Goal: Task Accomplishment & Management: Use online tool/utility

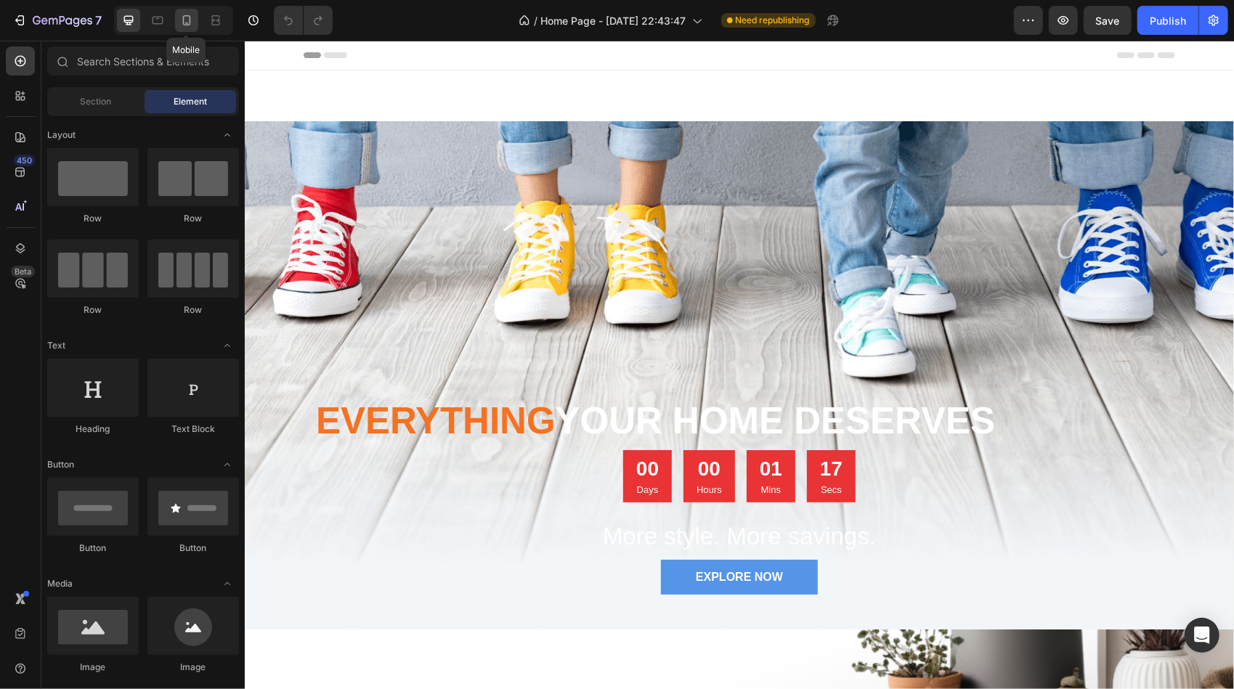
drag, startPoint x: 186, startPoint y: 17, endPoint x: 65, endPoint y: 212, distance: 229.3
click at [186, 17] on icon at bounding box center [186, 20] width 15 height 15
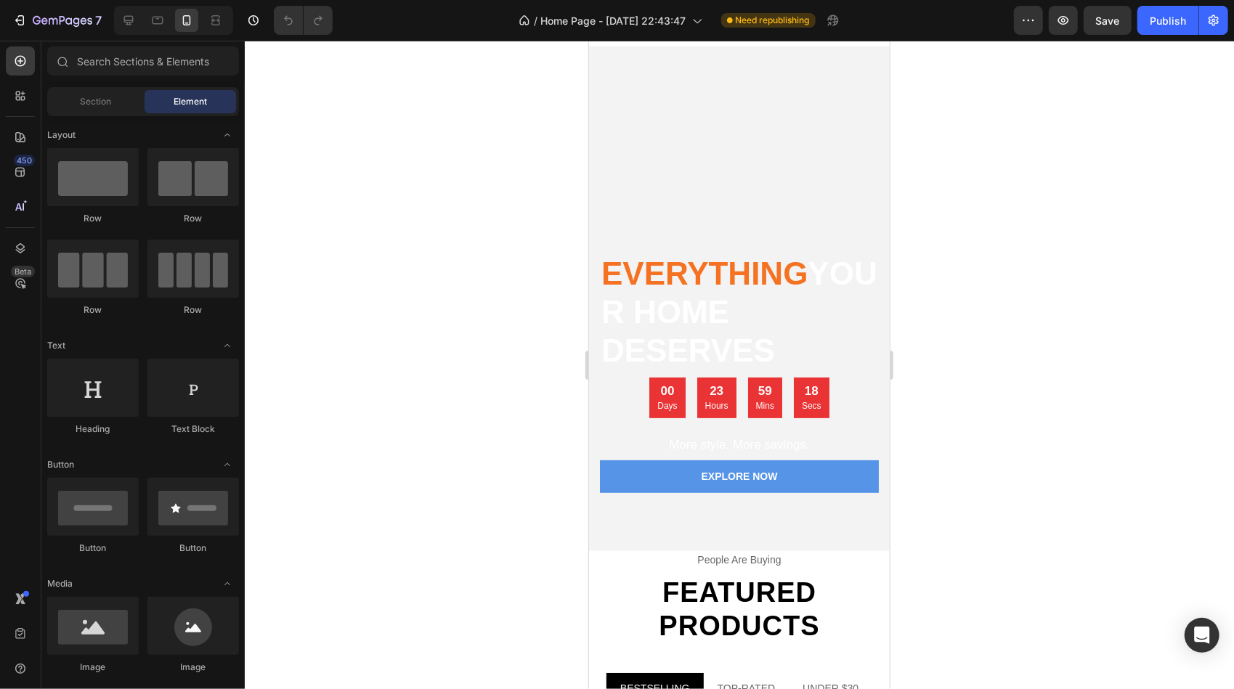
scroll to position [73, 0]
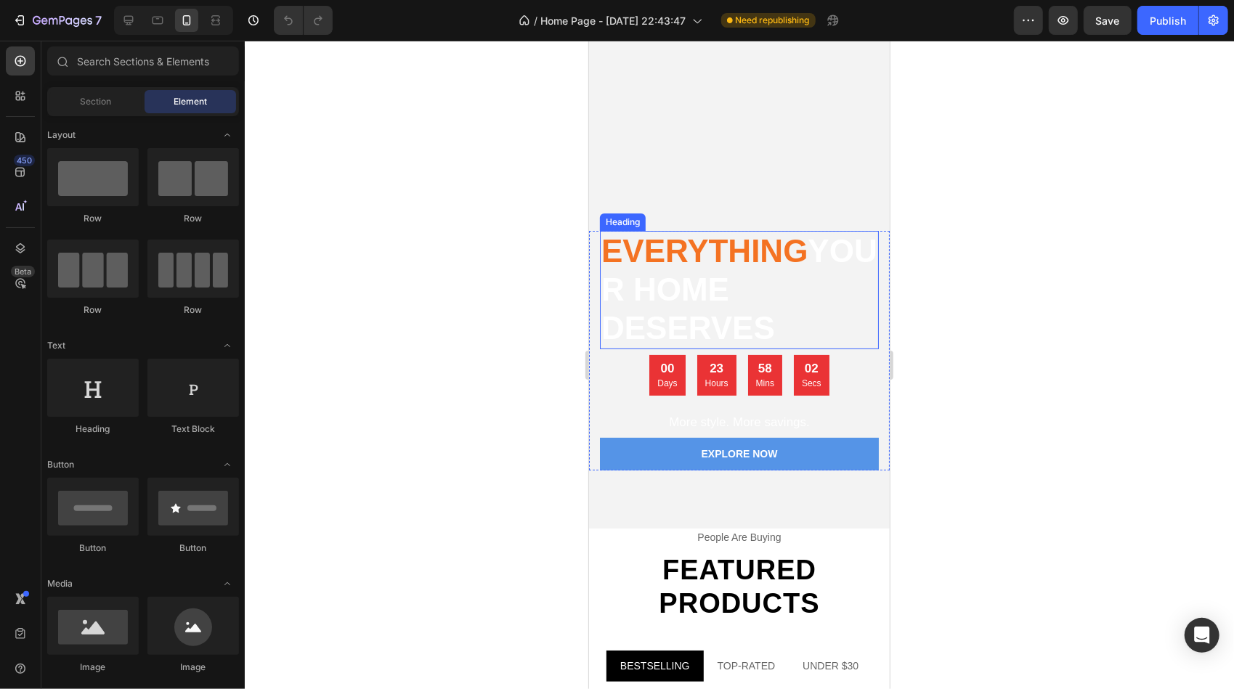
click at [699, 252] on span "Everything" at bounding box center [704, 250] width 206 height 36
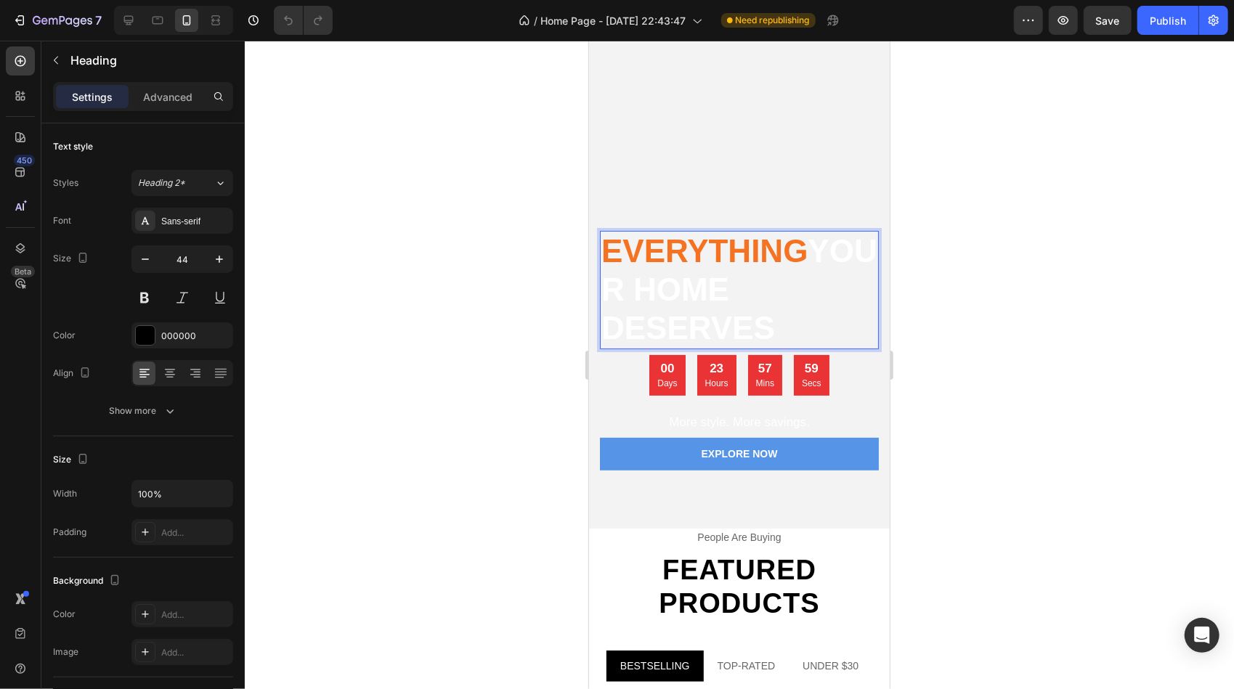
click at [679, 249] on span "Everything" at bounding box center [704, 250] width 206 height 36
click at [687, 294] on span "your home deserves" at bounding box center [699, 308] width 197 height 74
click at [767, 322] on span "your home deserves" at bounding box center [699, 308] width 197 height 74
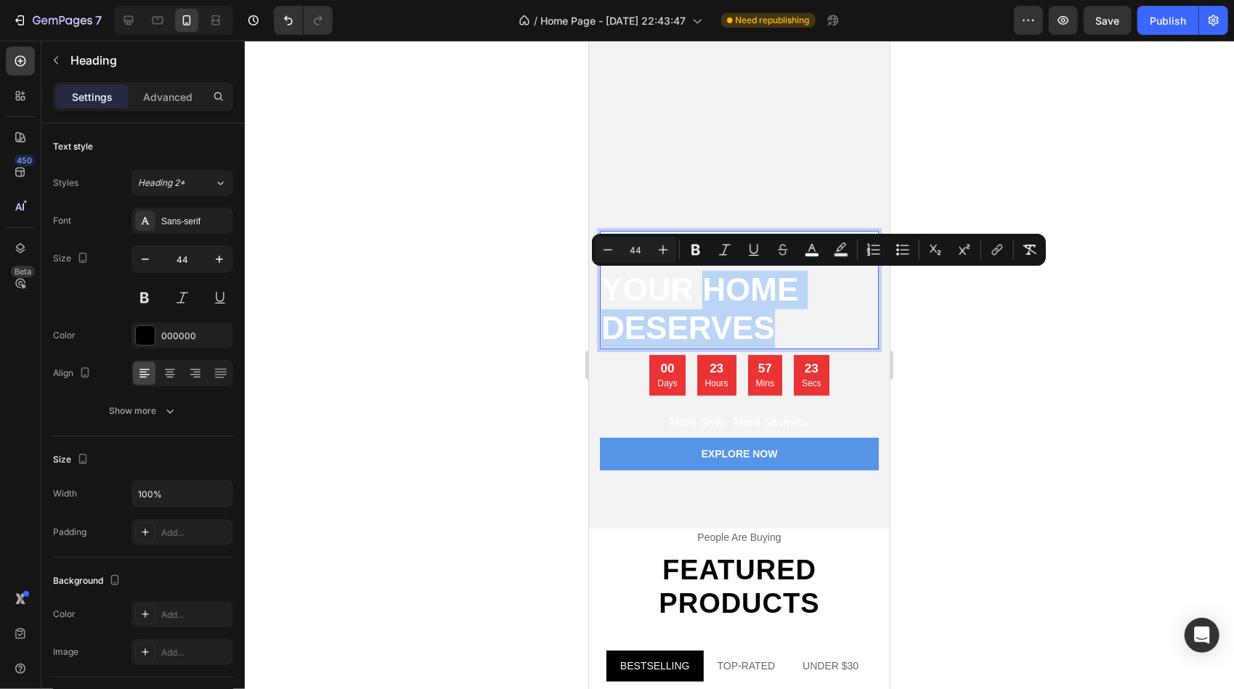
drag, startPoint x: 766, startPoint y: 329, endPoint x: 713, endPoint y: 291, distance: 65.1
click at [713, 291] on span "your home deserves" at bounding box center [699, 308] width 197 height 74
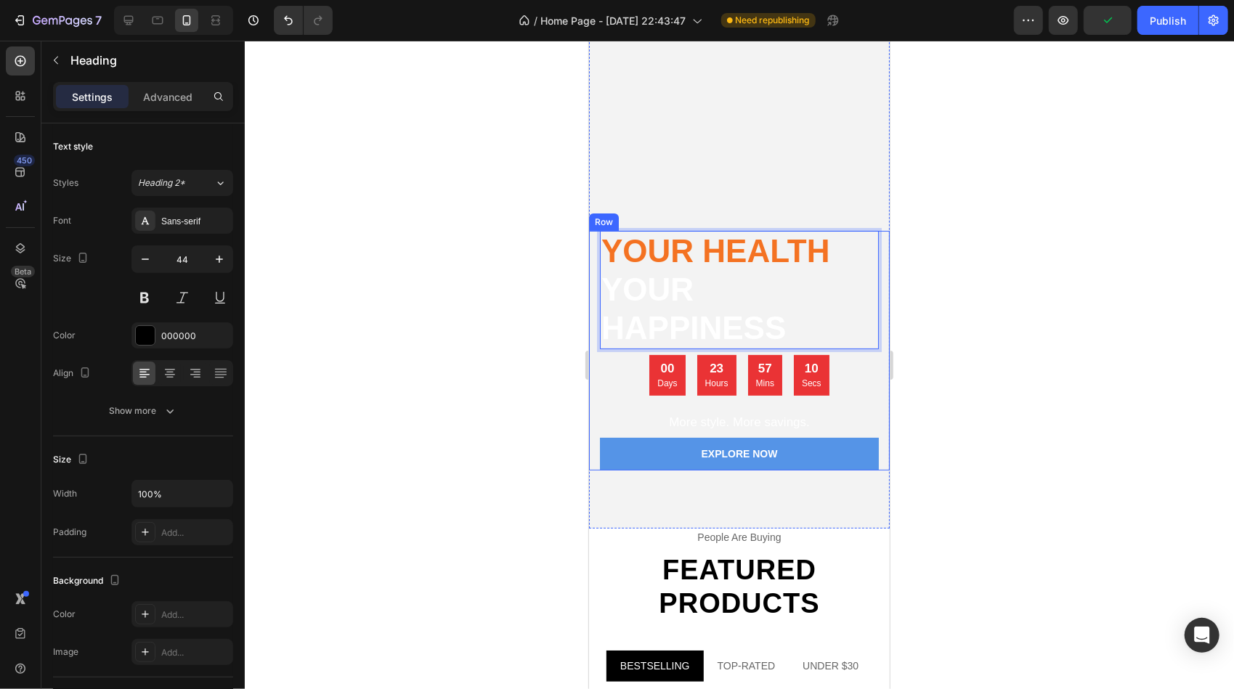
click at [873, 365] on div "Your Health your happiness Heading 8 00 Days 23 Hours 57 Mins 10 Secs Countdown…" at bounding box center [738, 350] width 301 height 240
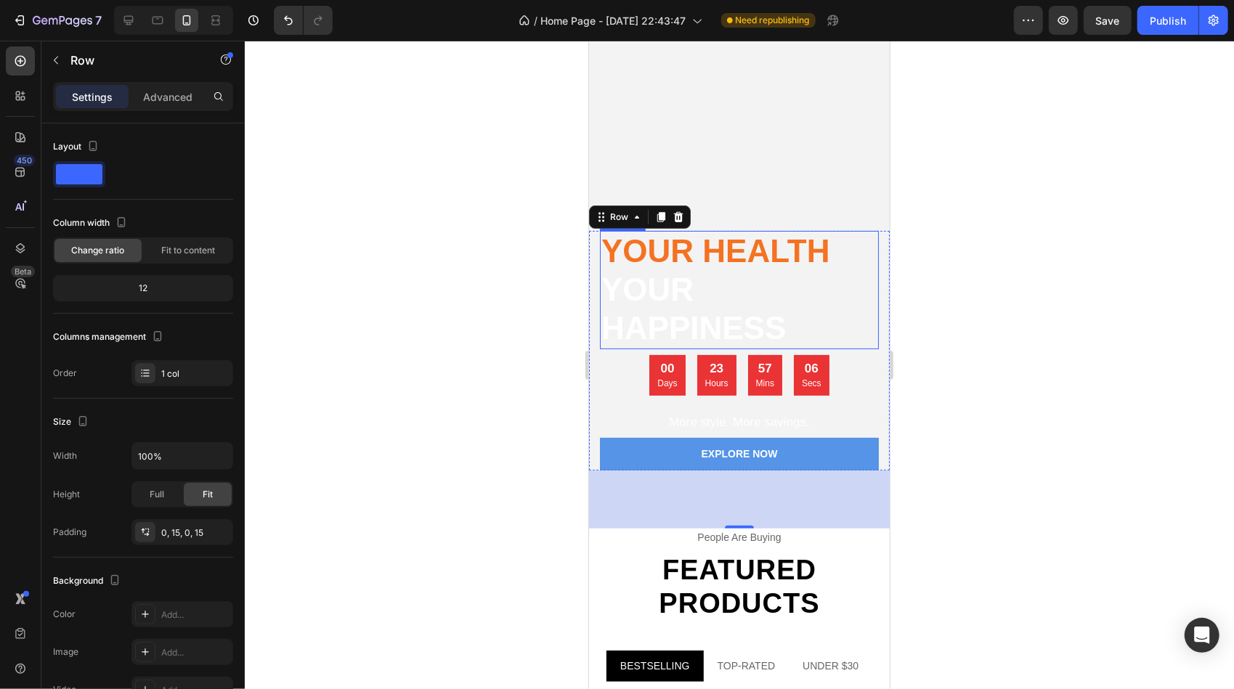
click at [808, 294] on p "⁠⁠⁠⁠⁠⁠⁠ Your Health your happiness" at bounding box center [739, 289] width 276 height 115
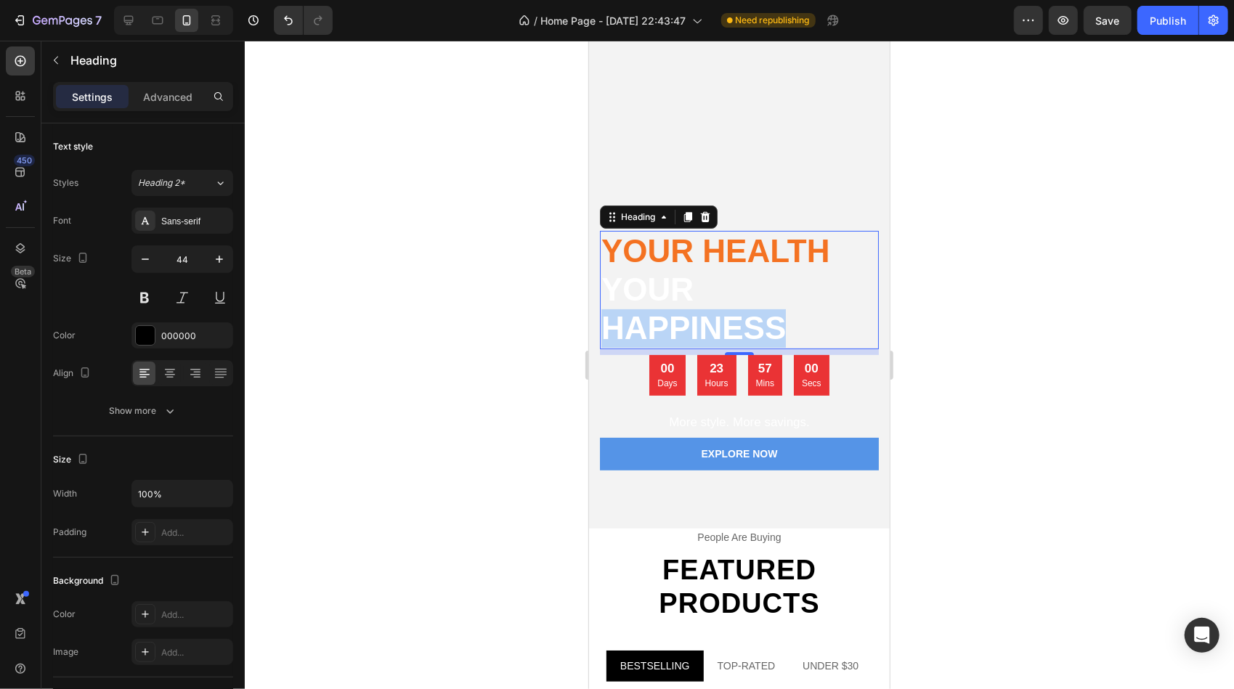
click at [605, 320] on span "your happiness" at bounding box center [693, 308] width 184 height 74
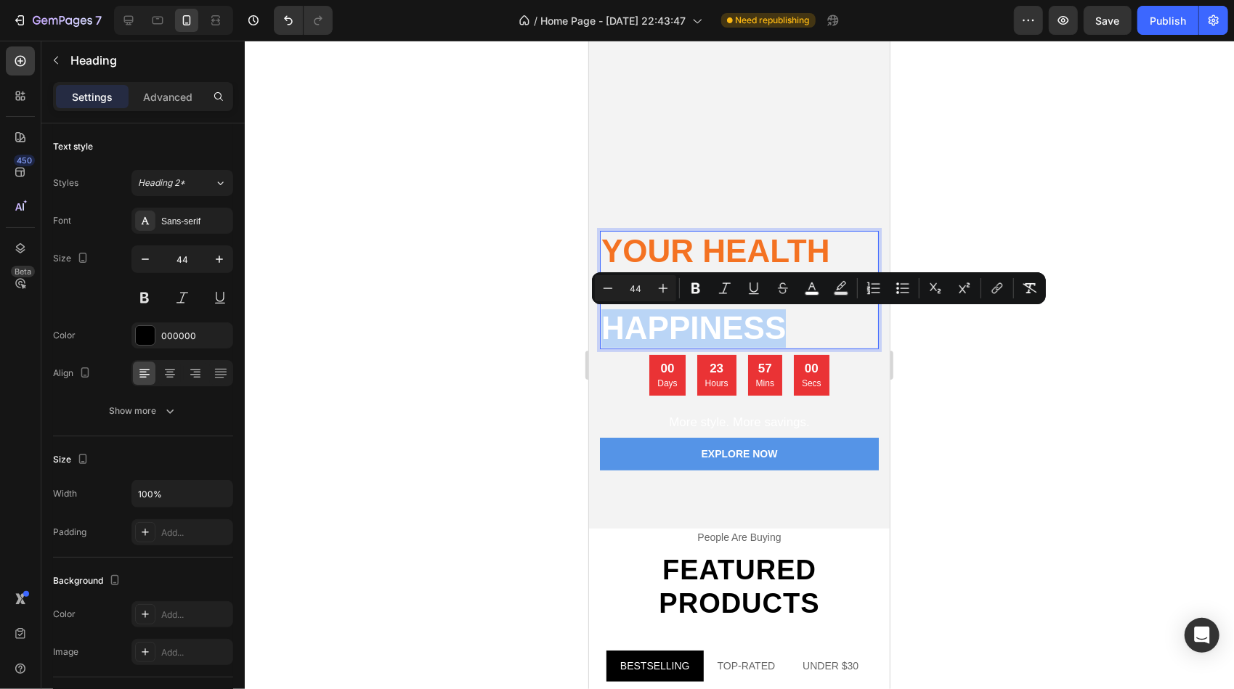
click at [604, 320] on span "your happiness" at bounding box center [693, 308] width 184 height 74
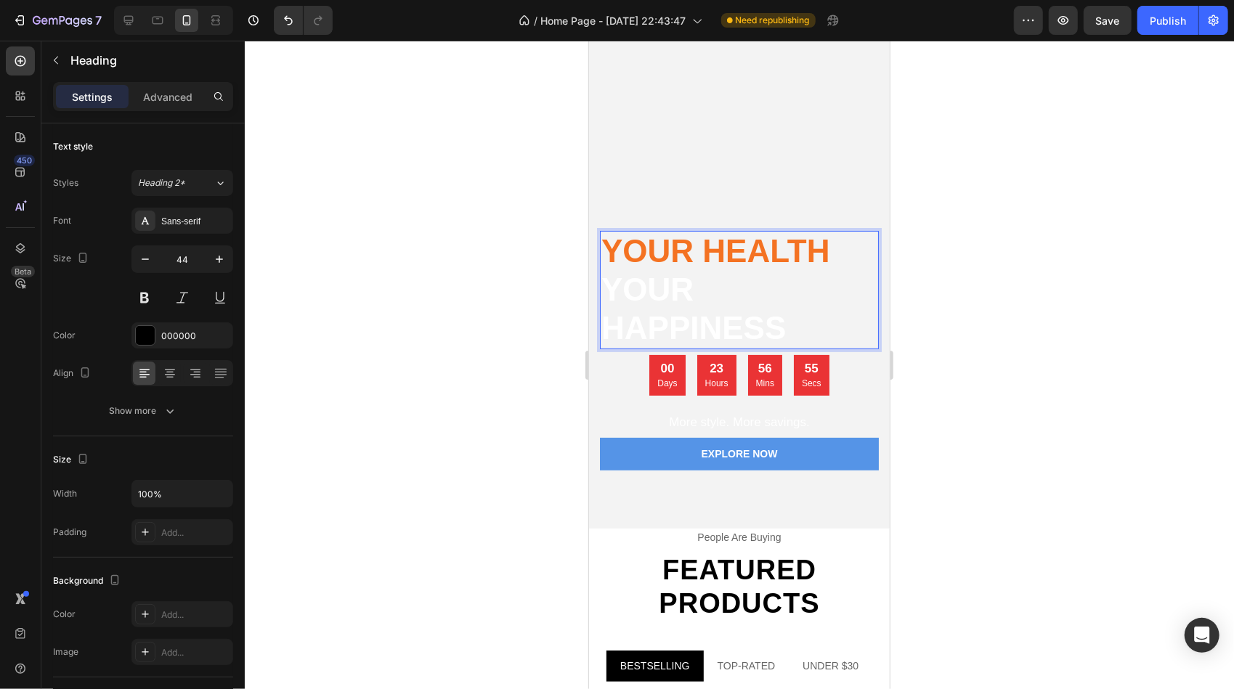
drag, startPoint x: 956, startPoint y: 237, endPoint x: 299, endPoint y: 211, distance: 657.8
click at [956, 237] on div at bounding box center [739, 365] width 989 height 649
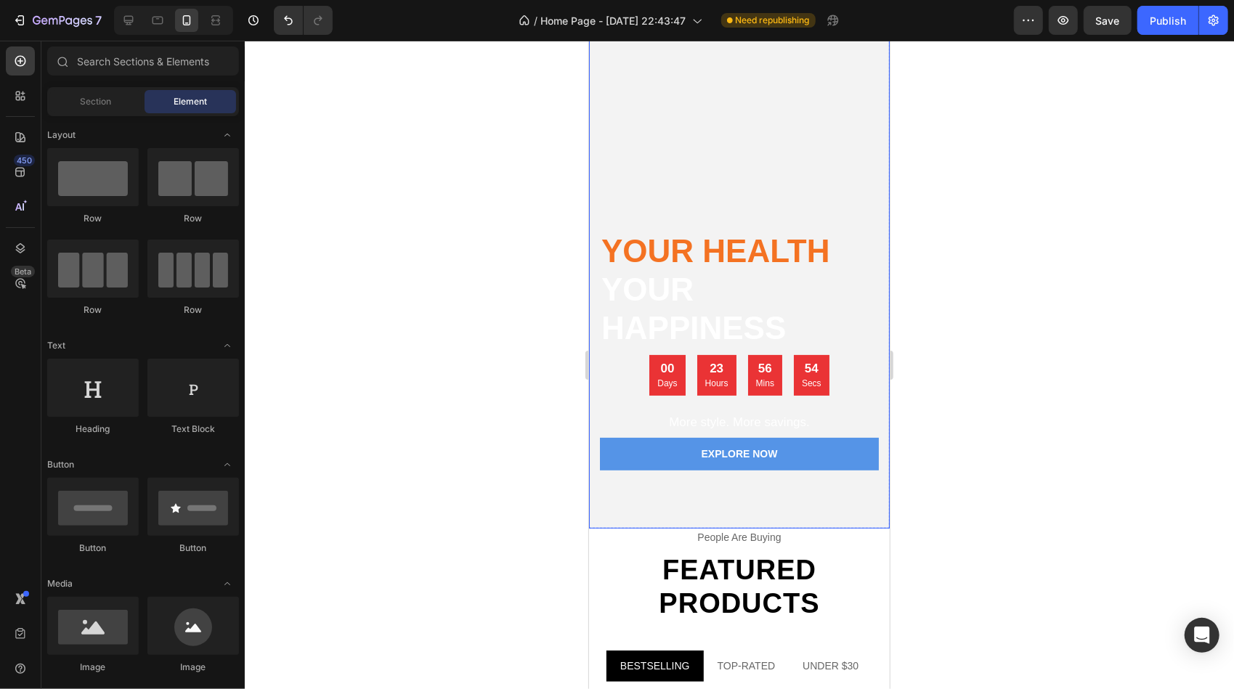
scroll to position [0, 0]
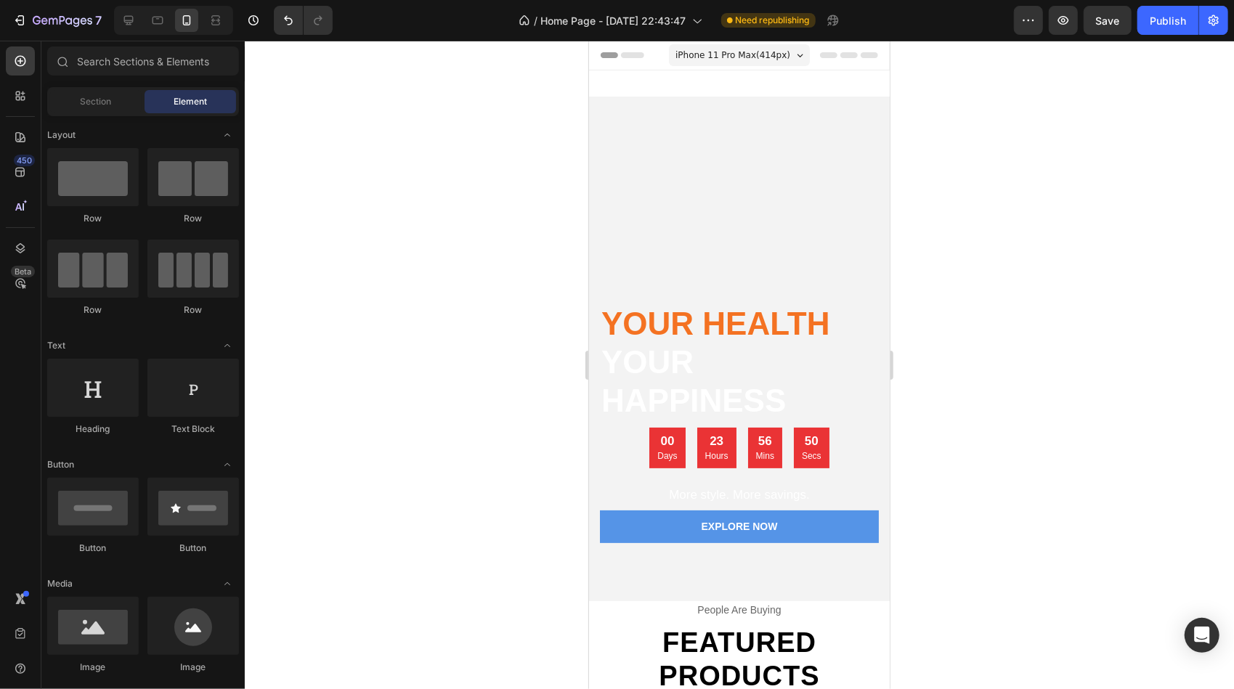
click at [796, 53] on icon at bounding box center [799, 55] width 7 height 4
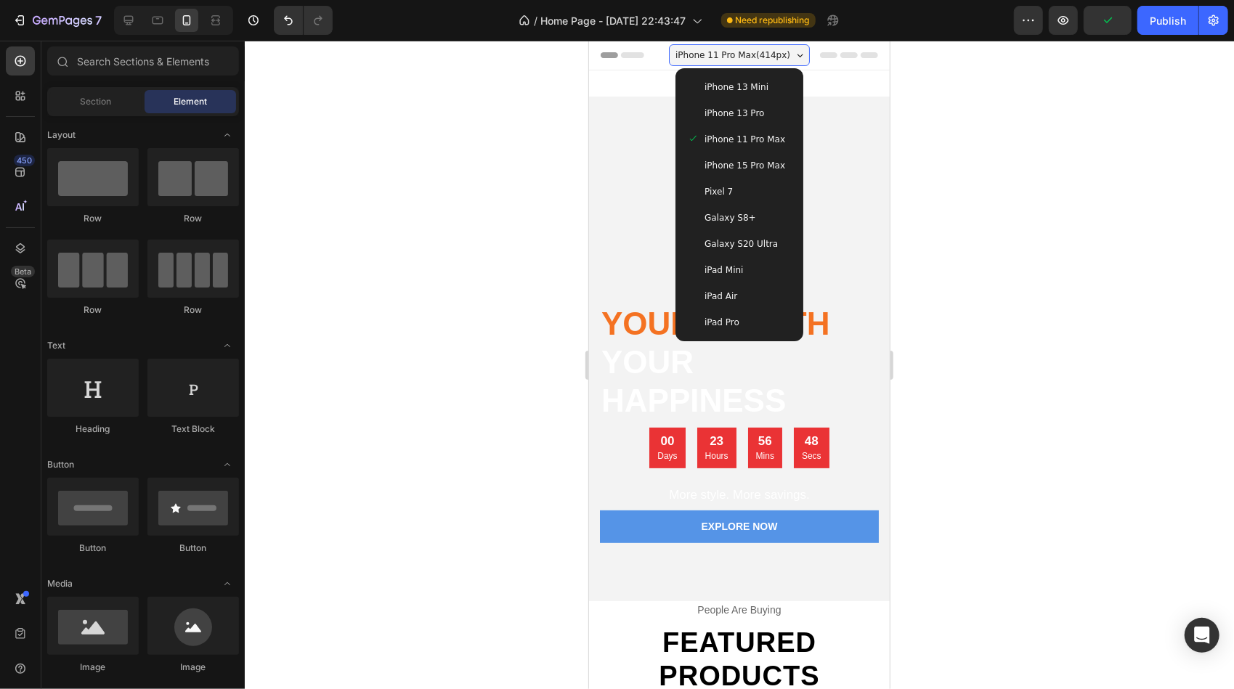
click at [743, 160] on span "iPhone 15 Pro Max" at bounding box center [744, 165] width 81 height 15
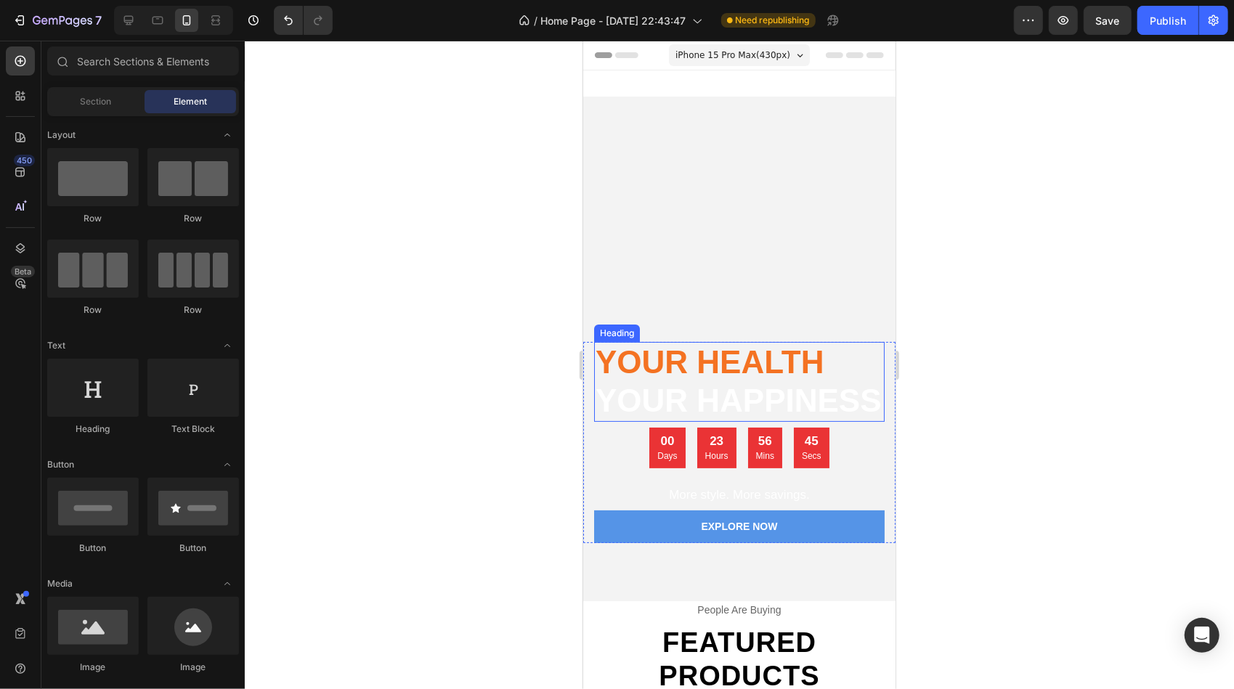
click at [723, 386] on span "your happiness" at bounding box center [738, 400] width 286 height 36
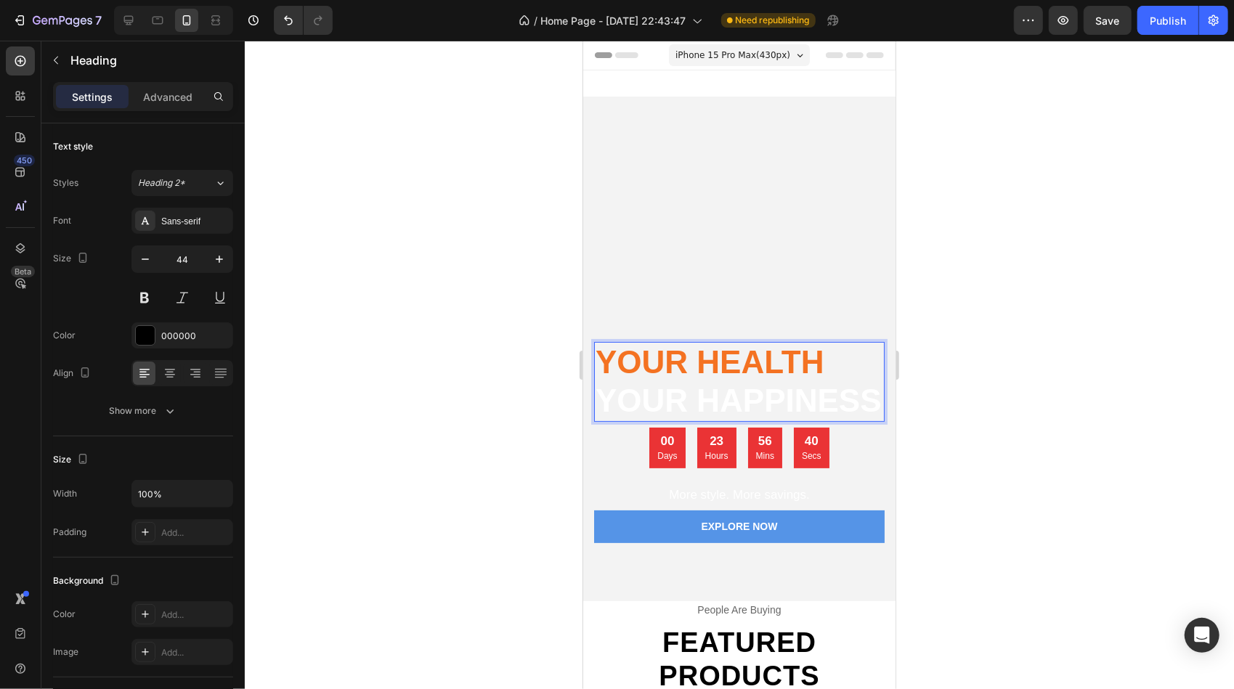
click at [723, 386] on span "your happiness" at bounding box center [738, 400] width 286 height 36
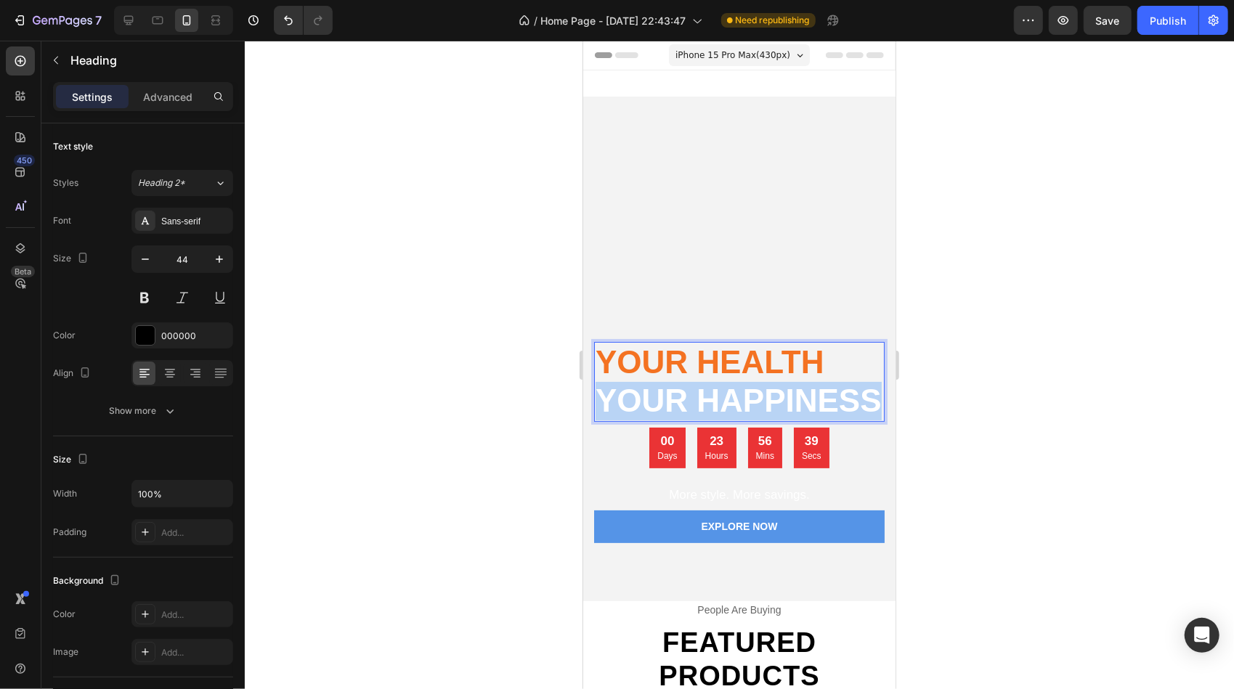
click at [723, 386] on span "your happiness" at bounding box center [738, 400] width 286 height 36
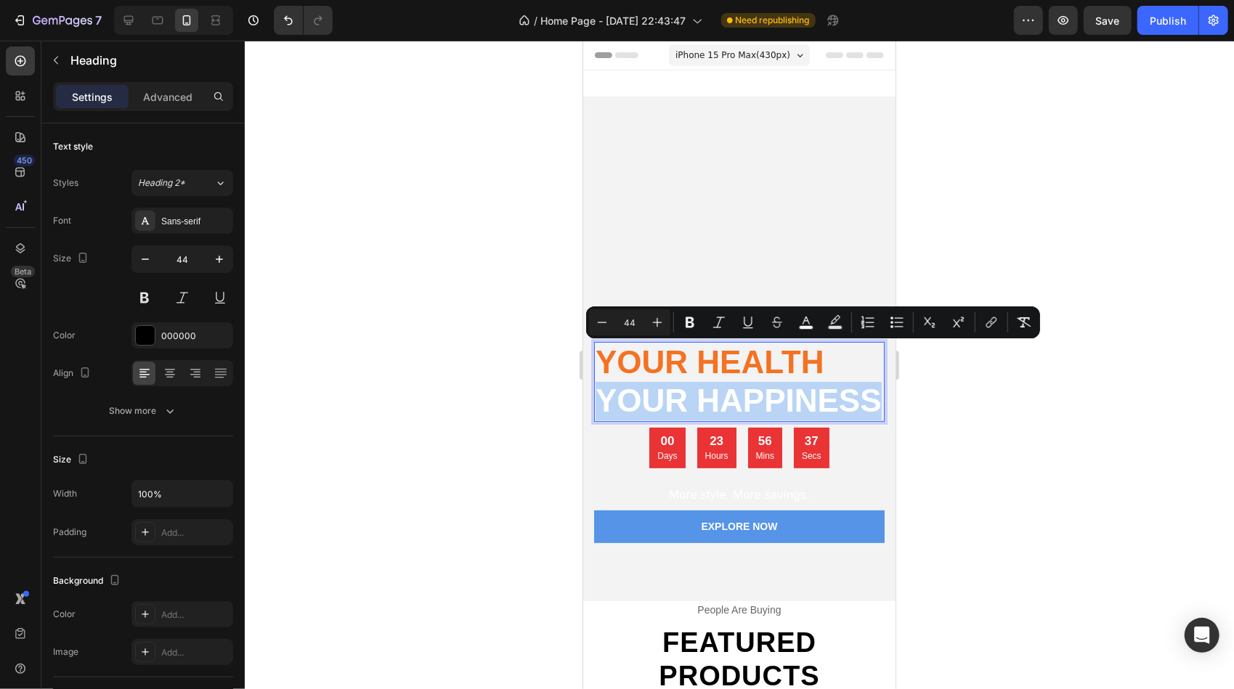
click at [848, 375] on p "Your Health your happiness" at bounding box center [739, 381] width 288 height 77
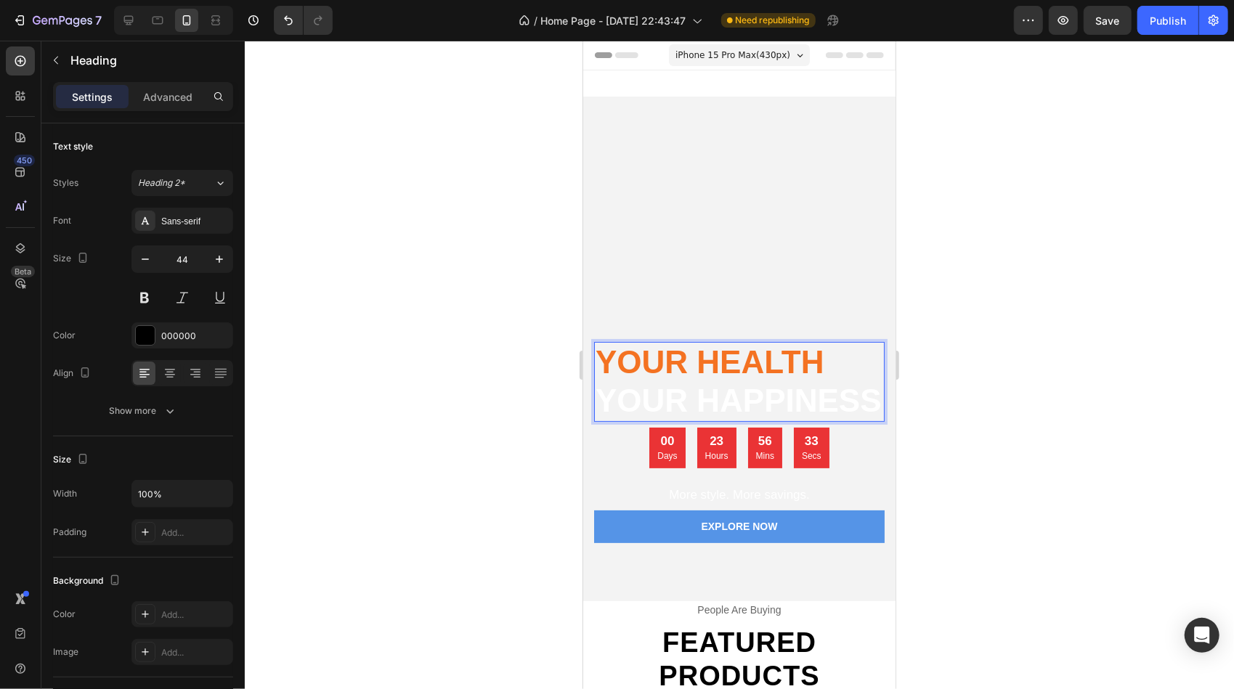
drag, startPoint x: 953, startPoint y: 420, endPoint x: 293, endPoint y: 358, distance: 662.4
click at [953, 420] on div at bounding box center [739, 365] width 989 height 649
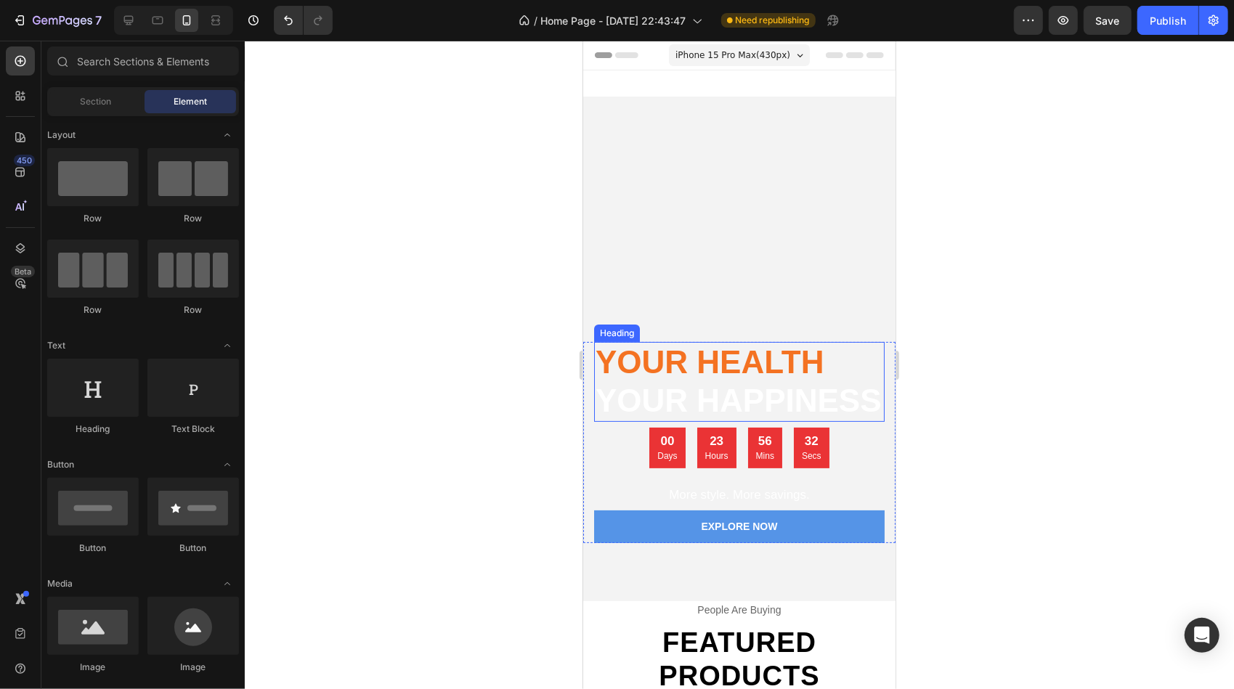
click at [740, 359] on p "⁠⁠⁠⁠⁠⁠⁠ Your Health your happiness" at bounding box center [739, 381] width 288 height 77
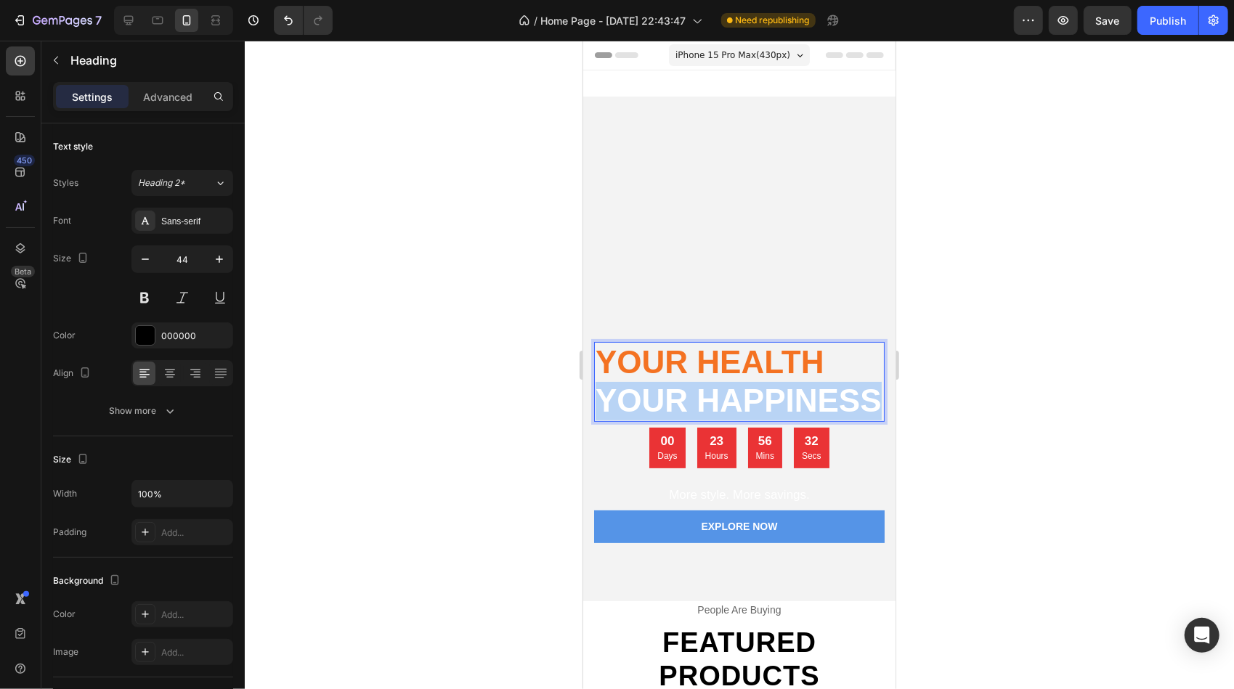
click at [740, 359] on p "Your Health your happiness" at bounding box center [739, 381] width 288 height 77
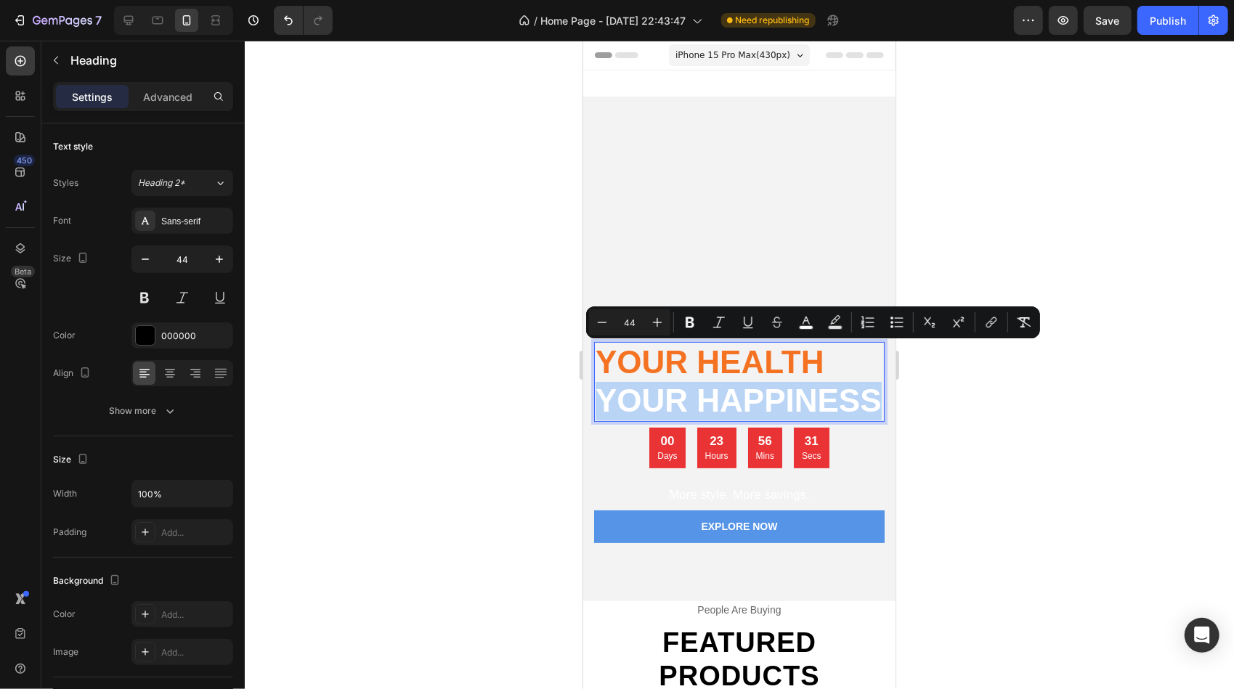
click at [740, 359] on p "Your Health your happiness" at bounding box center [739, 381] width 288 height 77
click at [774, 362] on p "Your Health your happiness" at bounding box center [739, 381] width 288 height 77
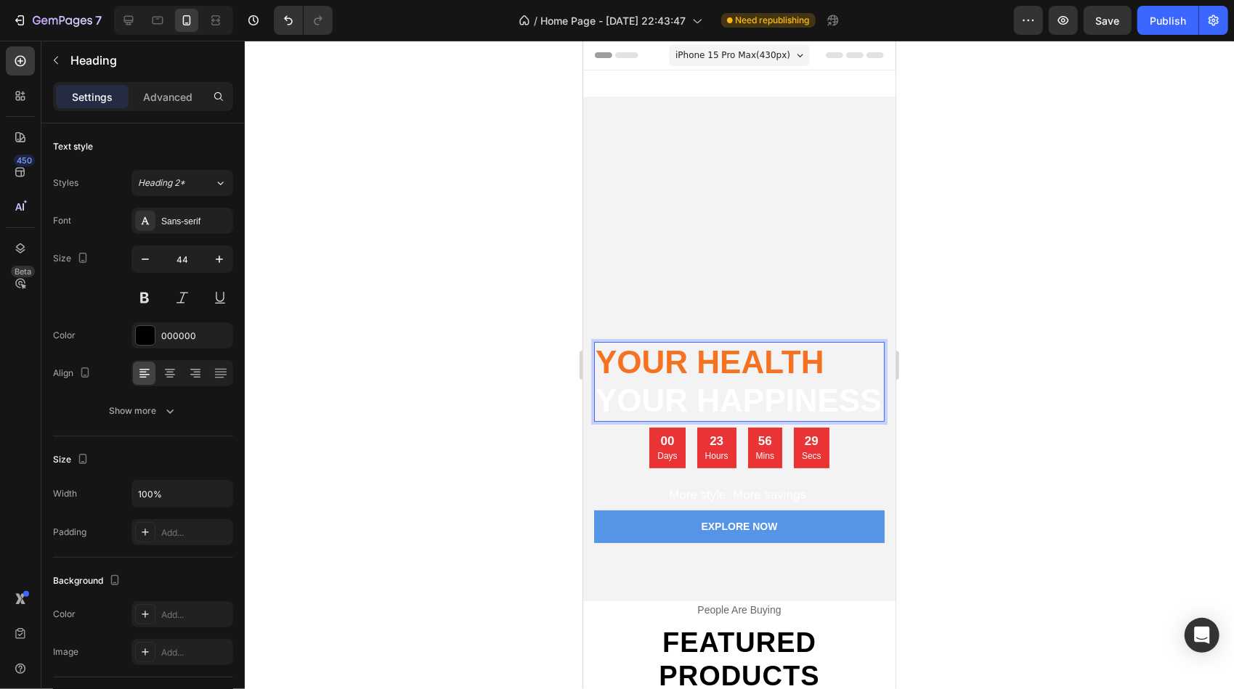
click at [779, 408] on span "your happiness" at bounding box center [738, 400] width 286 height 36
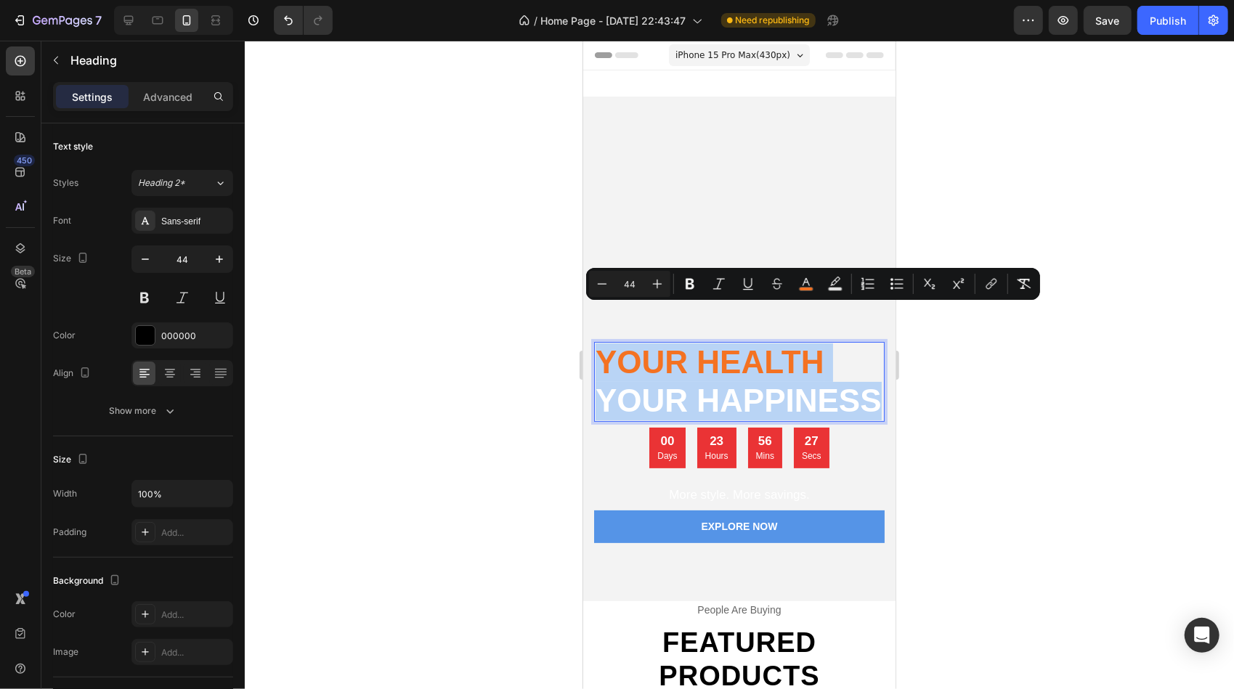
drag, startPoint x: 781, startPoint y: 403, endPoint x: 594, endPoint y: 307, distance: 210.5
click at [594, 341] on h2 "Your Health your happiness" at bounding box center [738, 381] width 290 height 80
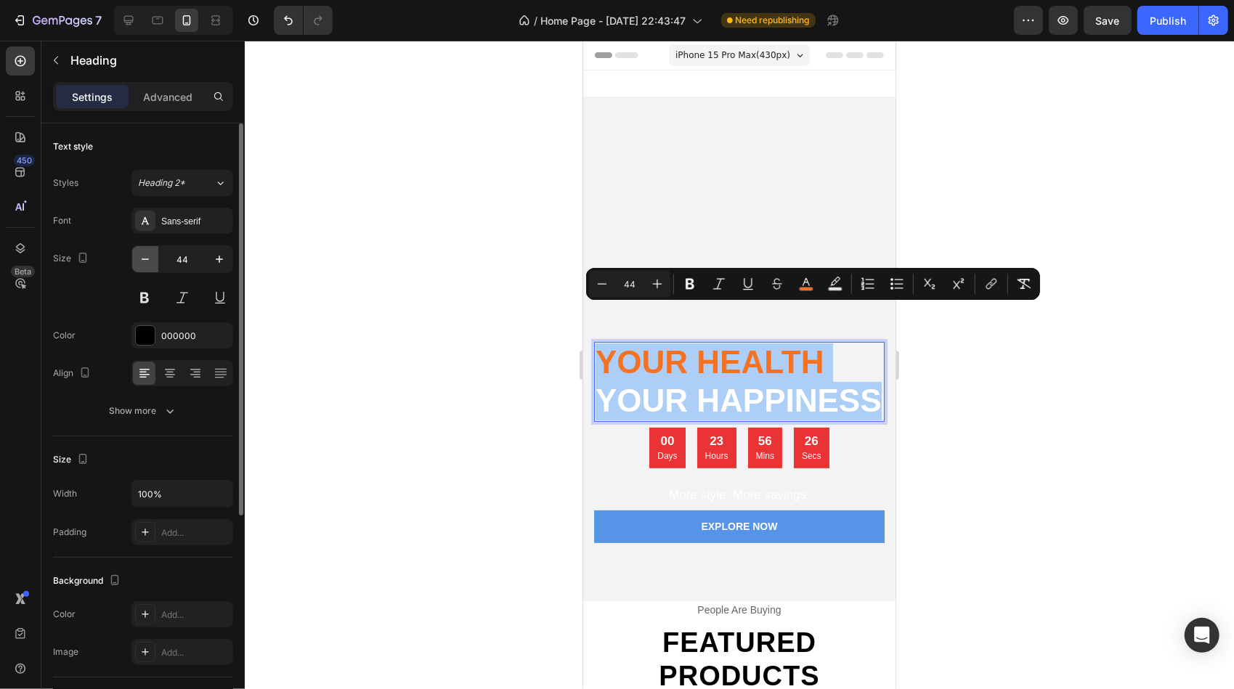
click at [138, 264] on icon "button" at bounding box center [145, 259] width 15 height 15
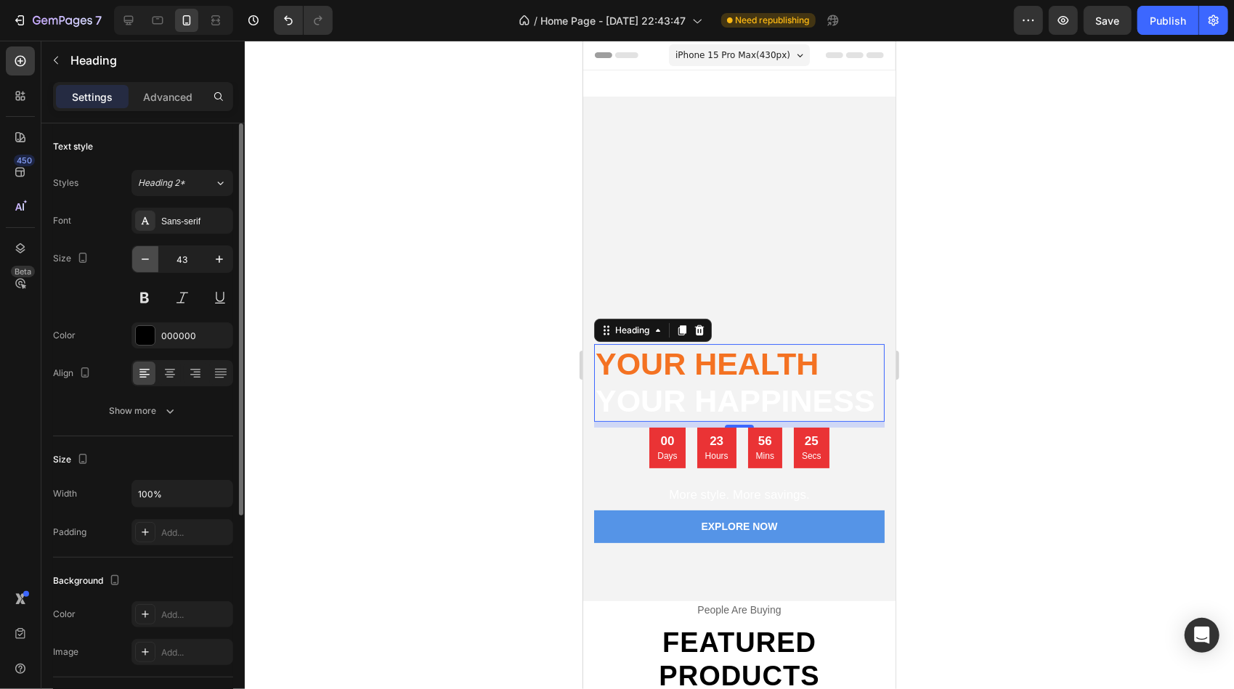
click at [138, 264] on icon "button" at bounding box center [145, 259] width 15 height 15
type input "42"
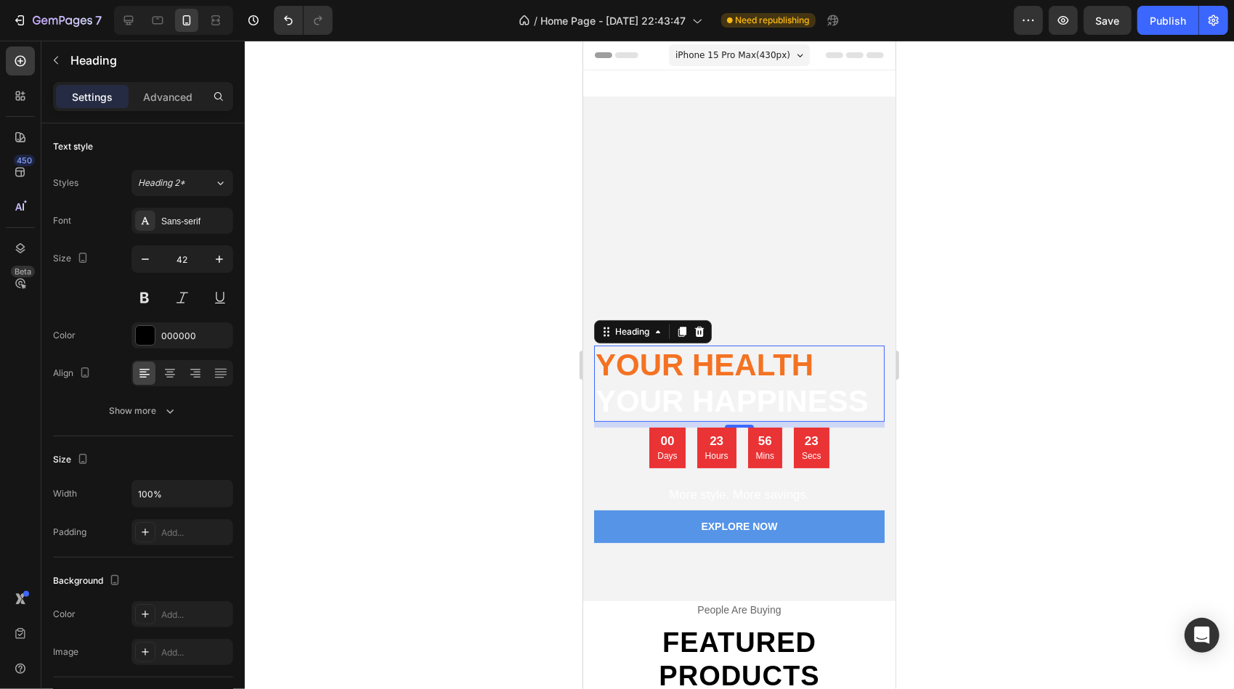
drag, startPoint x: 987, startPoint y: 330, endPoint x: 948, endPoint y: 328, distance: 38.6
click at [987, 328] on div at bounding box center [739, 365] width 989 height 649
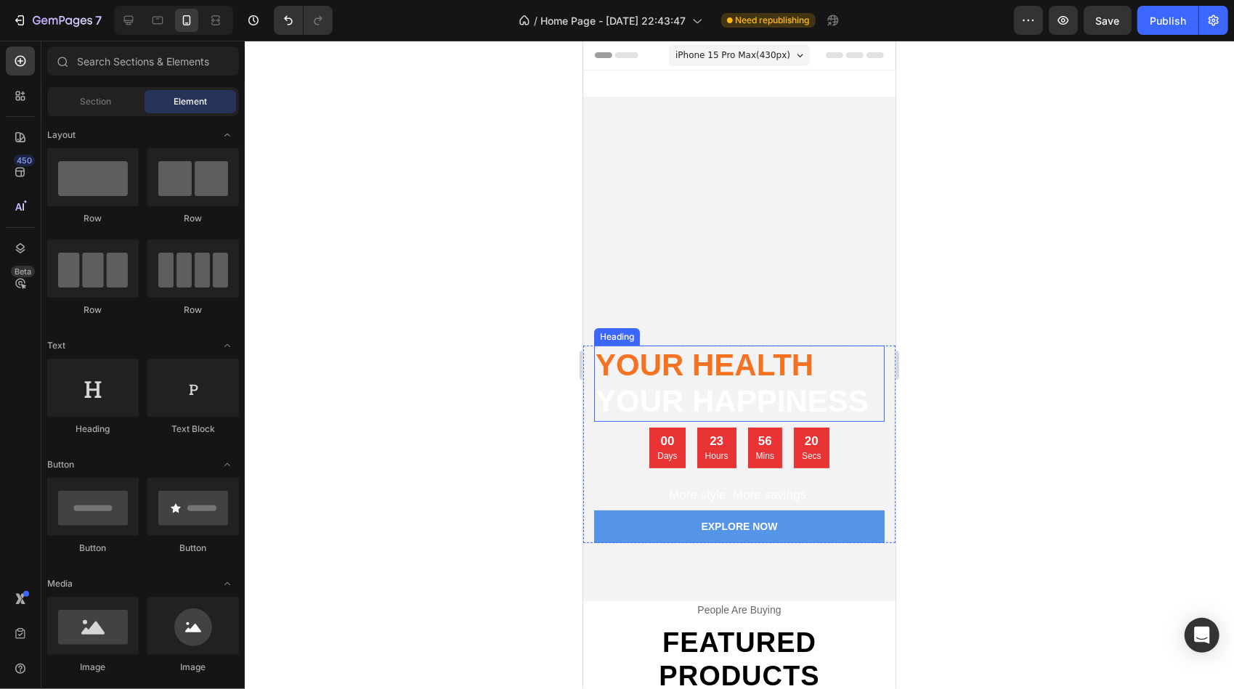
click at [761, 362] on span "Your Health" at bounding box center [704, 364] width 218 height 34
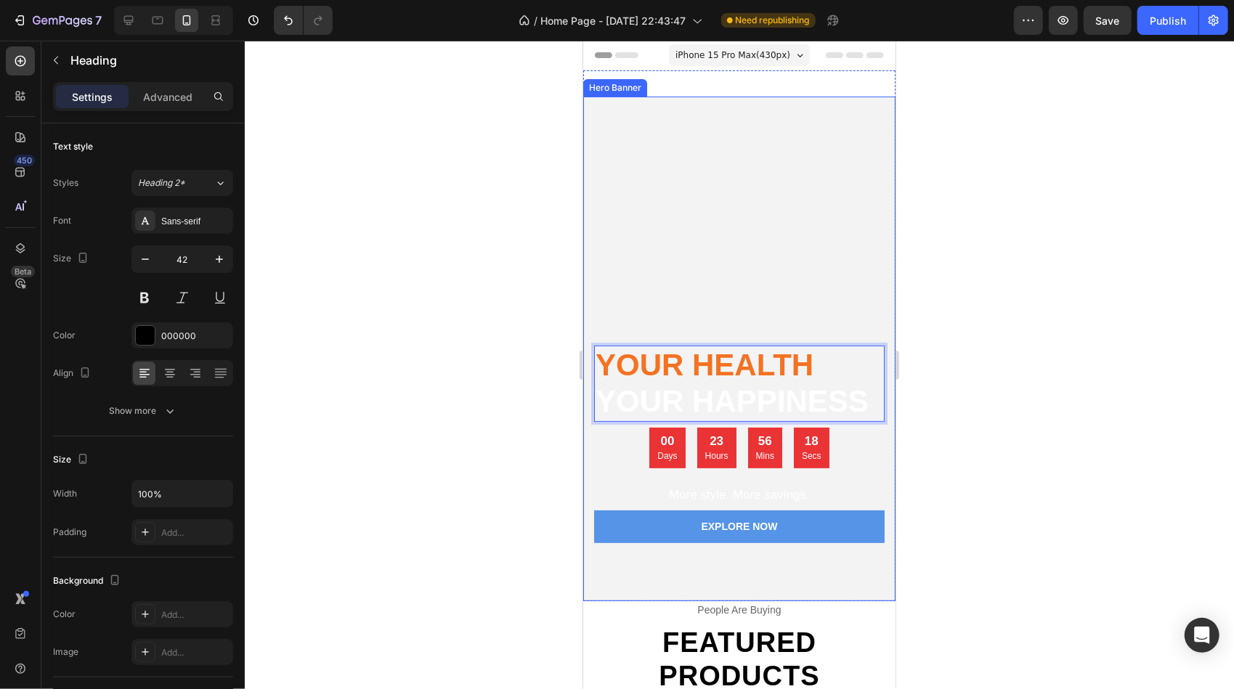
drag, startPoint x: 760, startPoint y: 362, endPoint x: 760, endPoint y: 336, distance: 26.2
click at [749, 415] on span "your happiness" at bounding box center [731, 400] width 273 height 34
click at [975, 455] on div at bounding box center [739, 365] width 989 height 649
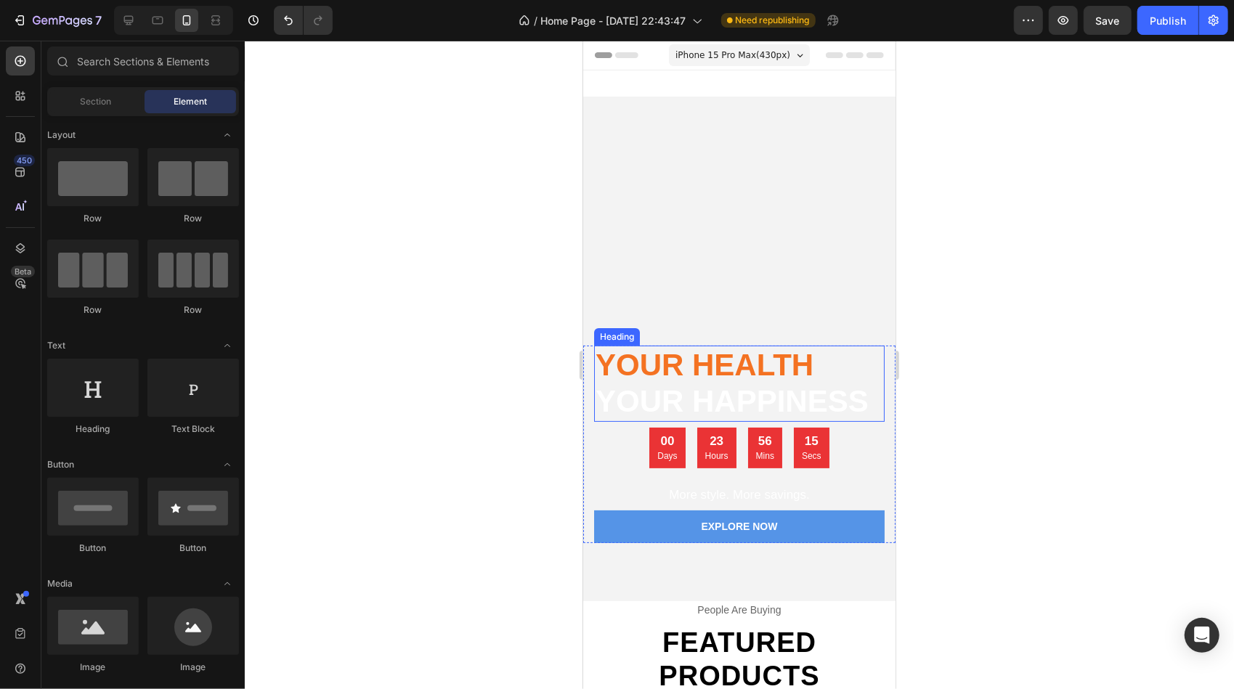
click at [759, 378] on span "Your Health" at bounding box center [704, 364] width 218 height 34
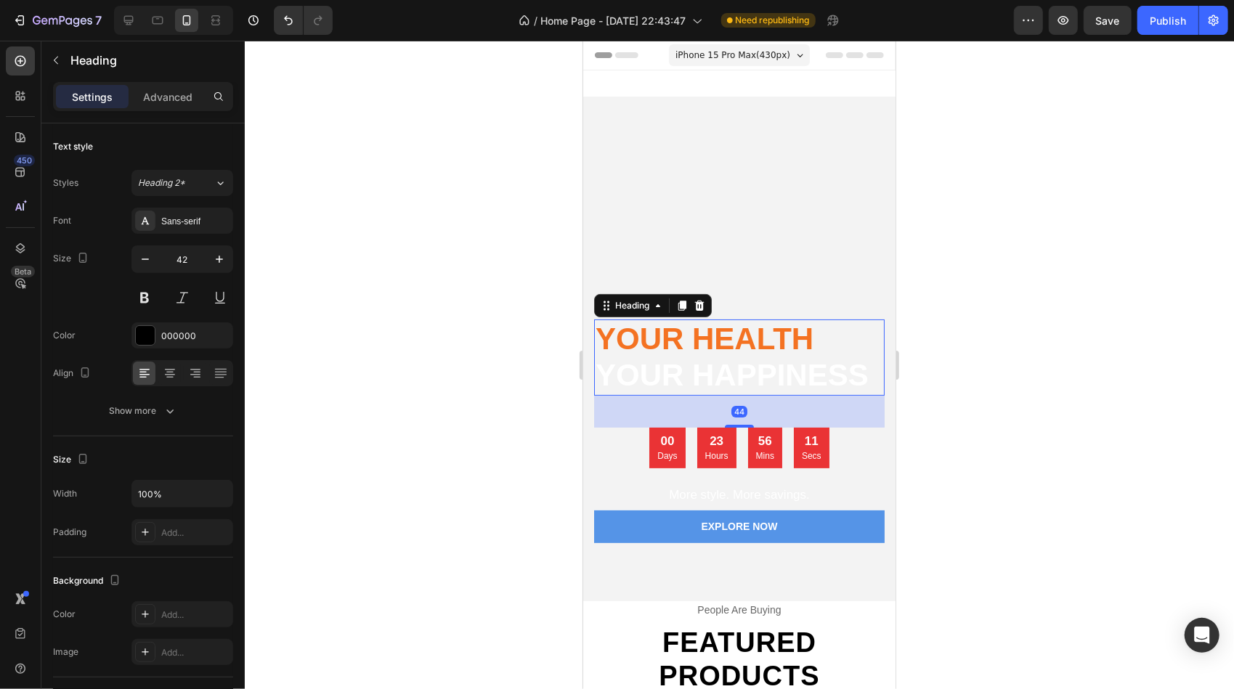
drag, startPoint x: 736, startPoint y: 423, endPoint x: 1554, endPoint y: 478, distance: 819.5
click at [740, 450] on div "⁠⁠⁠⁠⁠⁠⁠ Your Health your happiness Heading 44 00 Days 23 Hours 56 Mins 11 Secs …" at bounding box center [738, 431] width 290 height 224
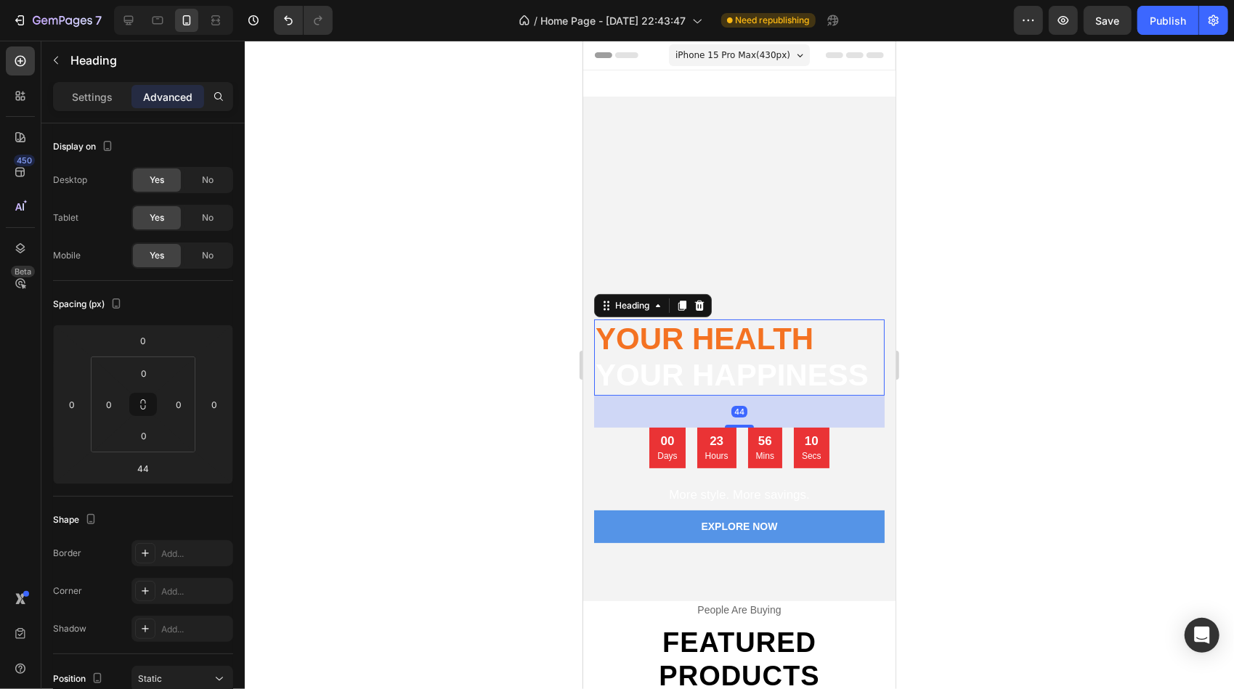
click at [1120, 428] on div at bounding box center [739, 365] width 989 height 649
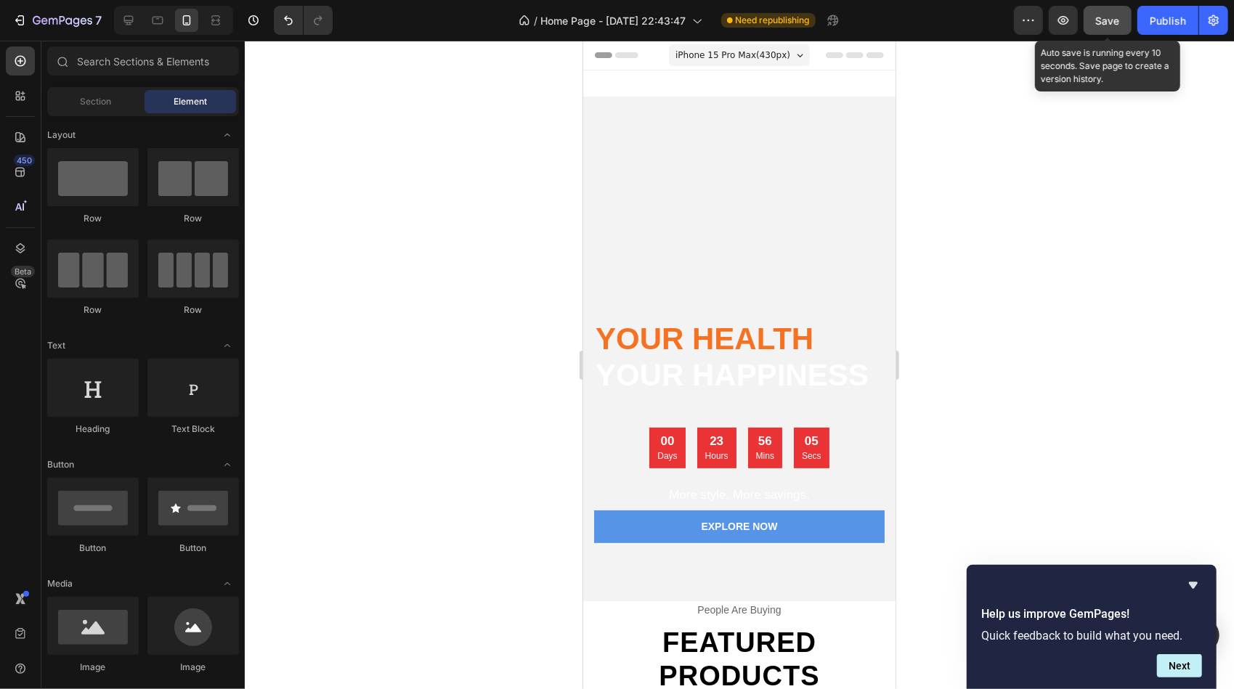
click at [1104, 23] on span "Save" at bounding box center [1108, 21] width 24 height 12
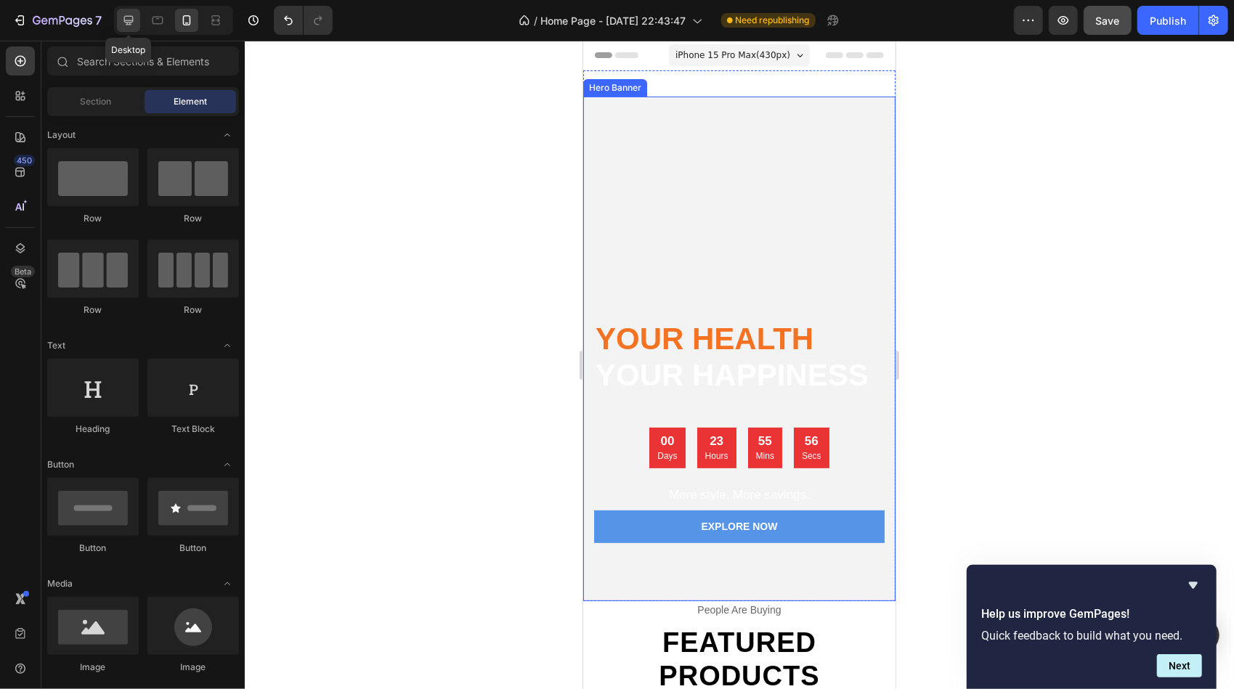
click at [127, 20] on icon at bounding box center [128, 20] width 15 height 15
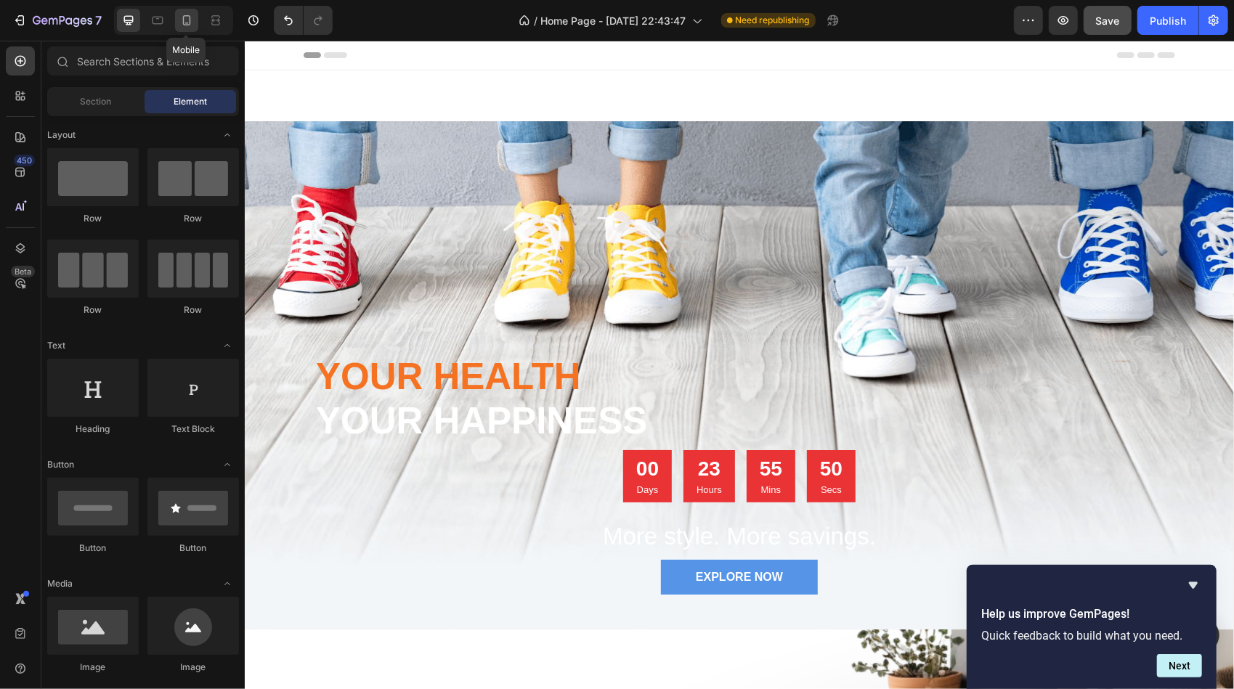
click at [185, 23] on icon at bounding box center [187, 23] width 4 height 1
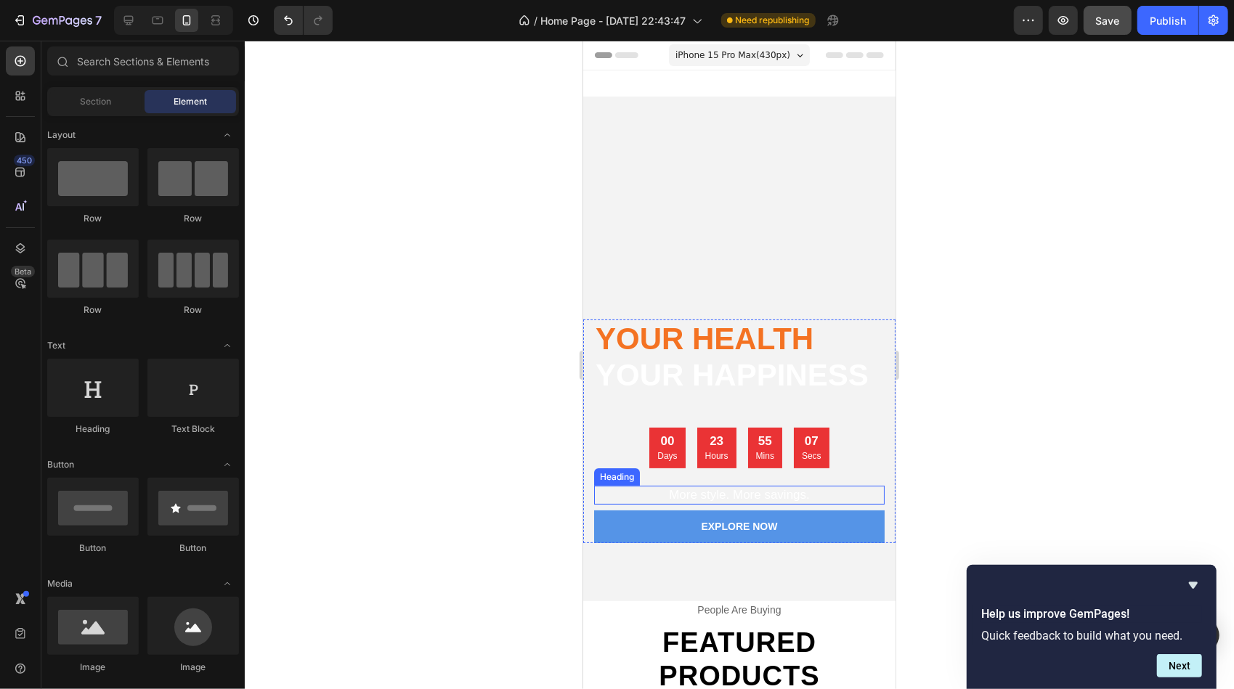
click at [728, 492] on span "More style. More savings." at bounding box center [738, 494] width 141 height 14
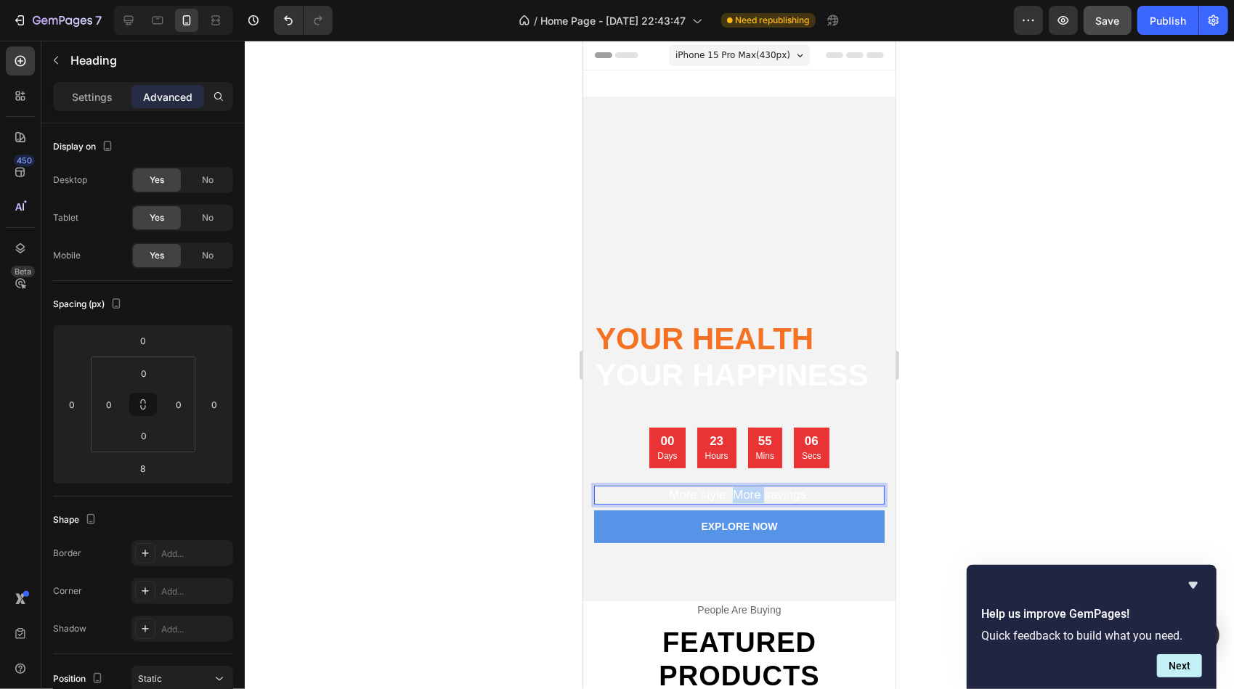
click at [728, 495] on span "More style. More savings." at bounding box center [738, 494] width 141 height 14
drag, startPoint x: 829, startPoint y: 495, endPoint x: 818, endPoint y: 495, distance: 10.9
click at [828, 495] on p "More style. More savings." at bounding box center [739, 495] width 288 height 16
drag, startPoint x: 805, startPoint y: 492, endPoint x: 665, endPoint y: 481, distance: 140.5
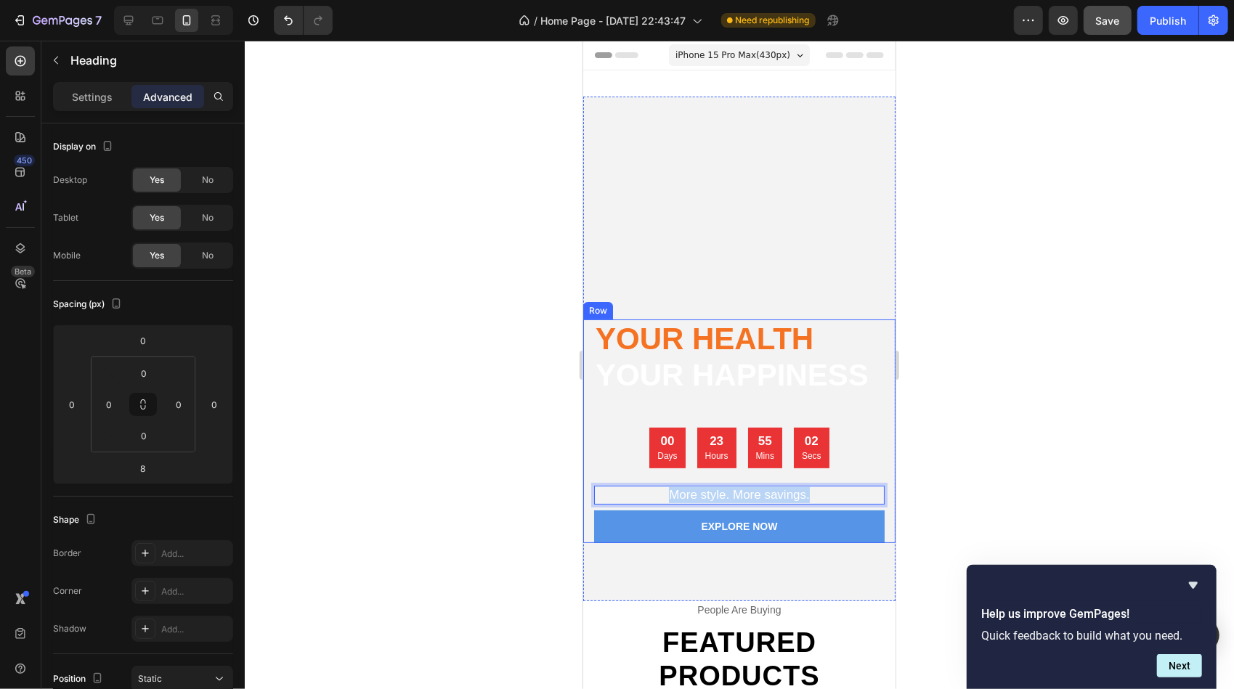
click at [665, 481] on div "⁠⁠⁠⁠⁠⁠⁠ Your Health your happiness Heading 00 Days 23 Hours 55 Mins 02 Secs Cou…" at bounding box center [738, 431] width 290 height 224
click at [869, 221] on div "Overlay" at bounding box center [738, 348] width 312 height 505
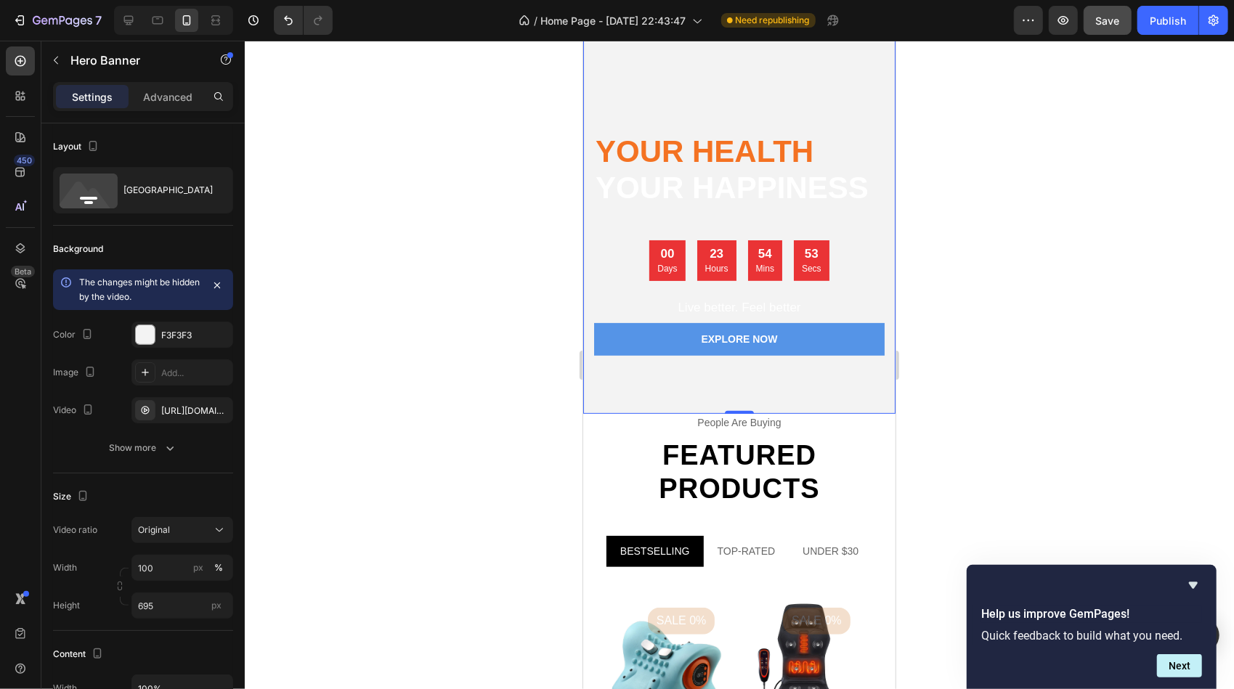
scroll to position [218, 0]
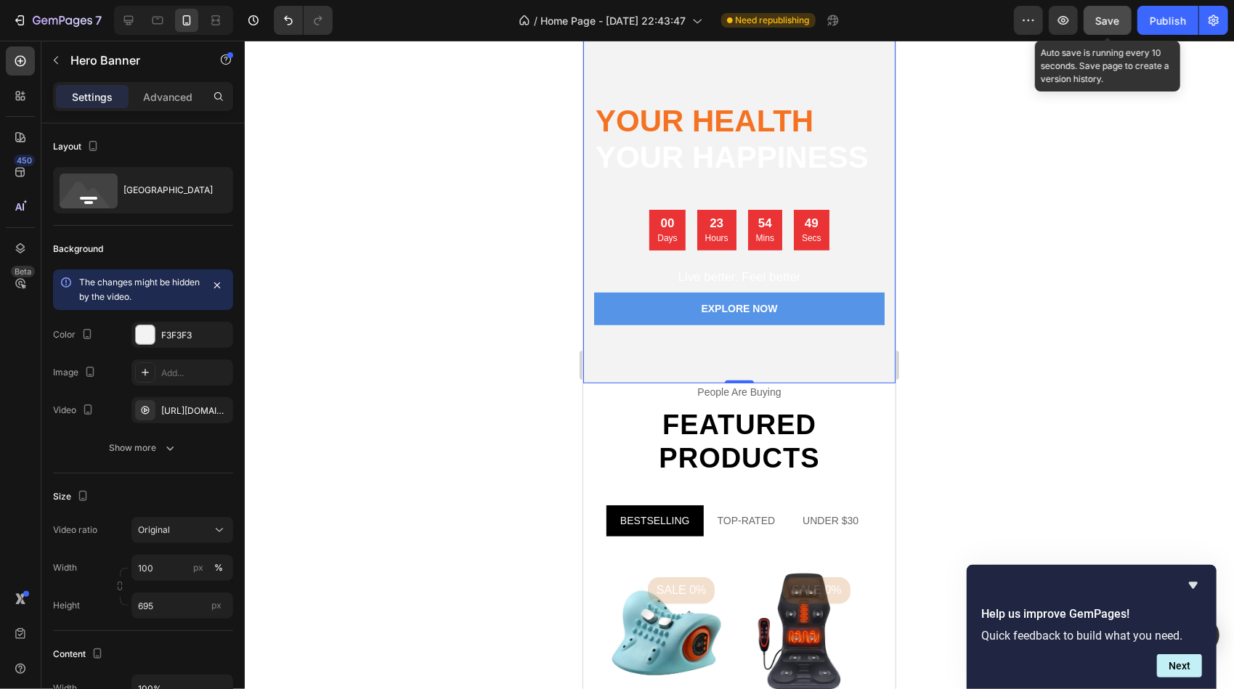
click at [1114, 17] on span "Save" at bounding box center [1108, 21] width 24 height 12
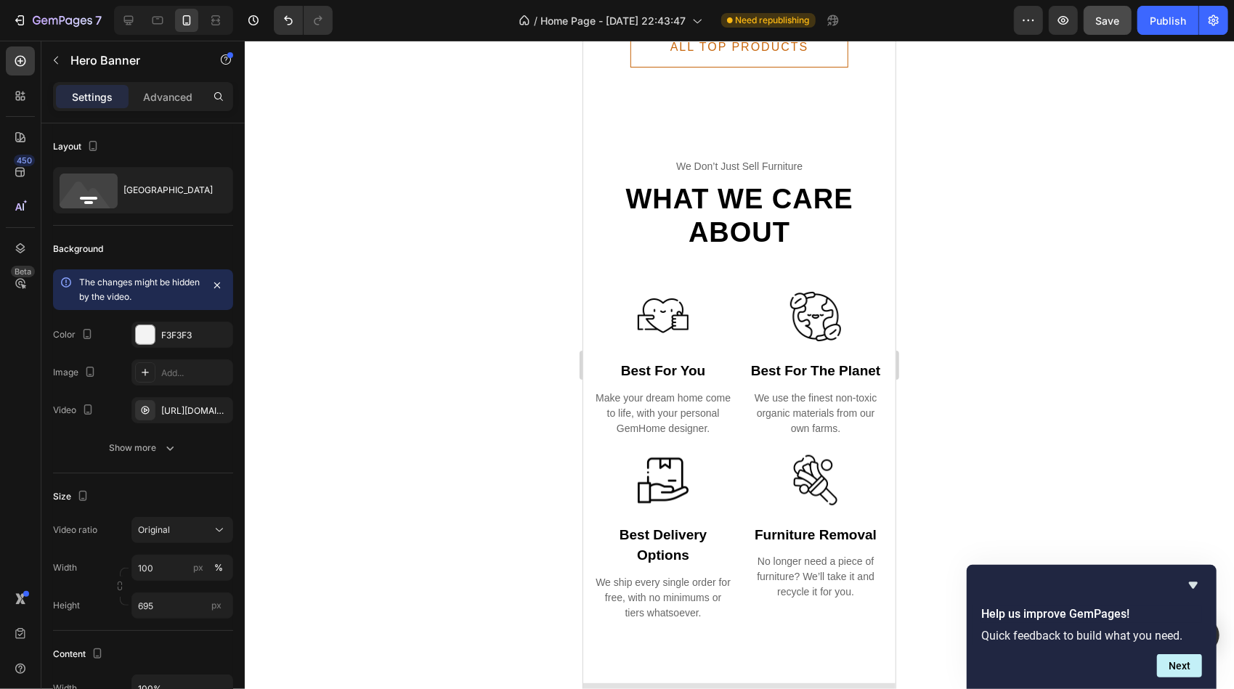
scroll to position [1162, 0]
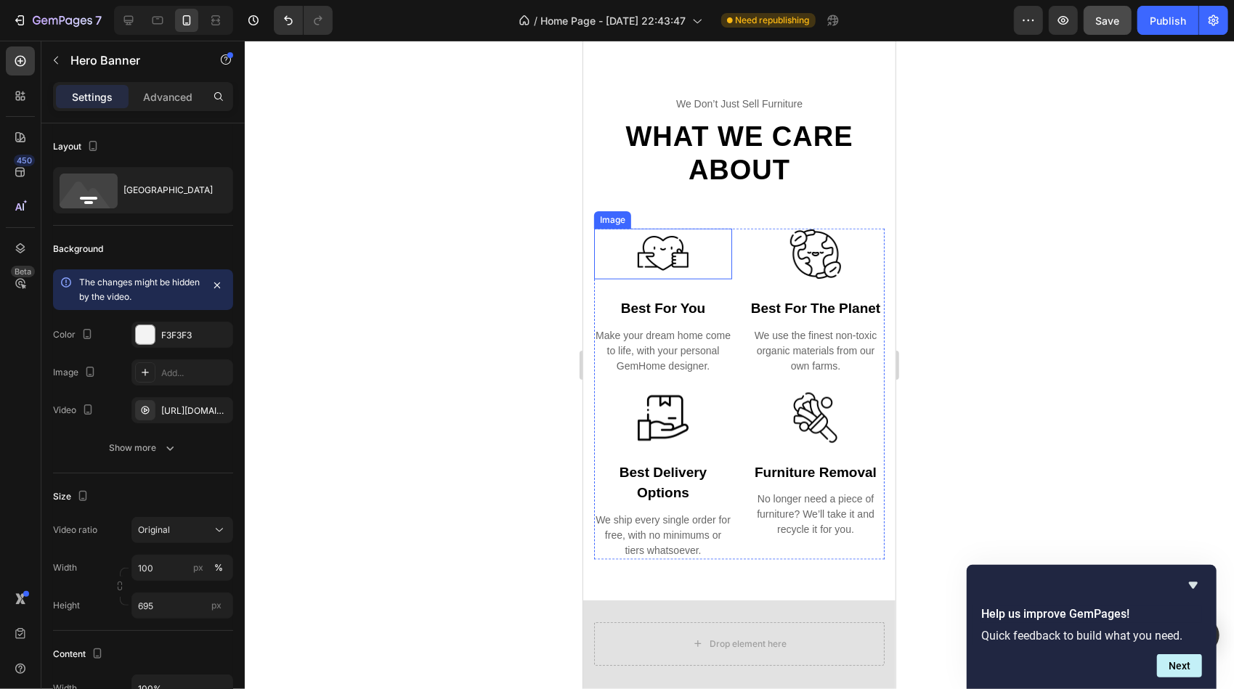
click at [665, 262] on img at bounding box center [662, 253] width 51 height 51
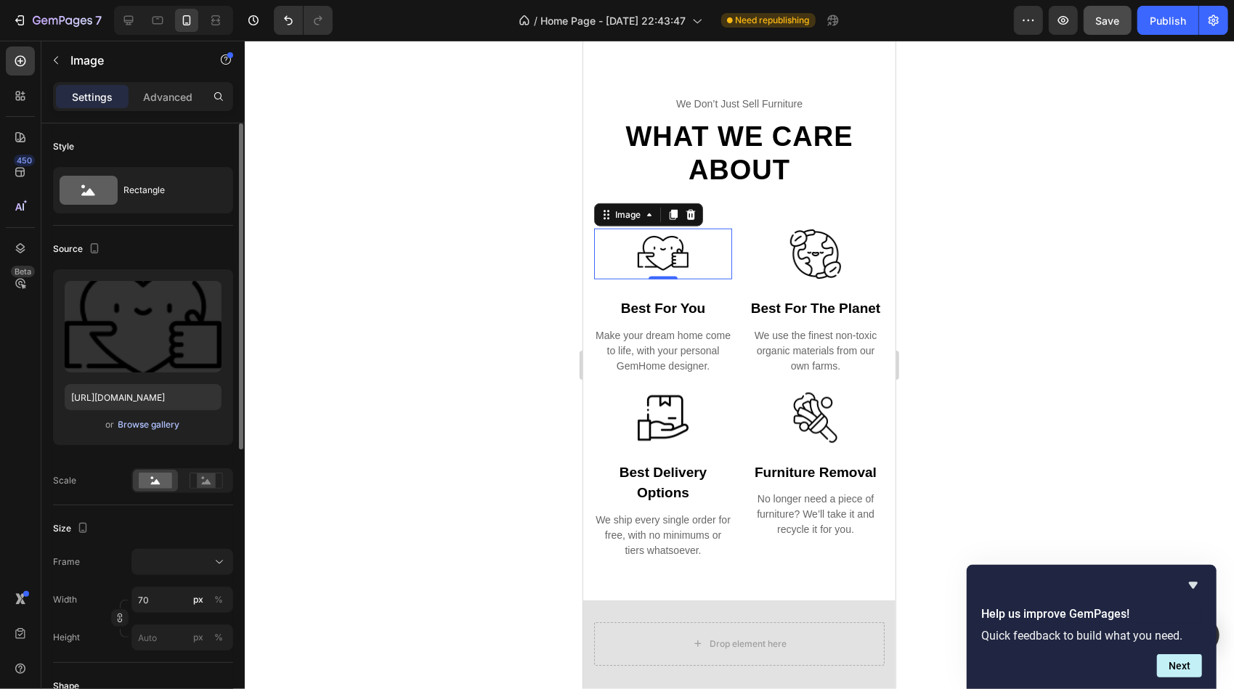
click at [145, 424] on div "Browse gallery" at bounding box center [149, 424] width 62 height 13
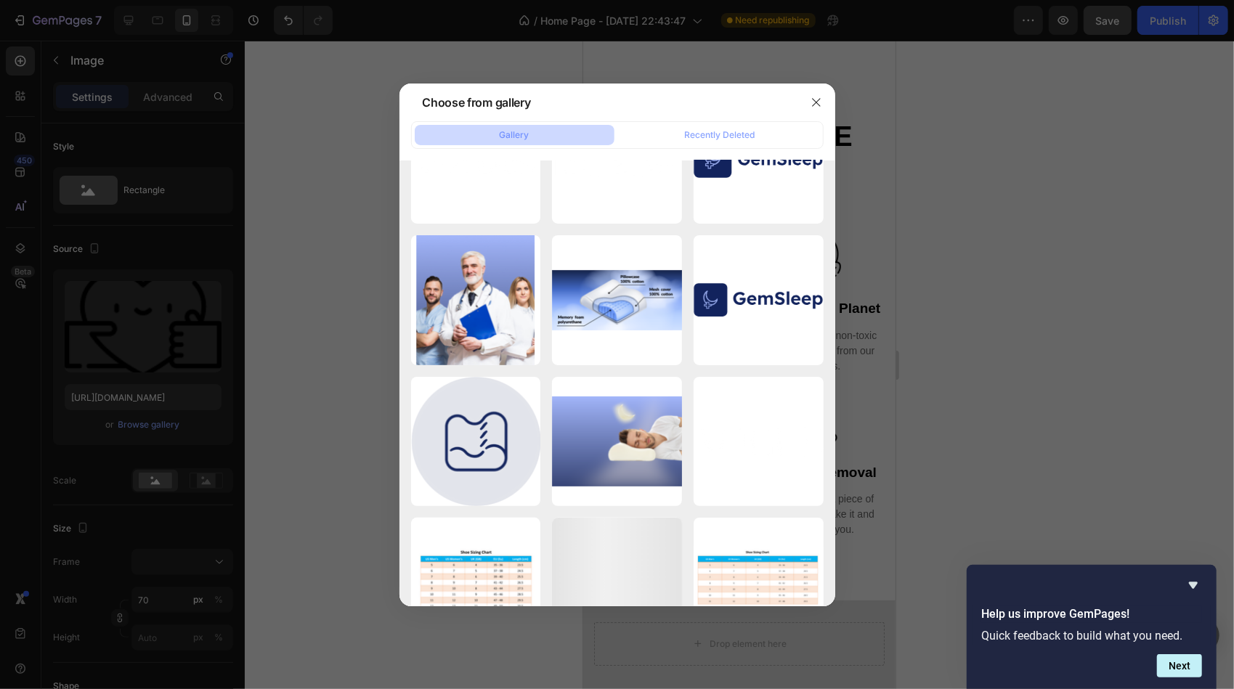
scroll to position [4231, 0]
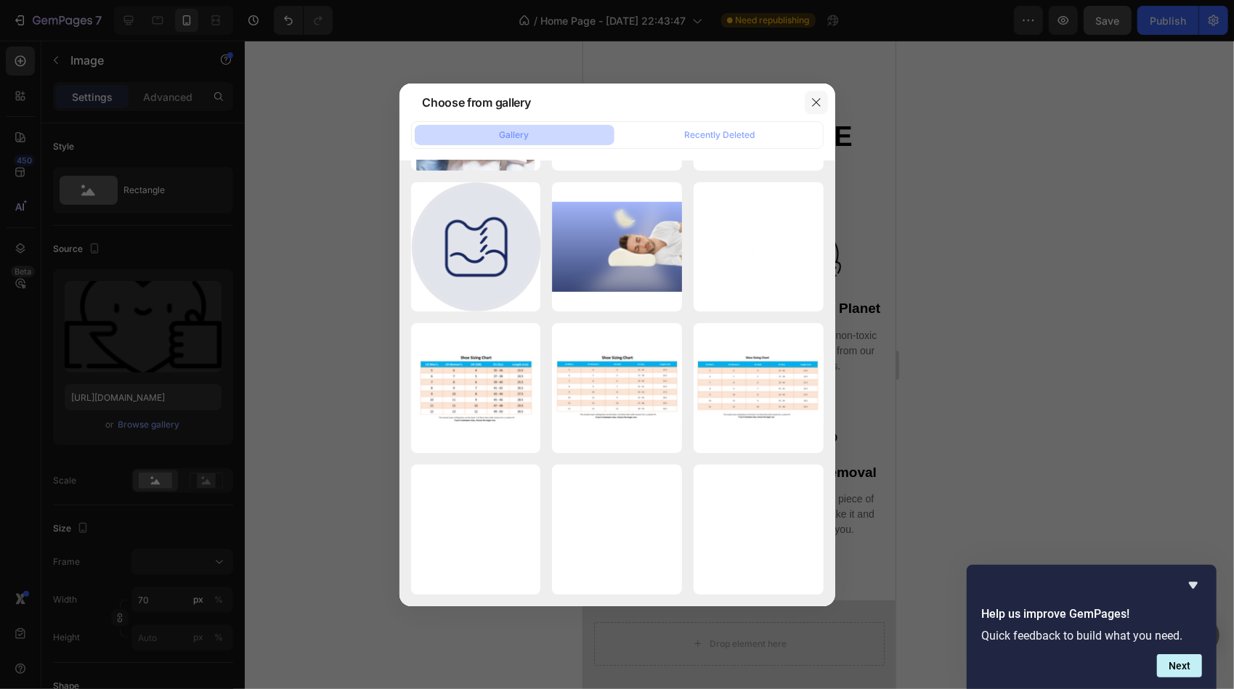
click at [815, 105] on icon "button" at bounding box center [816, 103] width 12 height 12
click at [815, 98] on icon "button" at bounding box center [816, 103] width 12 height 12
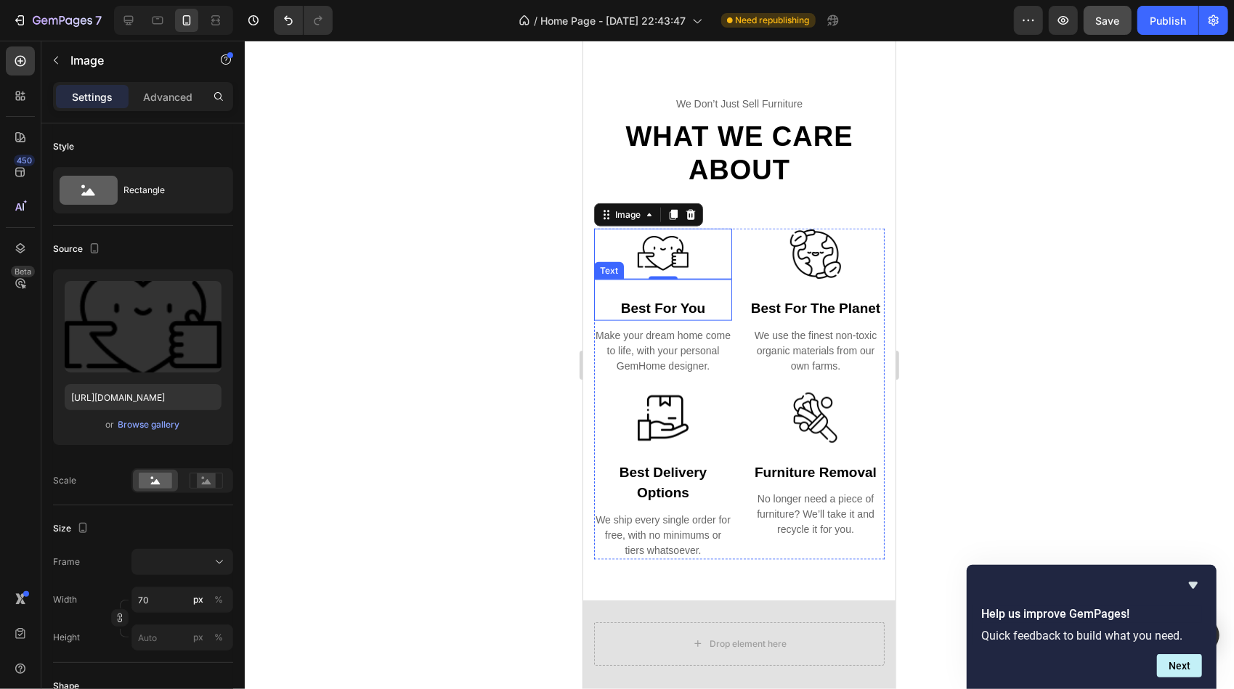
click at [655, 306] on div "best for you" at bounding box center [662, 308] width 138 height 24
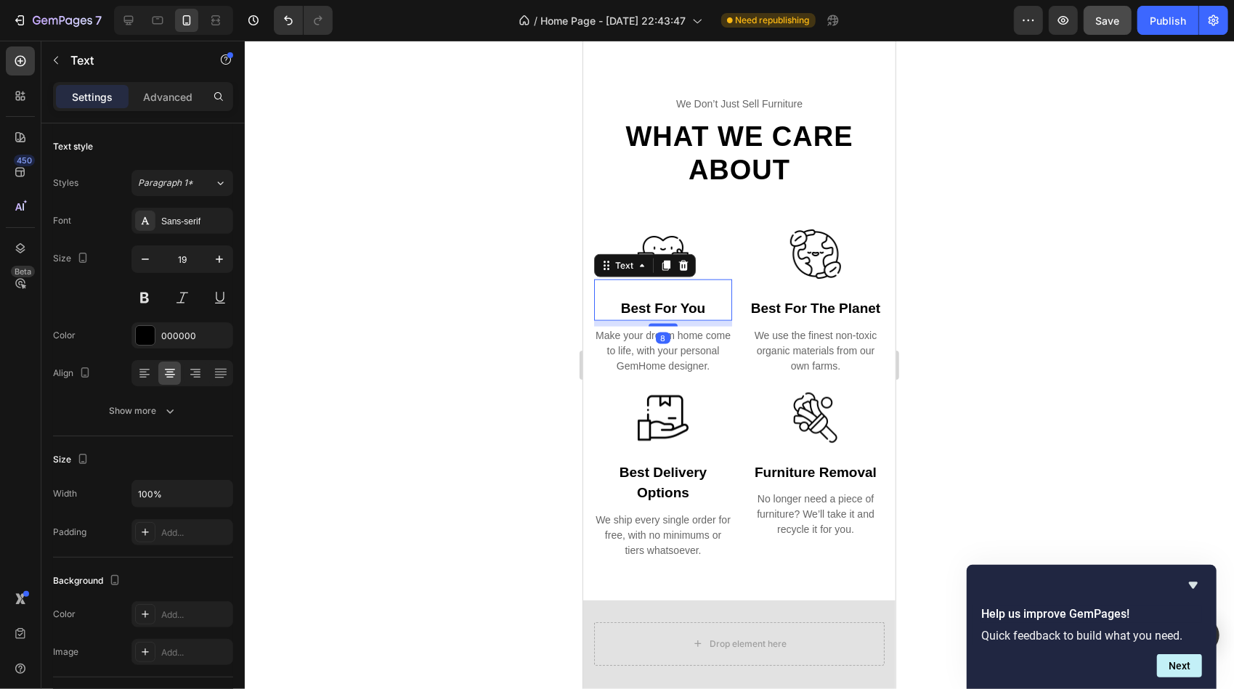
click at [655, 306] on div "best for you" at bounding box center [662, 308] width 138 height 24
click at [655, 306] on p "best for you" at bounding box center [662, 308] width 135 height 21
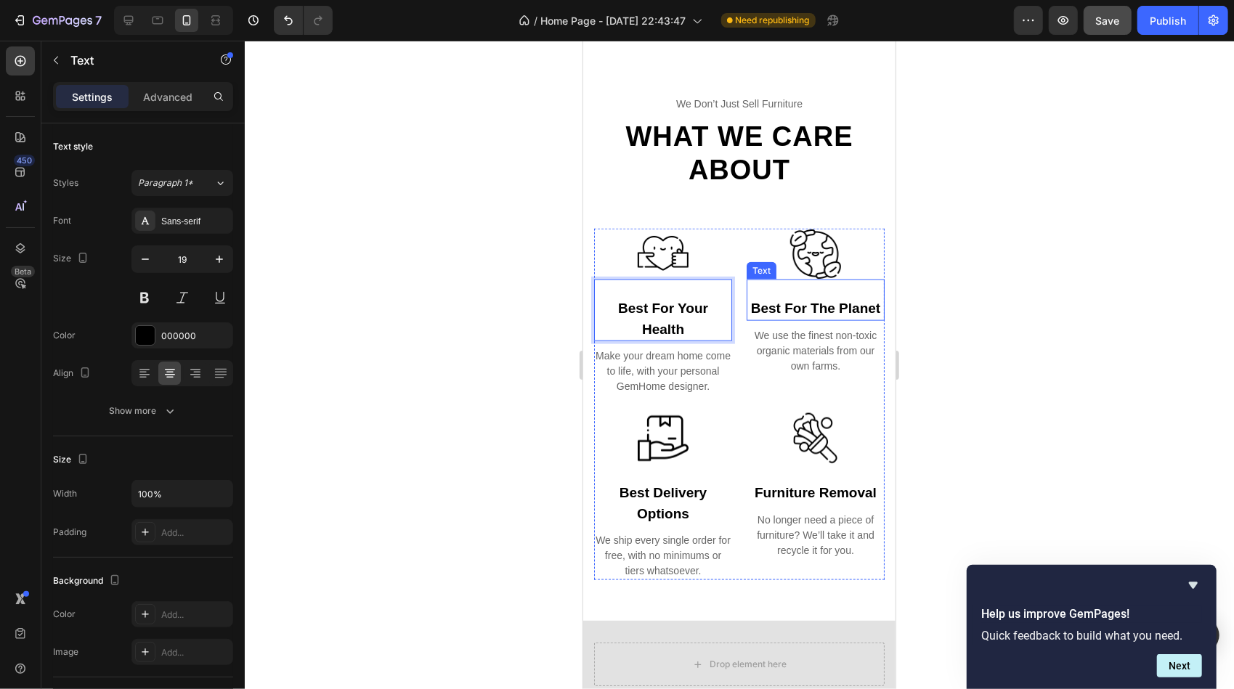
click at [806, 312] on div "best for the planet" at bounding box center [815, 308] width 138 height 24
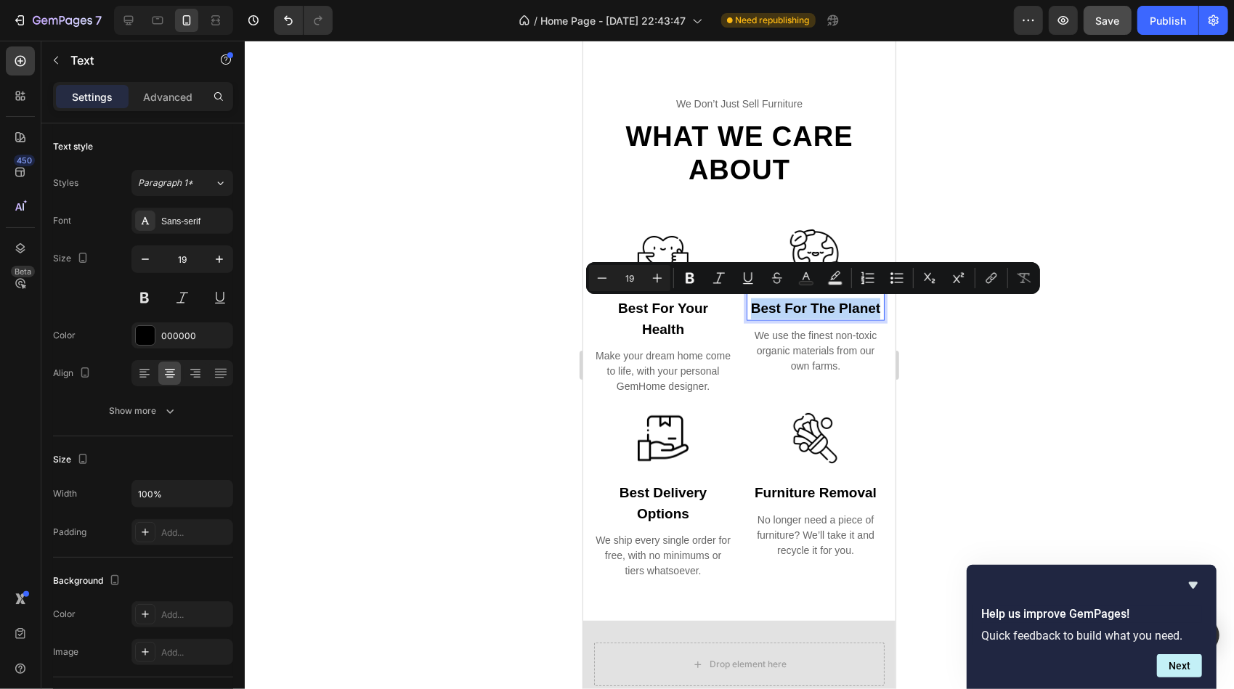
click at [806, 312] on p "best for the planet" at bounding box center [814, 308] width 135 height 21
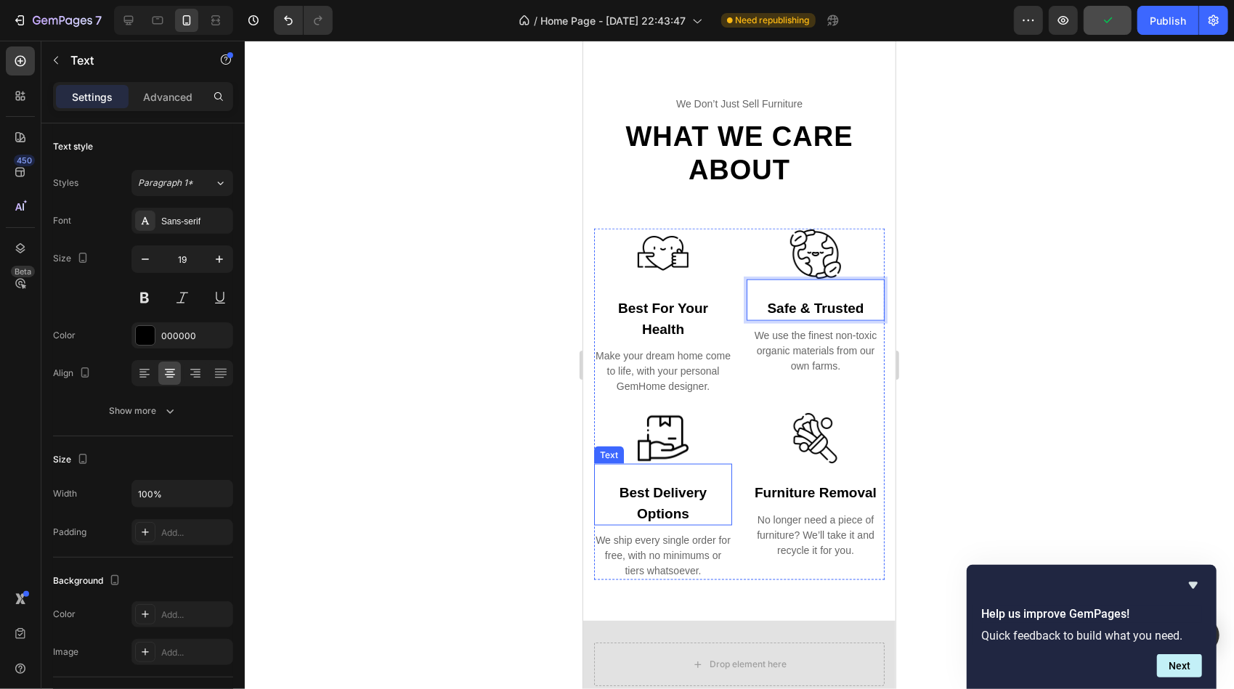
click at [659, 520] on div "best delivery options" at bounding box center [662, 503] width 138 height 44
click at [659, 519] on div "best delivery options" at bounding box center [662, 503] width 138 height 44
click at [659, 519] on p "best delivery options" at bounding box center [662, 502] width 135 height 41
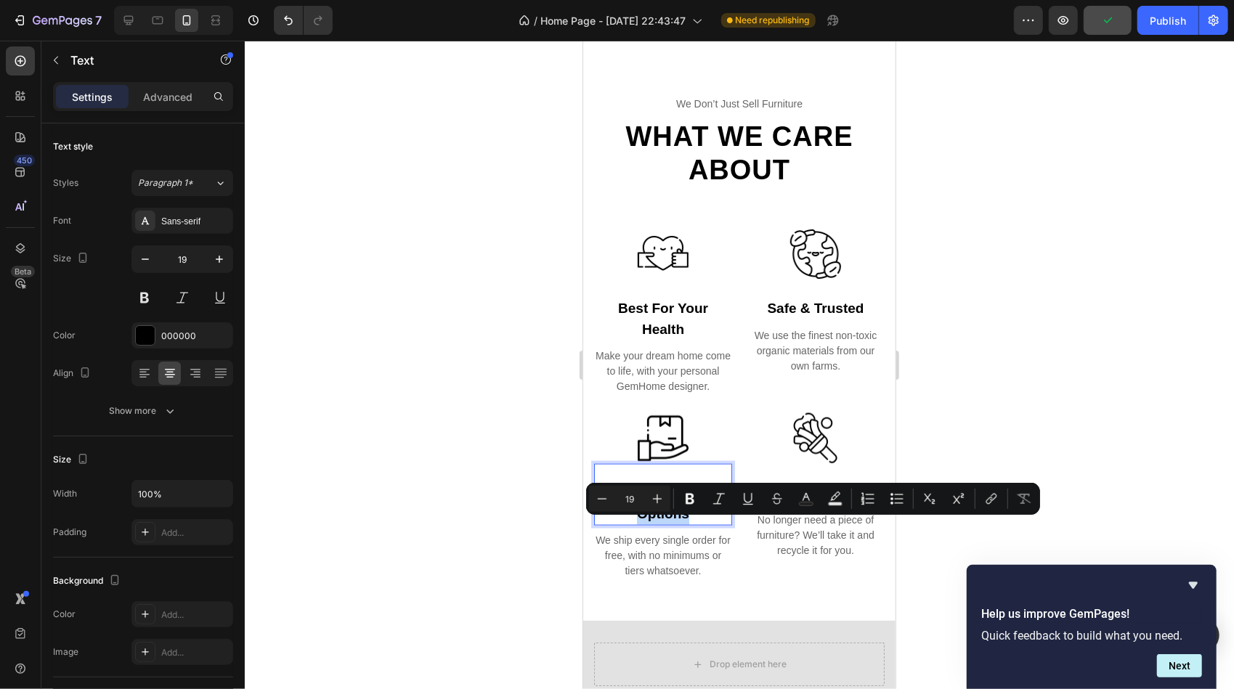
click at [659, 519] on p "best delivery options" at bounding box center [662, 502] width 135 height 41
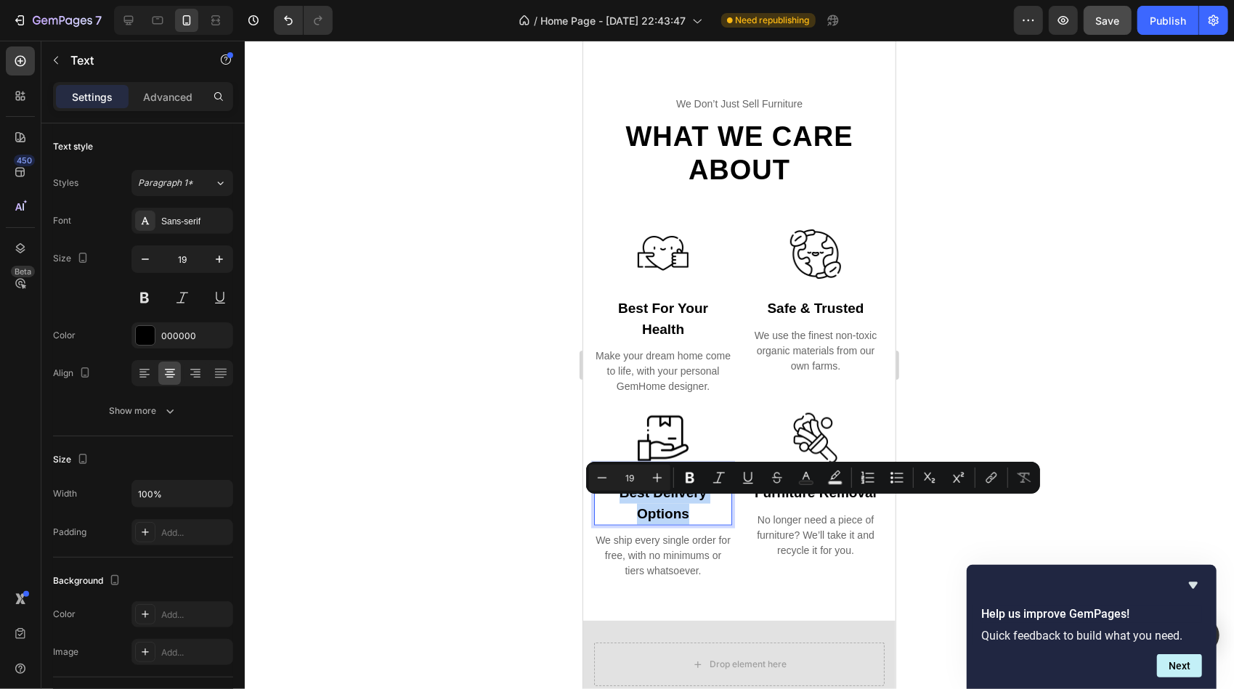
drag, startPoint x: 686, startPoint y: 527, endPoint x: 618, endPoint y: 503, distance: 71.7
click at [618, 503] on p "best delivery options" at bounding box center [662, 502] width 135 height 41
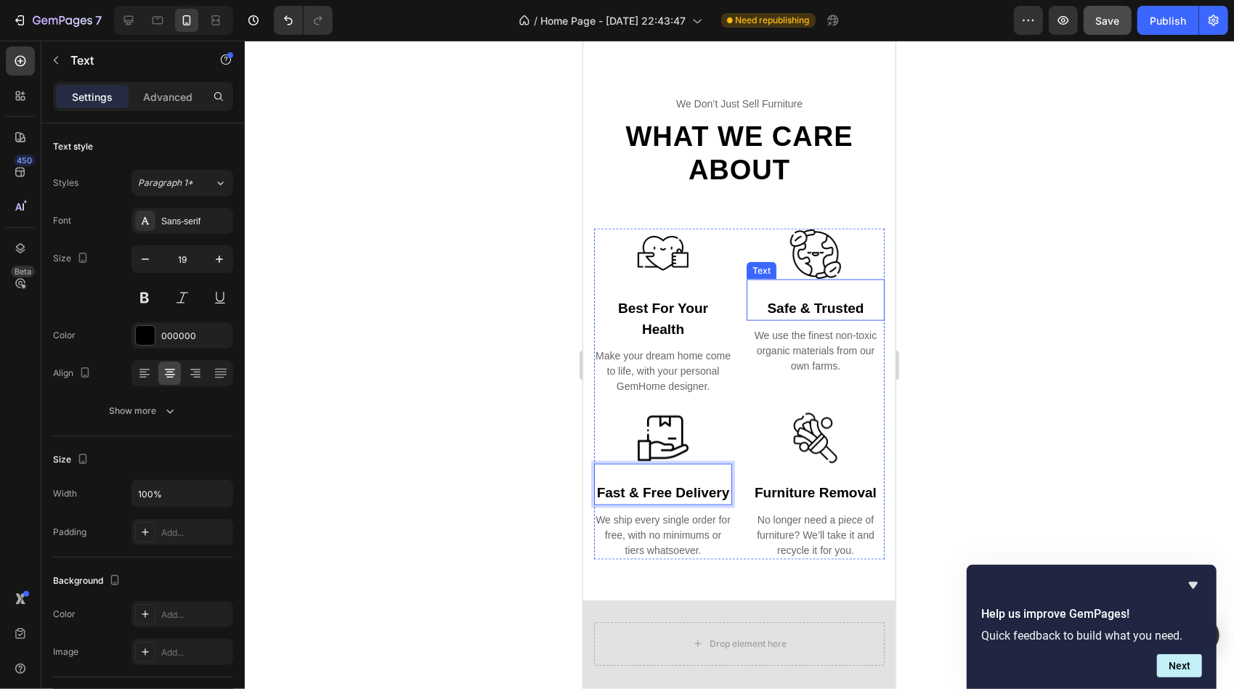
click at [806, 309] on p "Safe & Trusted" at bounding box center [814, 308] width 135 height 21
click at [793, 310] on p "Safe & Trusted" at bounding box center [814, 308] width 135 height 21
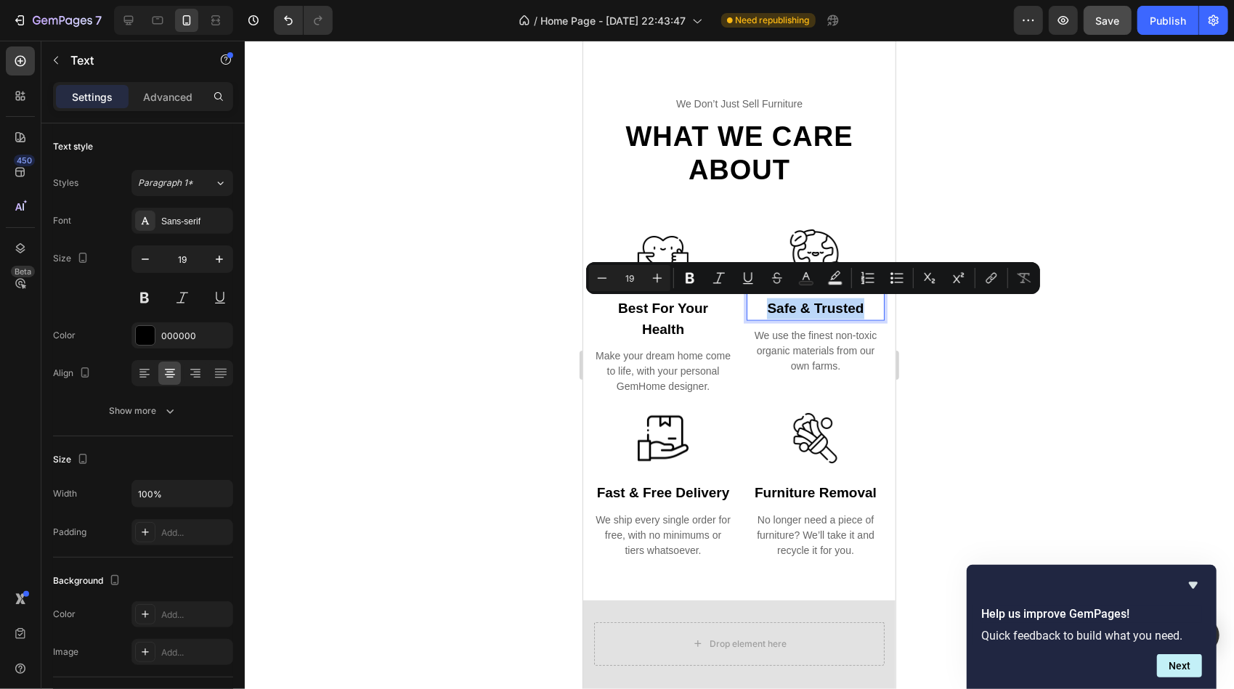
click at [793, 310] on p "Safe & Trusted" at bounding box center [814, 308] width 135 height 21
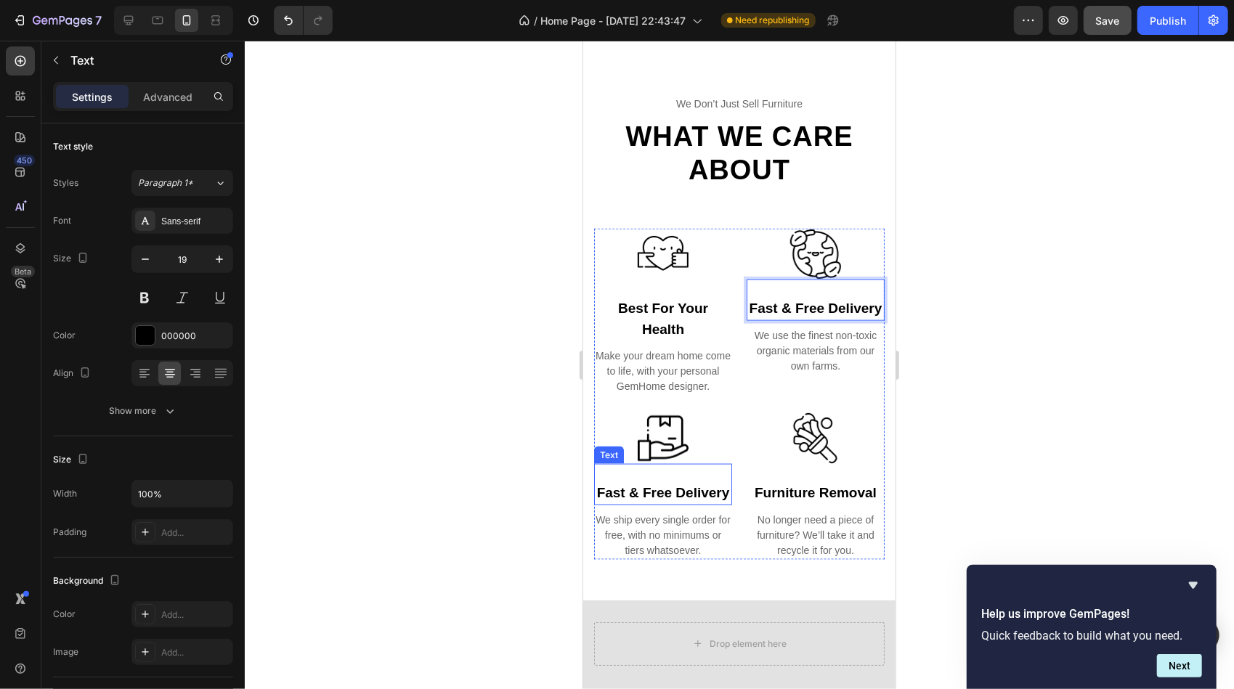
click at [647, 503] on p "Fast & Free Delivery" at bounding box center [662, 492] width 135 height 21
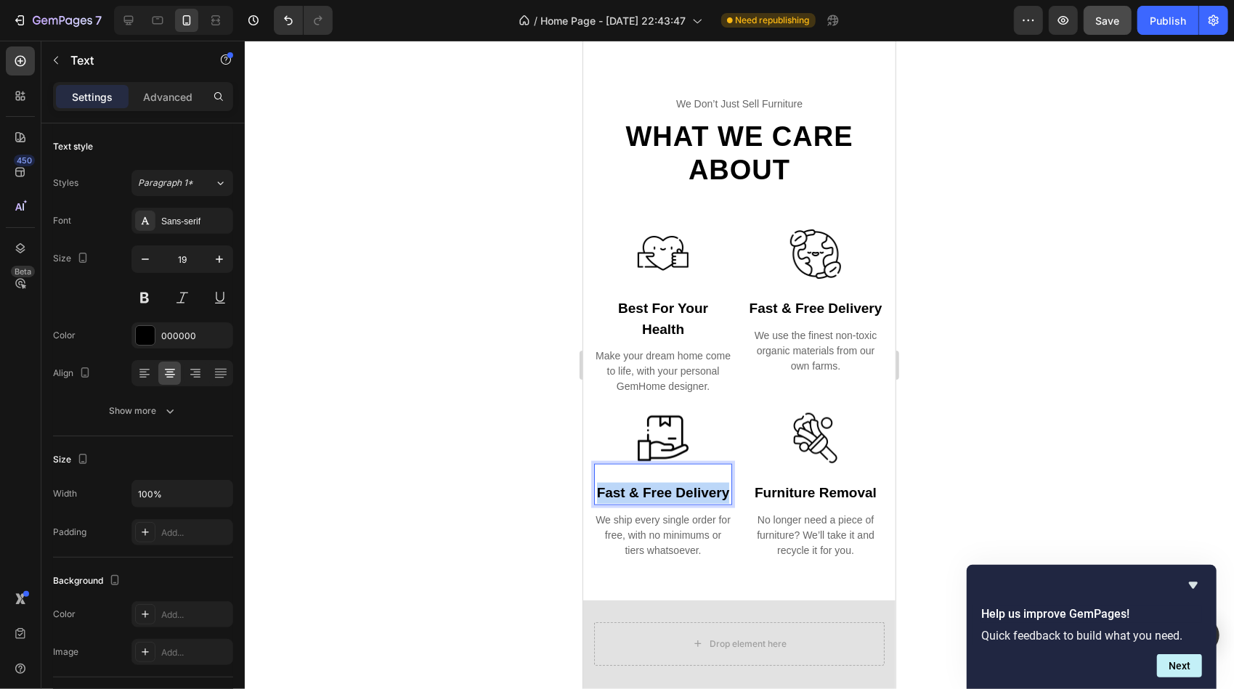
click at [647, 503] on p "Fast & Free Delivery" at bounding box center [662, 492] width 135 height 21
click at [781, 505] on div "furniture removal" at bounding box center [815, 493] width 138 height 24
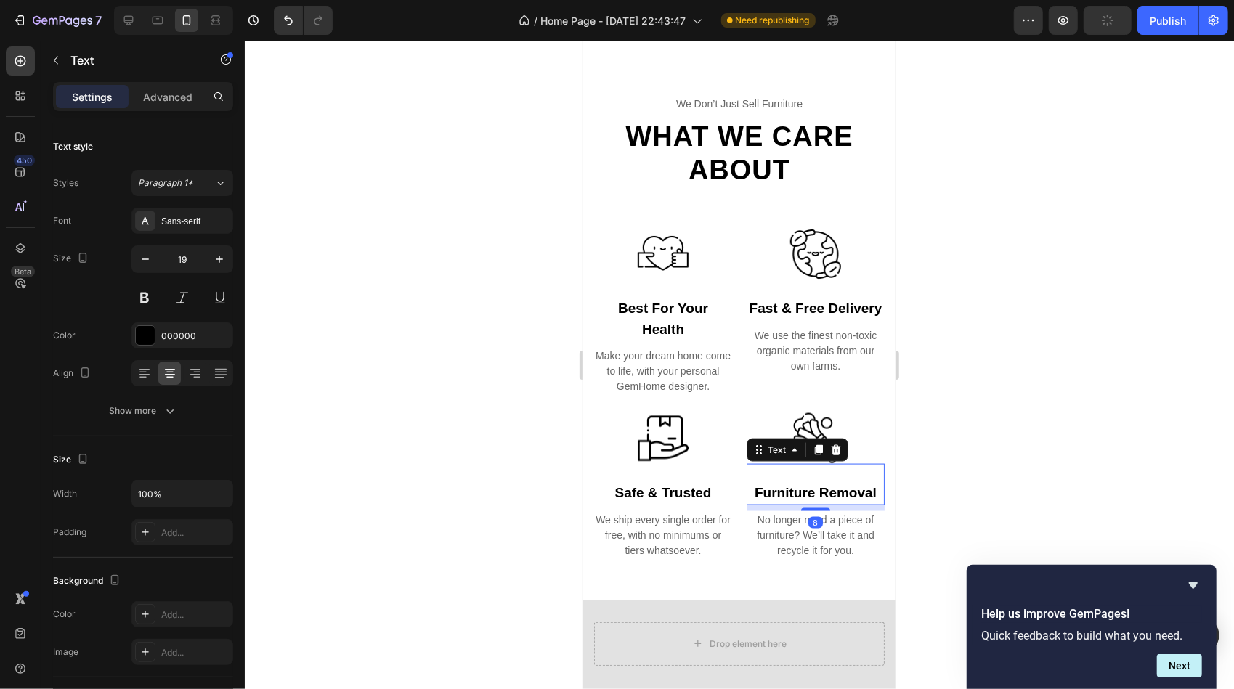
click at [776, 505] on div "furniture removal" at bounding box center [815, 493] width 138 height 24
click at [776, 503] on p "furniture removal" at bounding box center [814, 492] width 135 height 21
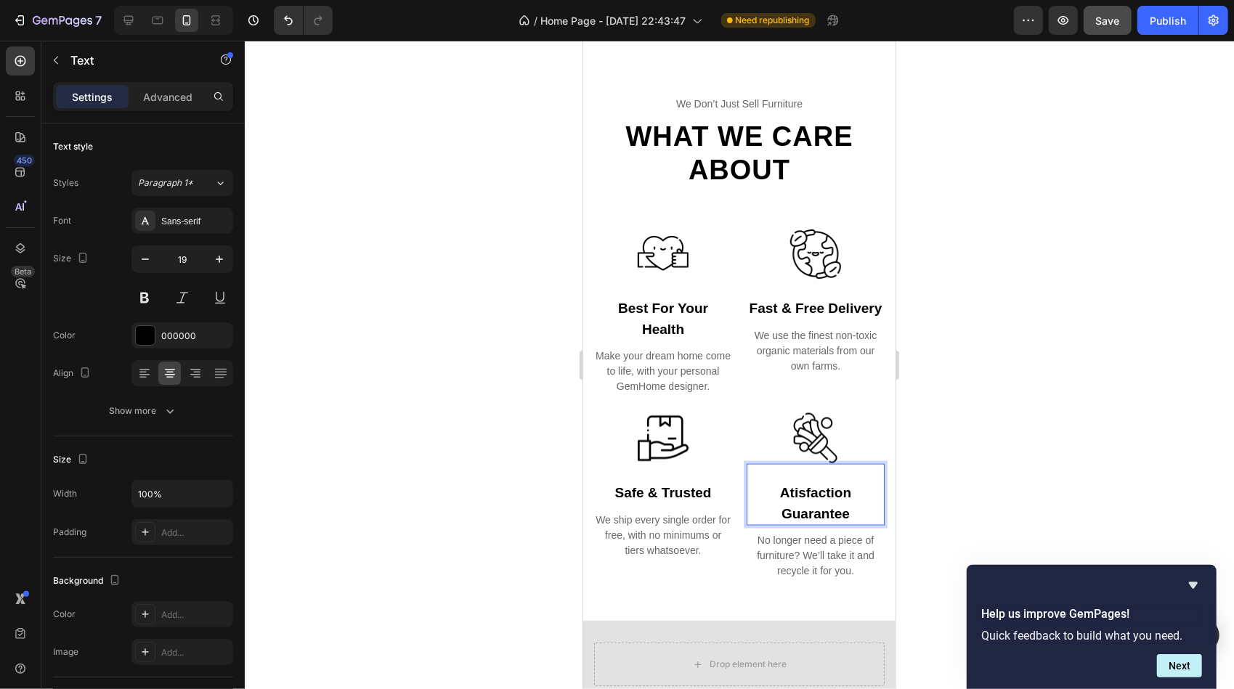
click at [773, 507] on p "atisfaction Guarantee" at bounding box center [814, 502] width 135 height 41
click at [824, 524] on p "Satisfaction Guarantee" at bounding box center [814, 502] width 135 height 41
click at [650, 374] on div "Make your dream home come to life, with your personal GemHome designer." at bounding box center [662, 370] width 138 height 49
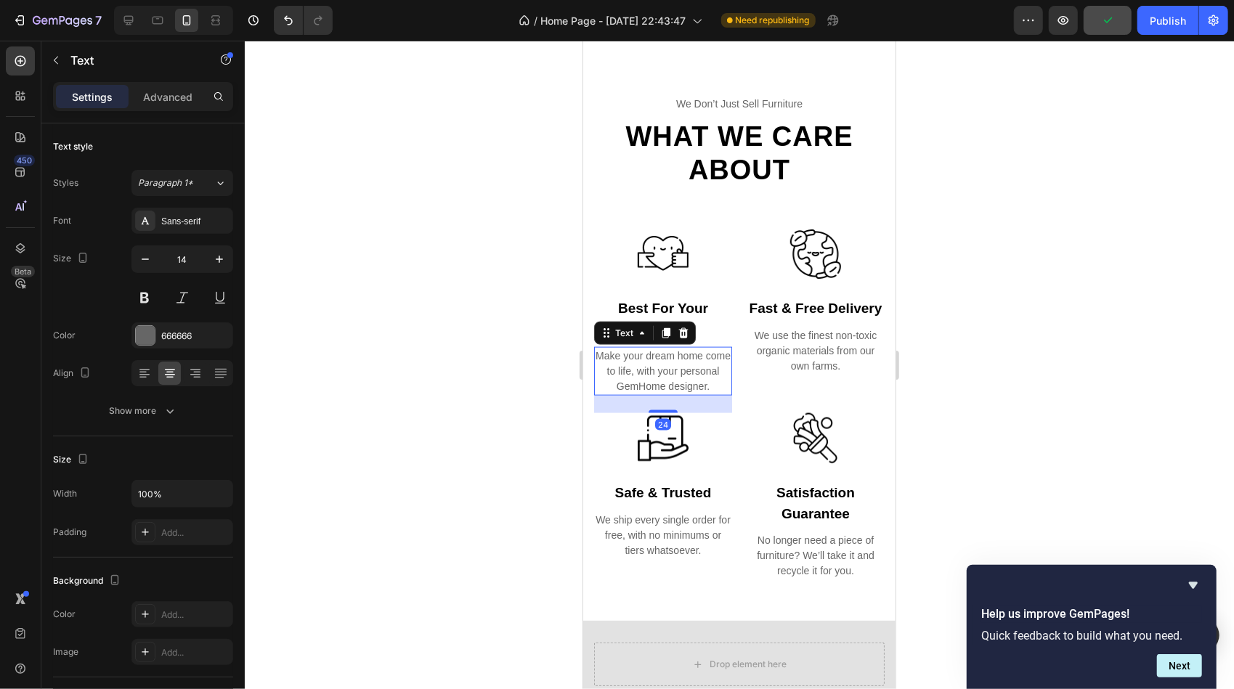
click at [650, 374] on div "Make your dream home come to life, with your personal GemHome designer." at bounding box center [662, 370] width 138 height 49
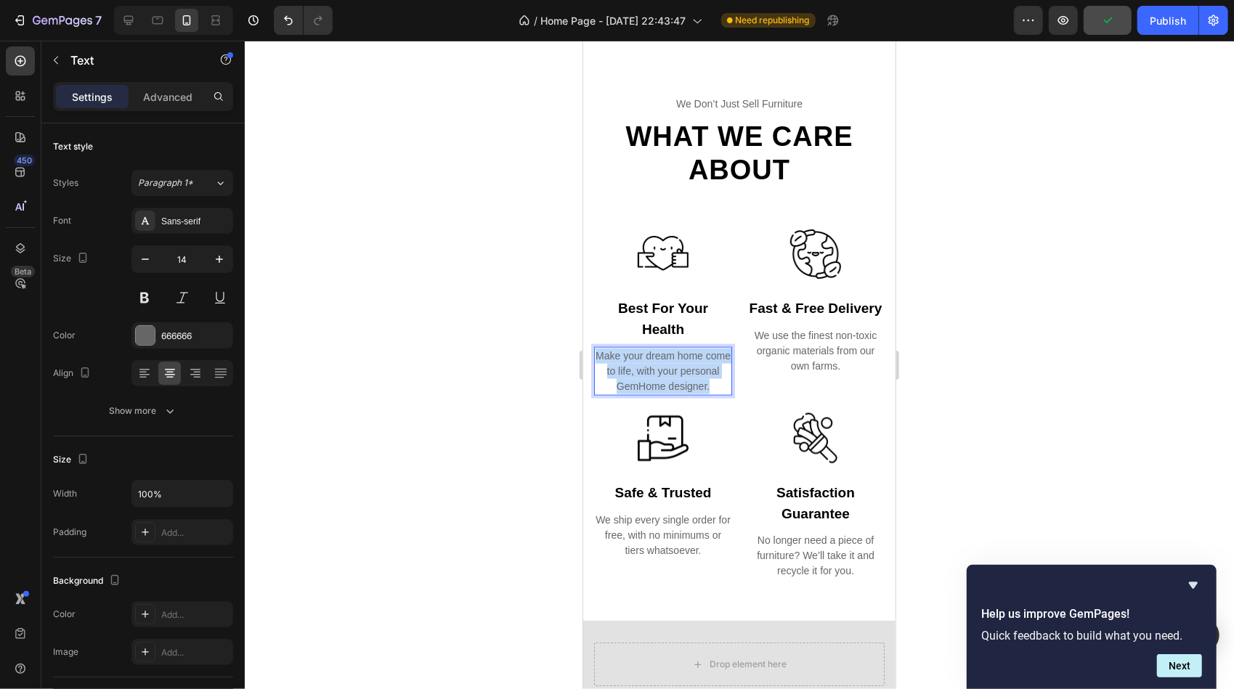
click at [650, 374] on p "Make your dream home come to life, with your personal GemHome designer." at bounding box center [662, 371] width 135 height 46
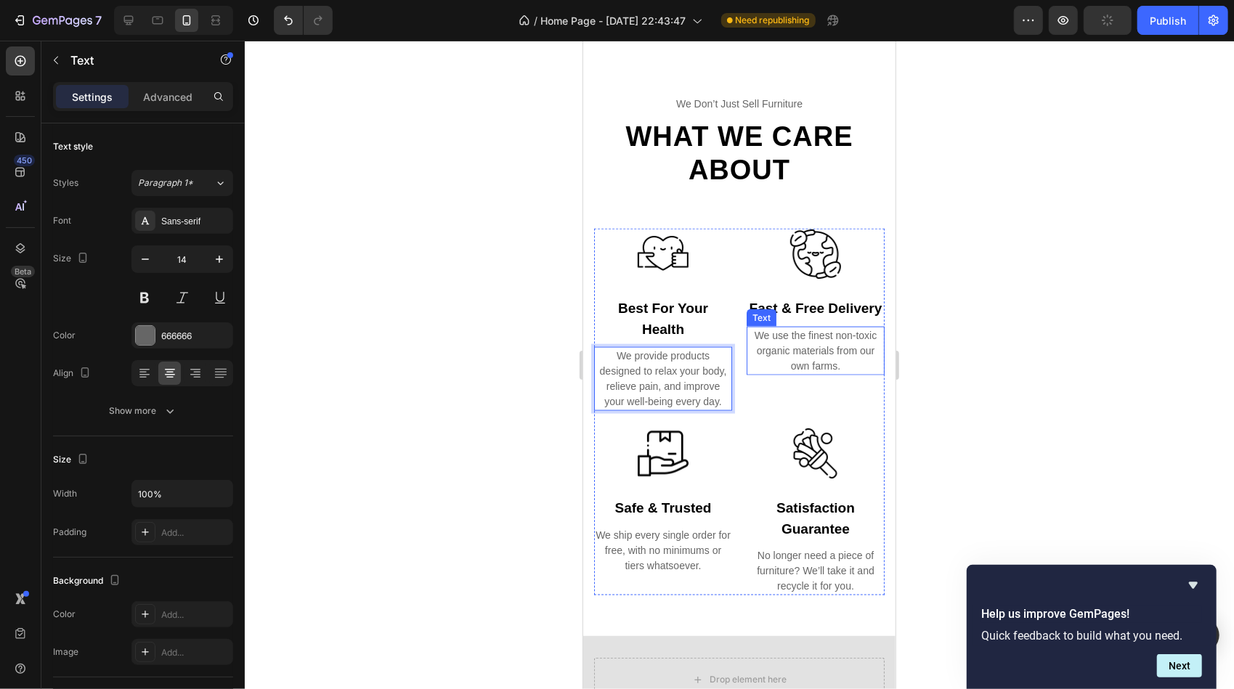
click at [778, 359] on div "We use the finest non-toxic organic materials from our own farms." at bounding box center [815, 350] width 138 height 49
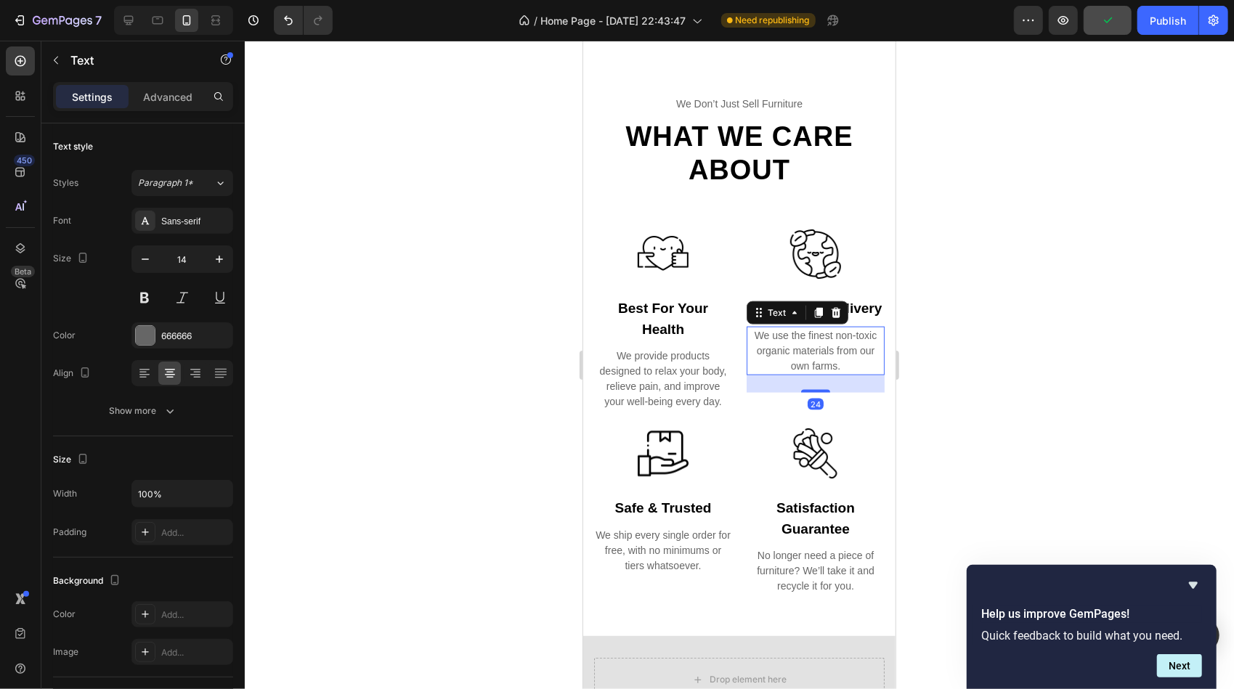
click at [778, 359] on div "We use the finest non-toxic organic materials from our own farms." at bounding box center [815, 350] width 138 height 49
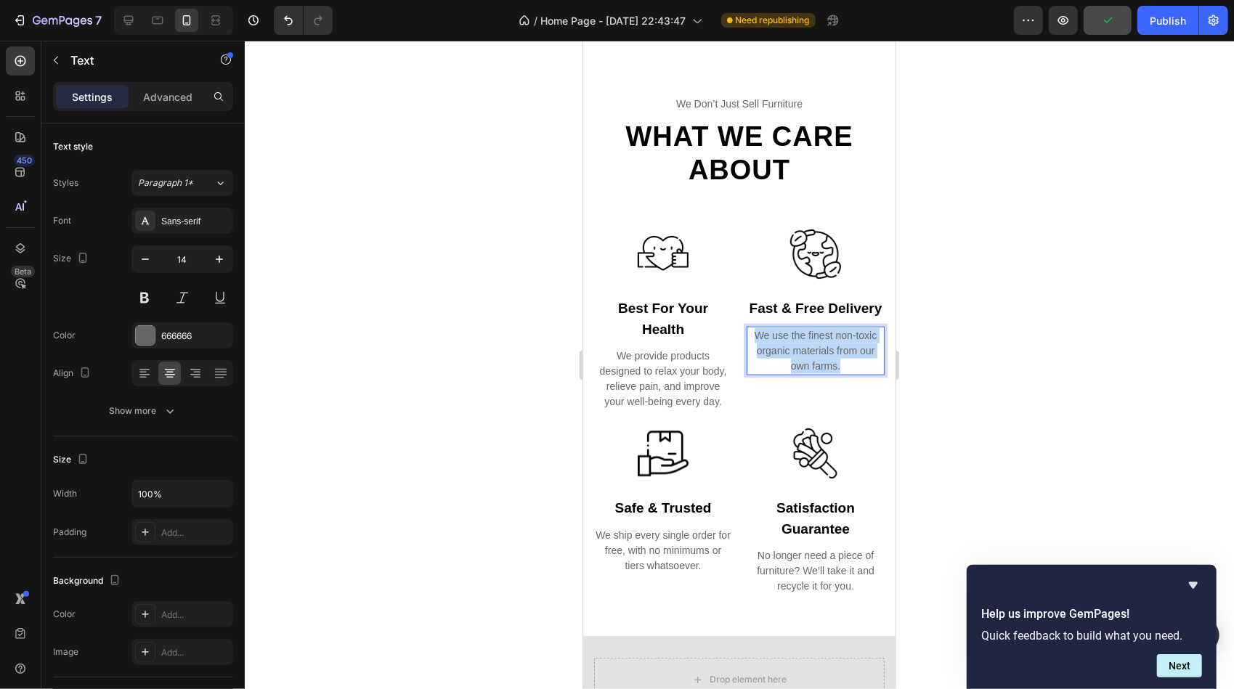
click at [778, 359] on p "We use the finest non-toxic organic materials from our own farms." at bounding box center [814, 351] width 135 height 46
click at [779, 561] on div "No longer need a piece of furniture? We’ll take it and recycle it for you." at bounding box center [815, 570] width 138 height 49
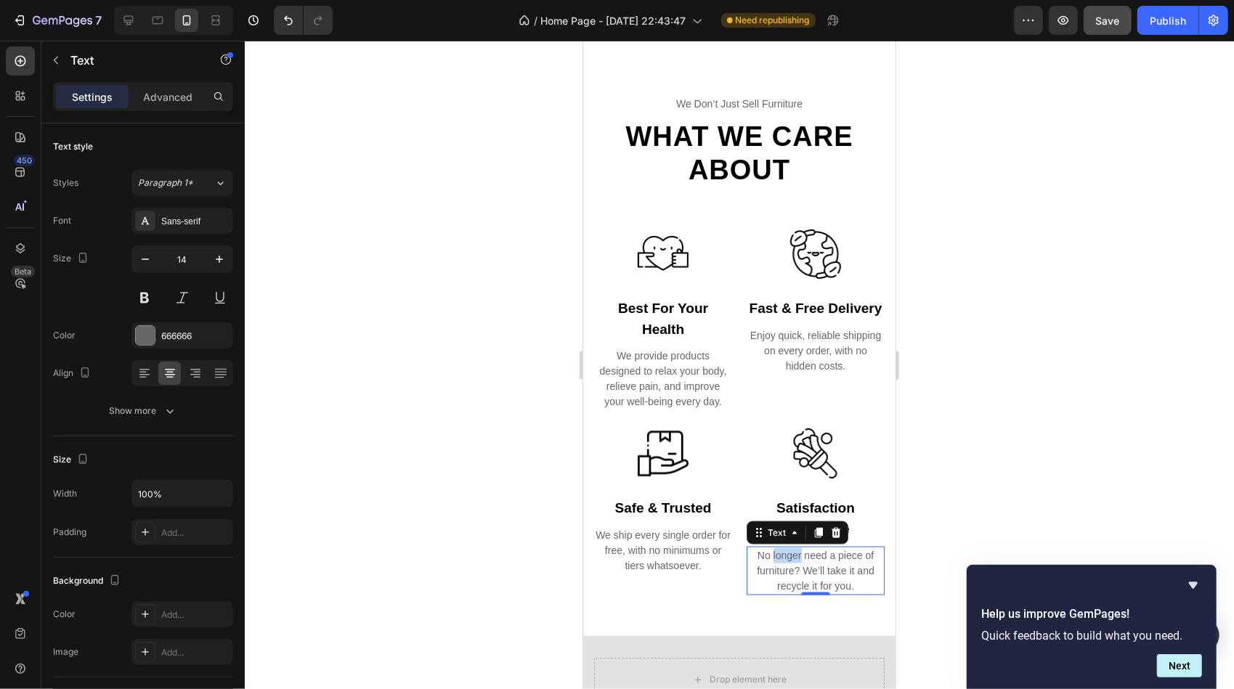
click at [778, 560] on div "No longer need a piece of furniture? We’ll take it and recycle it for you." at bounding box center [815, 570] width 138 height 49
click at [778, 560] on p "No longer need a piece of furniture? We’ll take it and recycle it for you." at bounding box center [814, 571] width 135 height 46
click at [749, 551] on p "No longer need a piece of furniture? We’ll take it and recycle it for you." at bounding box center [814, 571] width 135 height 46
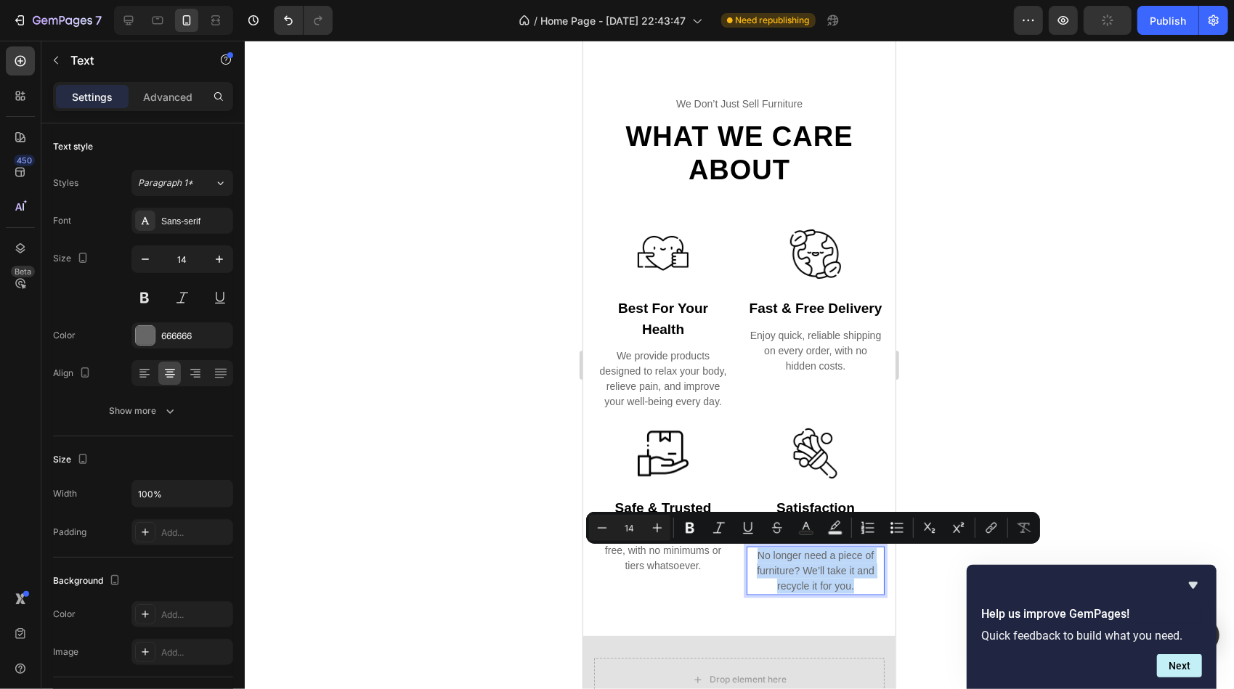
drag, startPoint x: 749, startPoint y: 551, endPoint x: 847, endPoint y: 583, distance: 103.1
click at [847, 583] on p "No longer need a piece of furniture? We’ll take it and recycle it for you." at bounding box center [814, 571] width 135 height 46
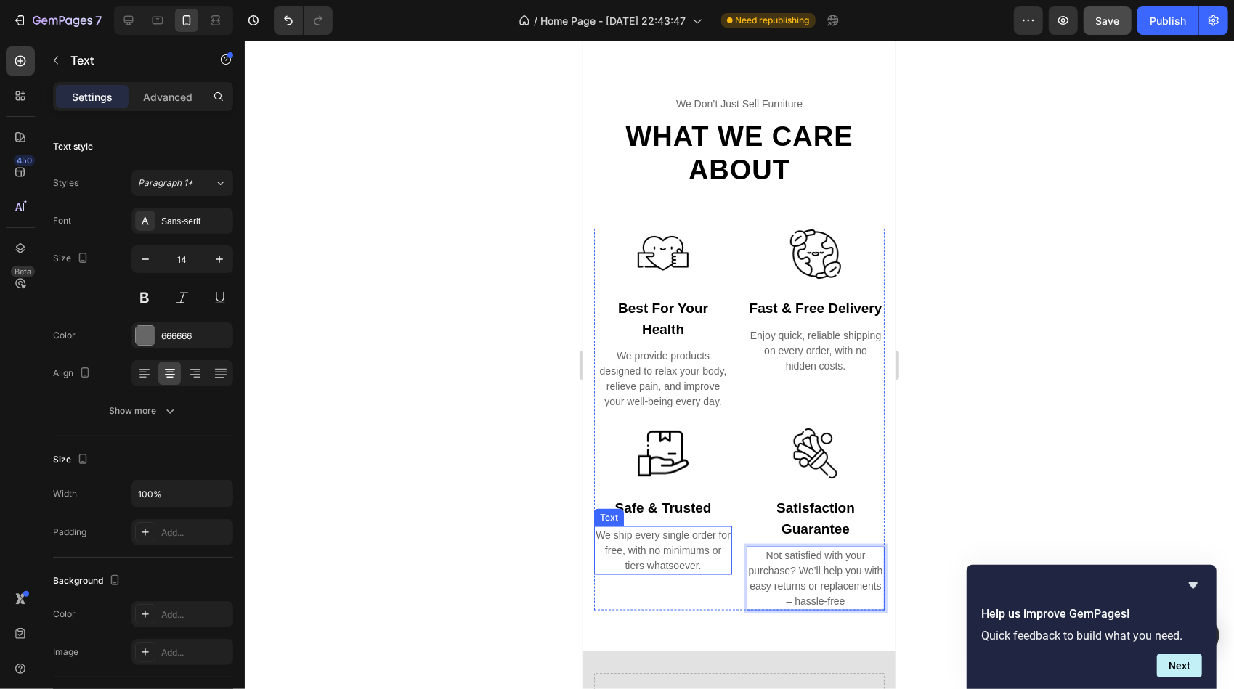
click at [617, 540] on div "We ship every single order for free, with no minimums or tiers whatsoever." at bounding box center [662, 550] width 138 height 49
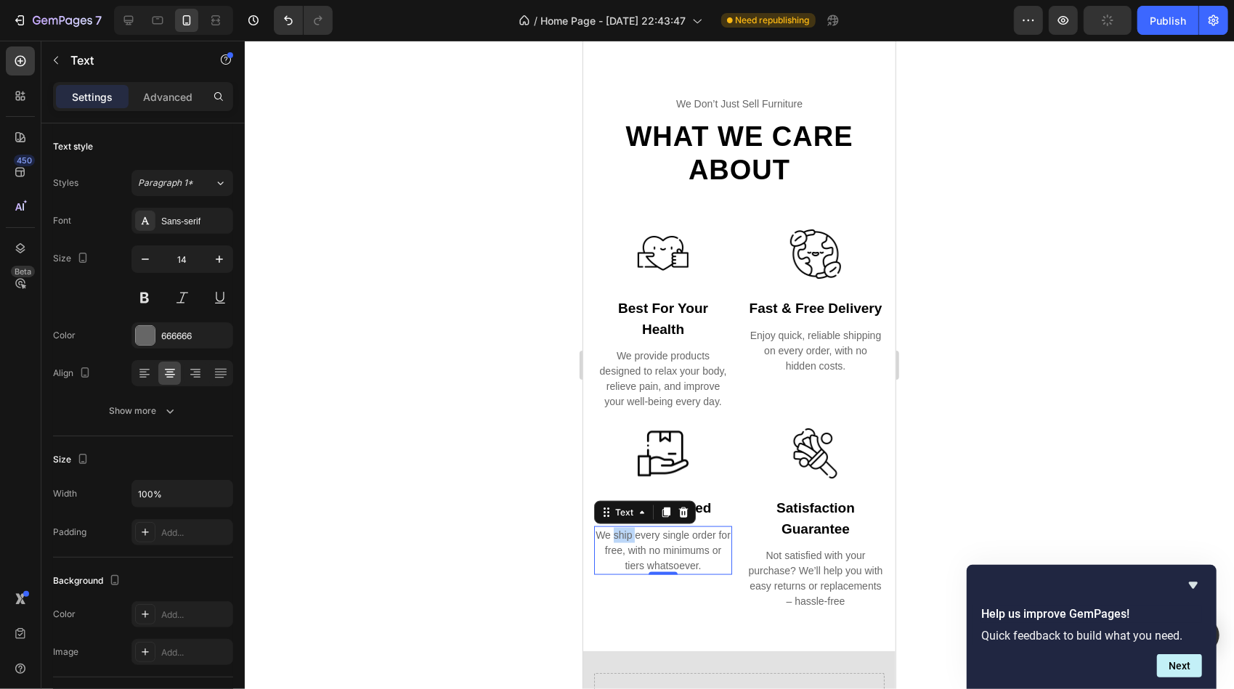
click at [617, 540] on div "We ship every single order for free, with no minimums or tiers whatsoever." at bounding box center [662, 550] width 138 height 49
click at [617, 540] on p "We ship every single order for free, with no minimums or tiers whatsoever." at bounding box center [662, 550] width 135 height 46
click at [975, 264] on div at bounding box center [739, 365] width 989 height 649
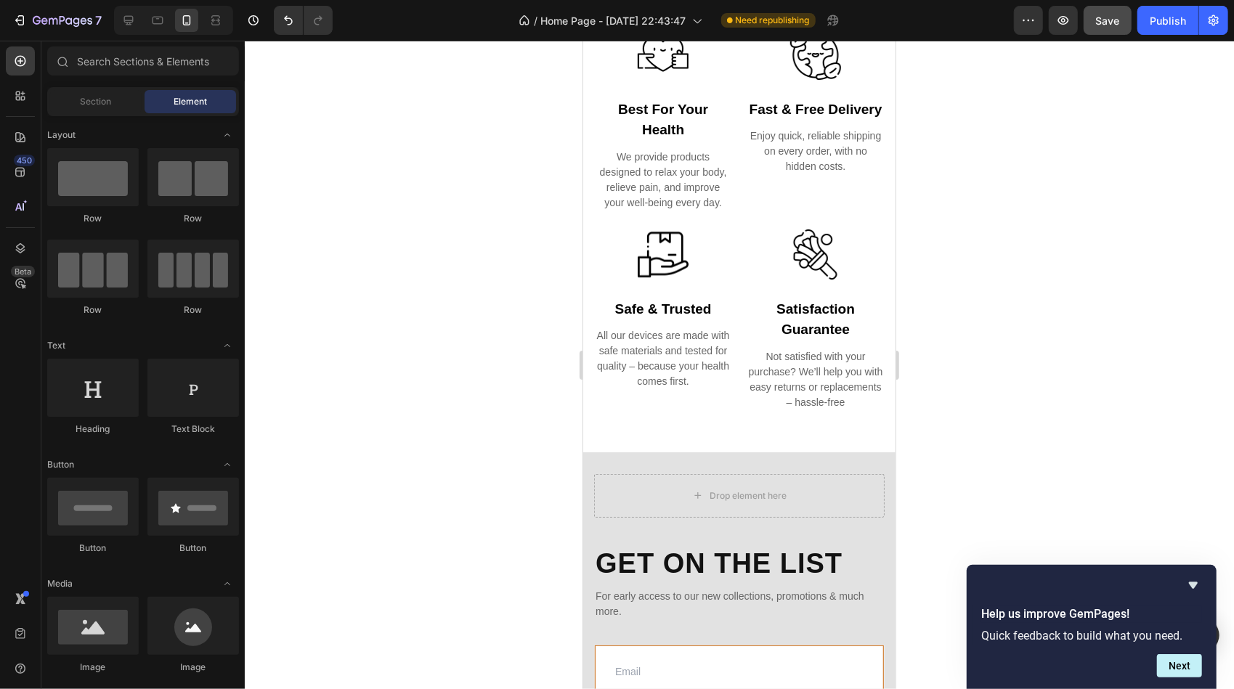
scroll to position [1380, 0]
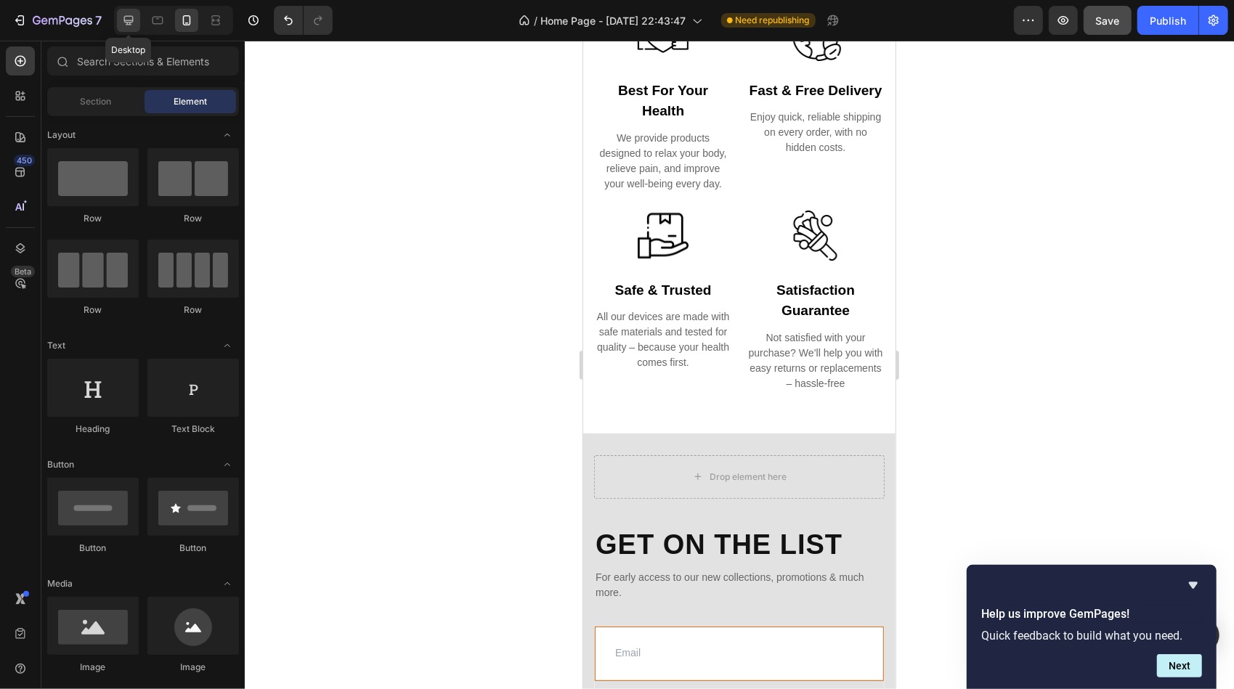
click at [131, 17] on icon at bounding box center [128, 20] width 15 height 15
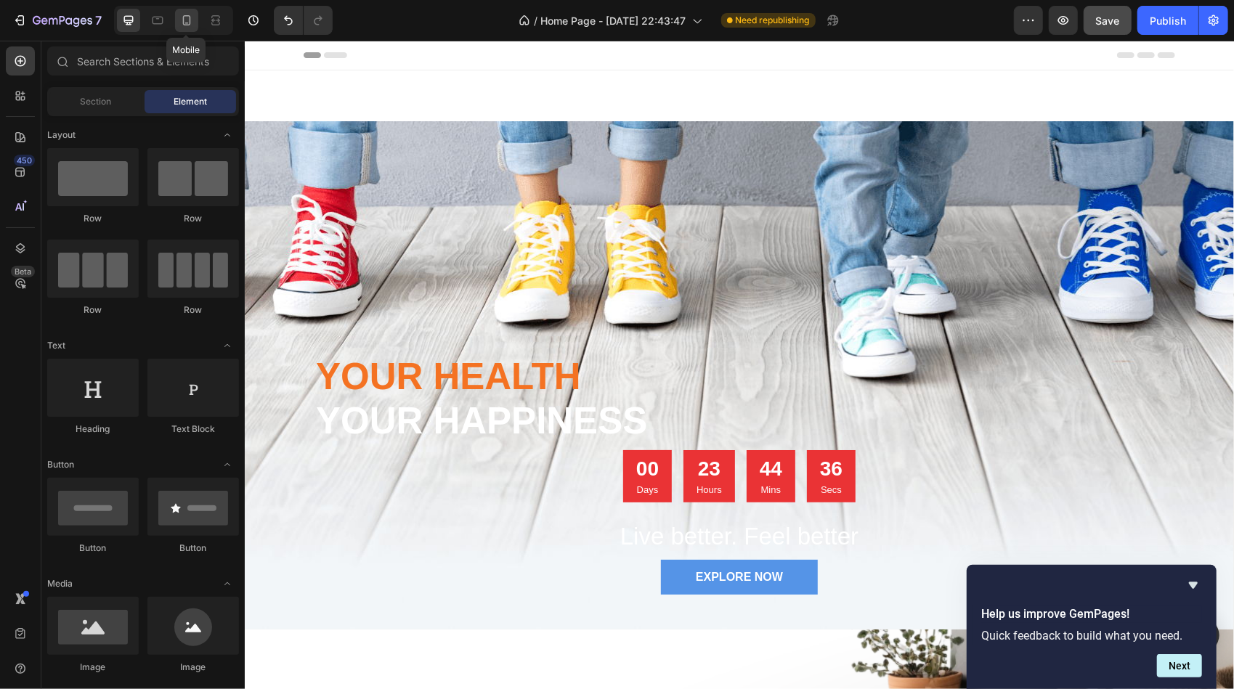
click at [188, 25] on icon at bounding box center [187, 20] width 8 height 10
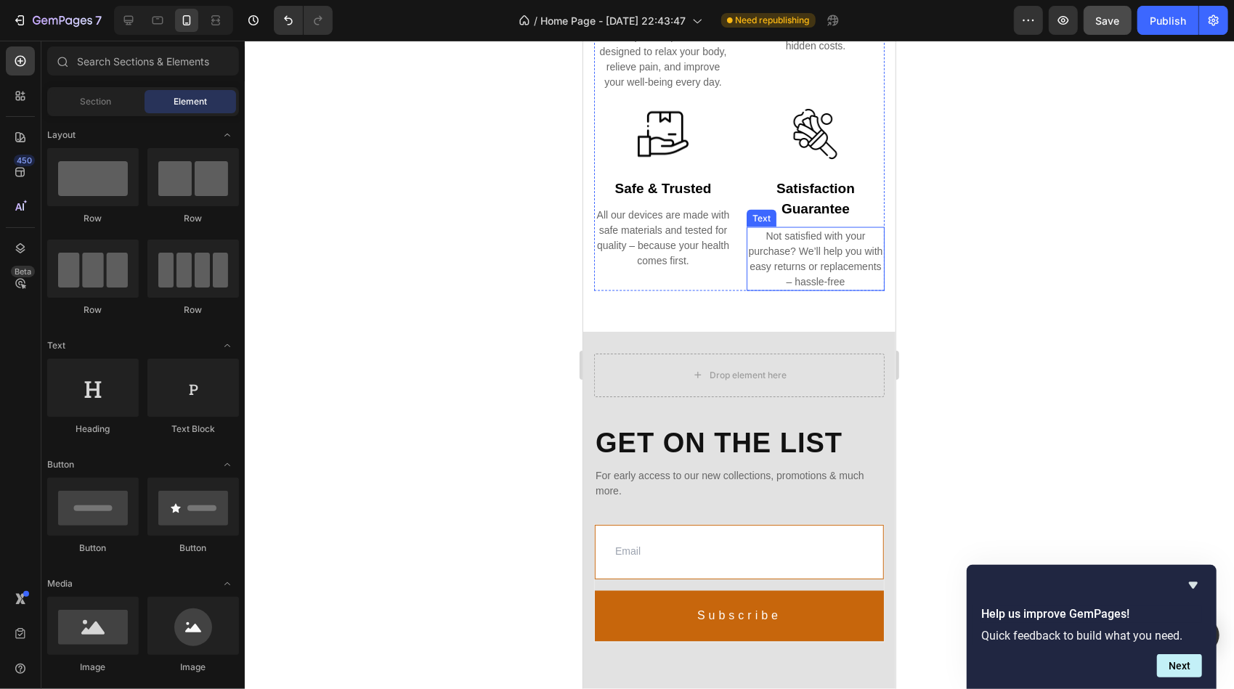
scroll to position [1468, 0]
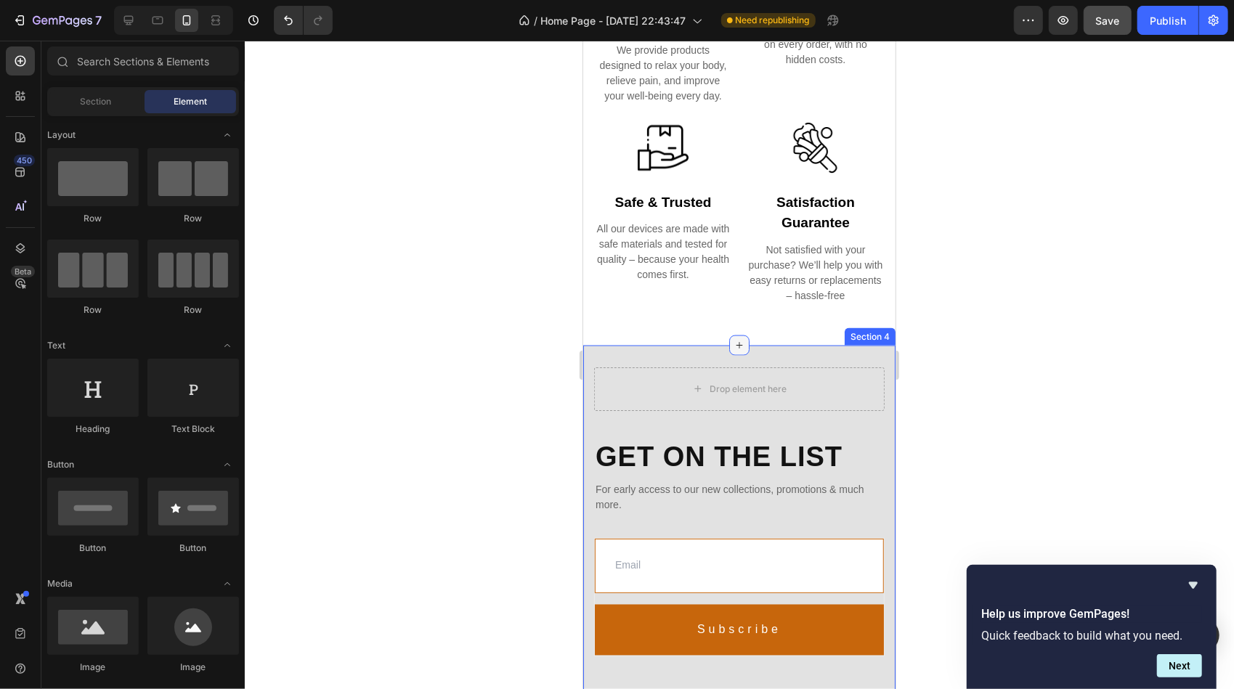
click at [736, 340] on icon at bounding box center [739, 345] width 12 height 12
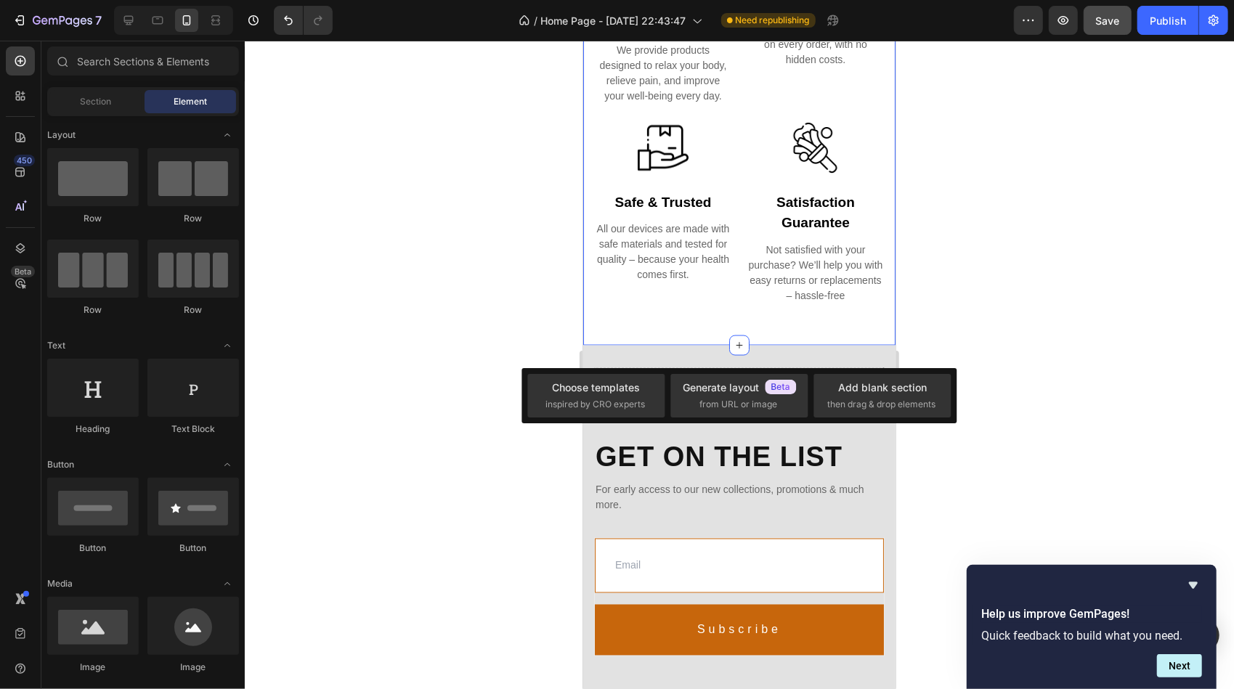
click at [680, 332] on div "we don’t just sell furniture Text What we care about Heading Row Image best for…" at bounding box center [738, 45] width 312 height 597
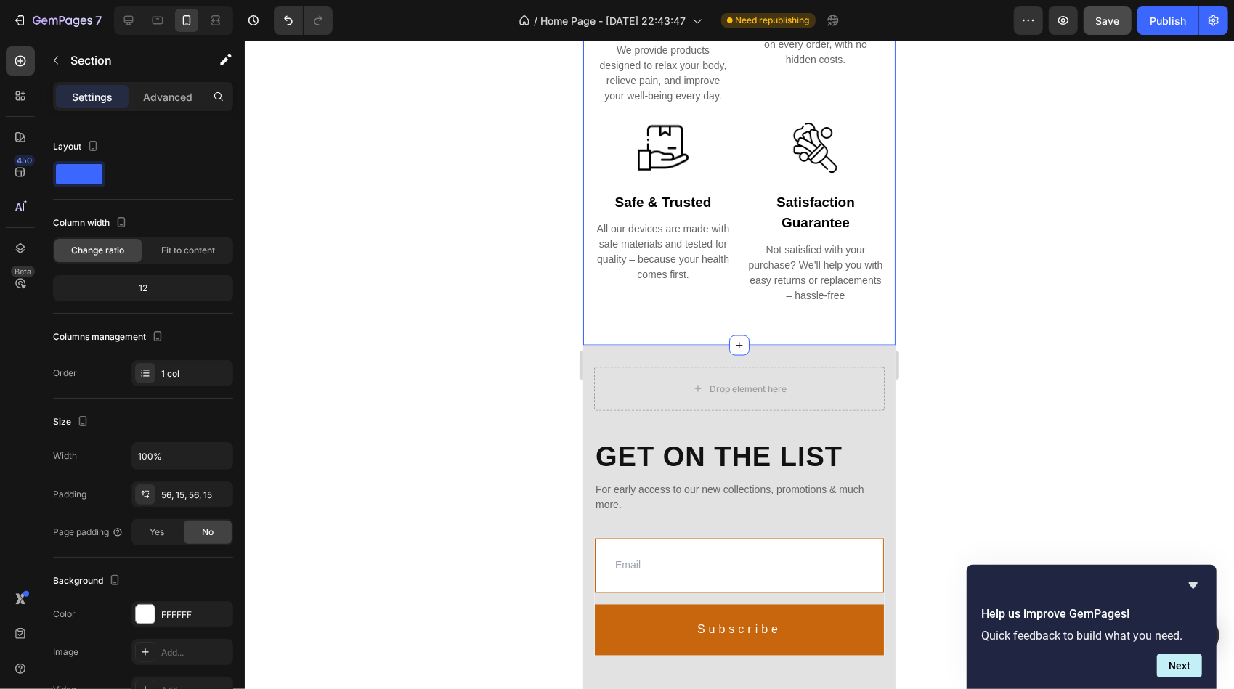
click at [622, 325] on div "we don’t just sell furniture Text What we care about Heading Row Image best for…" at bounding box center [738, 45] width 312 height 597
click at [960, 307] on div at bounding box center [739, 365] width 989 height 649
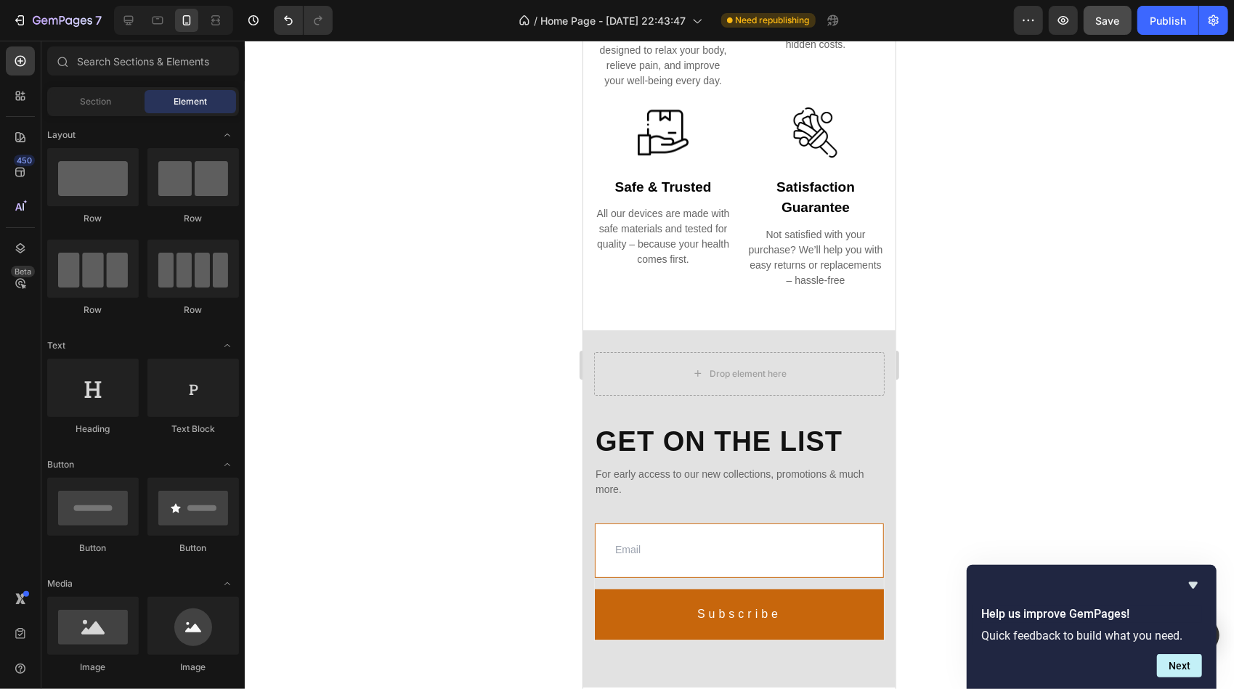
scroll to position [1395, 0]
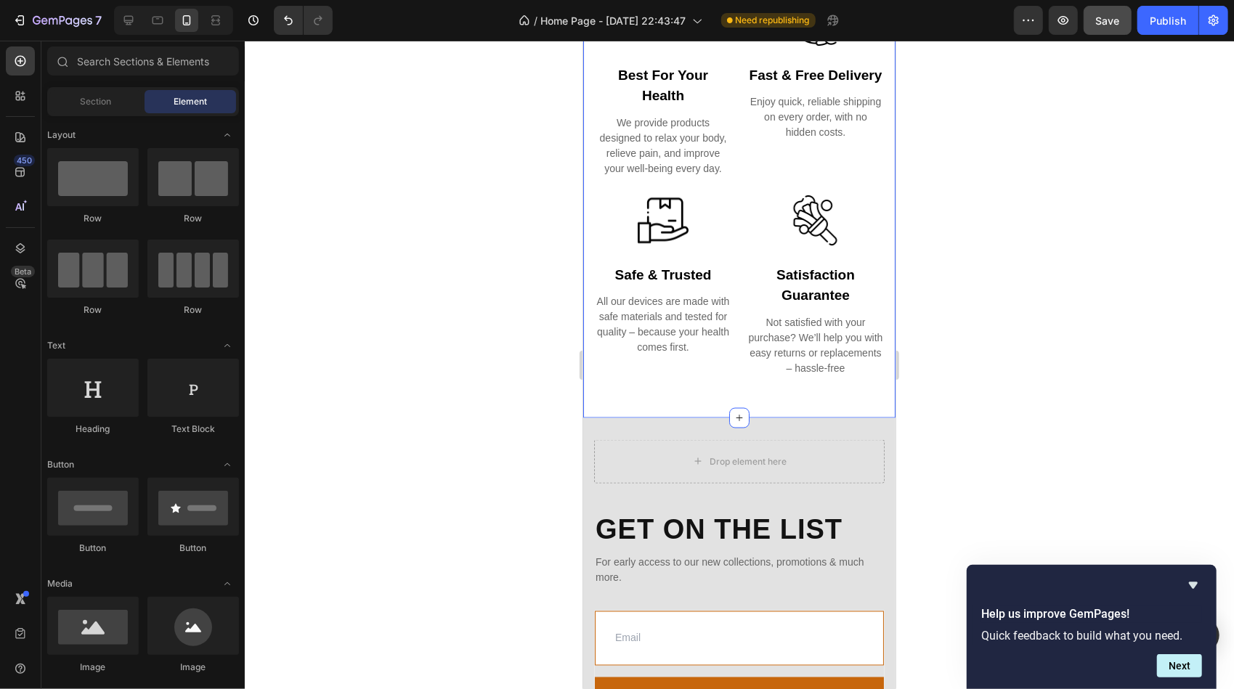
click at [593, 396] on div "we don’t just sell furniture Text What we care about Heading Row Image best for…" at bounding box center [738, 118] width 312 height 597
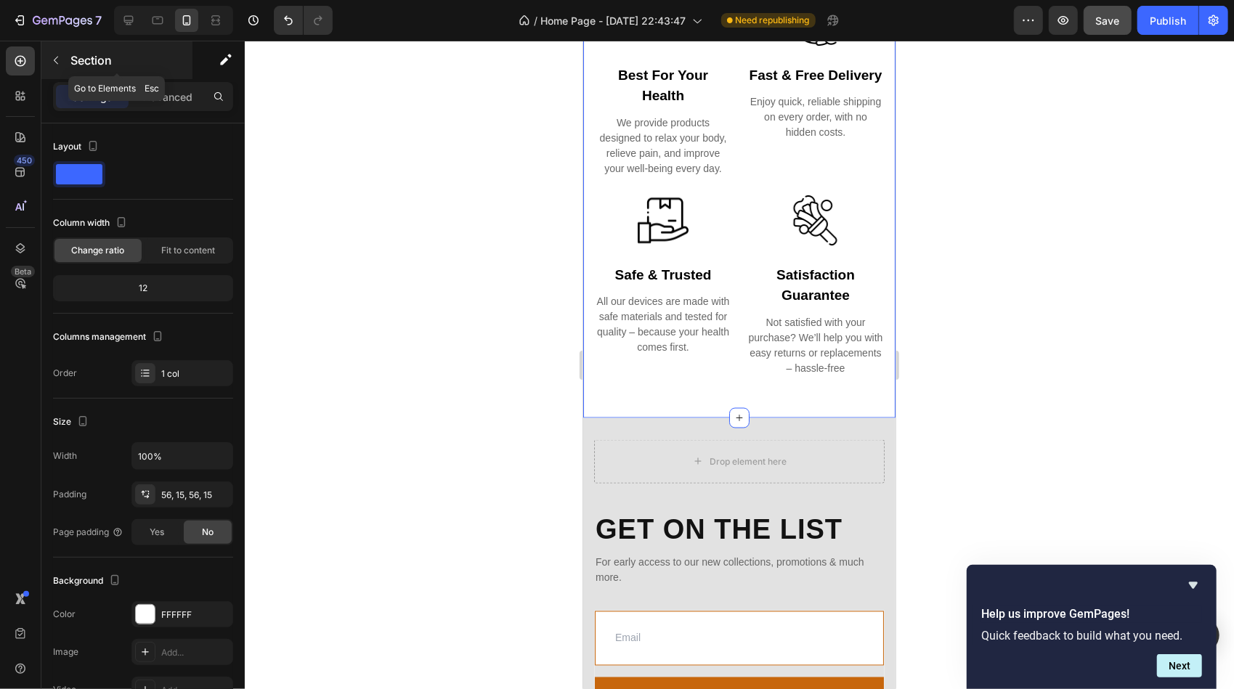
click at [55, 56] on icon "button" at bounding box center [56, 60] width 12 height 12
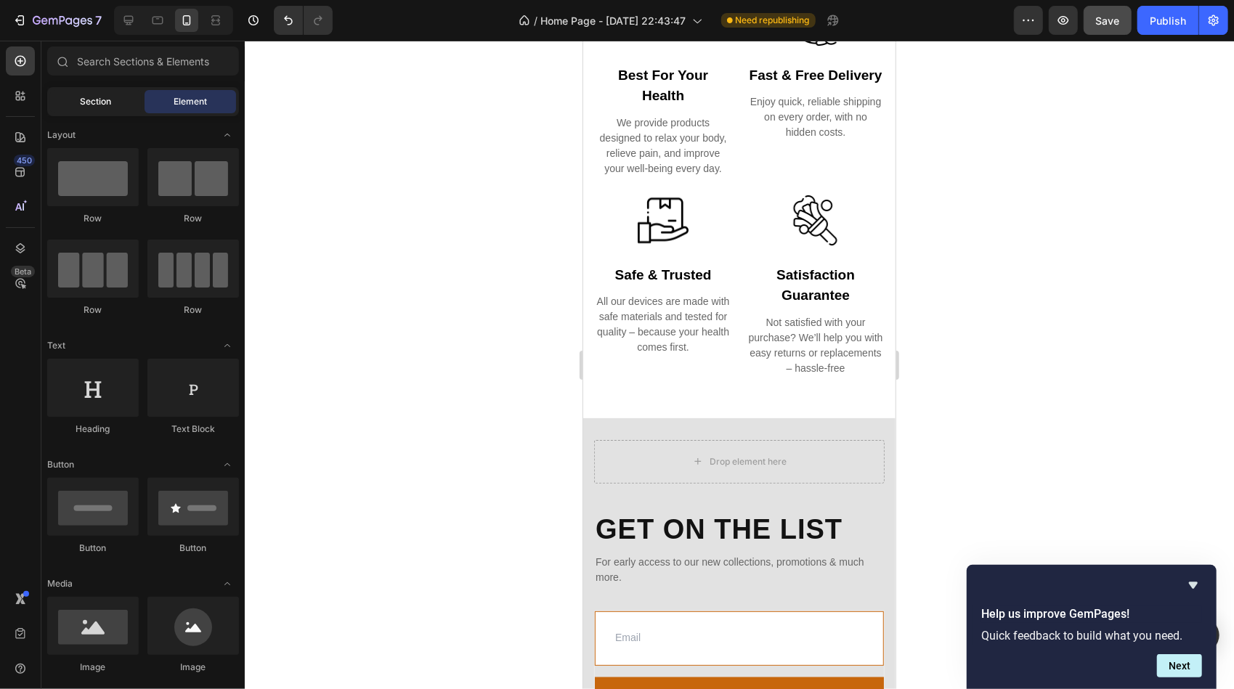
click at [104, 105] on span "Section" at bounding box center [96, 101] width 31 height 13
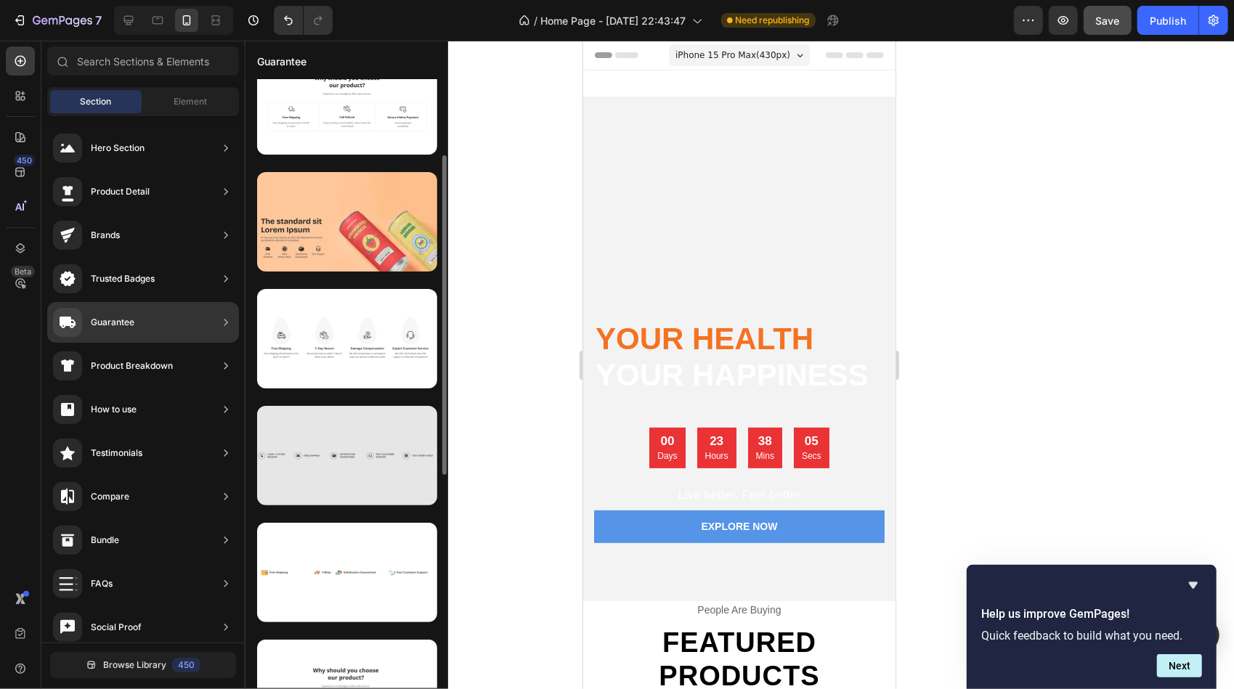
scroll to position [290, 0]
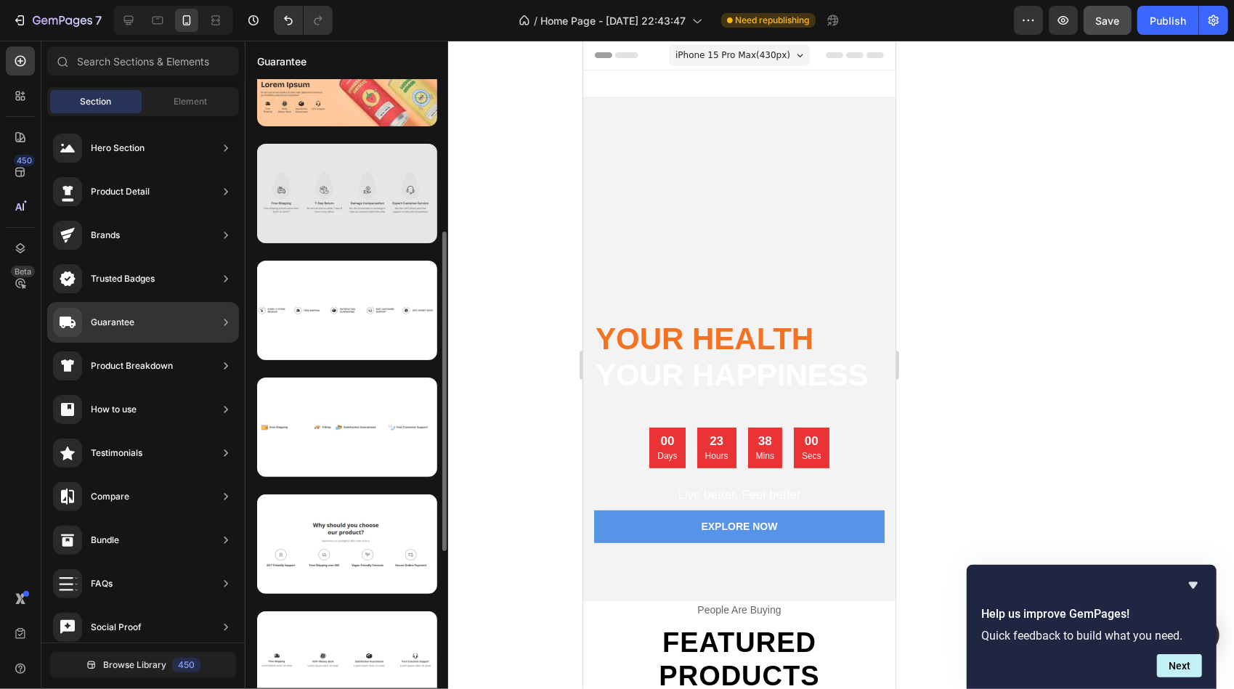
click at [372, 199] on div at bounding box center [347, 193] width 180 height 99
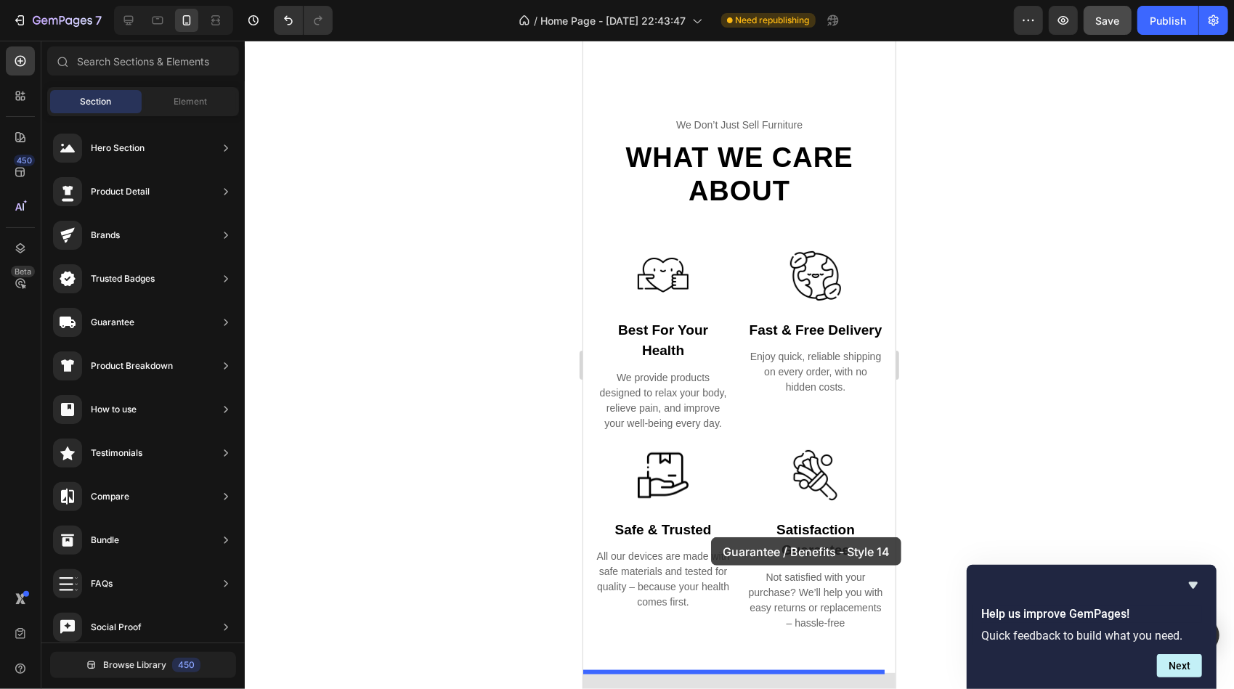
scroll to position [1235, 0]
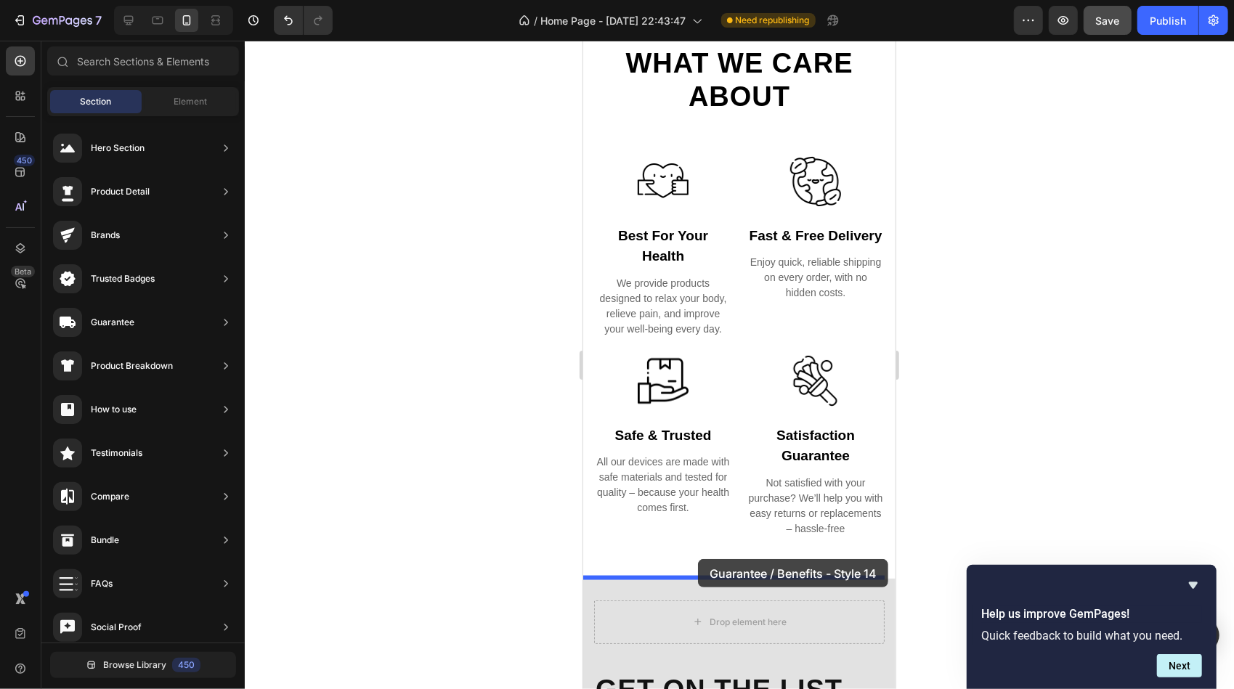
drag, startPoint x: 942, startPoint y: 235, endPoint x: 697, endPoint y: 563, distance: 409.4
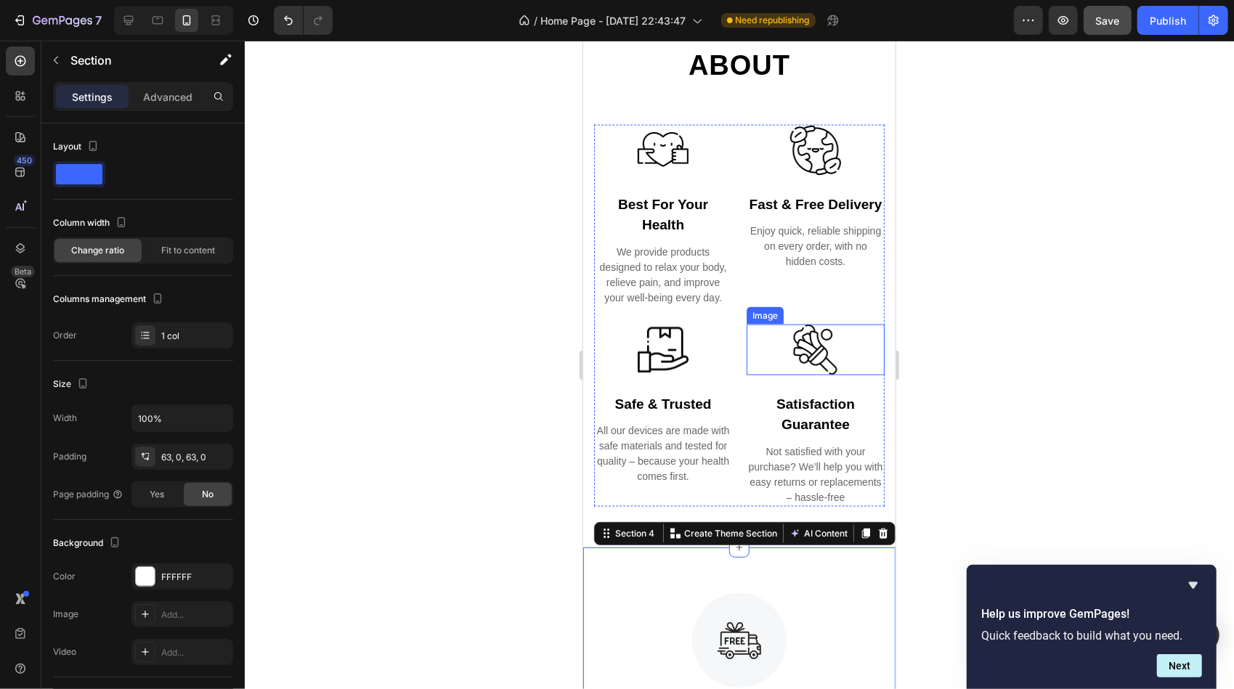
scroll to position [1285, 0]
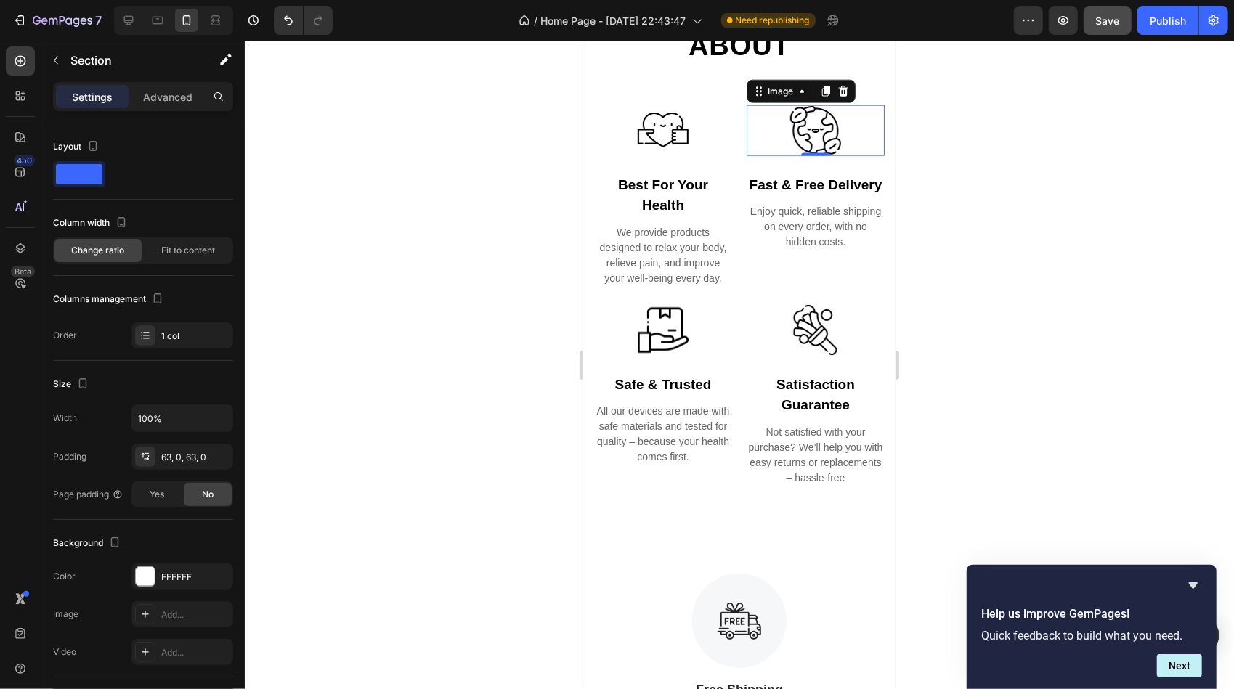
click at [817, 133] on img at bounding box center [814, 130] width 51 height 51
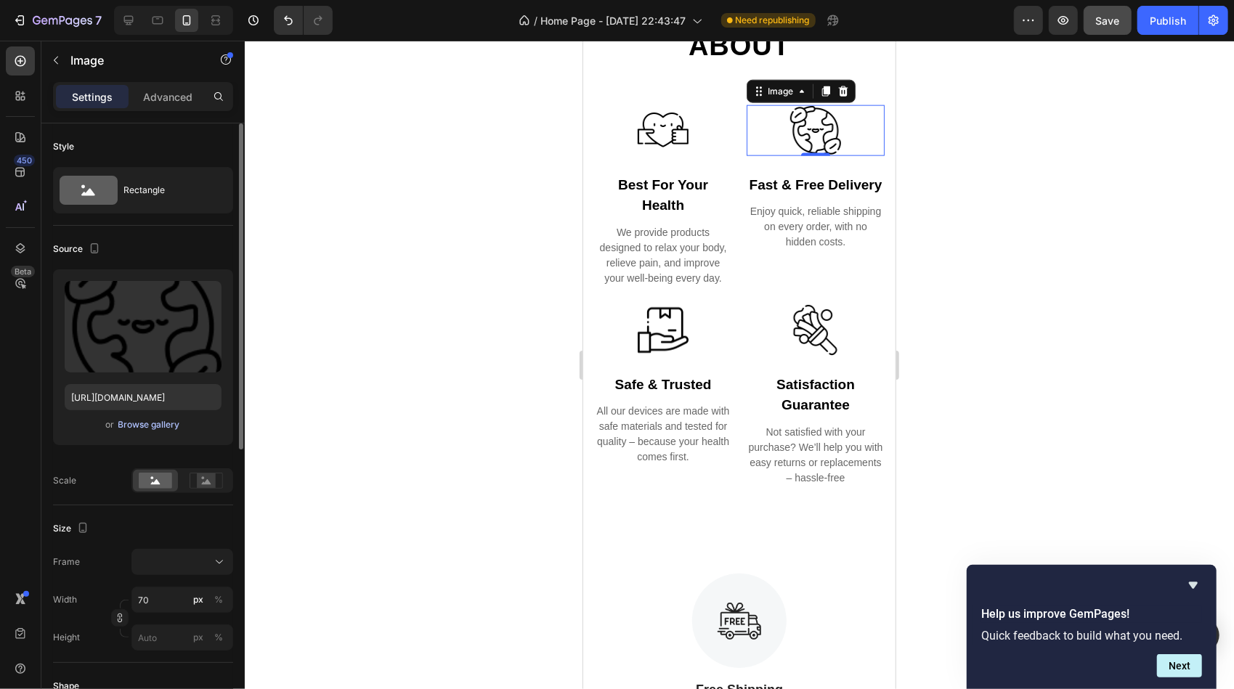
click at [144, 427] on div "Browse gallery" at bounding box center [149, 424] width 62 height 13
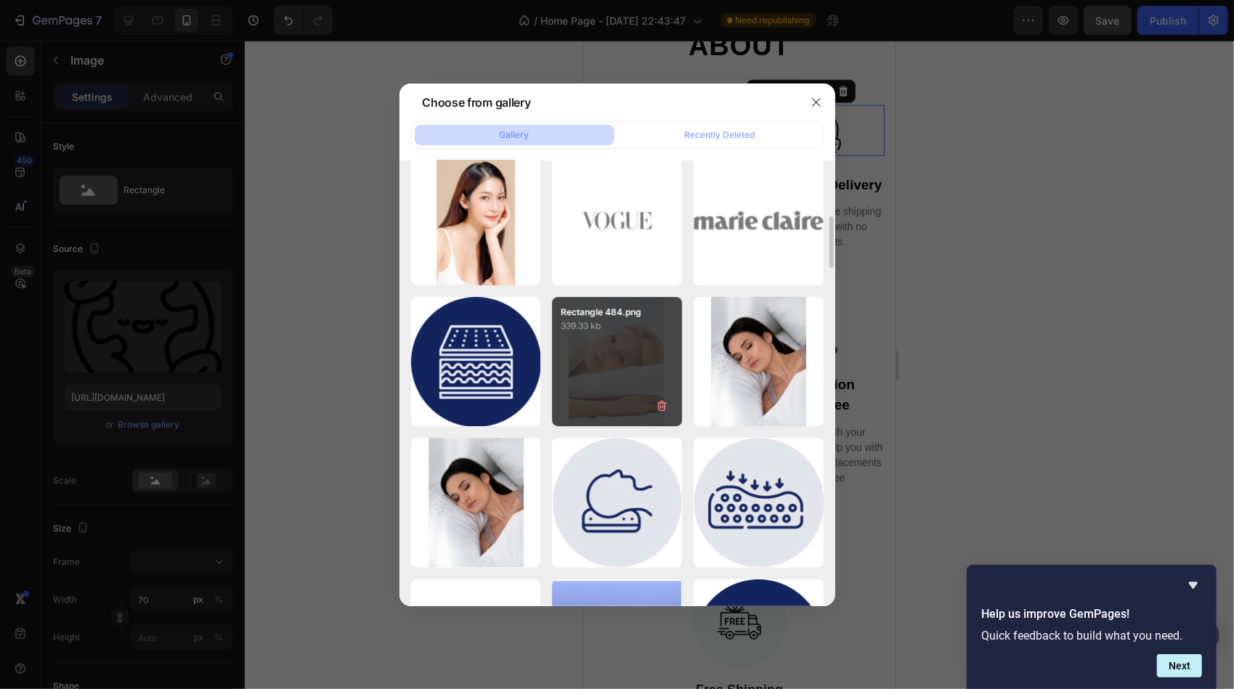
scroll to position [3341, 0]
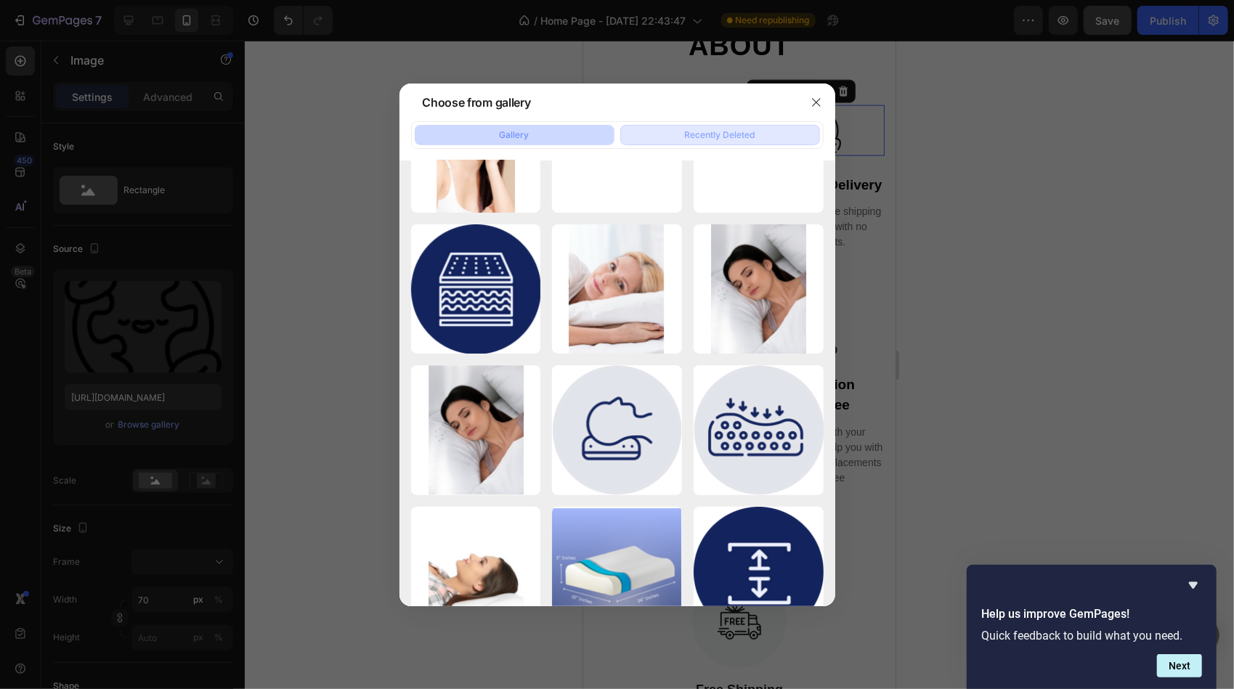
click at [730, 132] on div "Recently Deleted" at bounding box center [720, 135] width 70 height 13
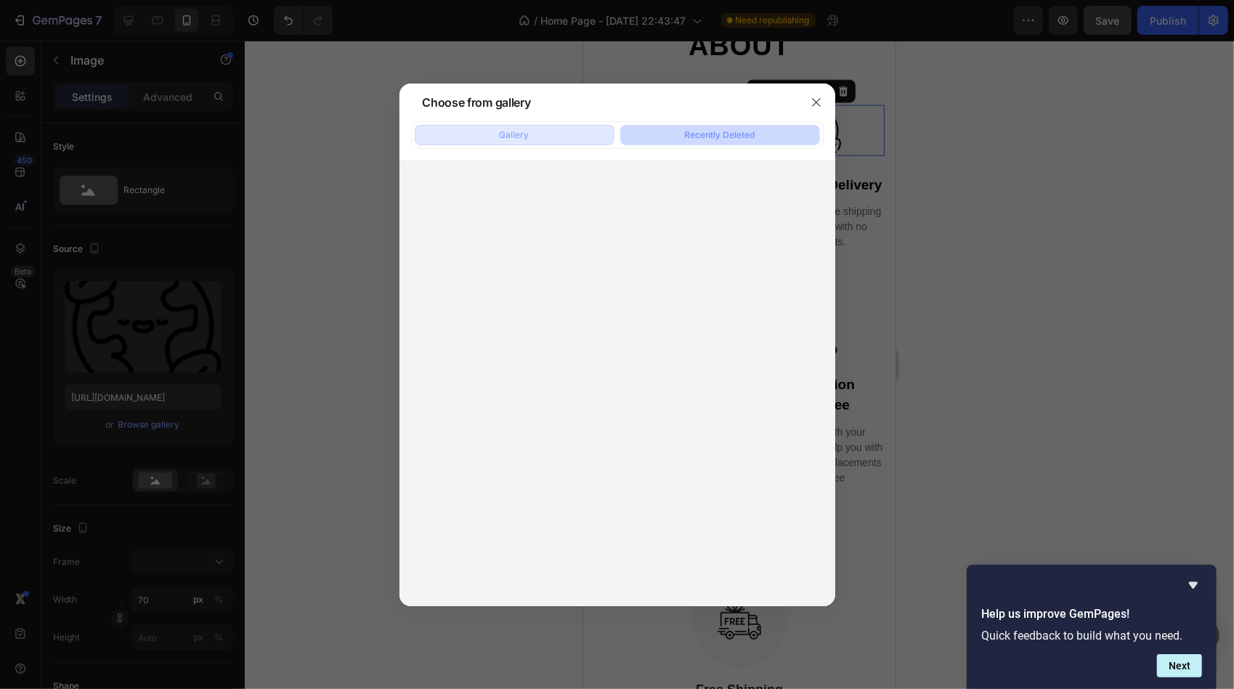
click at [526, 131] on div "Gallery" at bounding box center [515, 135] width 30 height 13
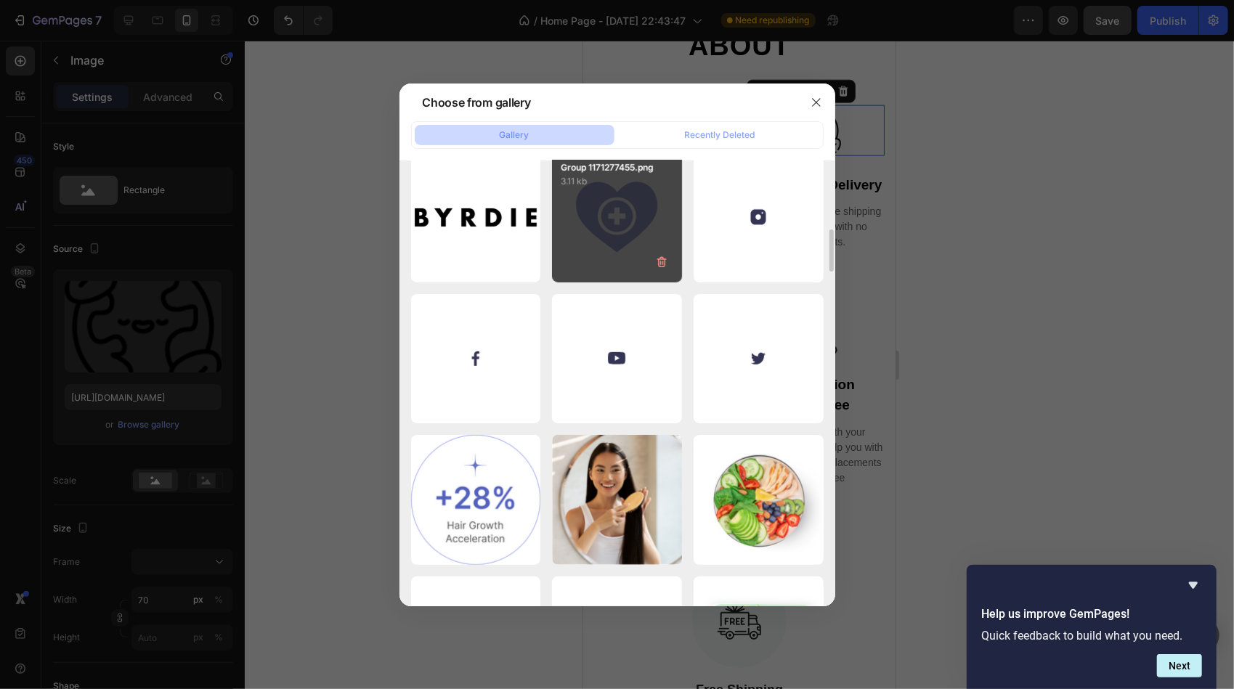
scroll to position [1017, 0]
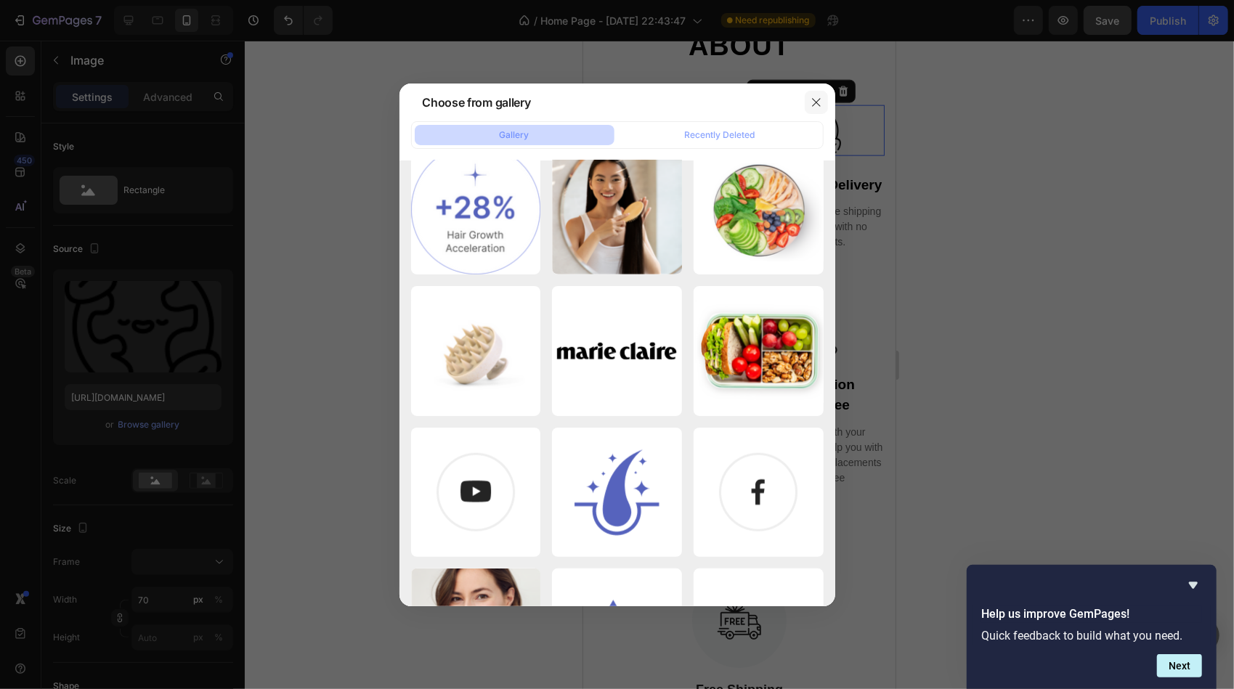
click at [816, 101] on icon "button" at bounding box center [816, 103] width 12 height 12
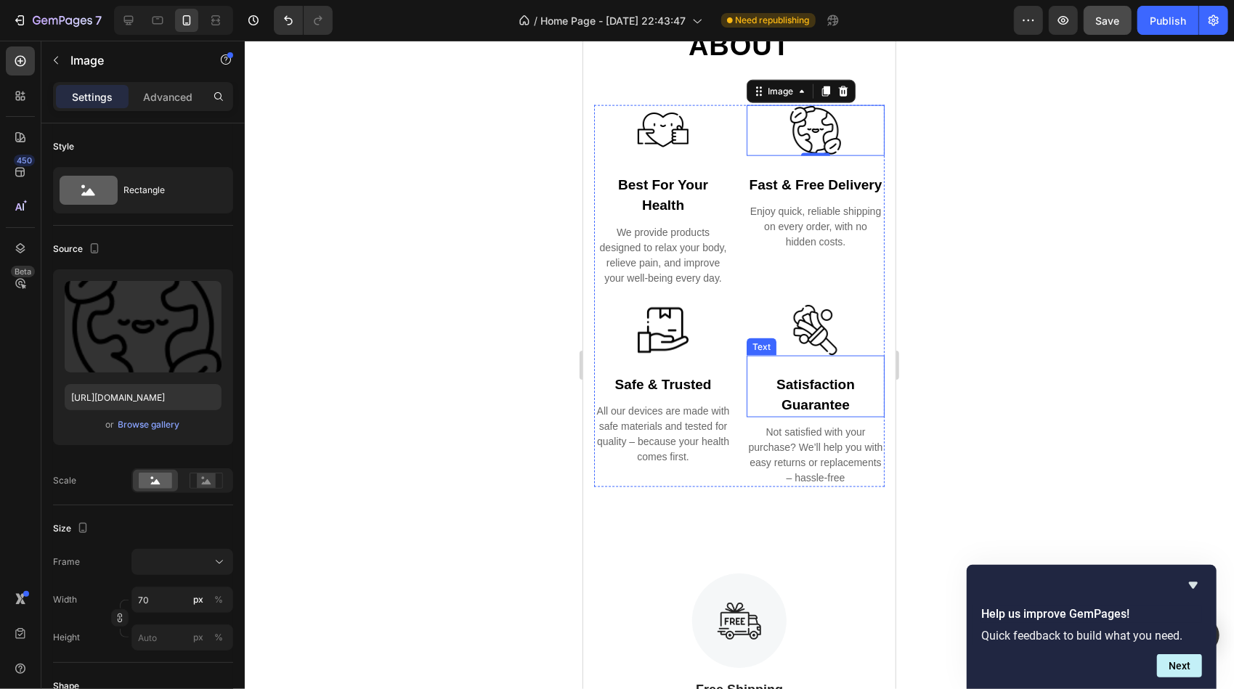
scroll to position [1431, 0]
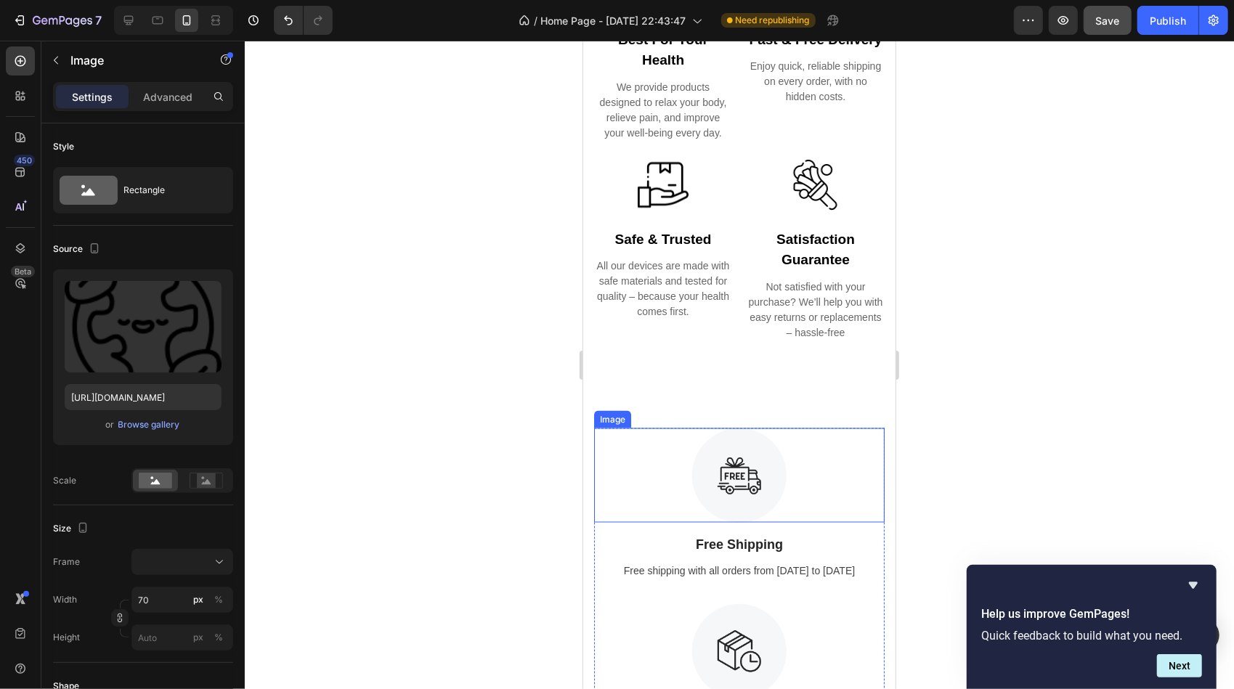
click at [736, 494] on img at bounding box center [738, 475] width 94 height 94
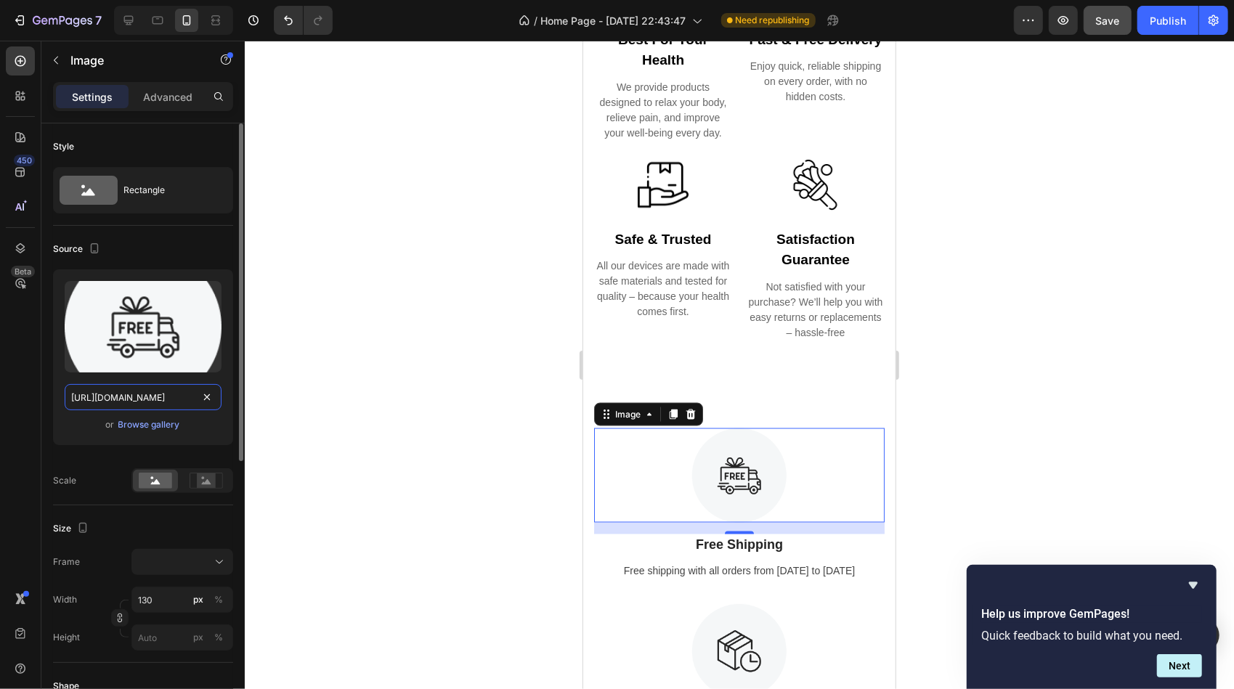
click at [168, 395] on input "[URL][DOMAIN_NAME]" at bounding box center [143, 397] width 157 height 26
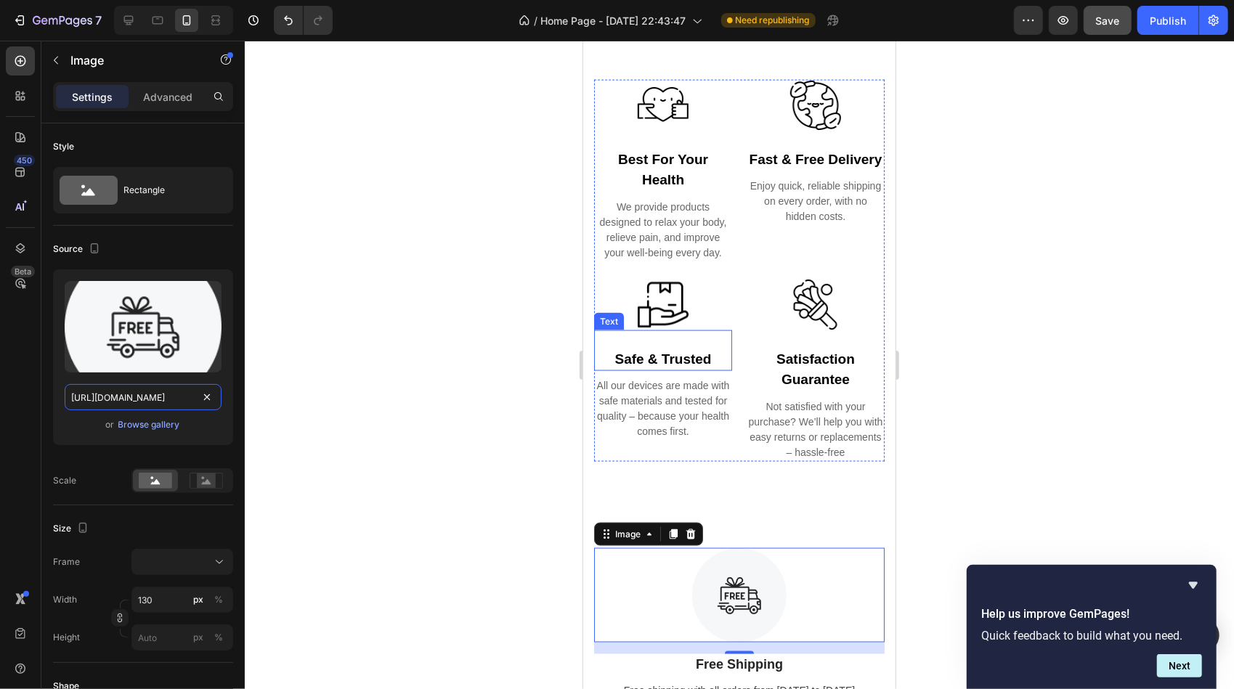
scroll to position [1285, 0]
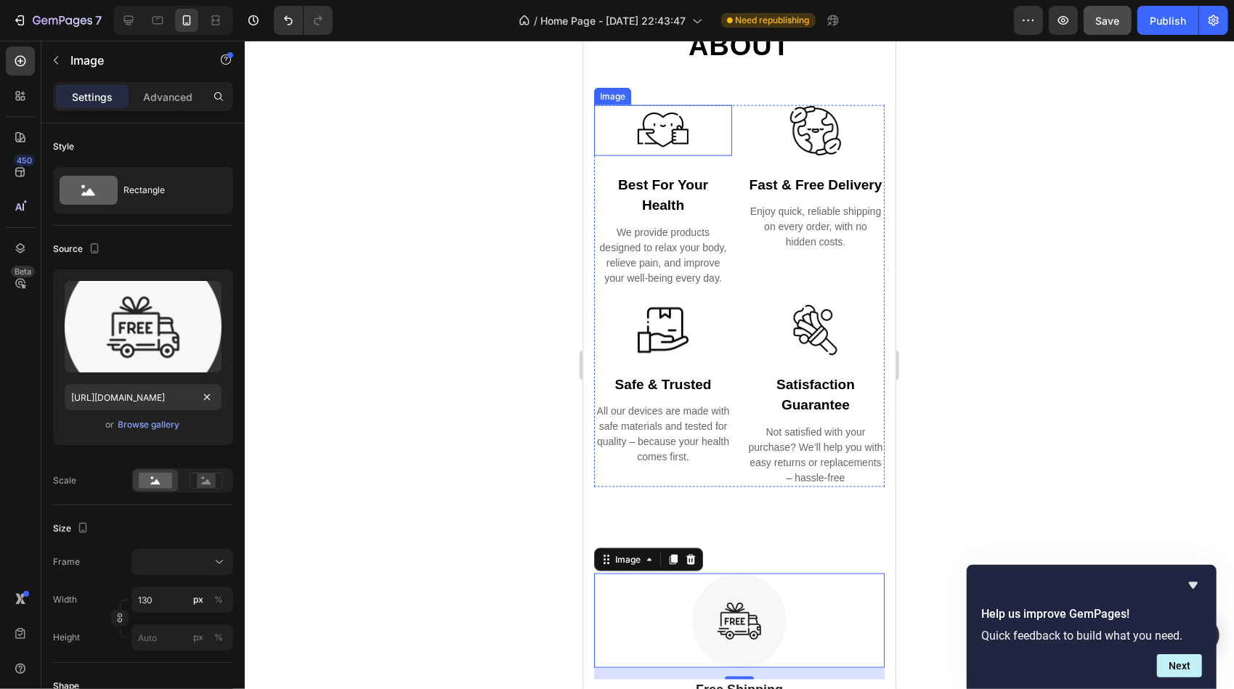
click at [663, 131] on img at bounding box center [662, 130] width 51 height 51
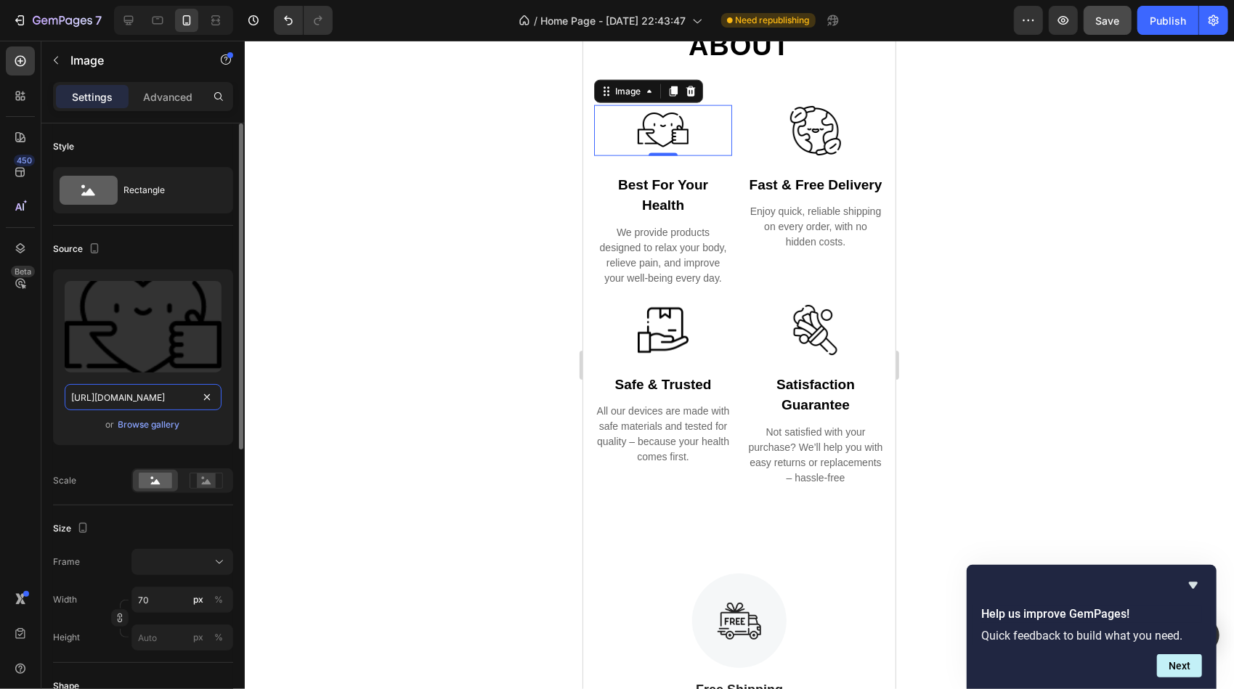
click at [154, 402] on input "[URL][DOMAIN_NAME]" at bounding box center [143, 397] width 157 height 26
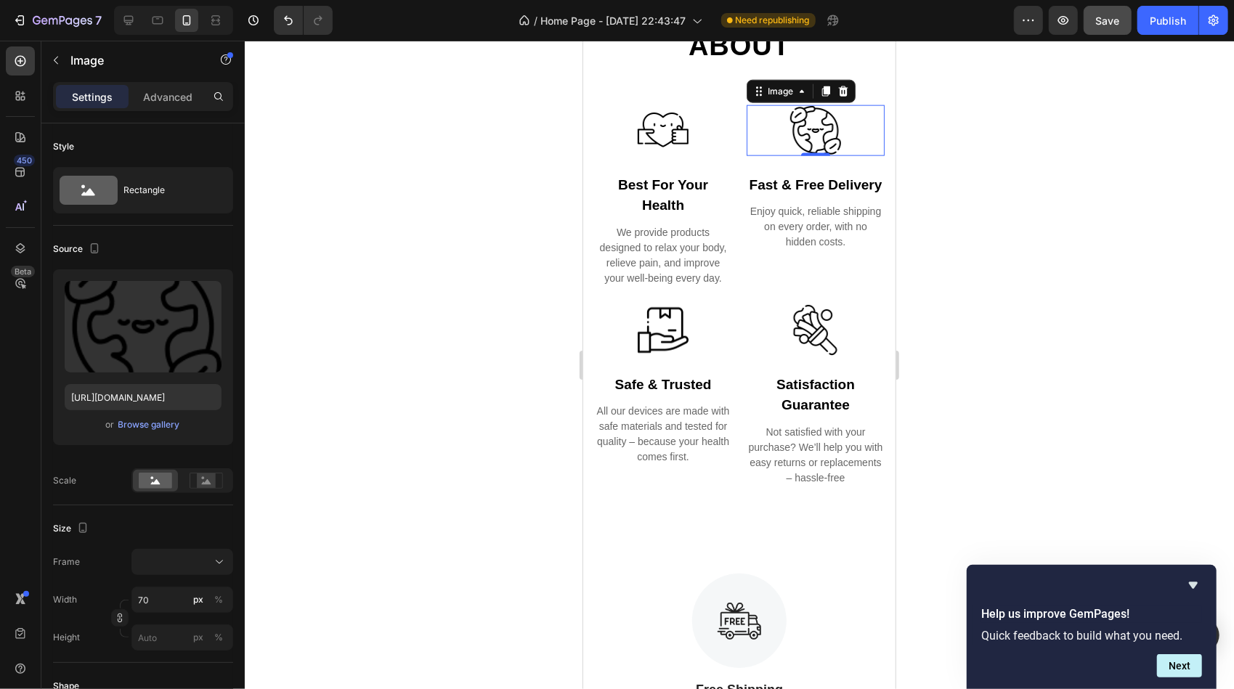
click at [810, 133] on img at bounding box center [814, 130] width 51 height 51
click at [153, 394] on input "[URL][DOMAIN_NAME]" at bounding box center [143, 397] width 157 height 26
paste input "c10b90f2-9c33-4094-9221-3832b9ce8cfd/-/format/auto"
type input "[URL][DOMAIN_NAME]"
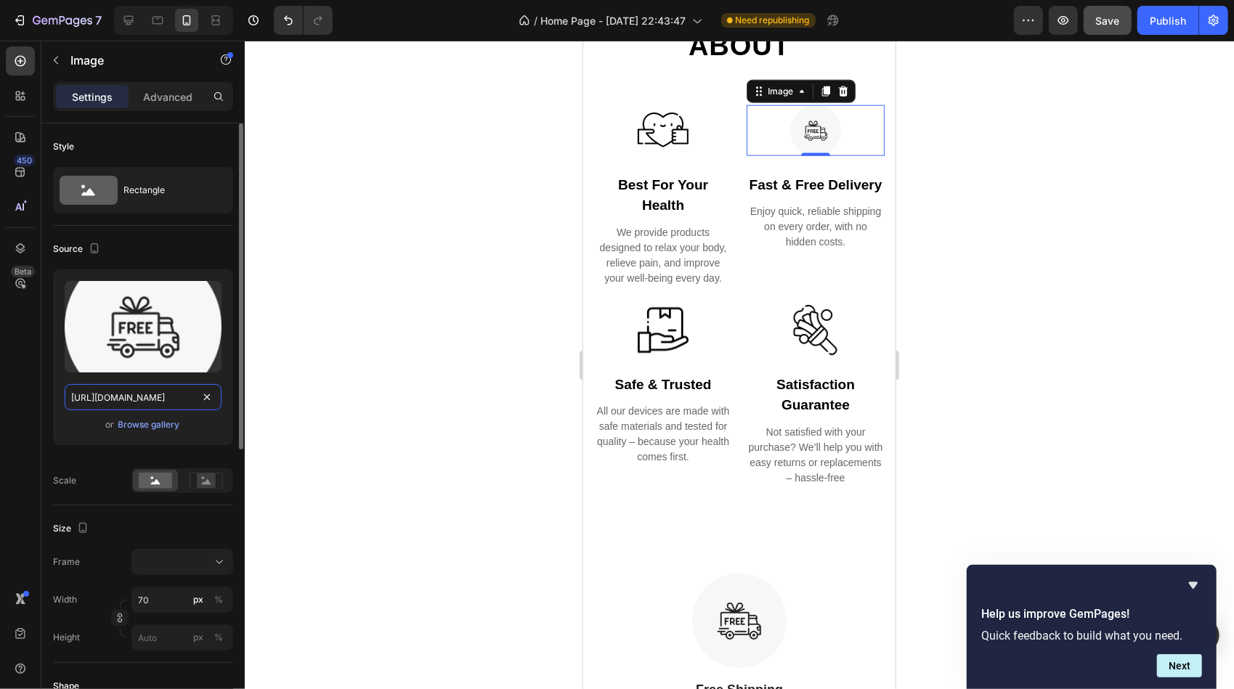
scroll to position [0, 211]
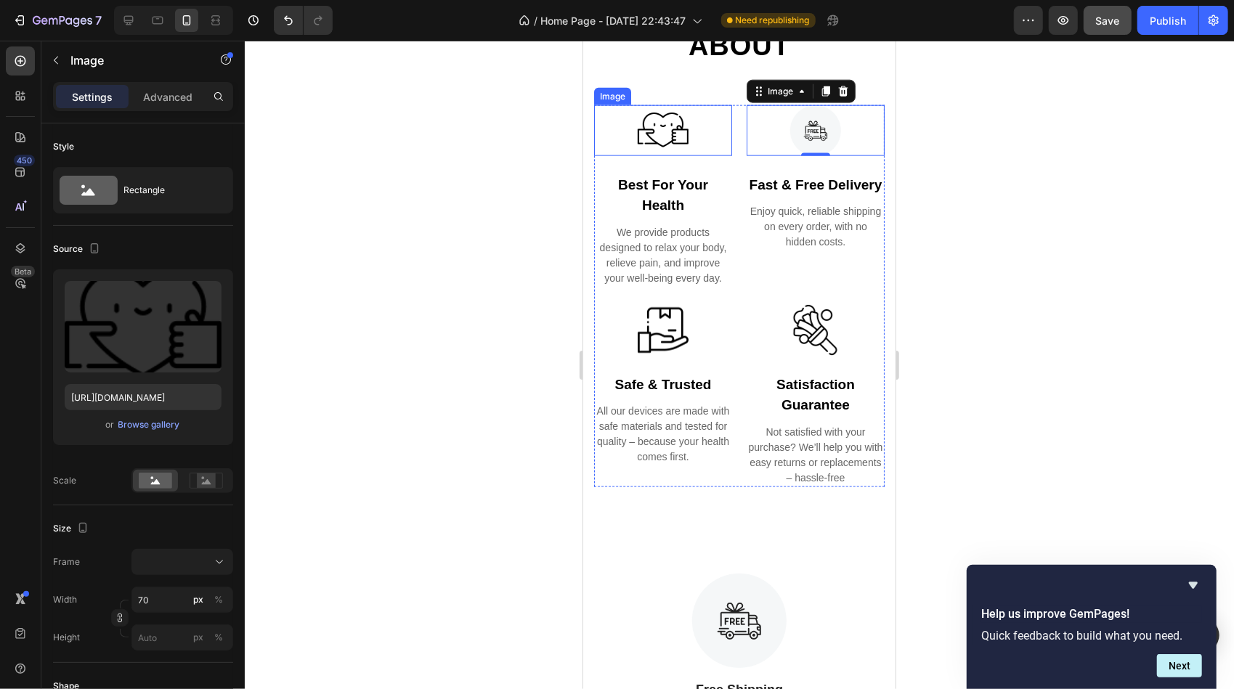
click at [675, 125] on img at bounding box center [662, 130] width 51 height 51
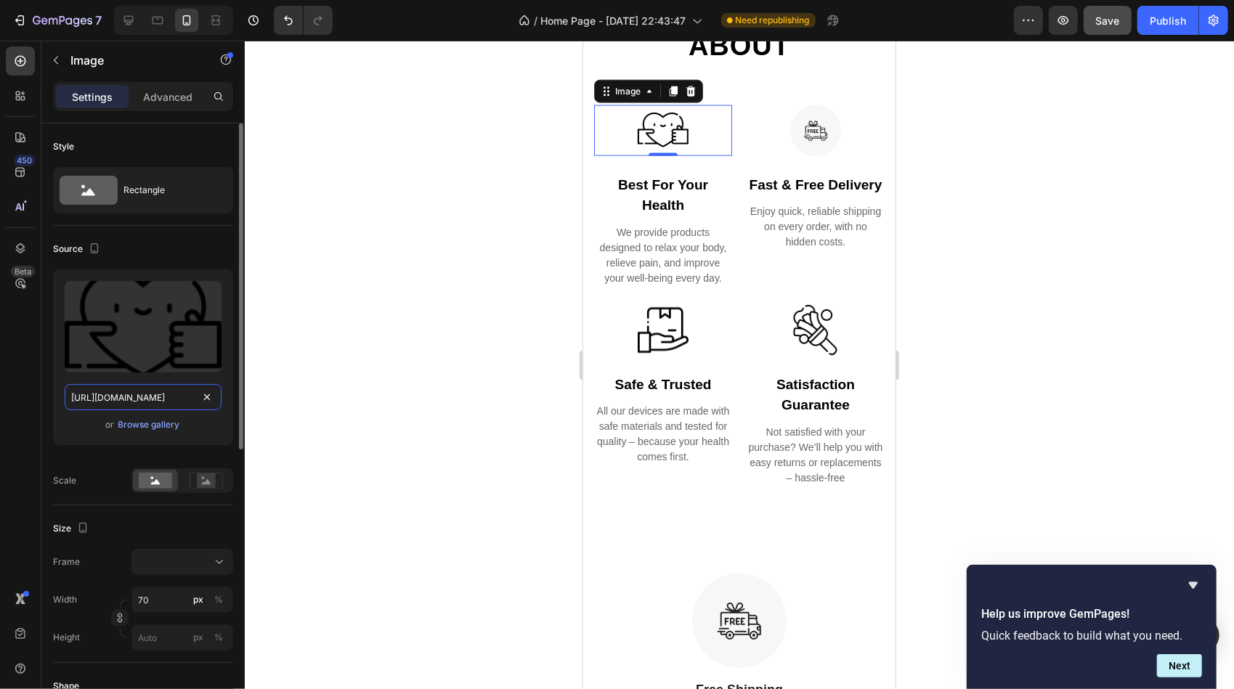
click at [155, 399] on input "[URL][DOMAIN_NAME]" at bounding box center [143, 397] width 157 height 26
paste input "[DOMAIN_NAME][URL]"
type input "[URL][DOMAIN_NAME]"
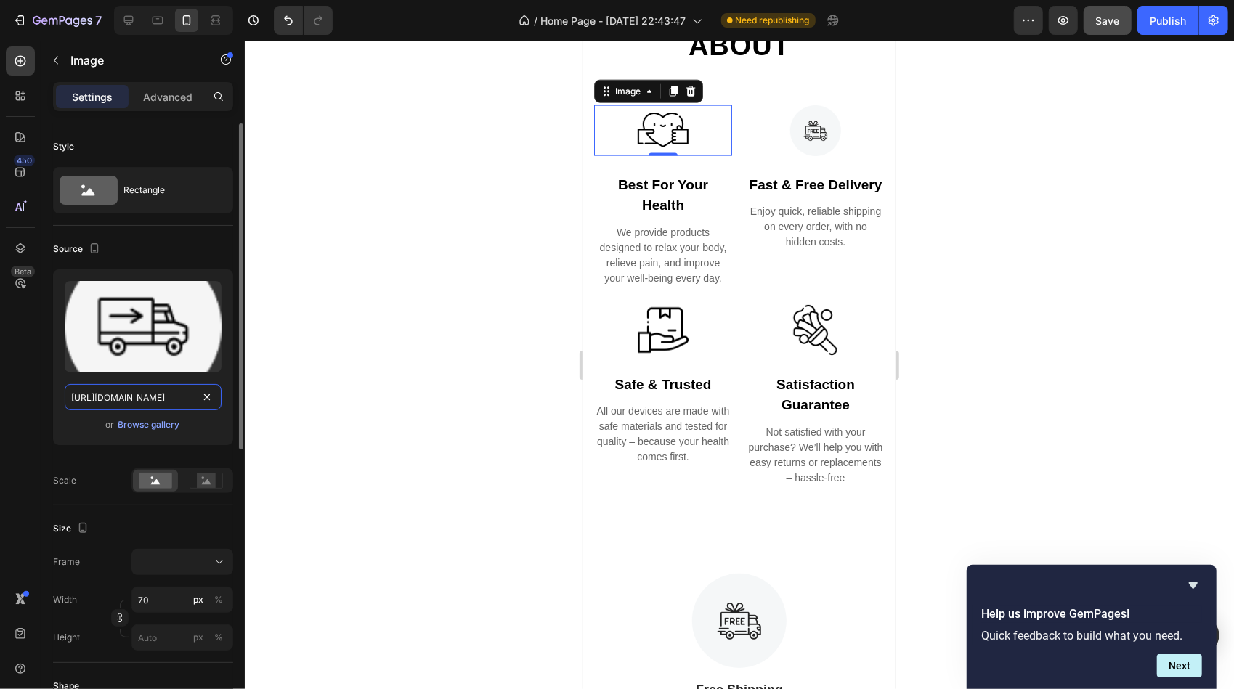
scroll to position [0, 517]
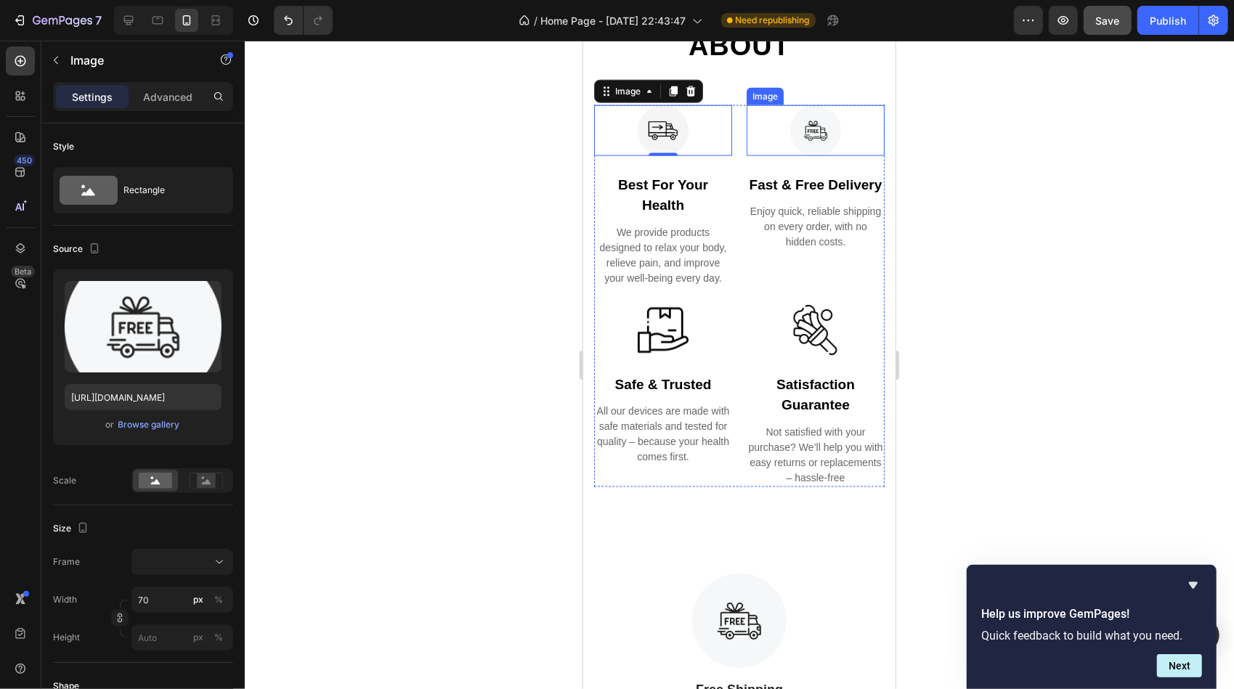
click at [815, 128] on img at bounding box center [814, 130] width 51 height 51
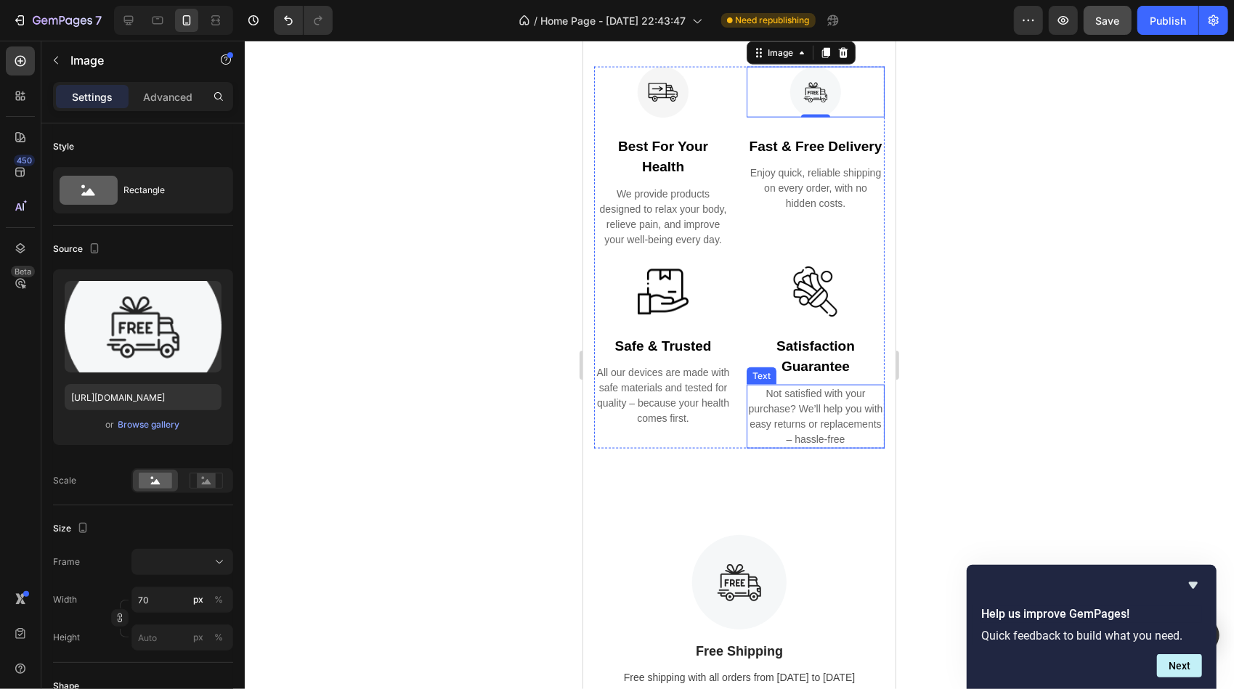
scroll to position [1285, 0]
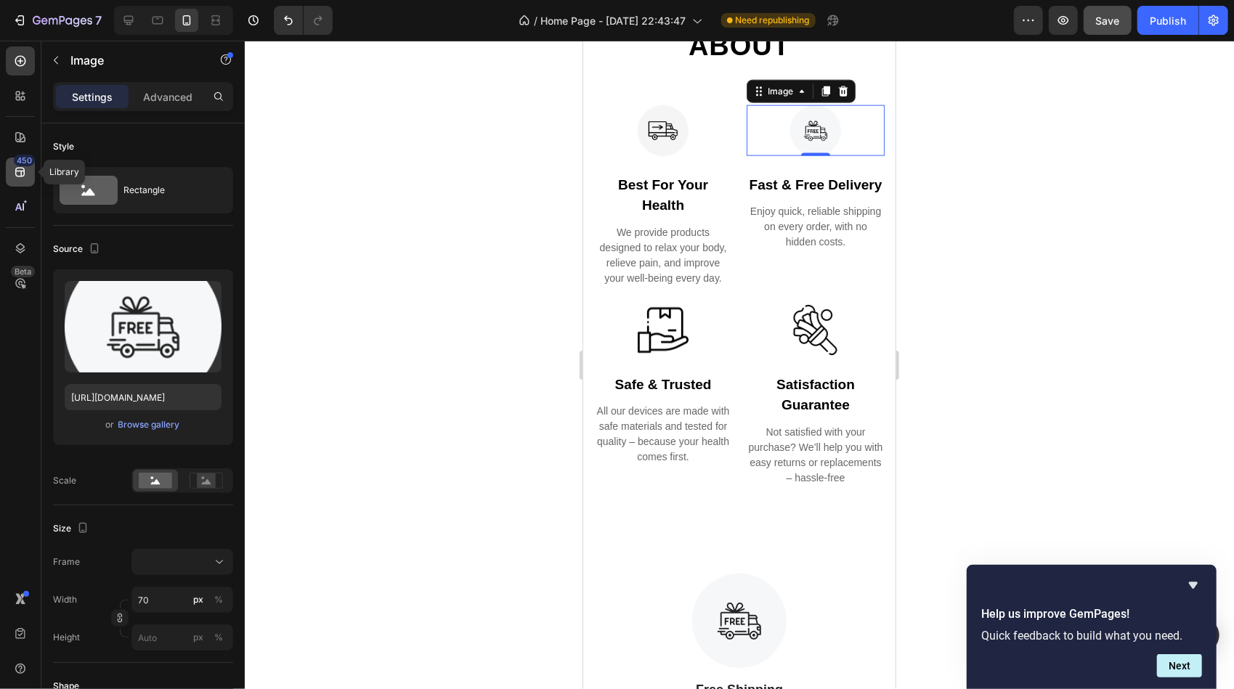
click at [22, 170] on icon at bounding box center [20, 172] width 15 height 15
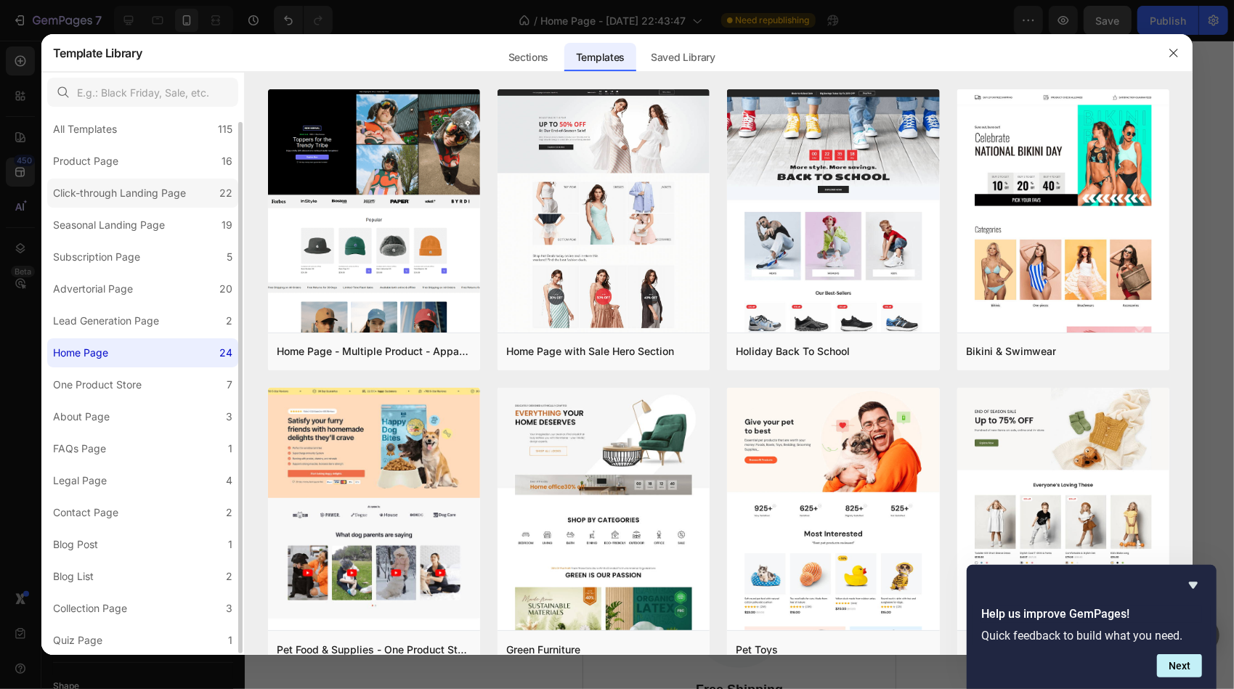
scroll to position [0, 0]
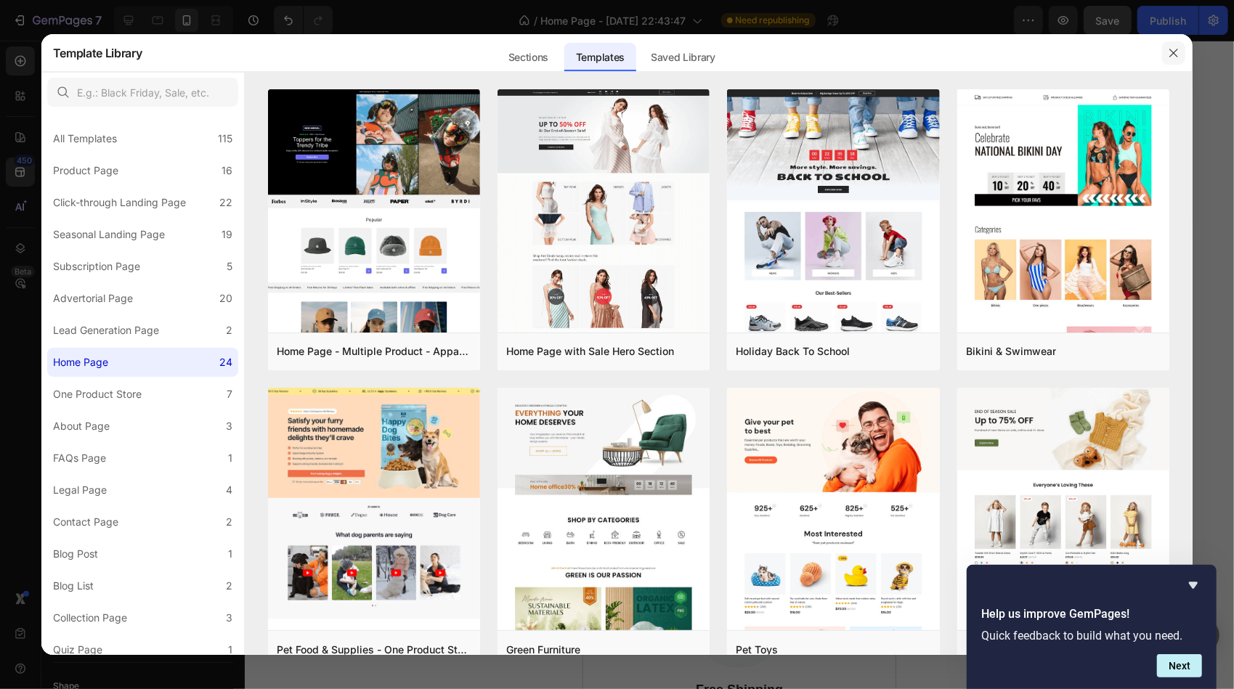
click at [1171, 50] on icon "button" at bounding box center [1174, 53] width 8 height 8
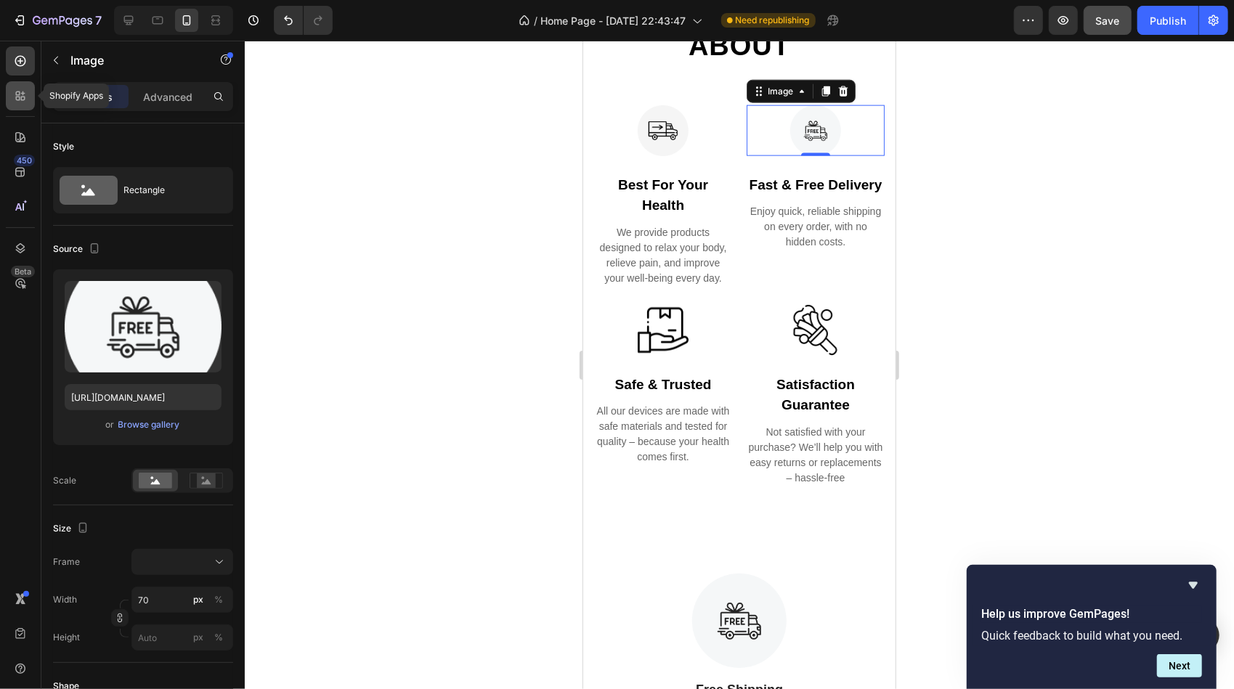
click at [23, 92] on icon at bounding box center [23, 94] width 4 height 4
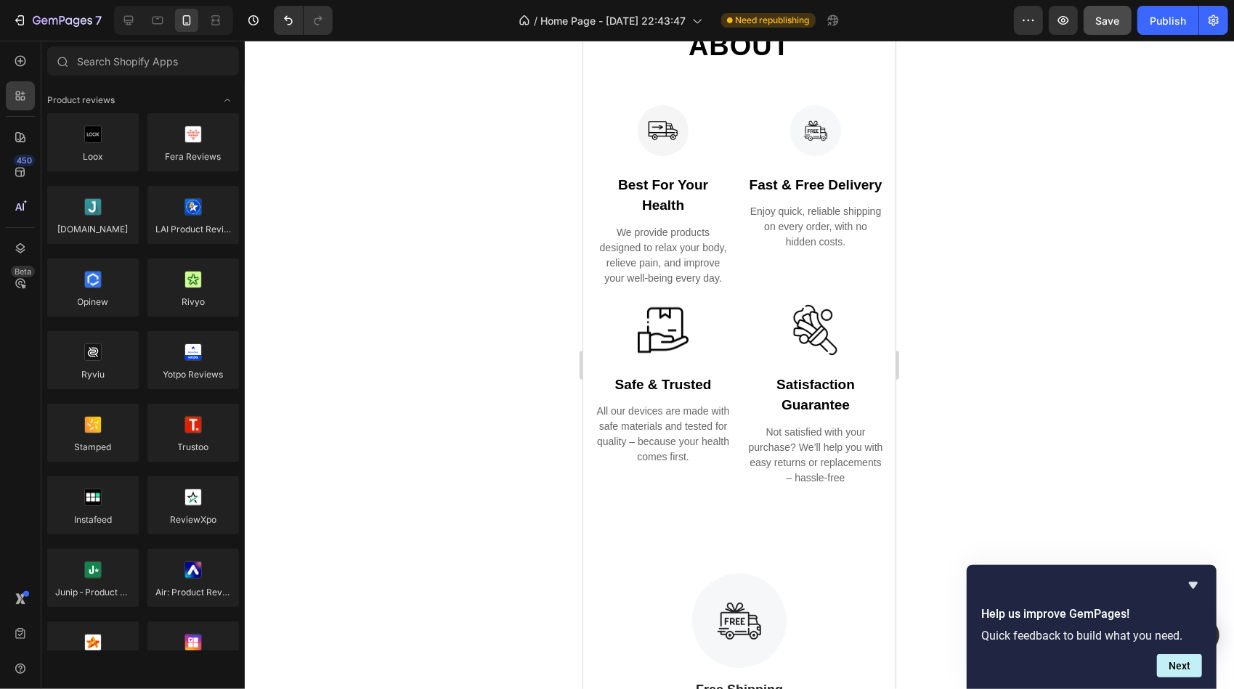
click at [542, 263] on div at bounding box center [739, 365] width 989 height 649
click at [740, 496] on div "we don’t just sell furniture Text What we care about Heading Row Image best for…" at bounding box center [738, 228] width 312 height 597
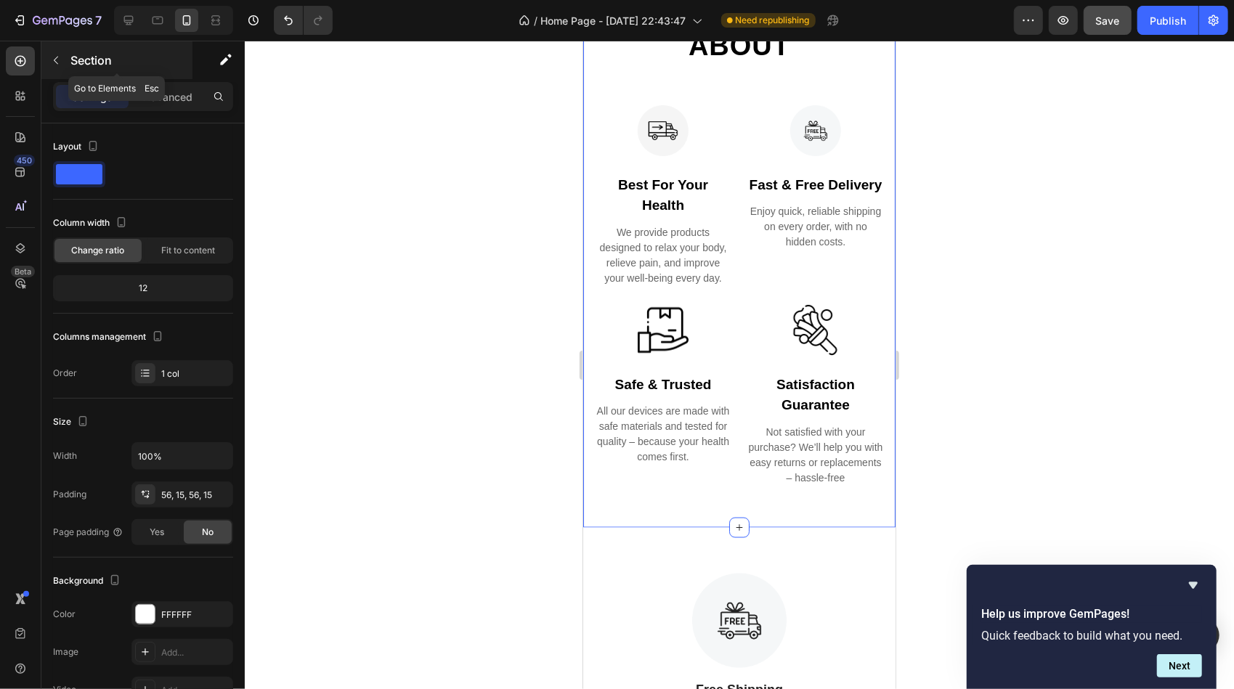
click at [60, 64] on icon "button" at bounding box center [56, 60] width 12 height 12
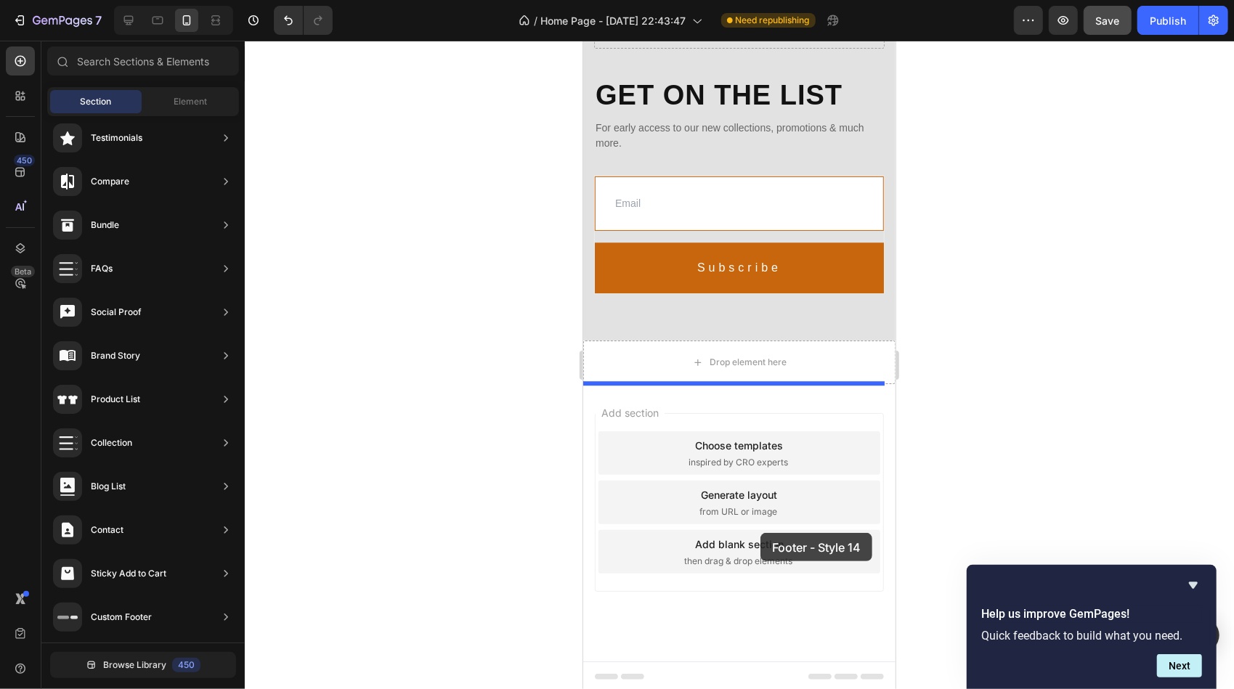
scroll to position [2644, 0]
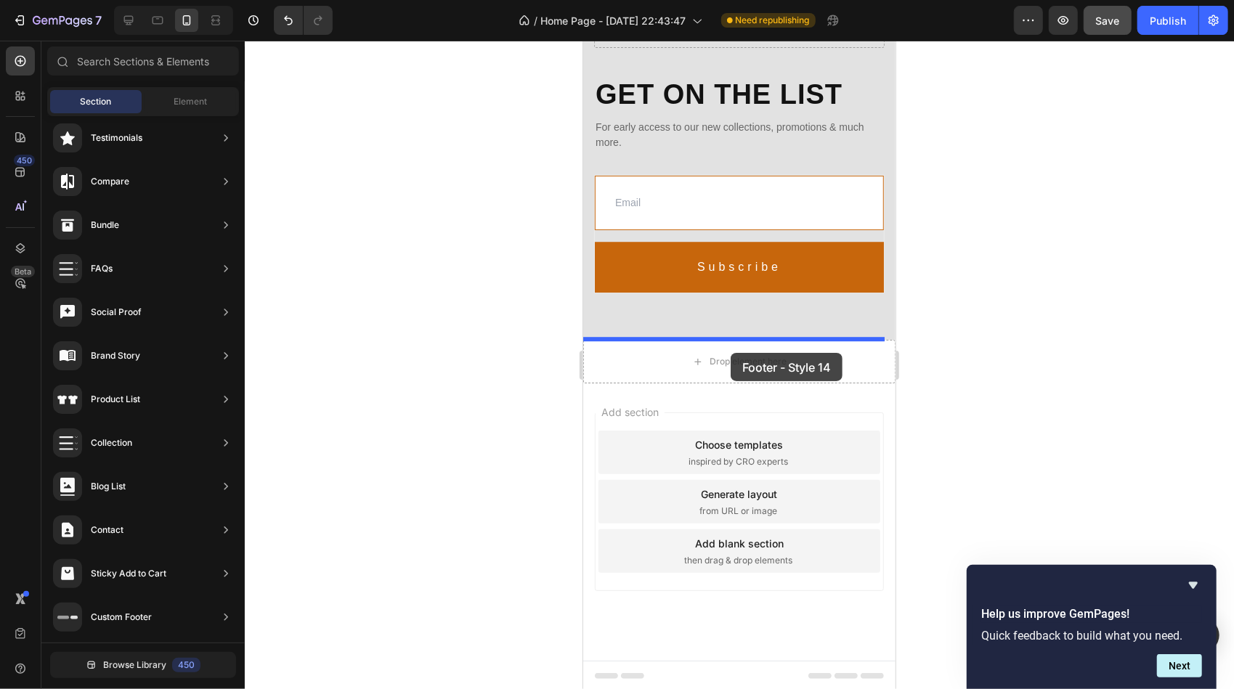
drag, startPoint x: 917, startPoint y: 413, endPoint x: 730, endPoint y: 352, distance: 197.0
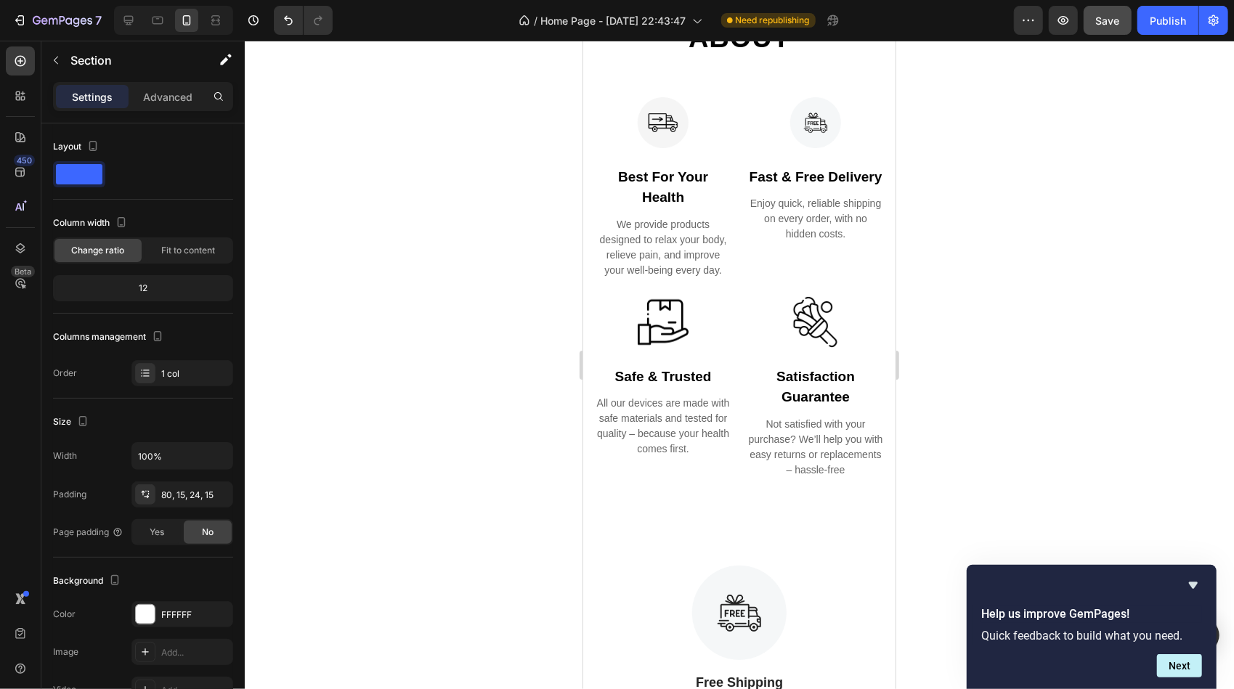
scroll to position [1076, 0]
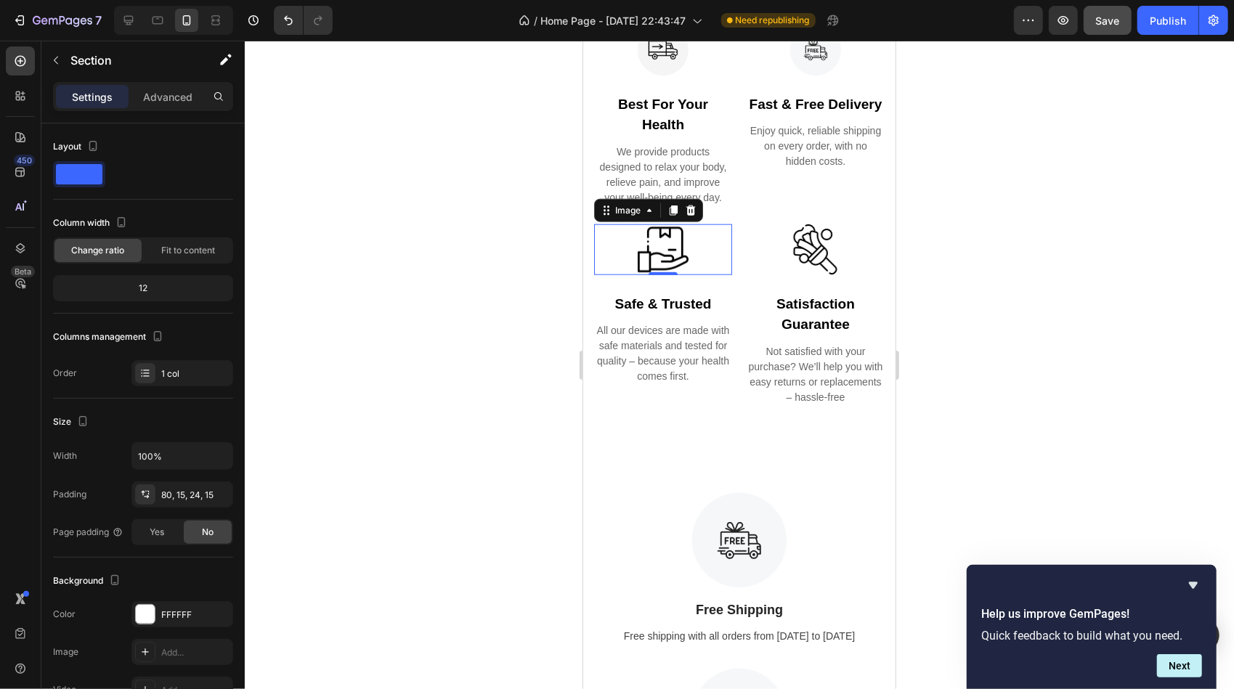
click at [657, 253] on img at bounding box center [662, 249] width 51 height 51
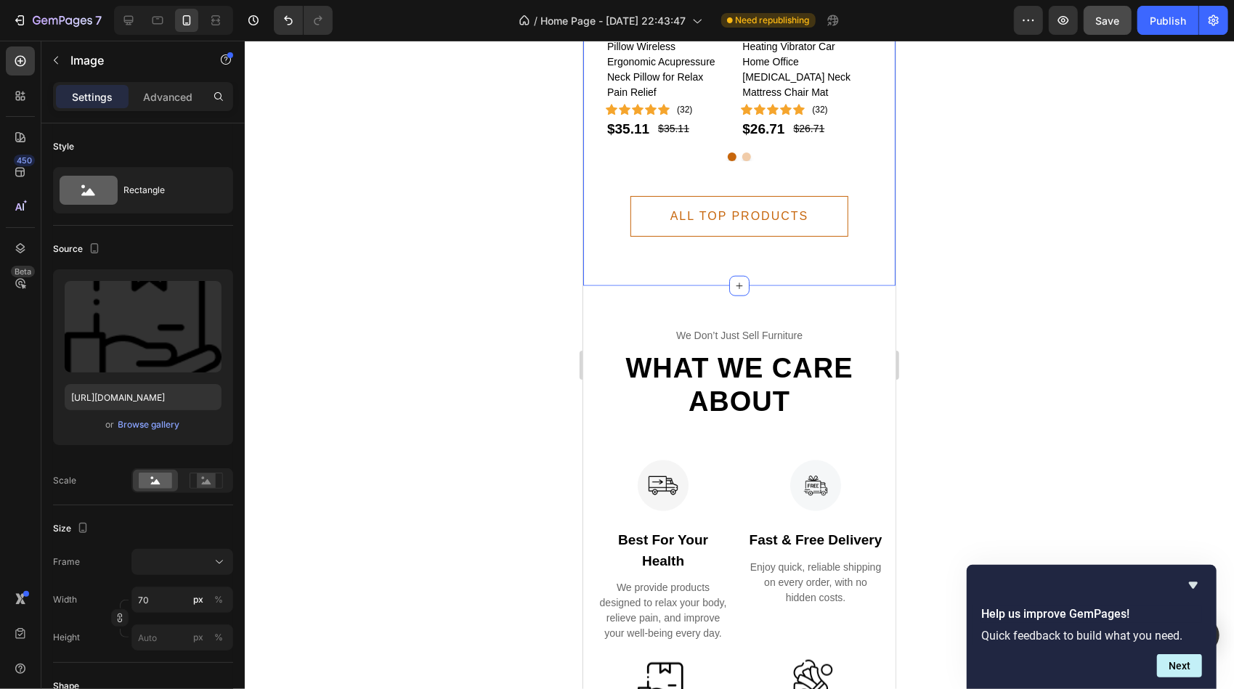
scroll to position [1003, 0]
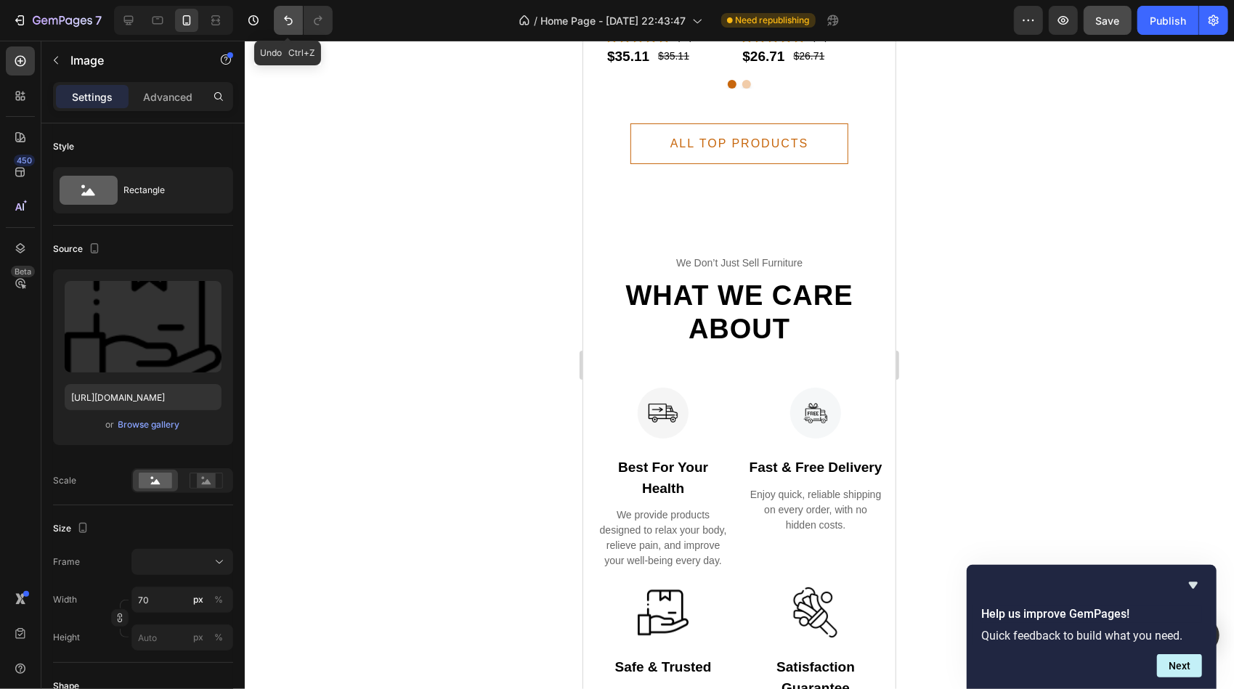
click at [292, 18] on icon "Undo/Redo" at bounding box center [288, 20] width 15 height 15
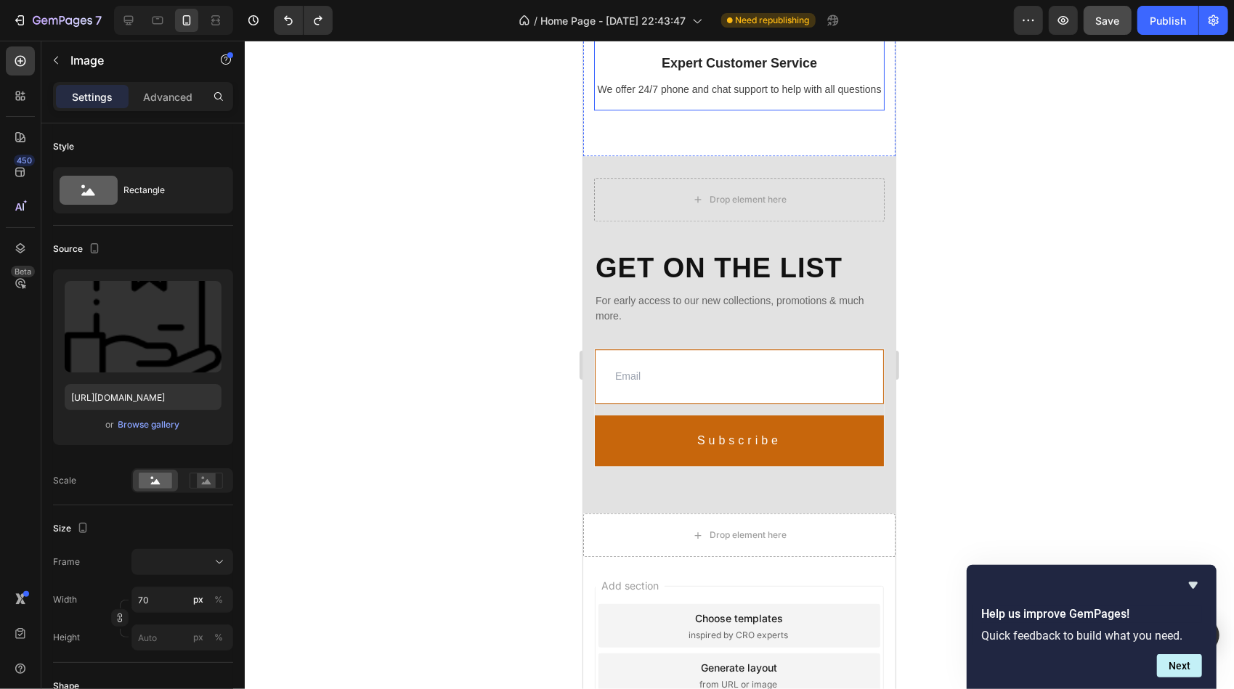
scroll to position [2644, 0]
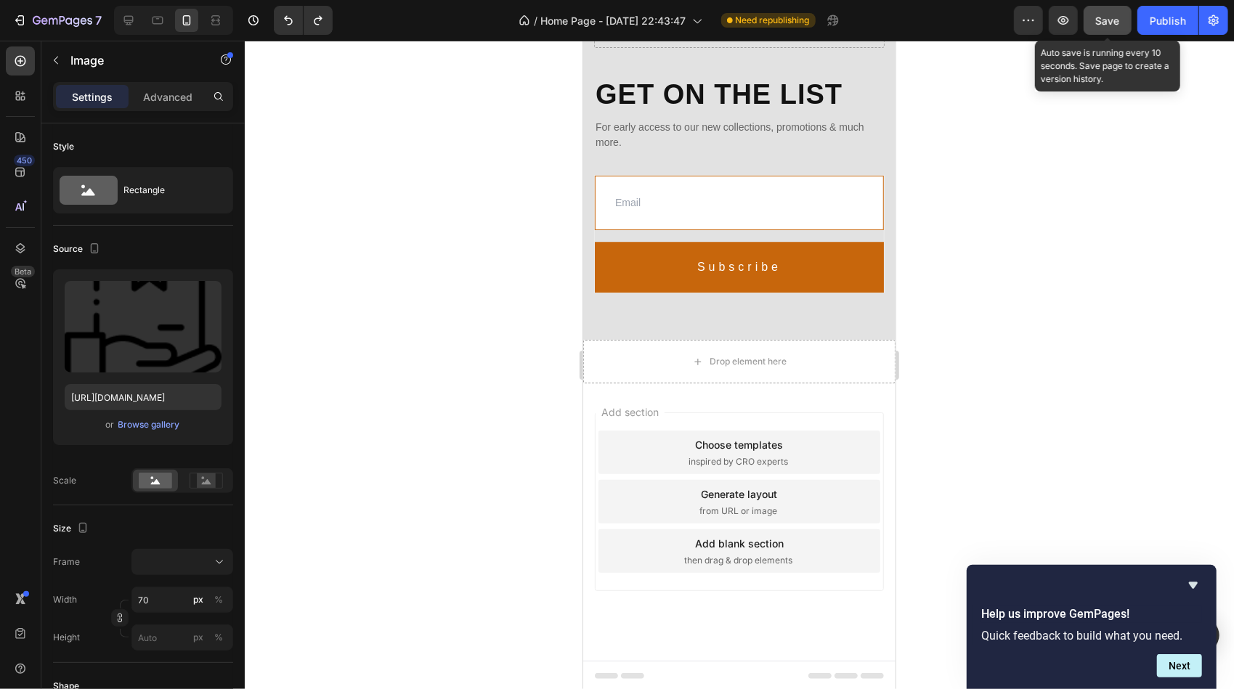
click at [1111, 22] on span "Save" at bounding box center [1108, 21] width 24 height 12
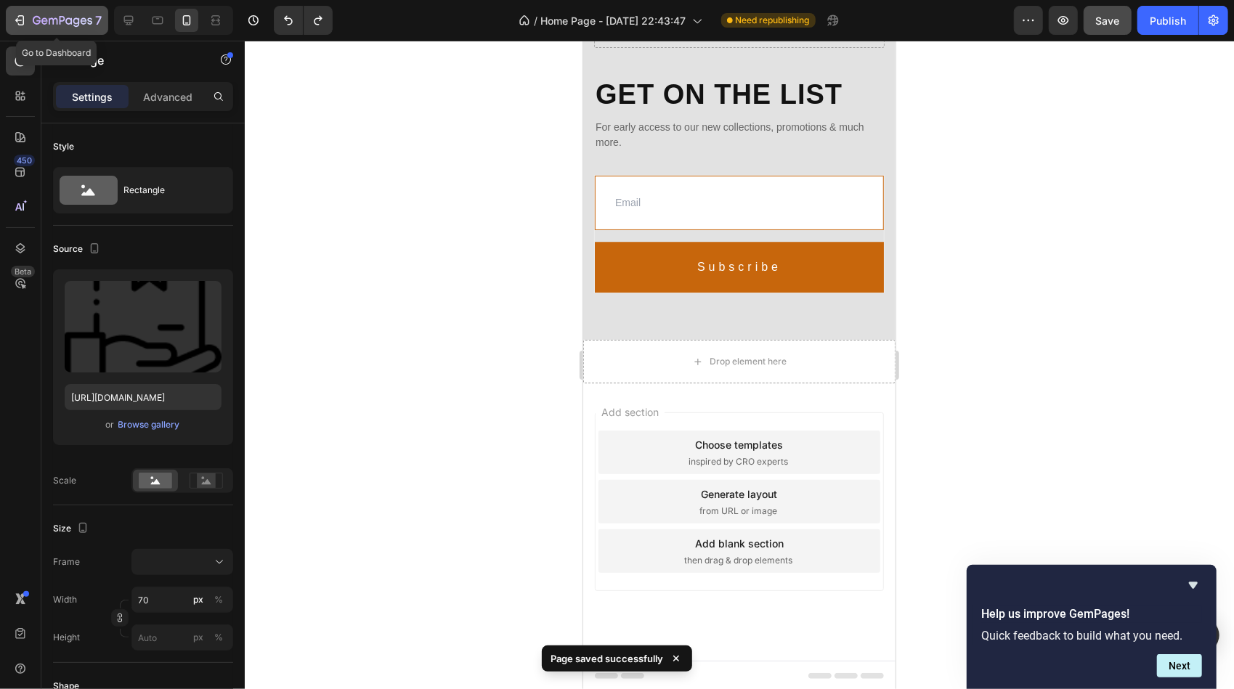
click at [19, 16] on icon "button" at bounding box center [21, 20] width 7 height 10
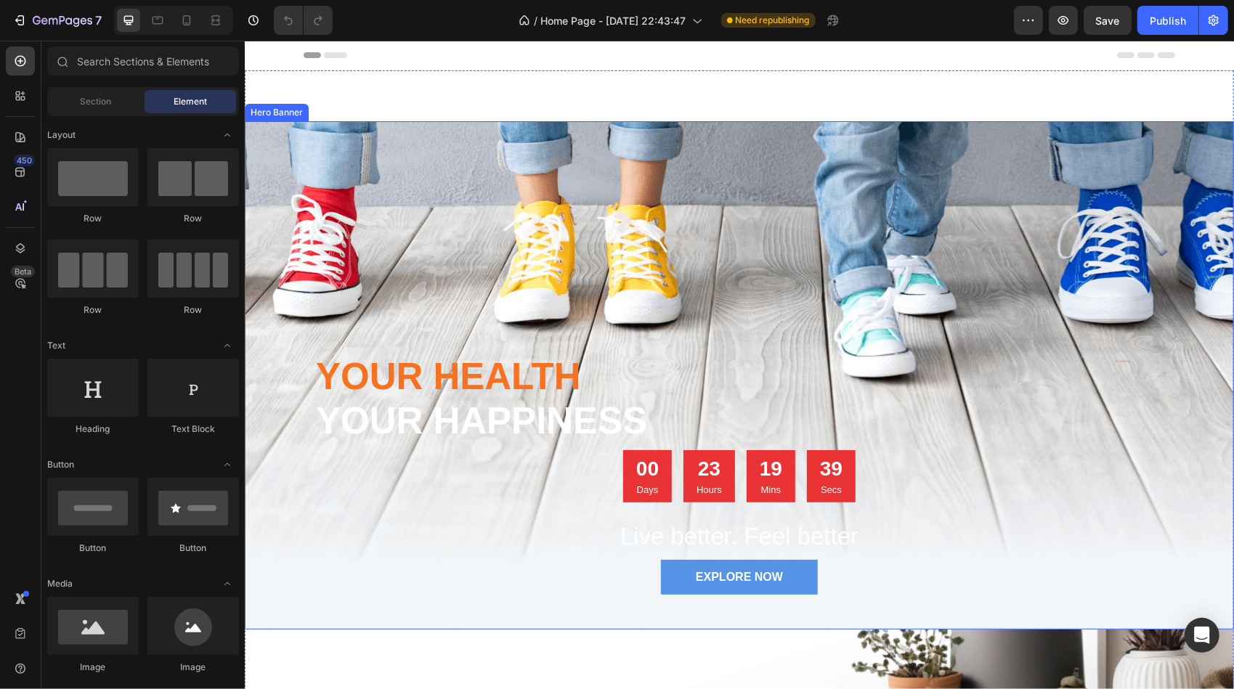
click at [503, 240] on div "Overlay" at bounding box center [738, 375] width 989 height 508
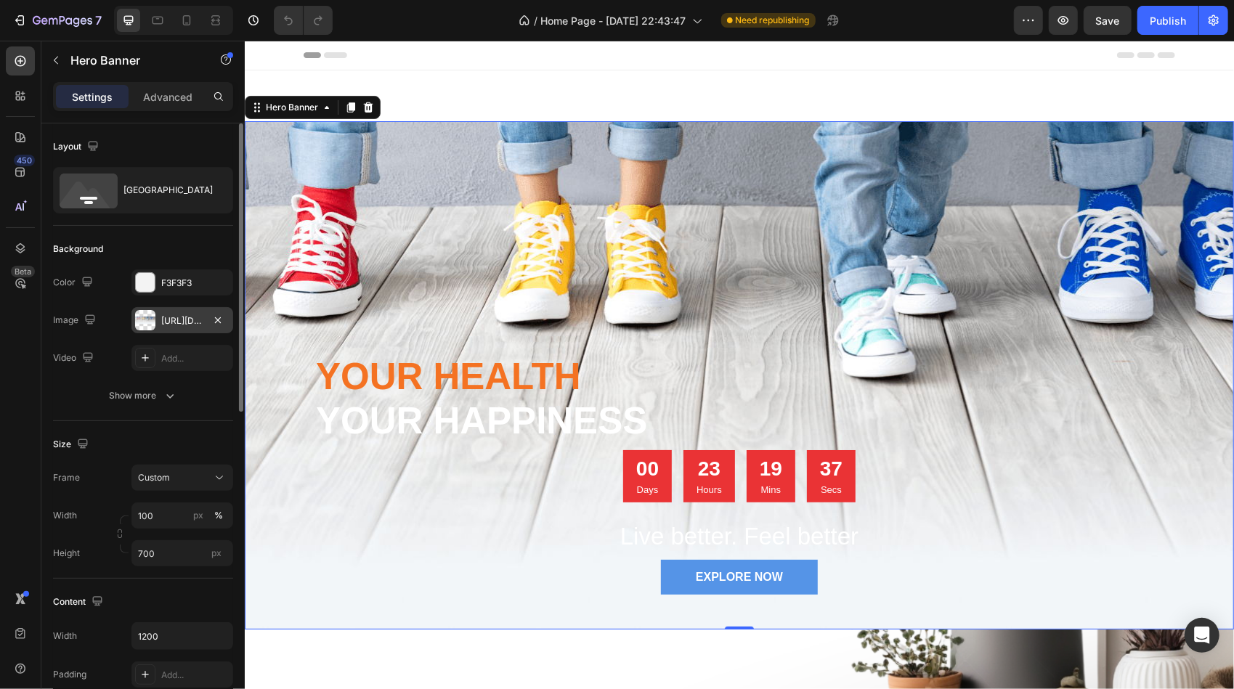
click at [184, 318] on div "https://ucarecdn.com/ed03b17b-99c9-48c4-95a0-ab11ffcb6077/-/format/auto/" at bounding box center [182, 320] width 42 height 13
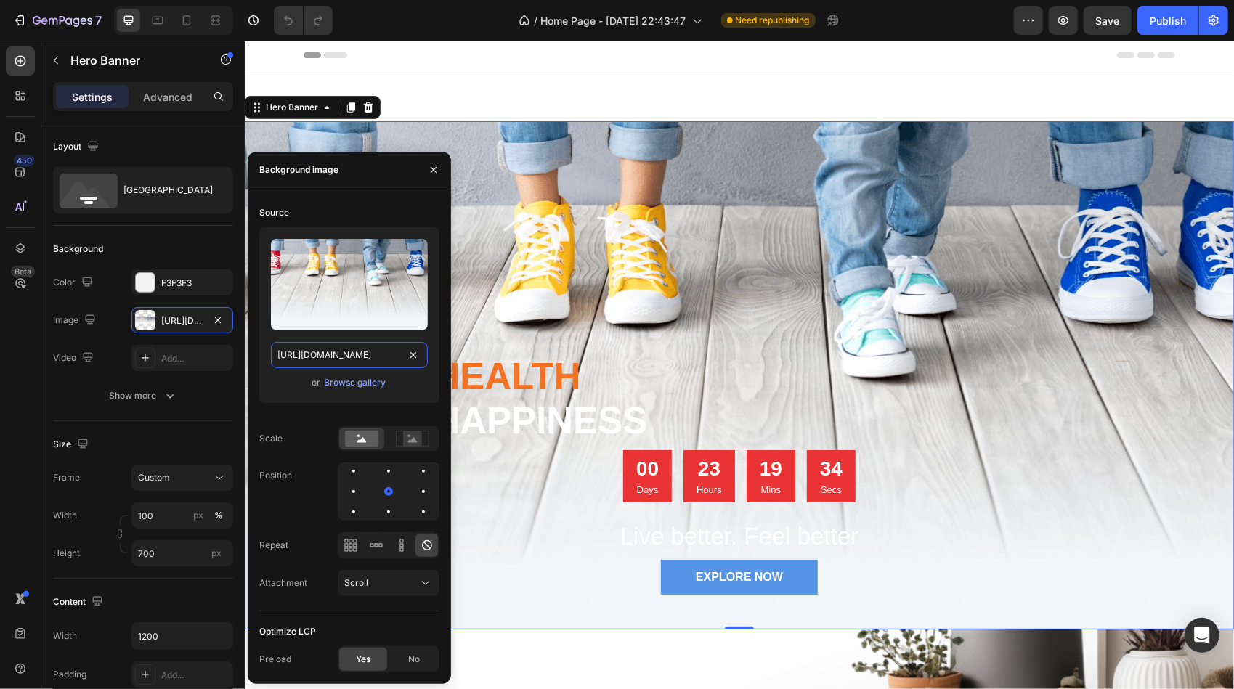
click at [377, 356] on input "https://ucarecdn.com/ed03b17b-99c9-48c4-95a0-ab11ffcb6077/-/format/auto/" at bounding box center [349, 355] width 157 height 26
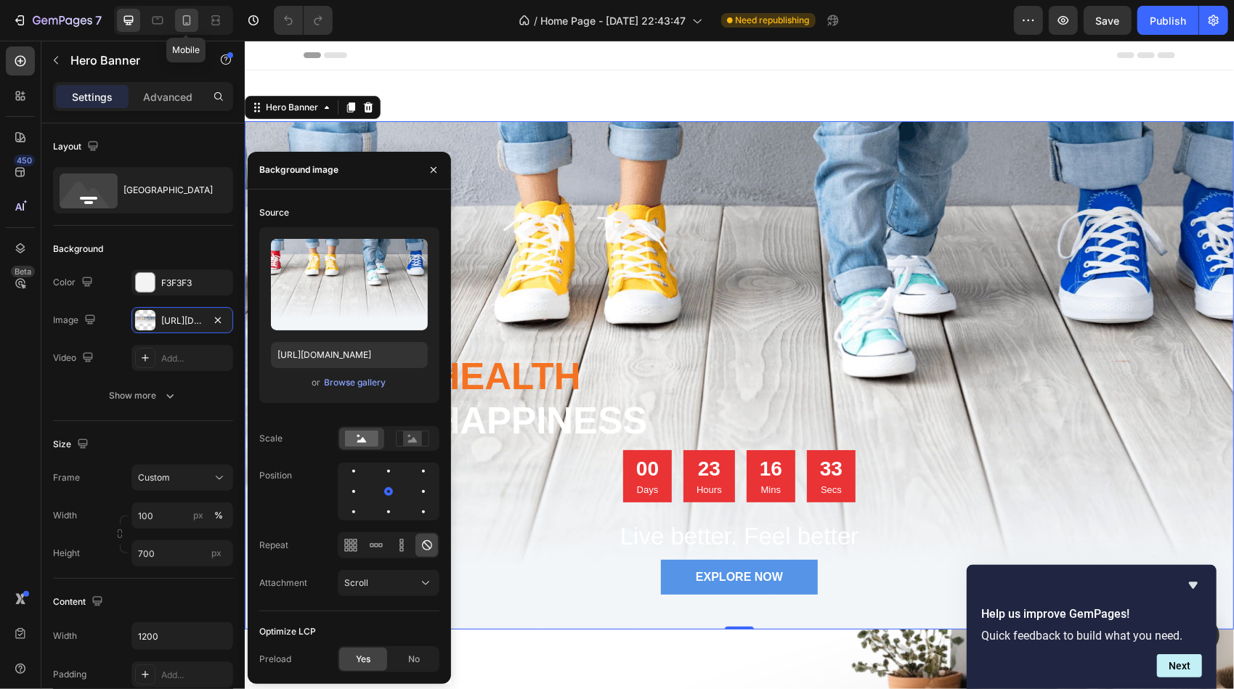
click at [184, 20] on icon at bounding box center [186, 20] width 15 height 15
type input "100%"
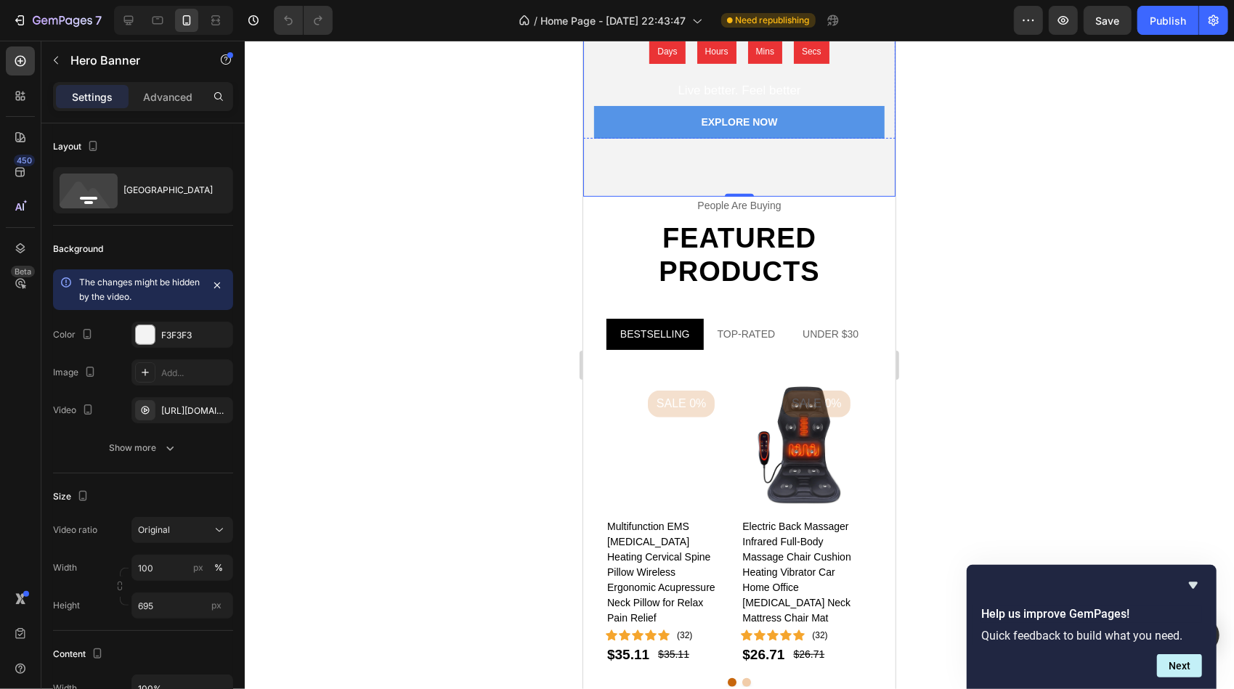
scroll to position [436, 0]
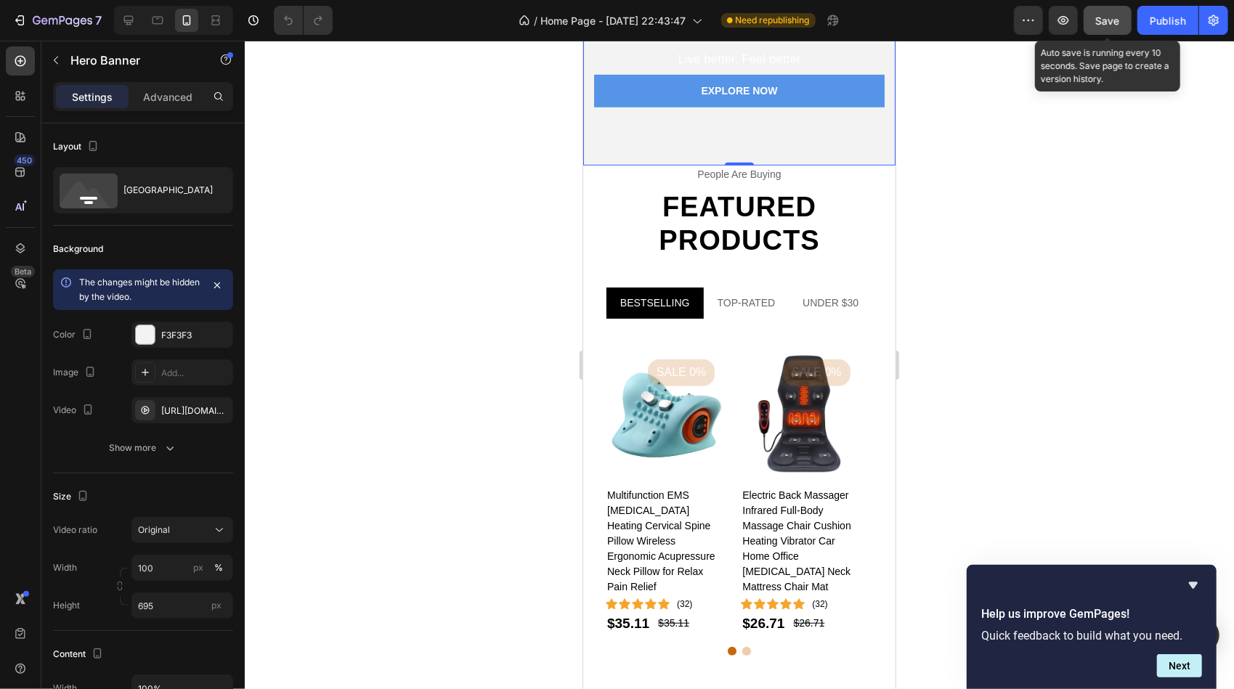
click at [1113, 21] on span "Save" at bounding box center [1108, 21] width 24 height 12
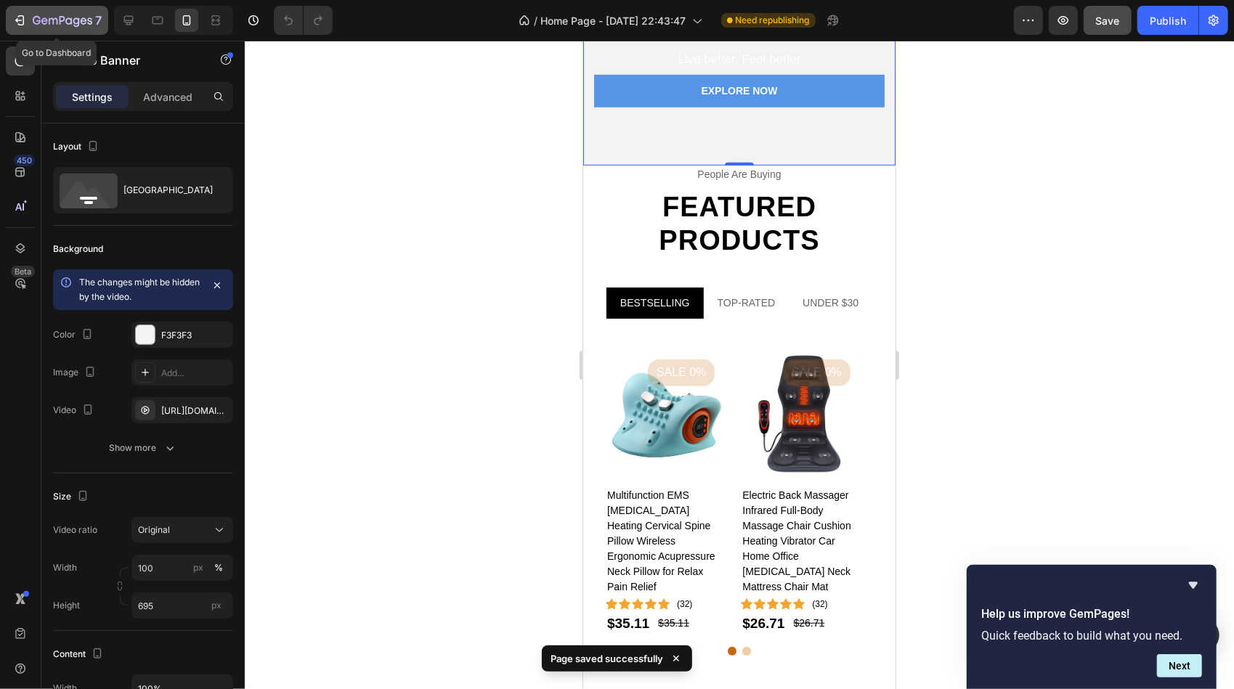
click at [20, 20] on icon "button" at bounding box center [18, 20] width 7 height 4
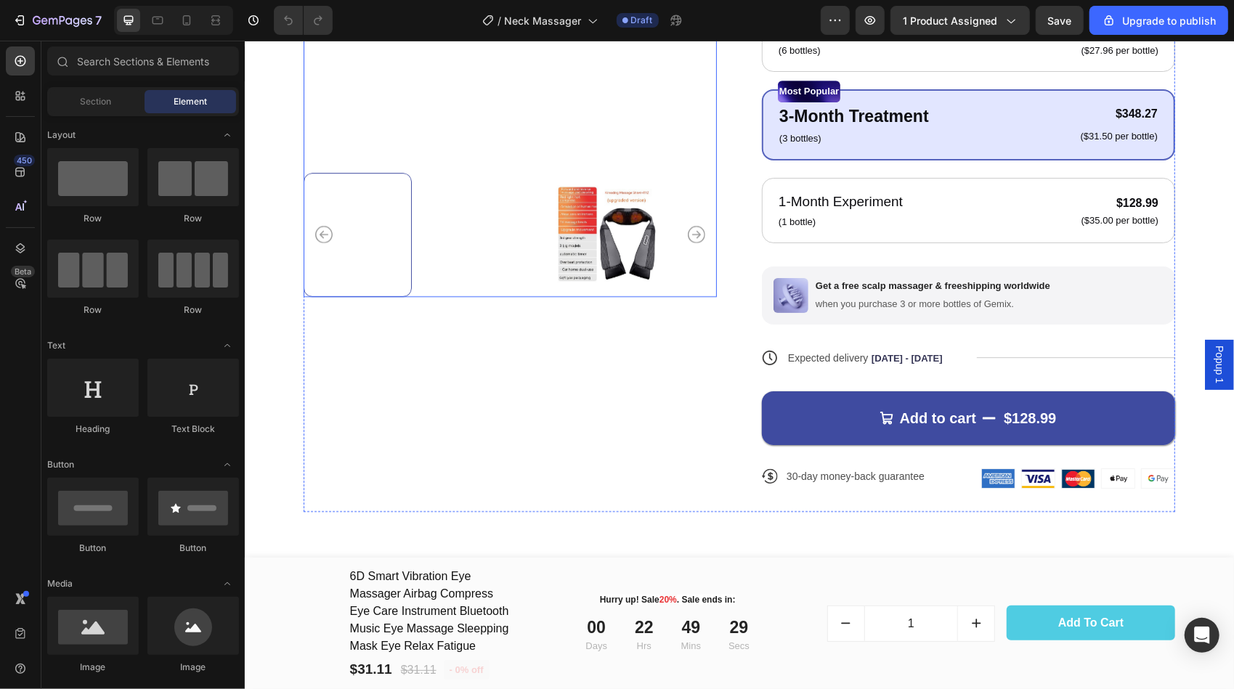
scroll to position [2905, 0]
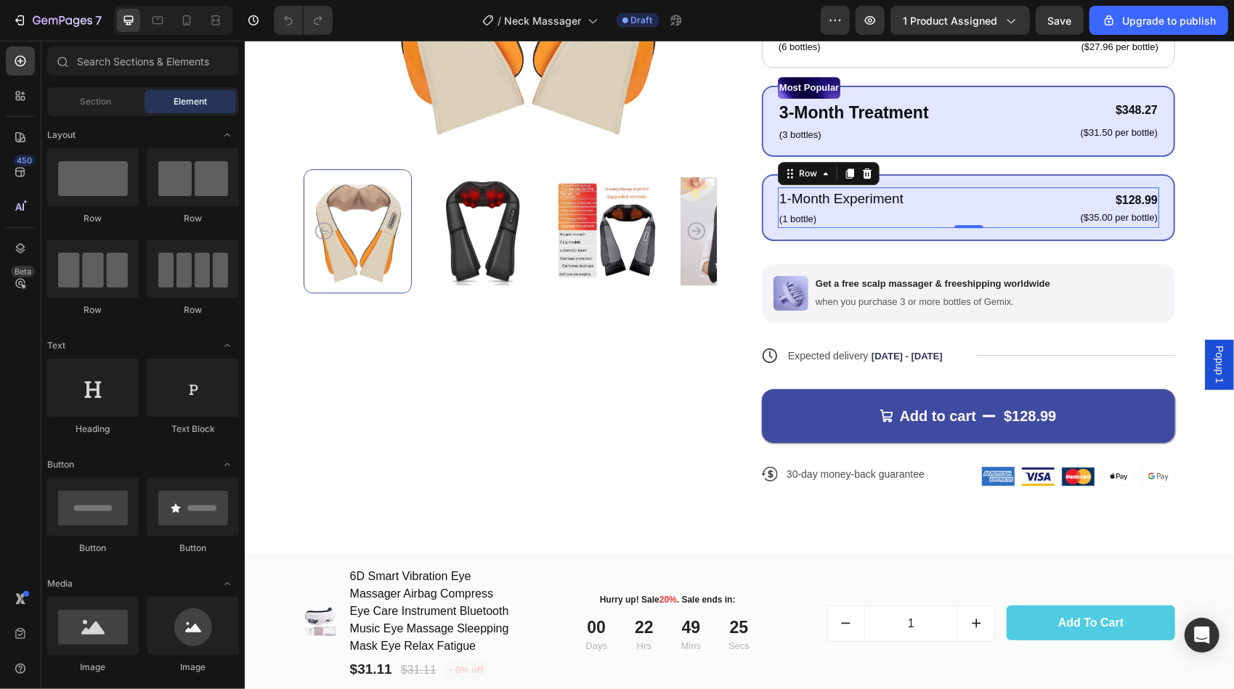
click at [934, 214] on div "1-Month Experiment Text Block (1 bottle) Text Block $128.99 Product Price Produ…" at bounding box center [967, 207] width 381 height 41
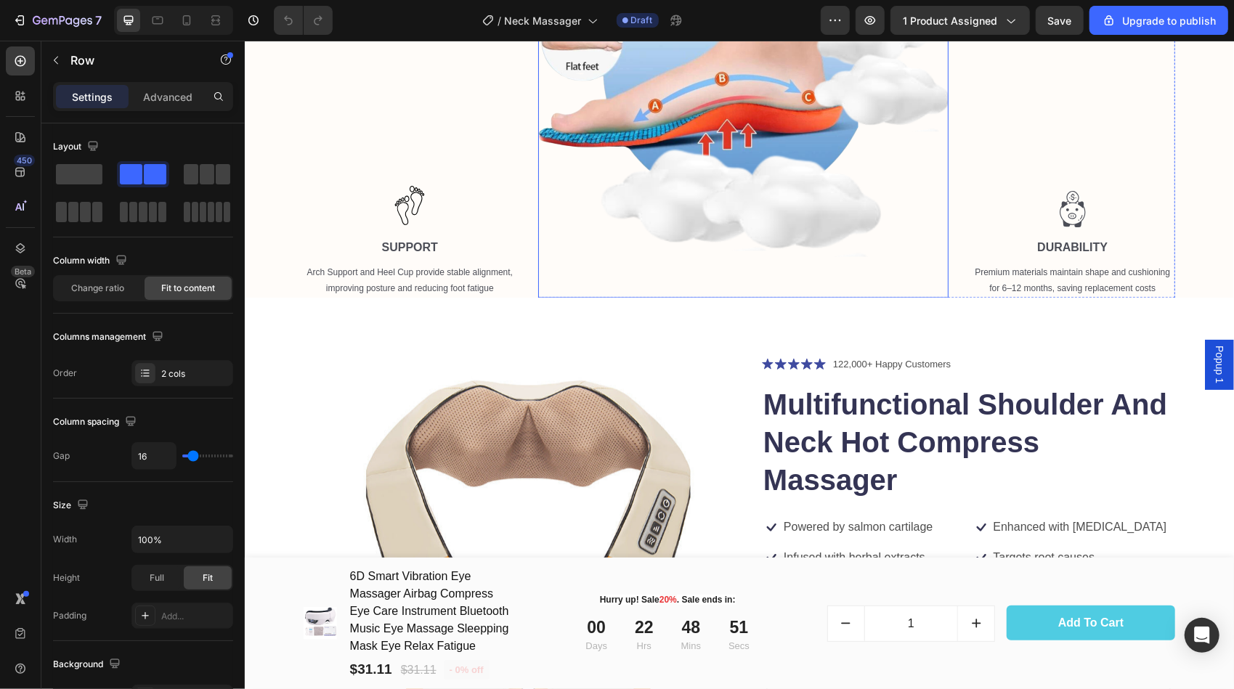
scroll to position [2354, 0]
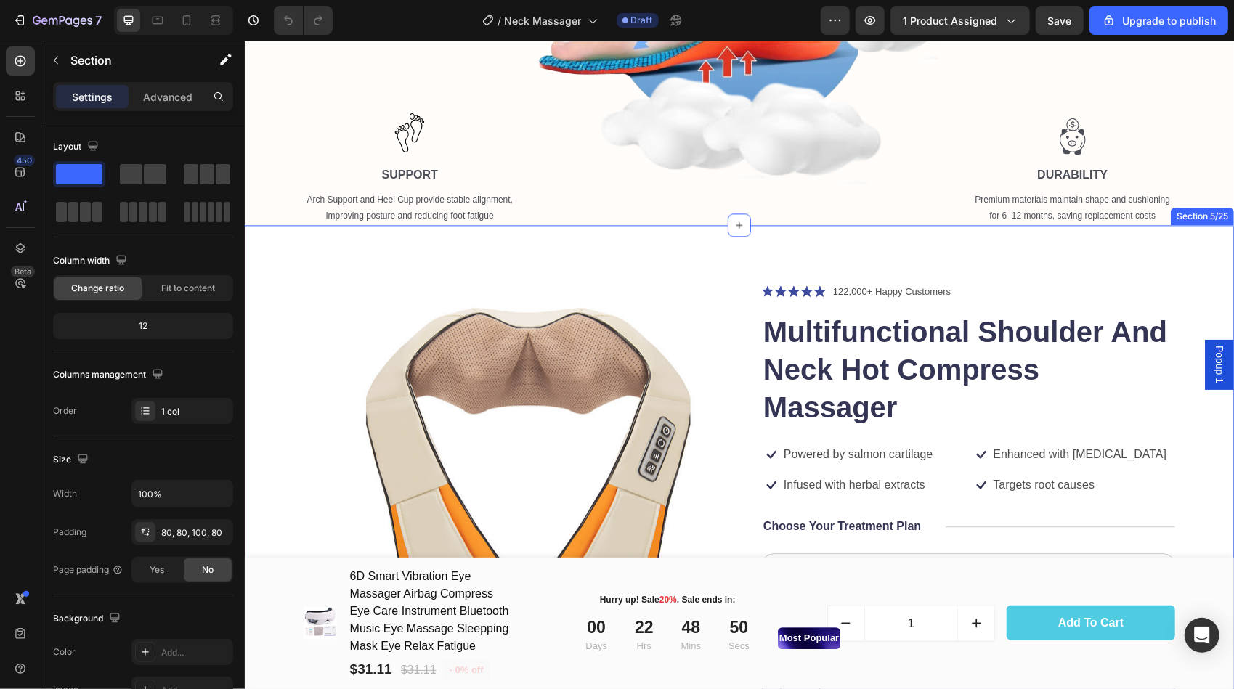
click at [683, 262] on div "Product Images Icon Icon Icon Icon Icon Icon List 122,000+ Happy Customers Text…" at bounding box center [738, 677] width 989 height 906
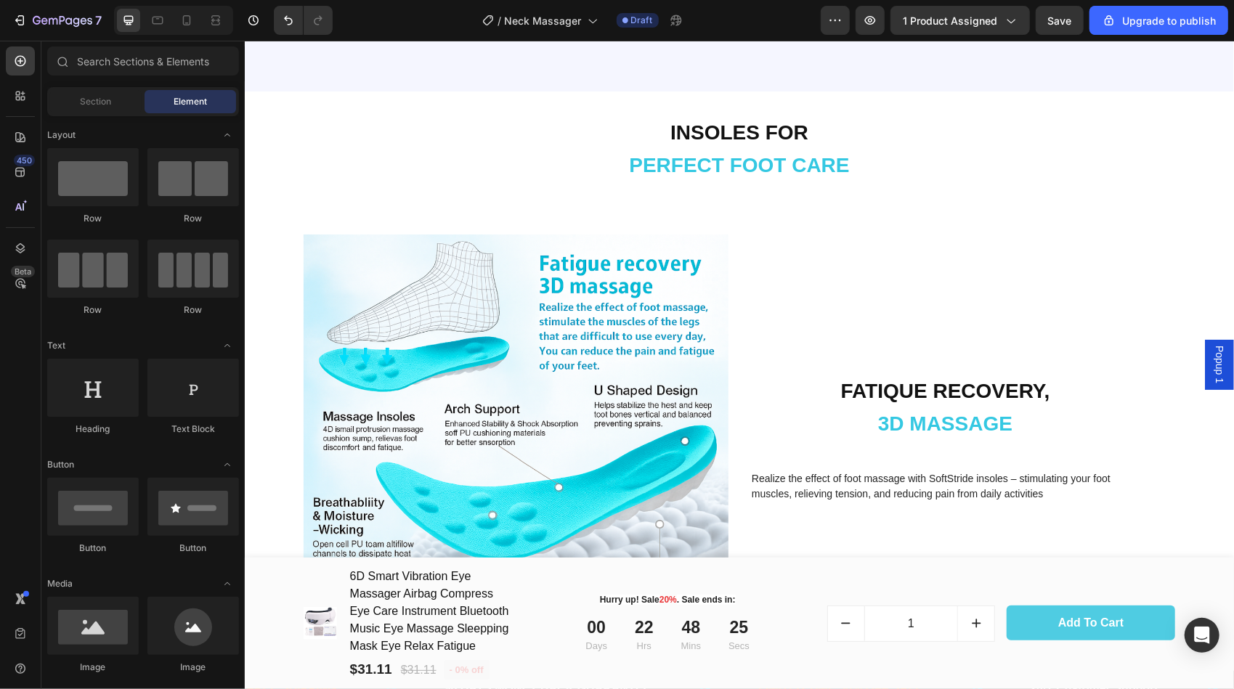
scroll to position [3371, 0]
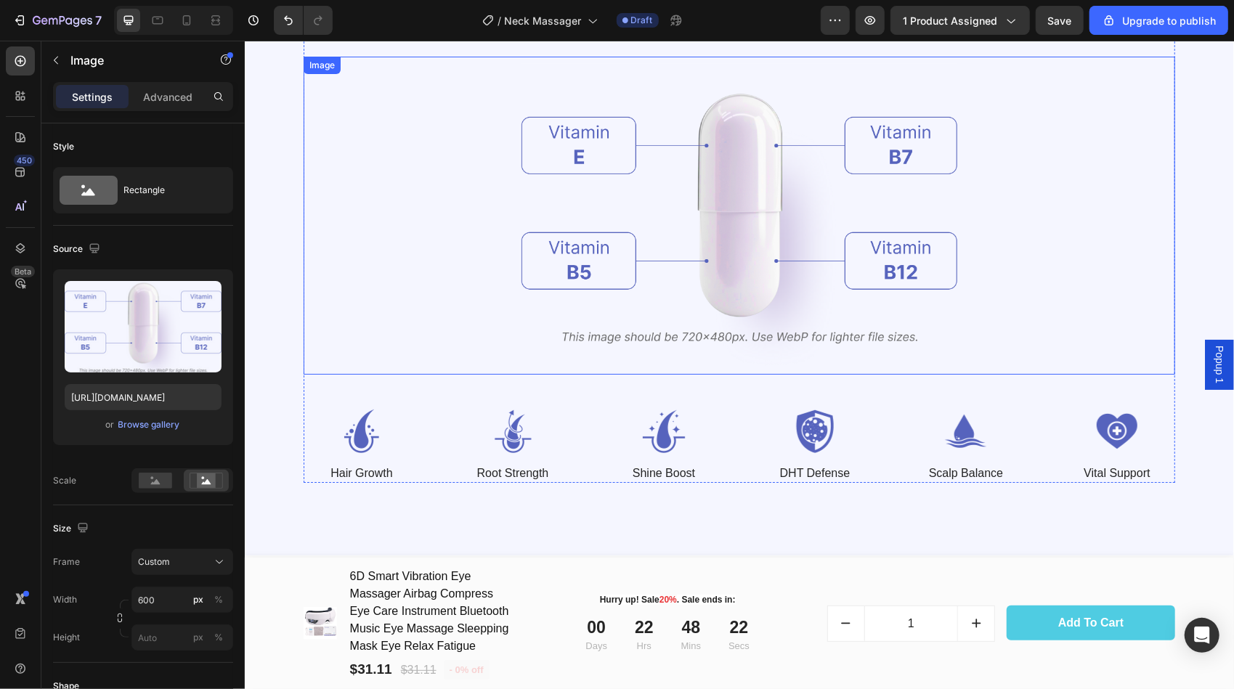
click at [740, 158] on img at bounding box center [739, 215] width 436 height 318
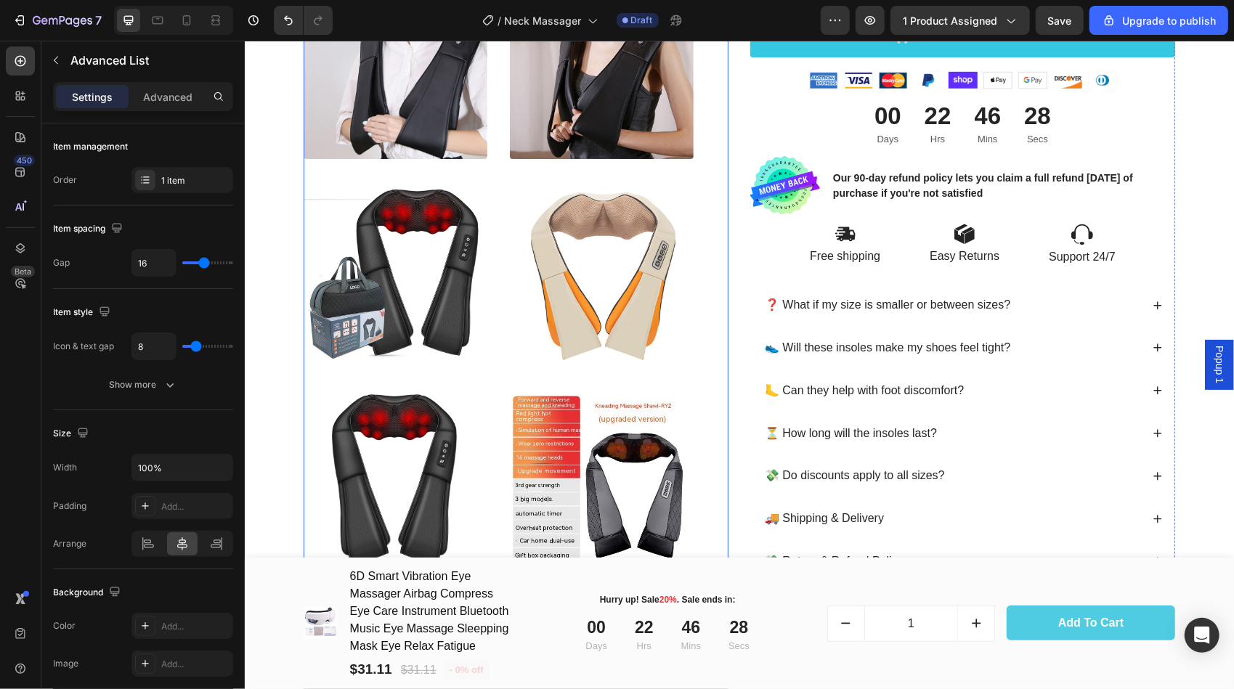
scroll to position [581, 0]
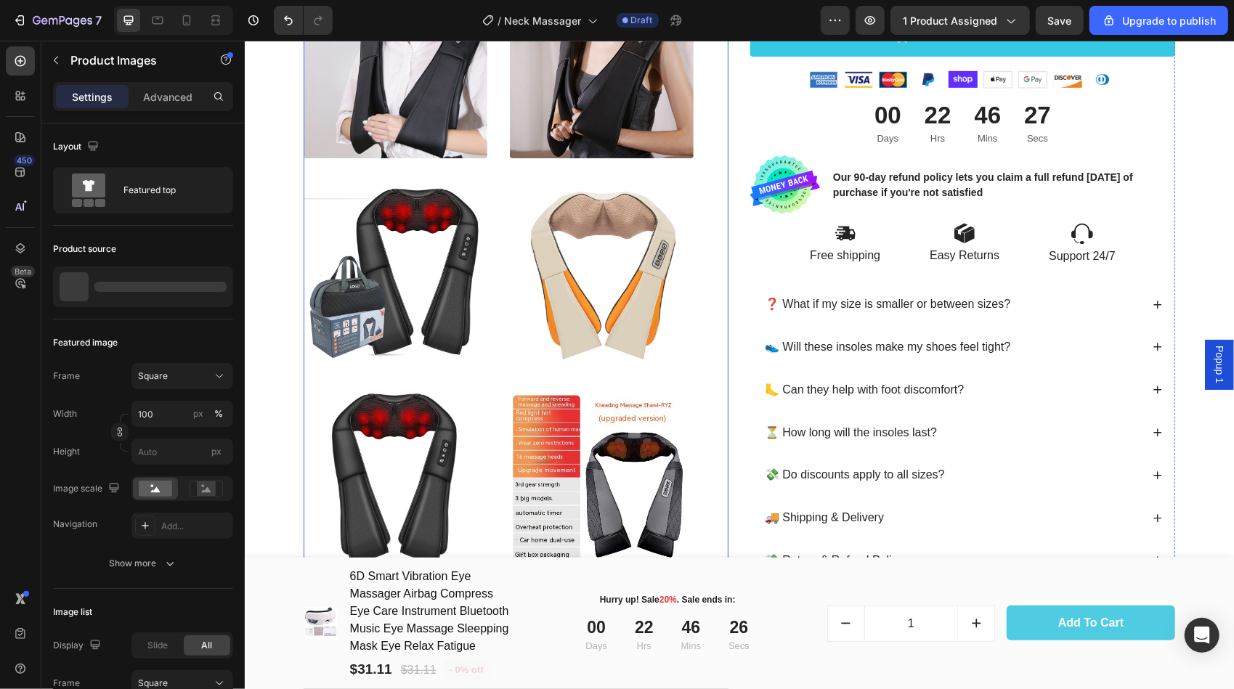
click at [428, 445] on img at bounding box center [395, 478] width 184 height 184
click at [364, 447] on img at bounding box center [395, 478] width 184 height 184
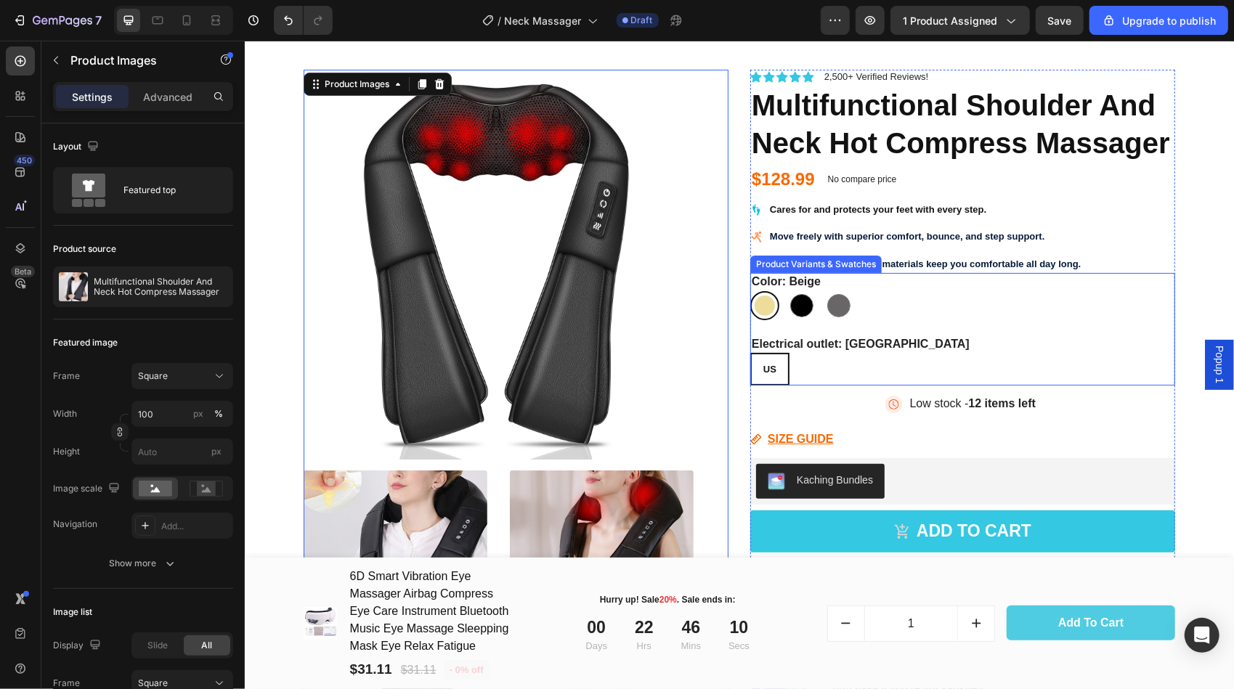
scroll to position [73, 0]
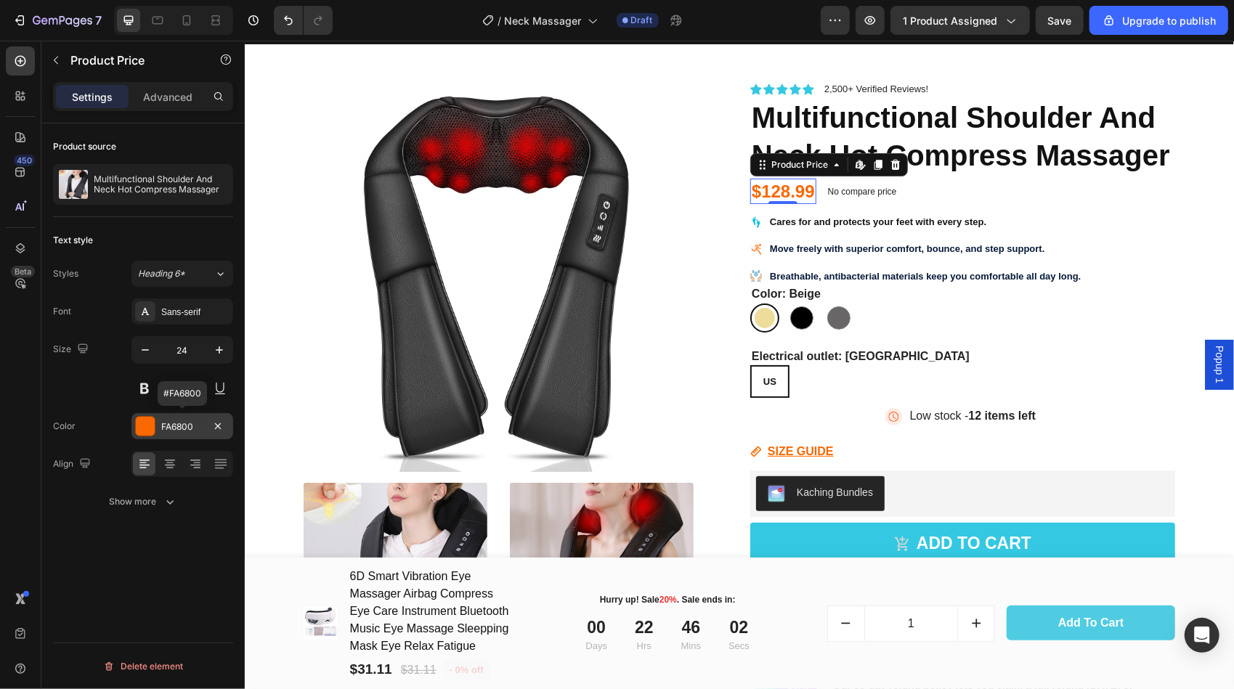
click at [144, 424] on div at bounding box center [145, 426] width 19 height 19
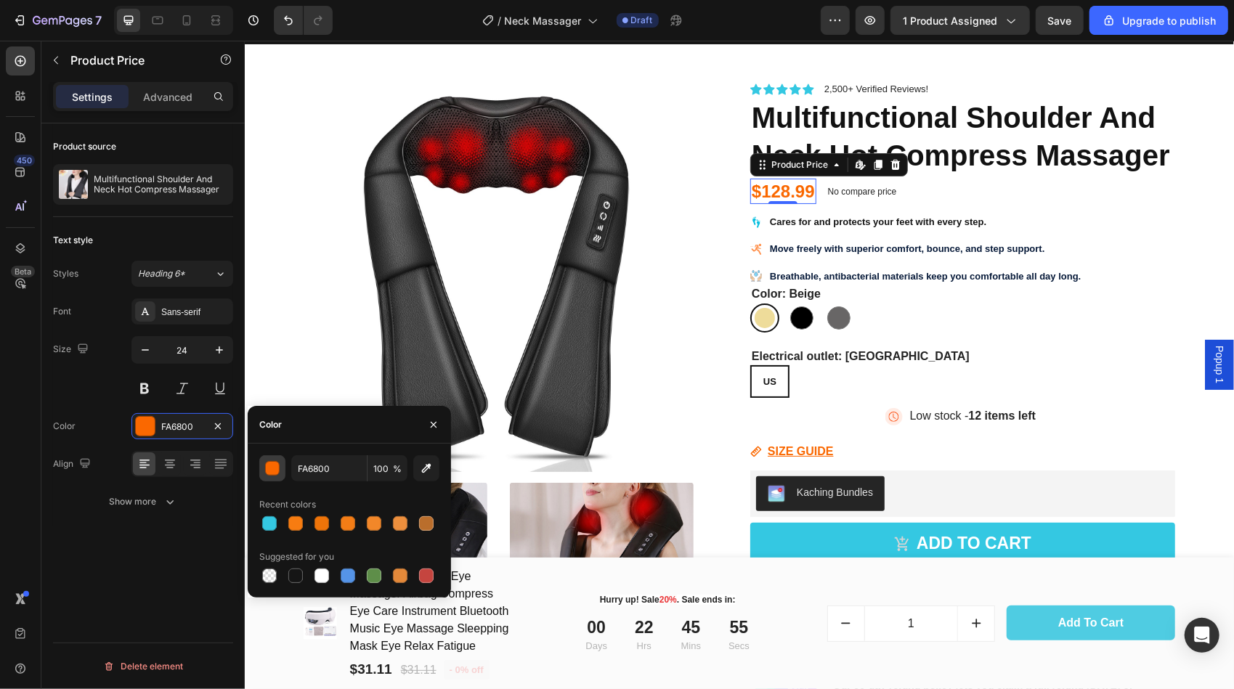
click at [267, 468] on div "button" at bounding box center [273, 469] width 15 height 15
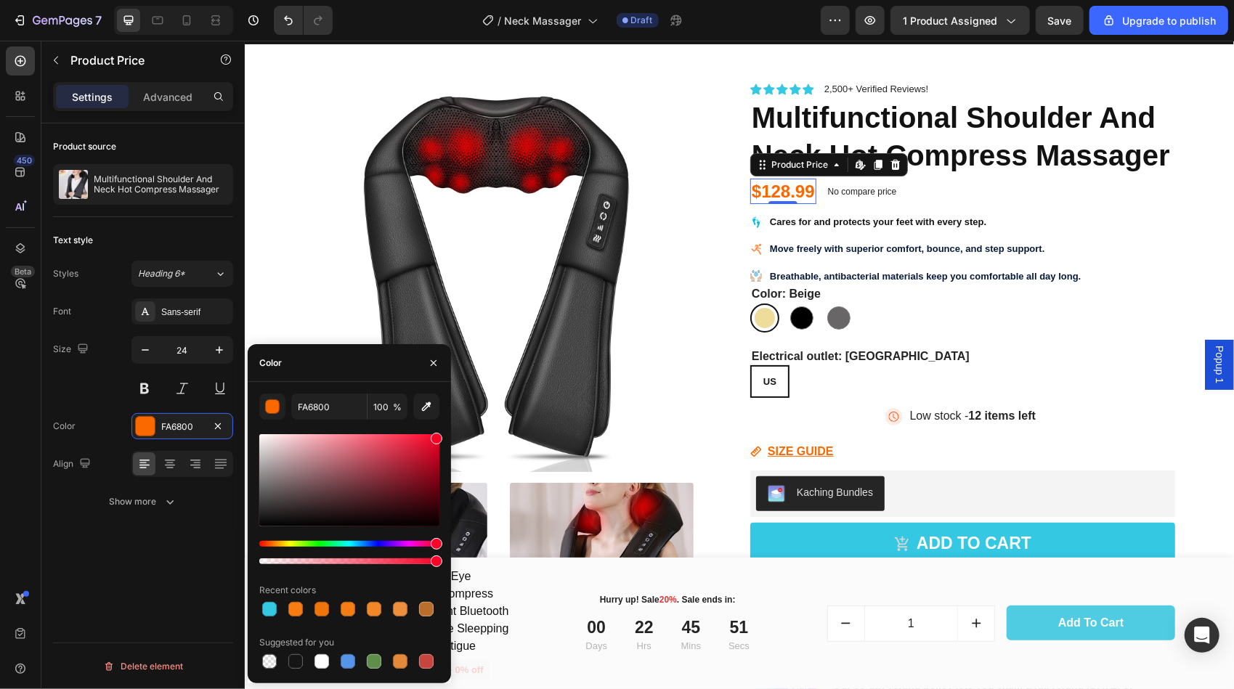
click at [436, 544] on div "Hue" at bounding box center [349, 544] width 180 height 6
click at [410, 440] on div at bounding box center [349, 480] width 180 height 92
drag, startPoint x: 410, startPoint y: 440, endPoint x: 419, endPoint y: 439, distance: 9.6
click at [419, 439] on div at bounding box center [421, 442] width 12 height 12
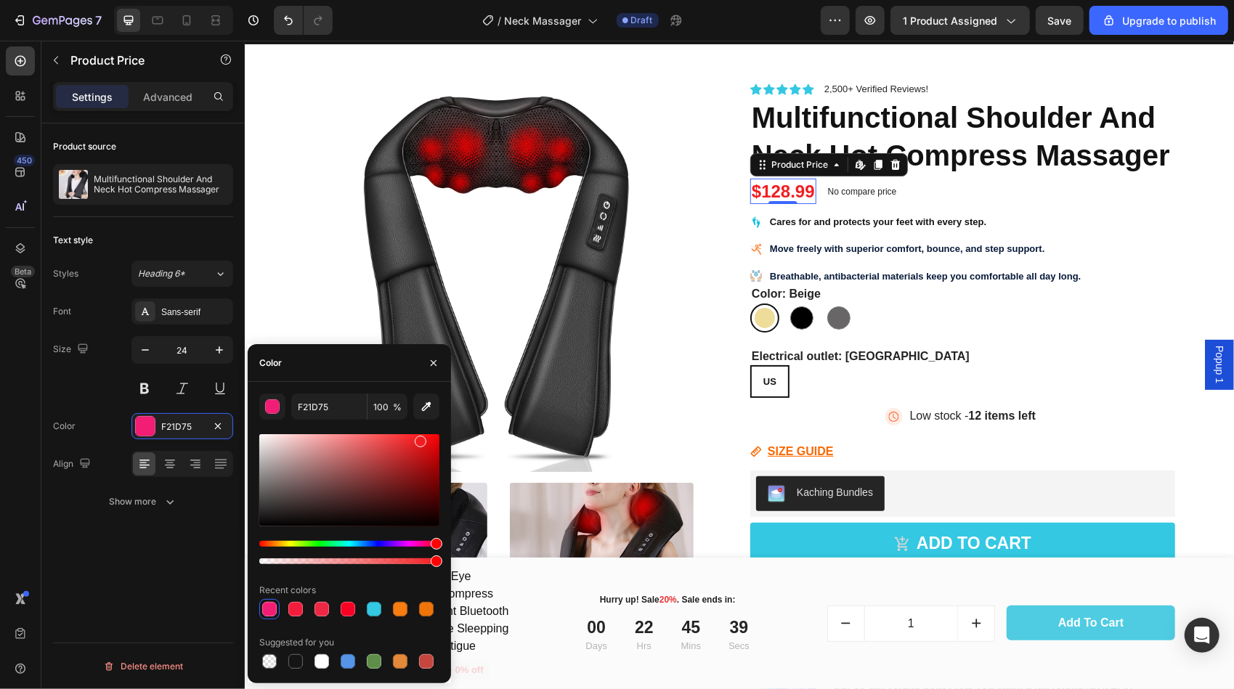
drag, startPoint x: 434, startPoint y: 542, endPoint x: 447, endPoint y: 545, distance: 13.3
click at [447, 542] on div "F21D75 100 % Recent colors Suggested for you" at bounding box center [349, 533] width 203 height 278
type input "F21D20"
click at [259, 394] on button "button" at bounding box center [272, 407] width 26 height 26
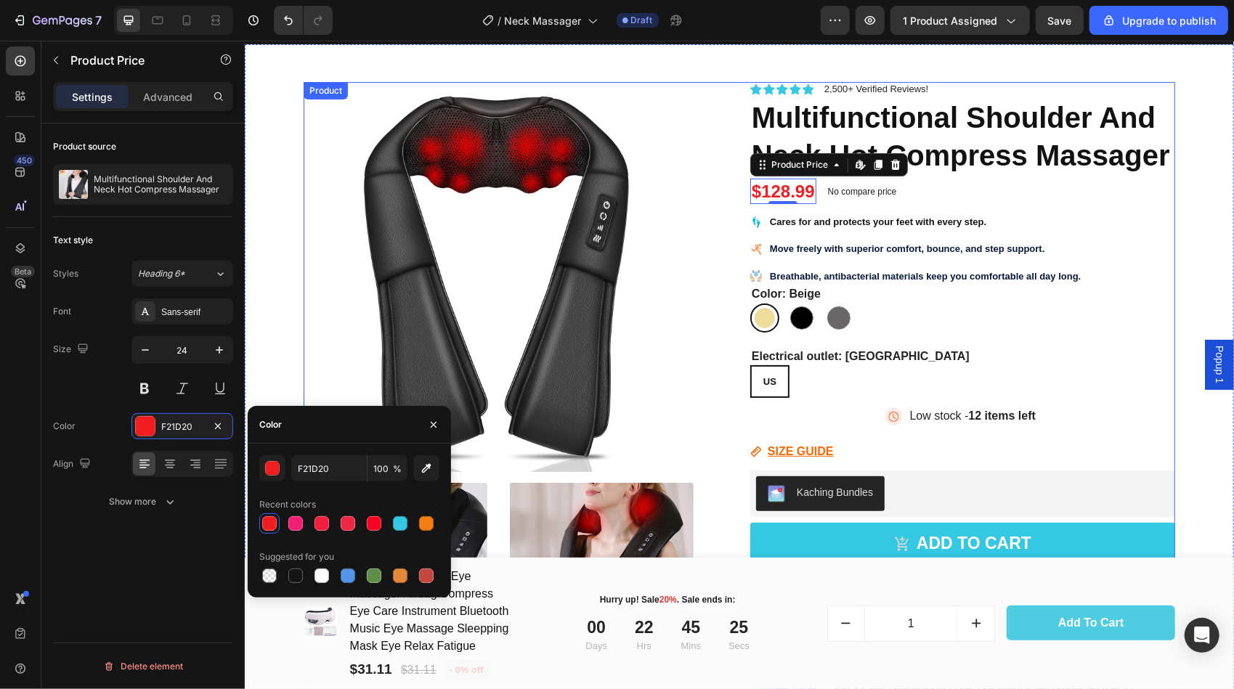
click at [725, 251] on div "Product Images Icon Icon Icon Icon Icon Icon List 2,500+ Verified Reviews! Text…" at bounding box center [738, 585] width 871 height 1009
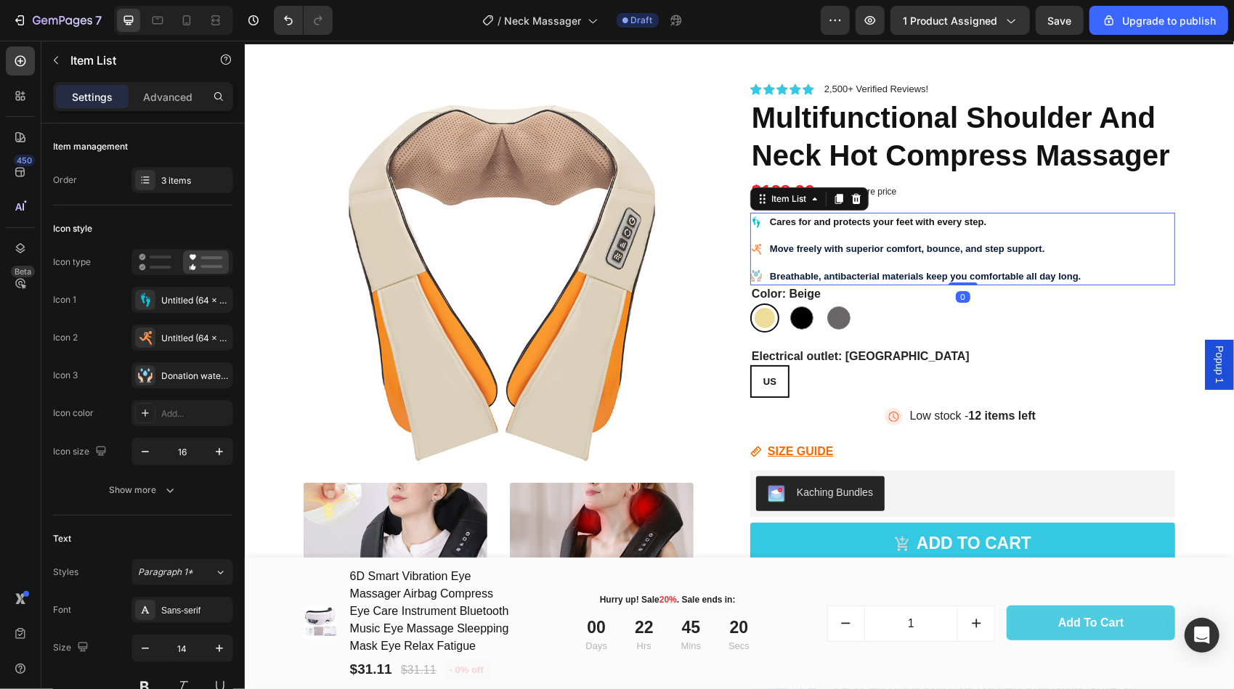
click at [756, 221] on icon at bounding box center [758, 223] width 4 height 7
click at [147, 301] on icon at bounding box center [148, 302] width 4 height 9
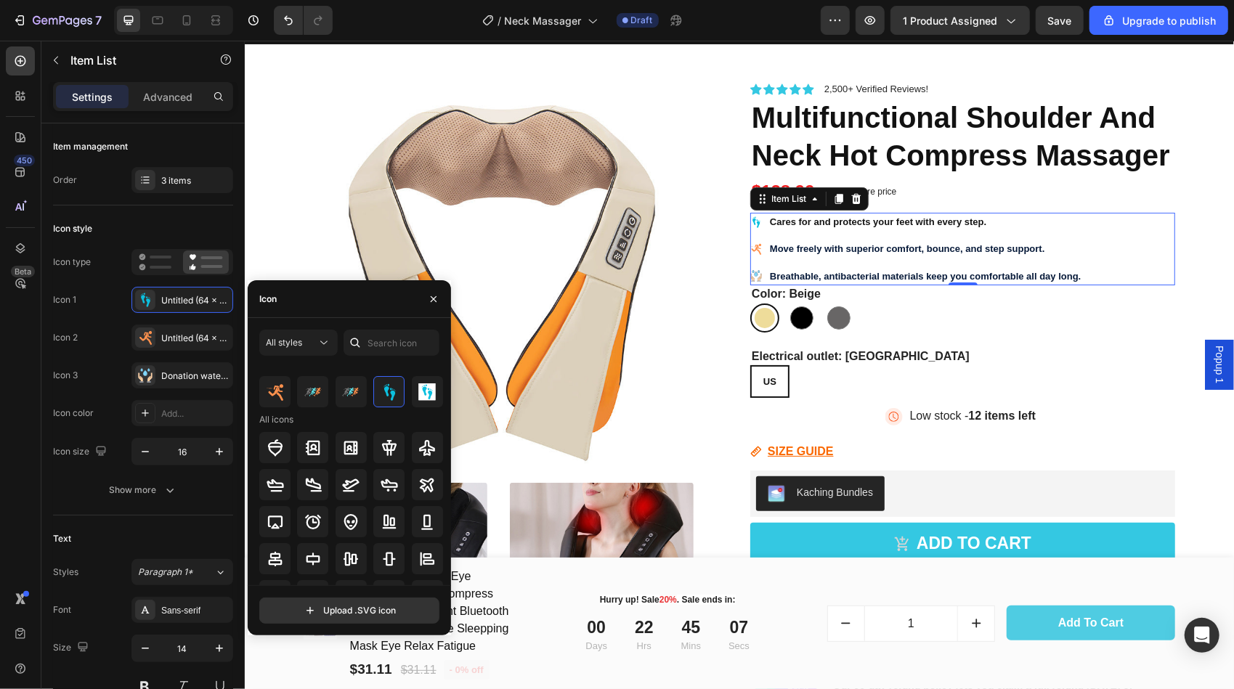
scroll to position [0, 0]
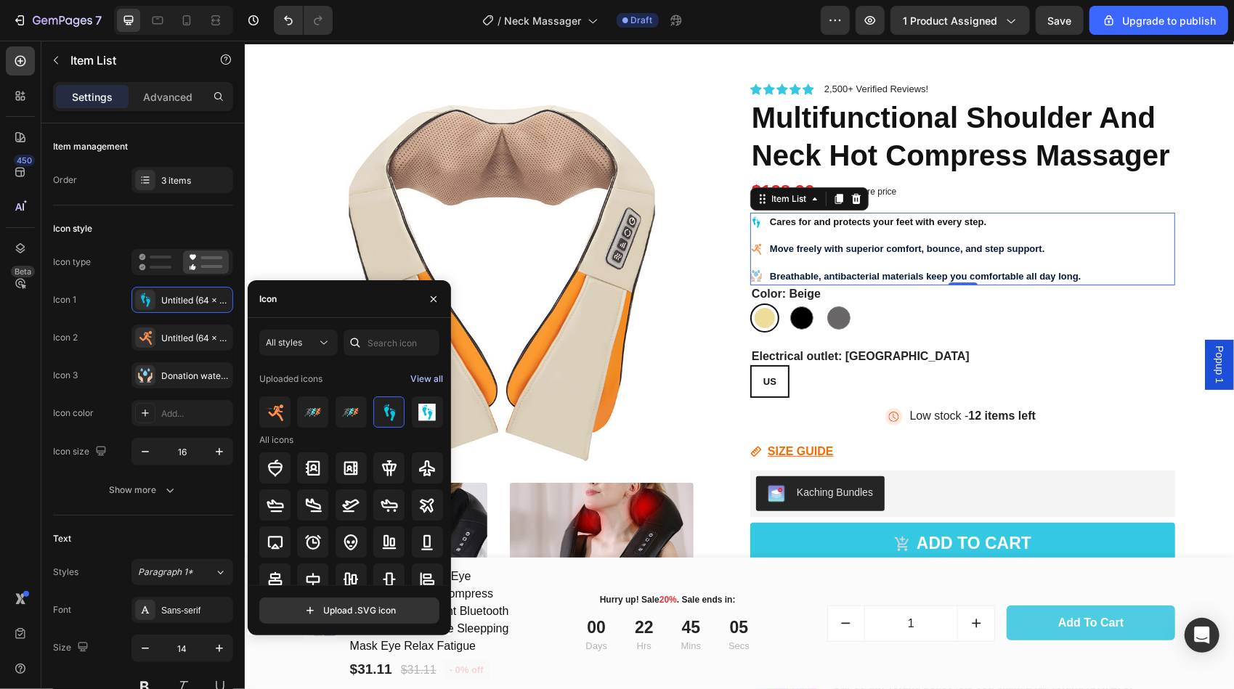
click at [431, 384] on div "View all" at bounding box center [426, 378] width 33 height 17
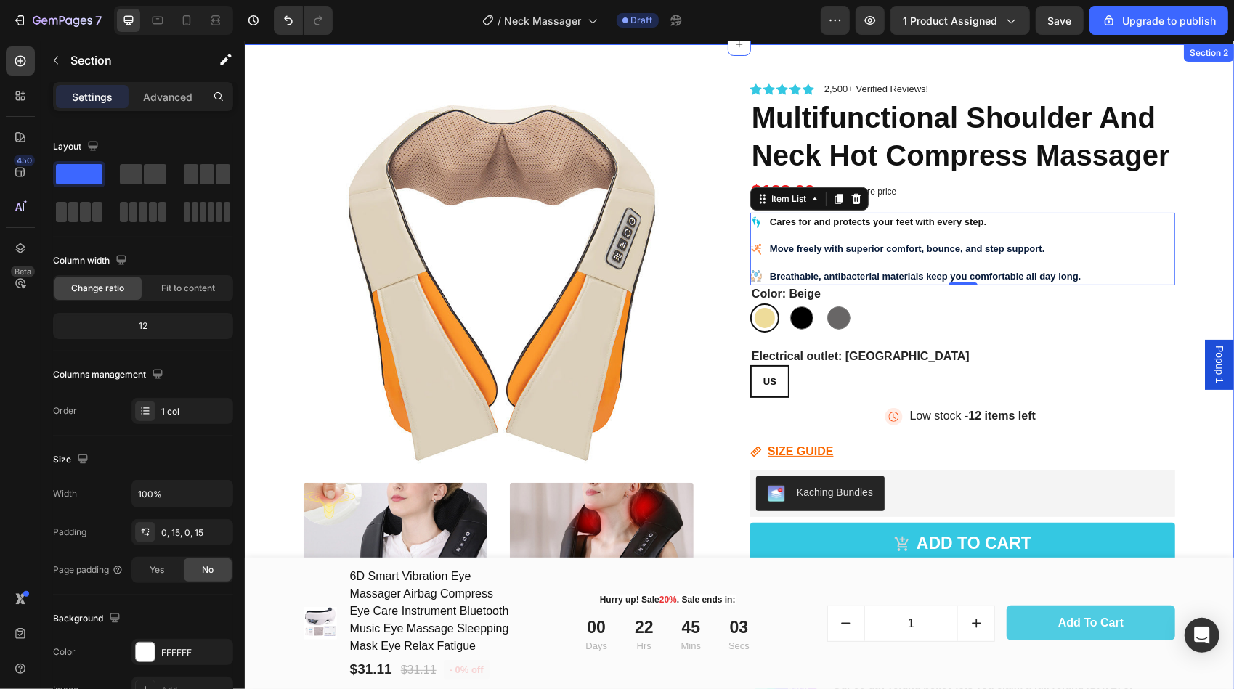
click at [1195, 221] on div "Product Images Icon Icon Icon Icon Icon Icon List 2,500+ Verified Reviews! Text…" at bounding box center [738, 567] width 967 height 1046
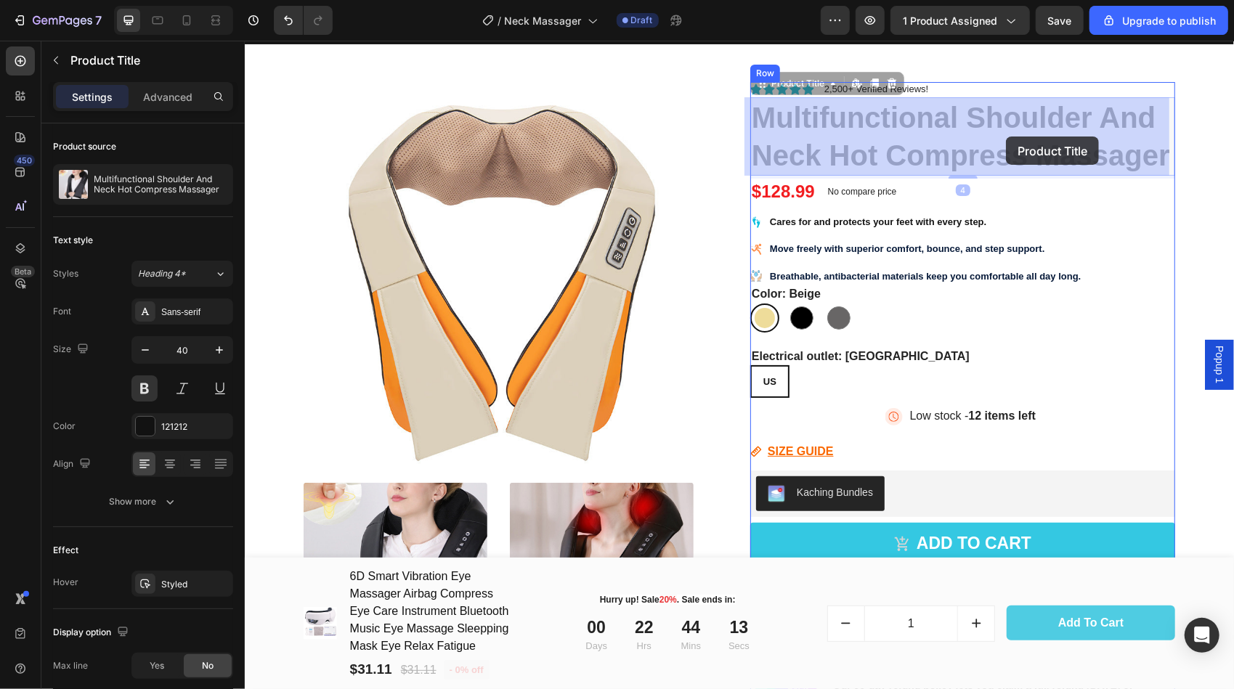
drag, startPoint x: 751, startPoint y: 113, endPoint x: 1005, endPoint y: 136, distance: 255.2
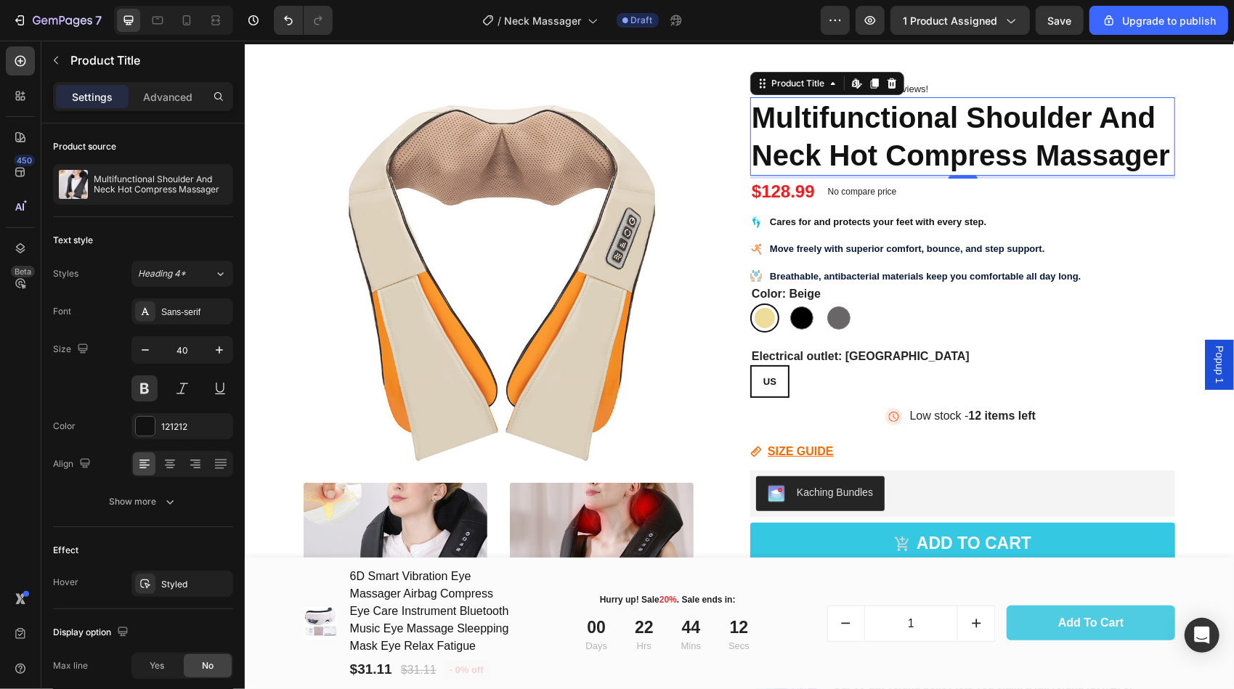
click at [1007, 157] on h1 "Multifunctional Shoulder And Neck Hot Compress Massager" at bounding box center [961, 136] width 425 height 78
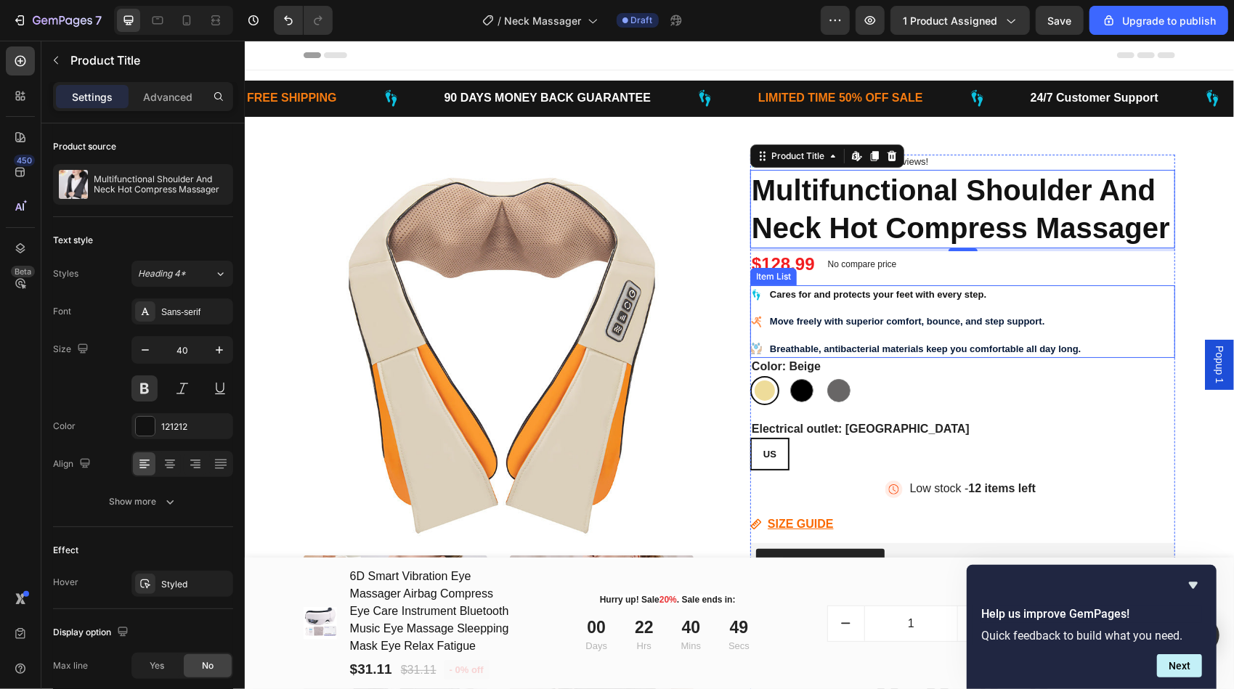
click at [776, 293] on strong "Cares for and protects your feet with every step." at bounding box center [877, 293] width 216 height 11
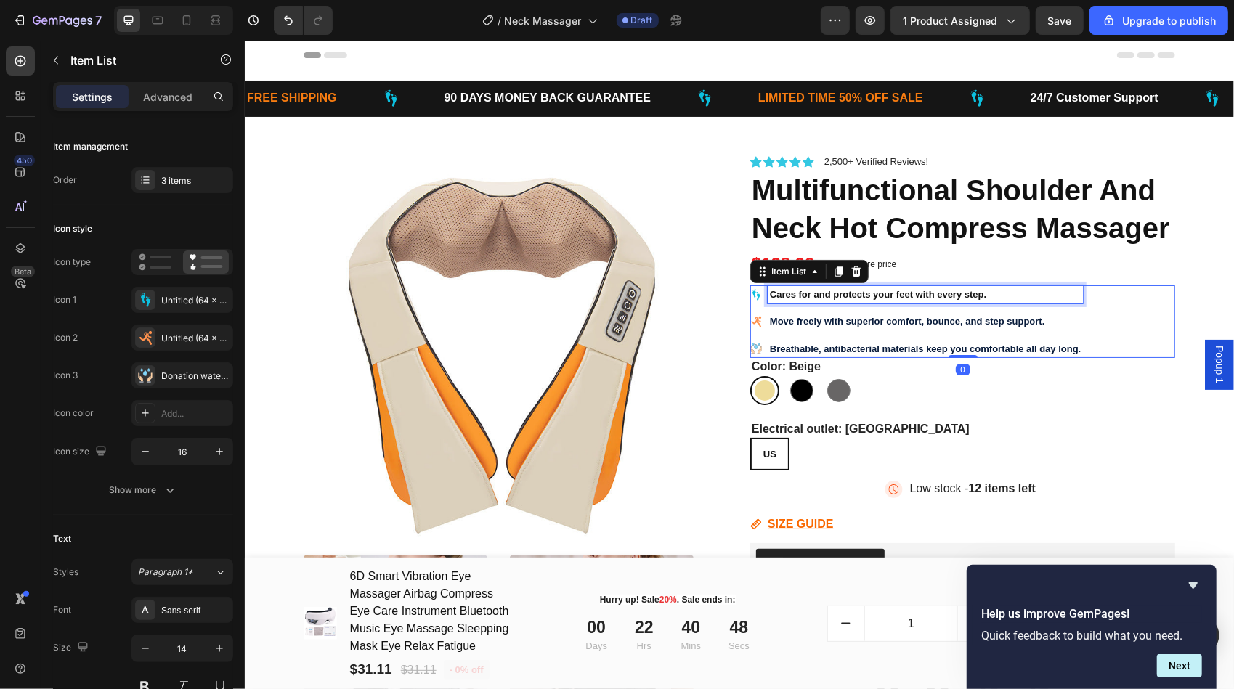
click at [776, 293] on strong "Cares for and protects your feet with every step." at bounding box center [877, 293] width 216 height 11
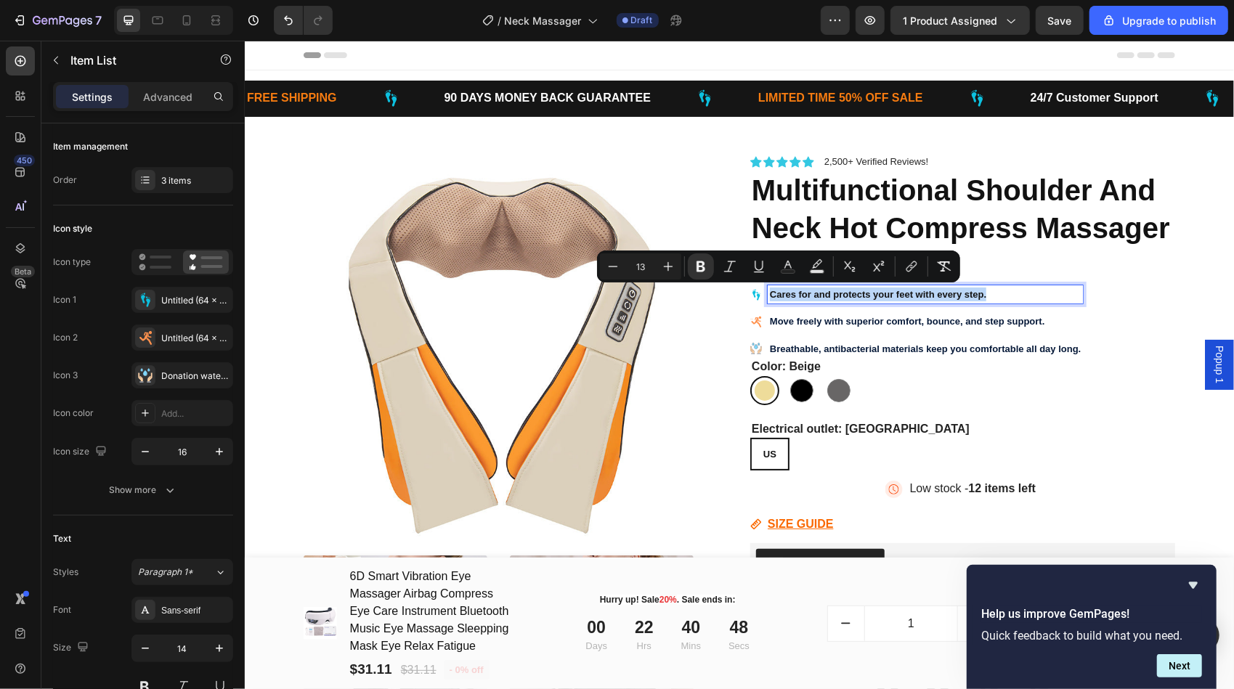
click at [776, 293] on strong "Cares for and protects your feet with every step." at bounding box center [877, 293] width 216 height 11
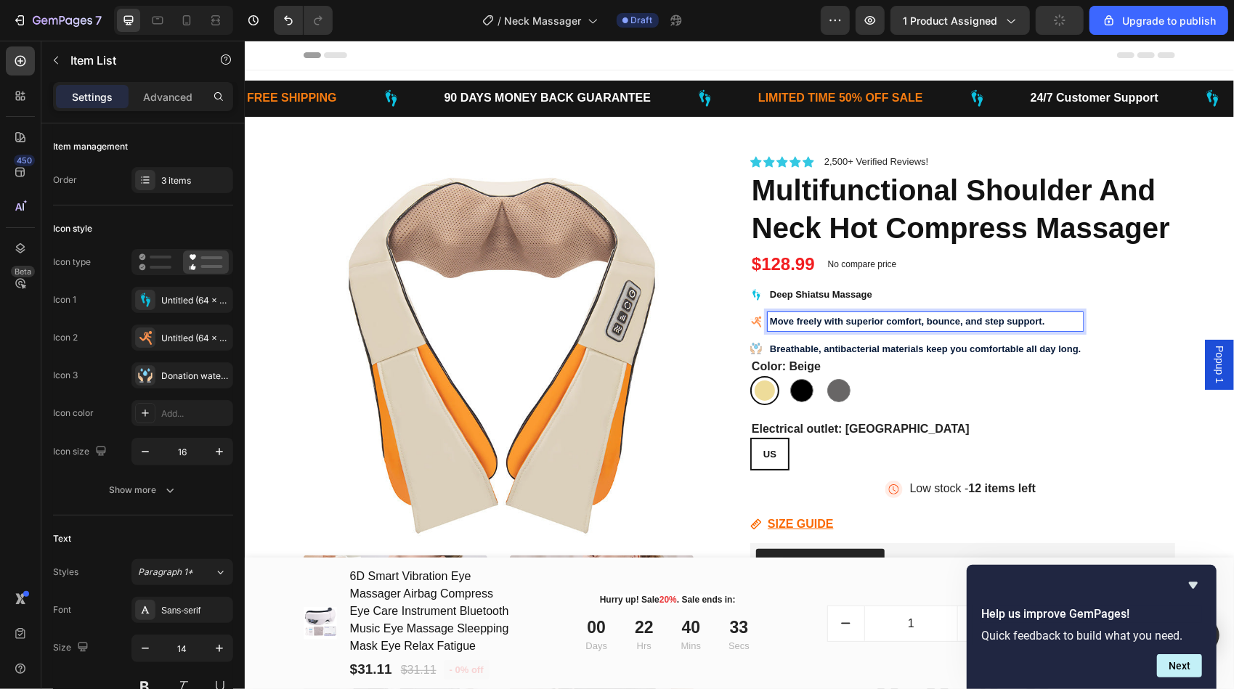
click at [796, 320] on strong "Move freely with superior comfort, bounce, and step support." at bounding box center [906, 320] width 275 height 11
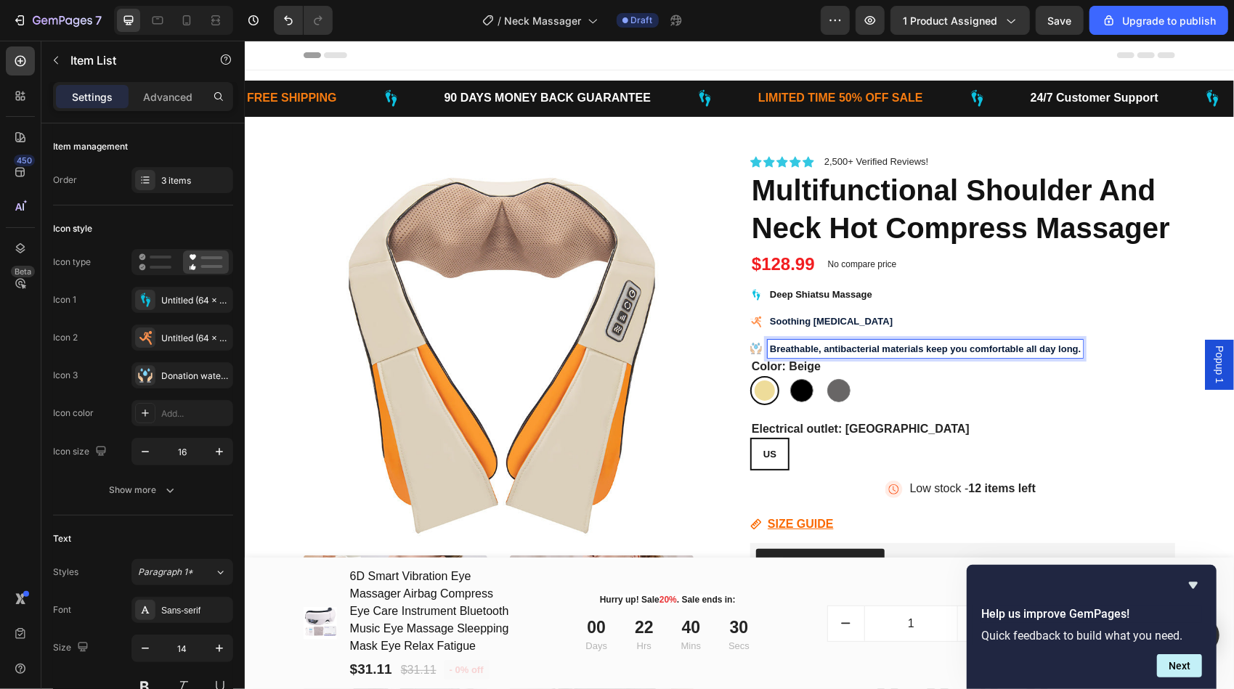
click at [882, 345] on strong "Breathable, antibacterial materials keep you comfortable all day long." at bounding box center [924, 348] width 311 height 11
click at [853, 343] on strong "Breathable, antibacterial materials keep you comfortable all day long." at bounding box center [924, 348] width 311 height 11
click at [852, 343] on strong "Breathable, antibacterial materials keep you comfortable all day long." at bounding box center [924, 348] width 311 height 11
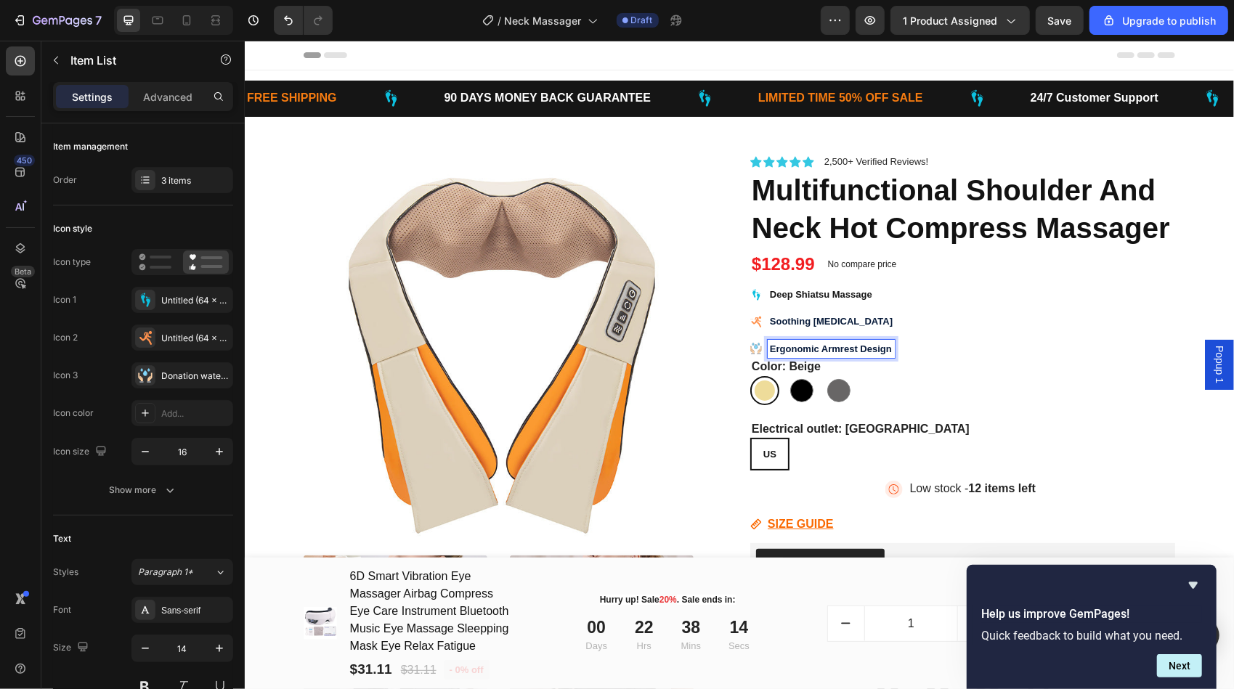
click at [857, 317] on strong "Soothing Heat Therapy" at bounding box center [830, 320] width 123 height 11
click at [866, 285] on div "Deep Shiatsu Massage" at bounding box center [830, 294] width 127 height 18
click at [886, 345] on div "Ergonomic Armrest Design" at bounding box center [830, 348] width 127 height 18
click at [749, 346] on icon at bounding box center [755, 348] width 12 height 12
click at [878, 346] on strong "Ergonomic Armrest Design" at bounding box center [830, 348] width 122 height 11
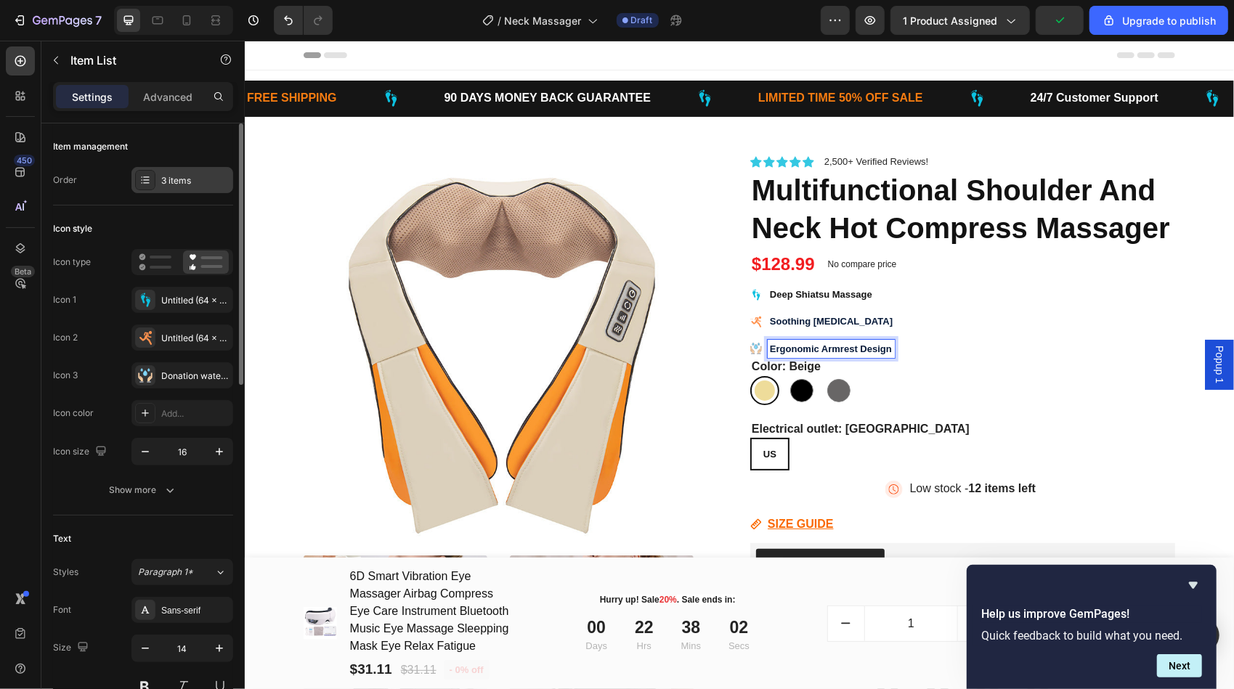
click at [190, 179] on div "3 items" at bounding box center [195, 180] width 68 height 13
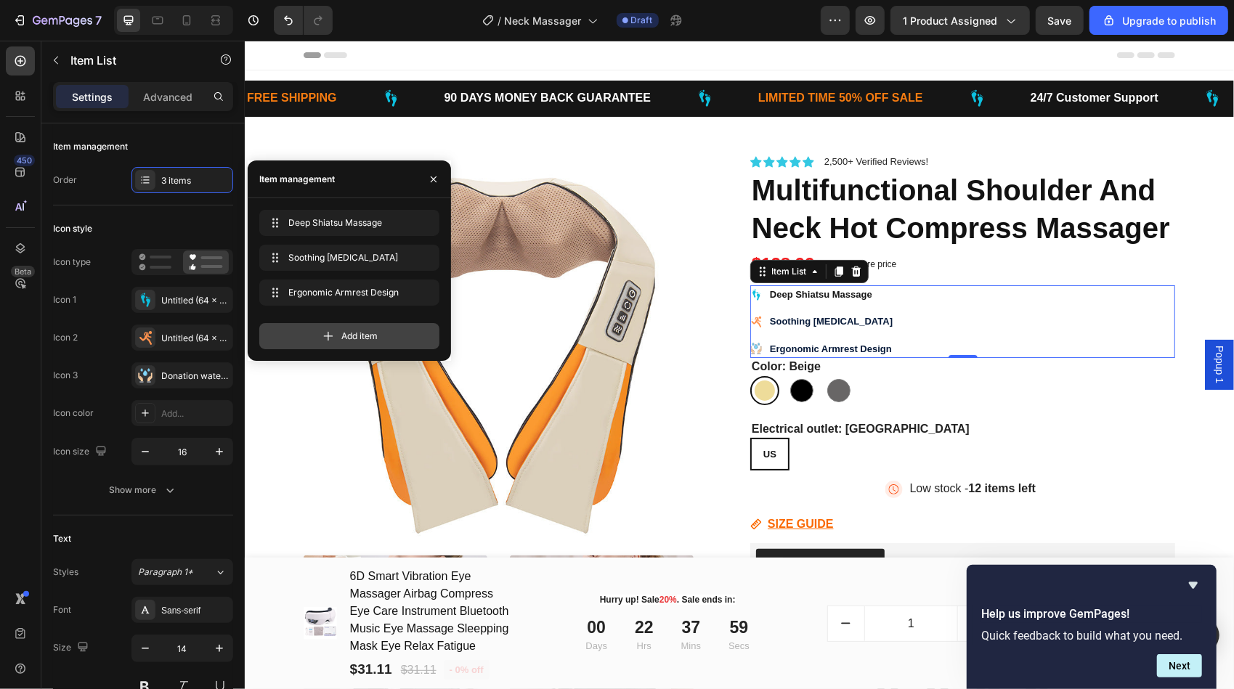
click at [367, 334] on span "Add item" at bounding box center [359, 336] width 36 height 13
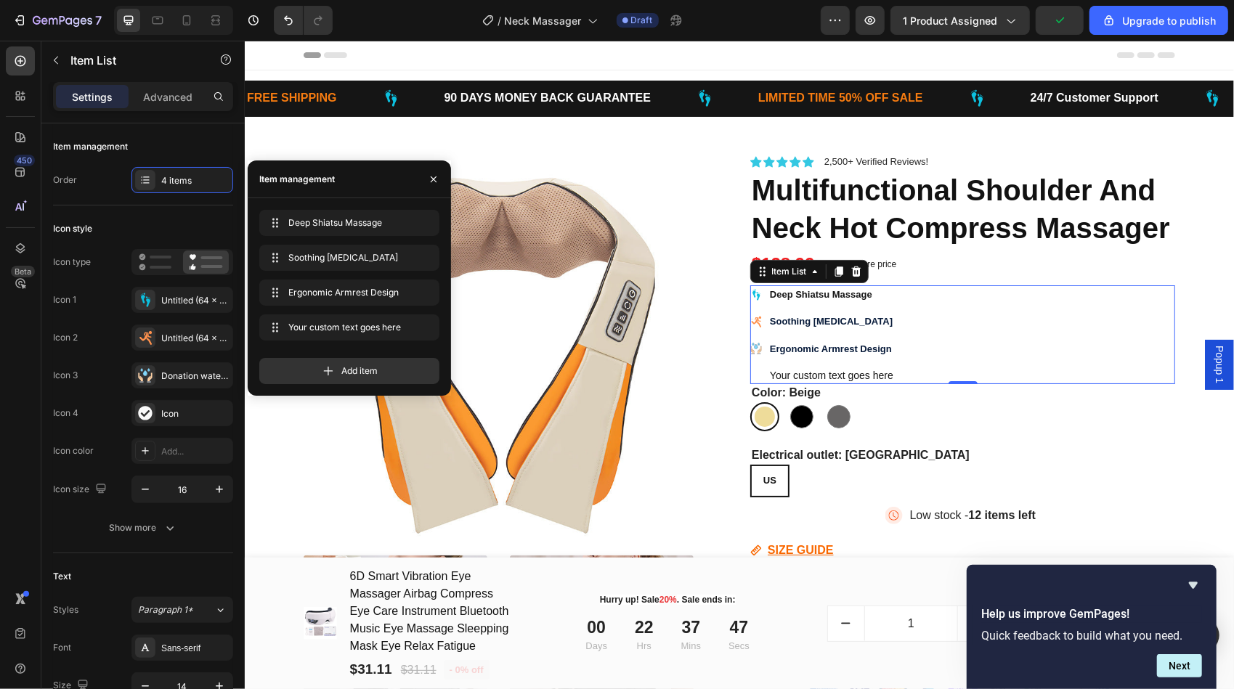
click at [999, 341] on div "Deep Shiatsu Massage Soothing Heat Therapy Ergonomic Armrest Design Your custom…" at bounding box center [961, 334] width 425 height 99
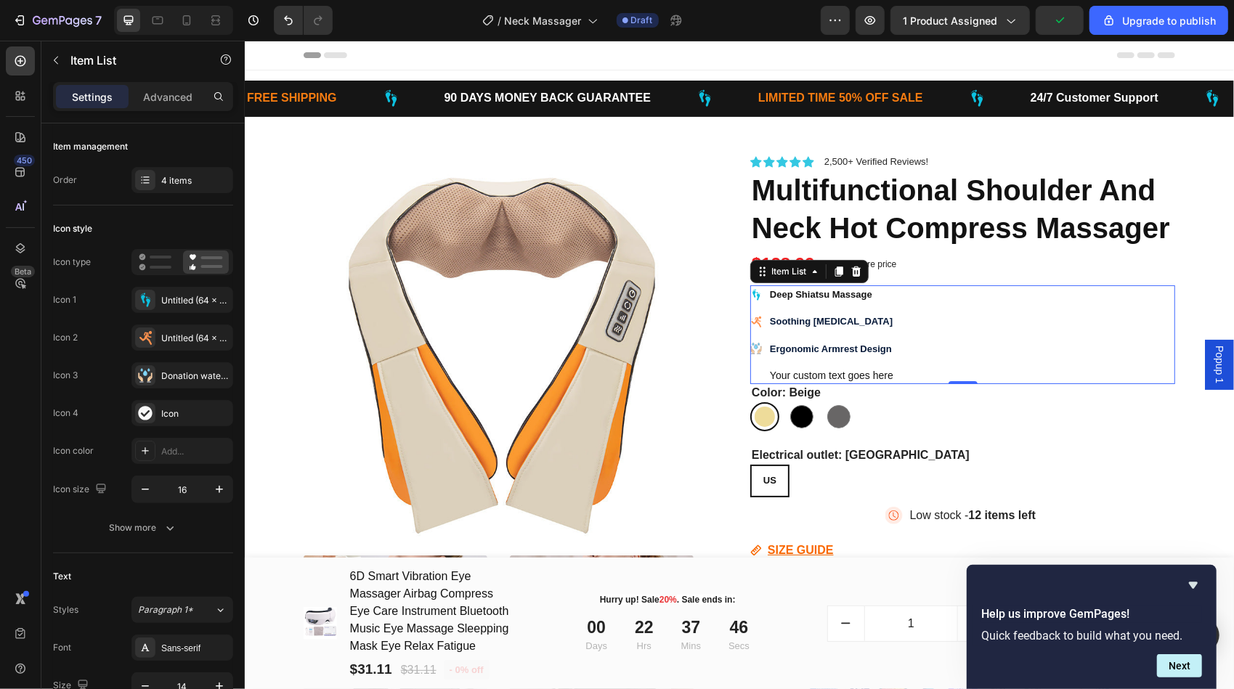
click at [862, 370] on div "Your custom text goes here" at bounding box center [831, 374] width 128 height 17
click at [862, 369] on p "Your custom text goes here" at bounding box center [830, 374] width 123 height 13
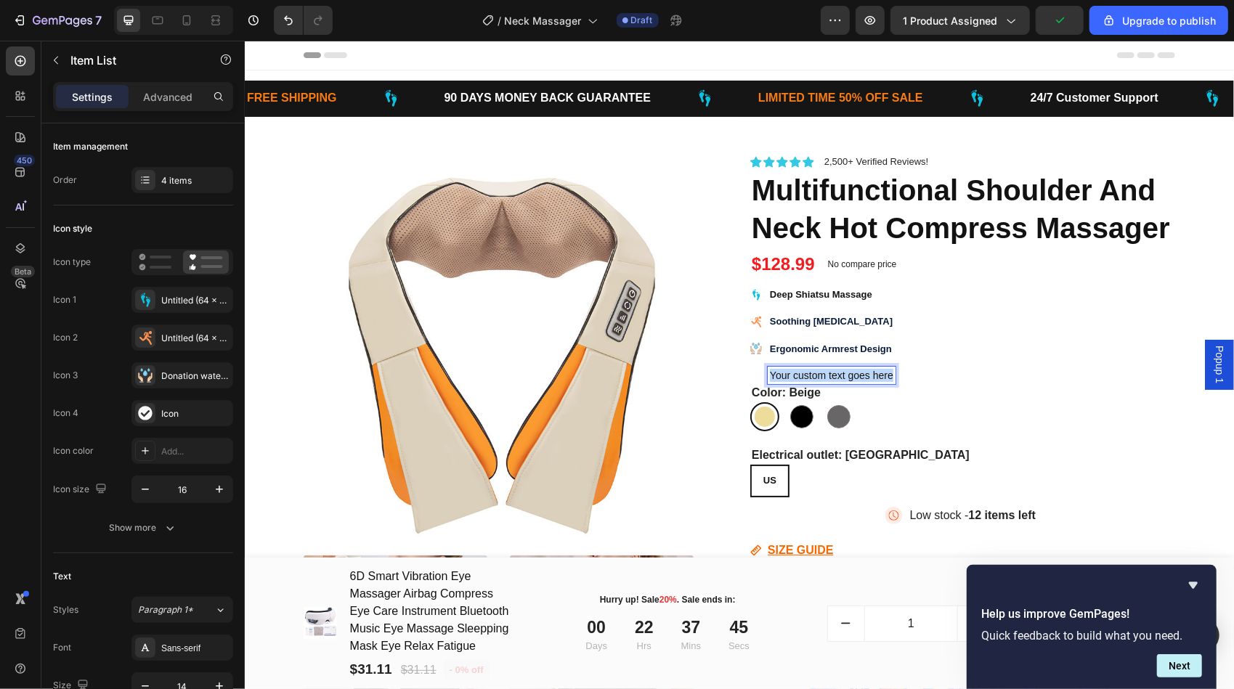
click at [862, 369] on p "Your custom text goes here" at bounding box center [830, 374] width 123 height 13
click at [1002, 343] on div "Deep Shiatsu Massage Soothing Heat Therapy Ergonomic Armrest Design Easy to Use…" at bounding box center [961, 334] width 425 height 99
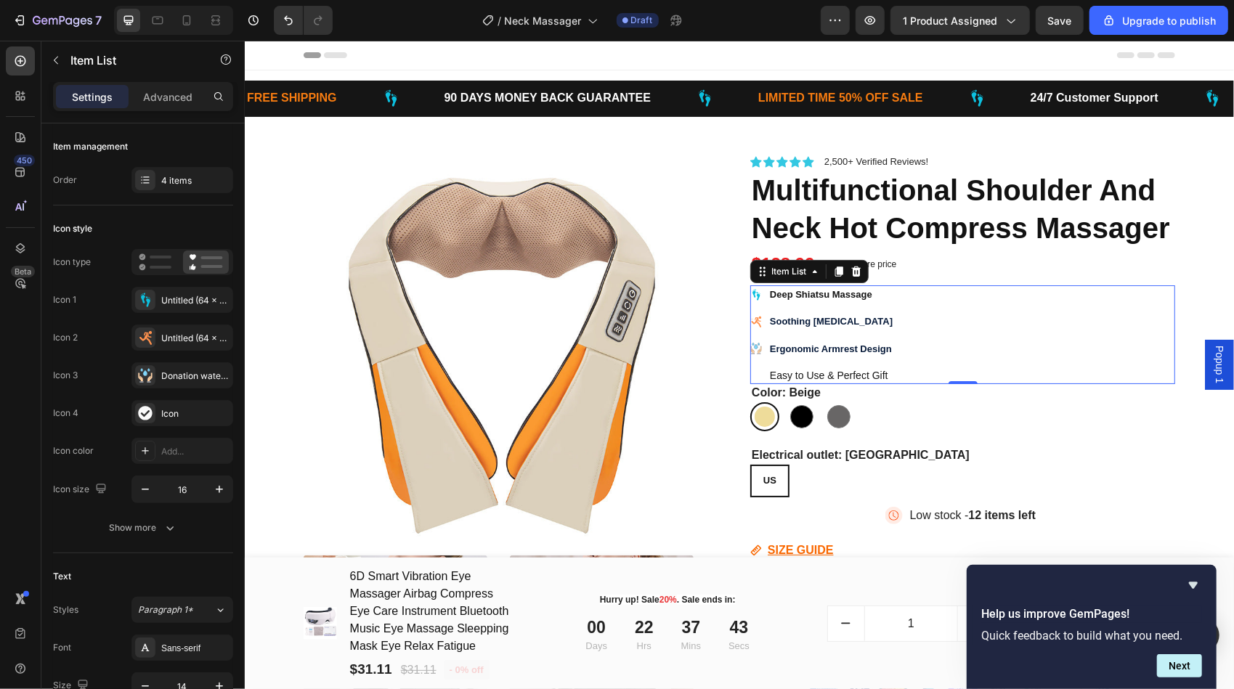
click at [816, 368] on p "Easy to Use & Perfect Gift" at bounding box center [830, 374] width 123 height 13
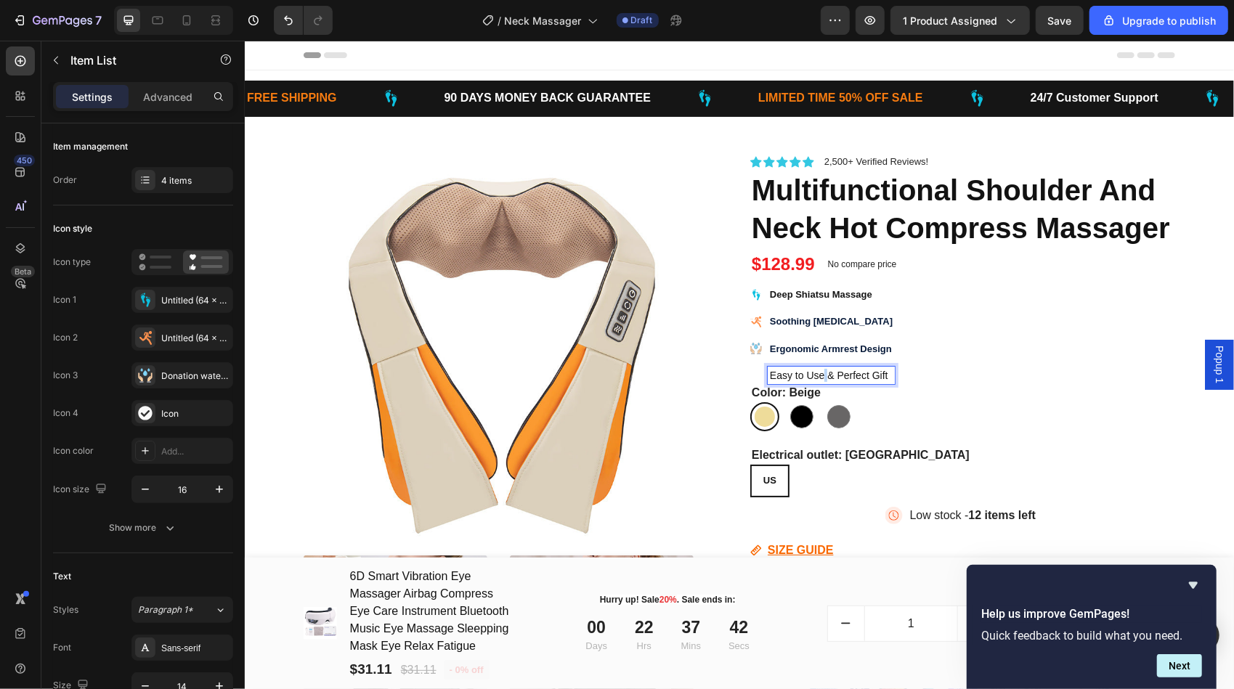
click at [816, 368] on p "Easy to Use & Perfect Gift" at bounding box center [830, 374] width 123 height 13
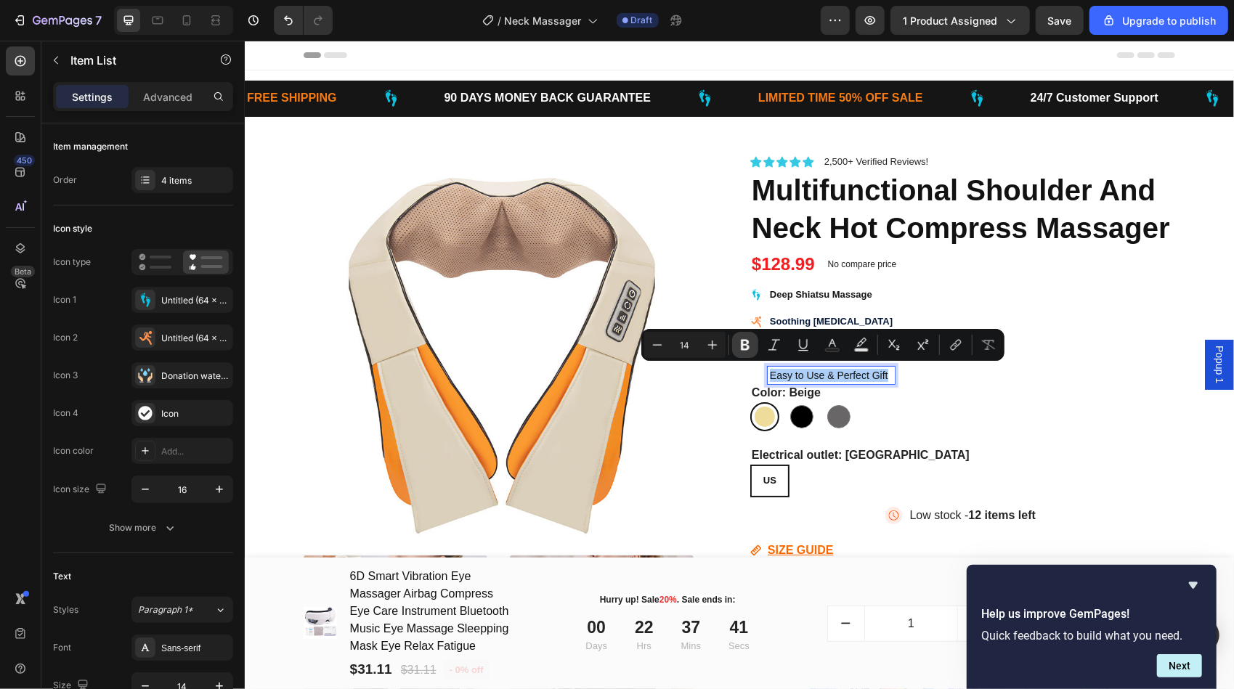
click at [746, 341] on icon "Editor contextual toolbar" at bounding box center [745, 345] width 15 height 15
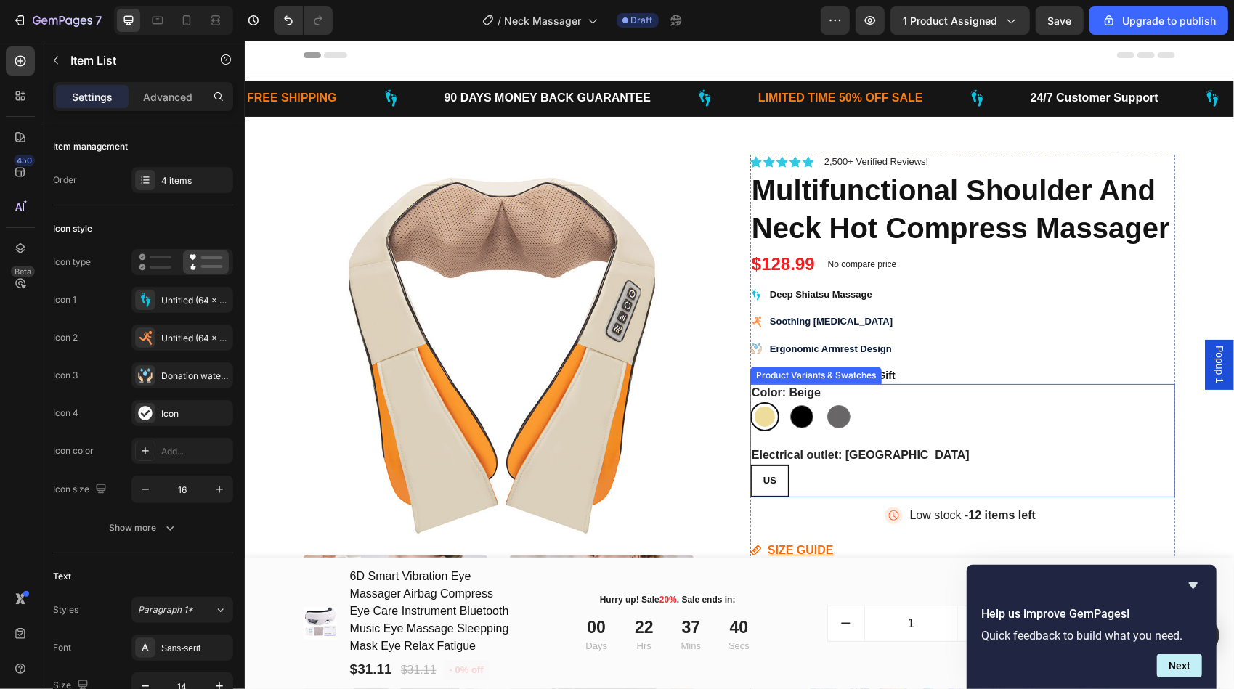
click at [1021, 405] on div "Beige Beige Black Black Grey Grey" at bounding box center [961, 416] width 425 height 29
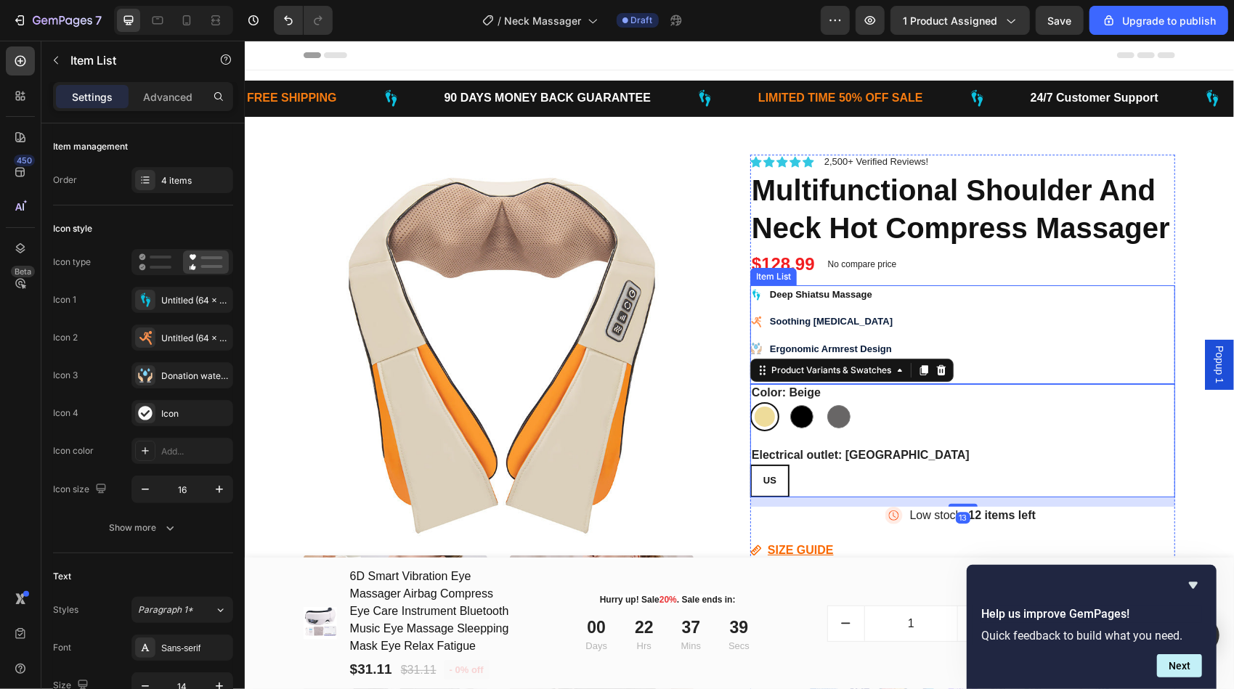
click at [980, 304] on div "Deep Shiatsu Massage Soothing Heat Therapy Ergonomic Armrest Design Easy to Use…" at bounding box center [961, 334] width 425 height 99
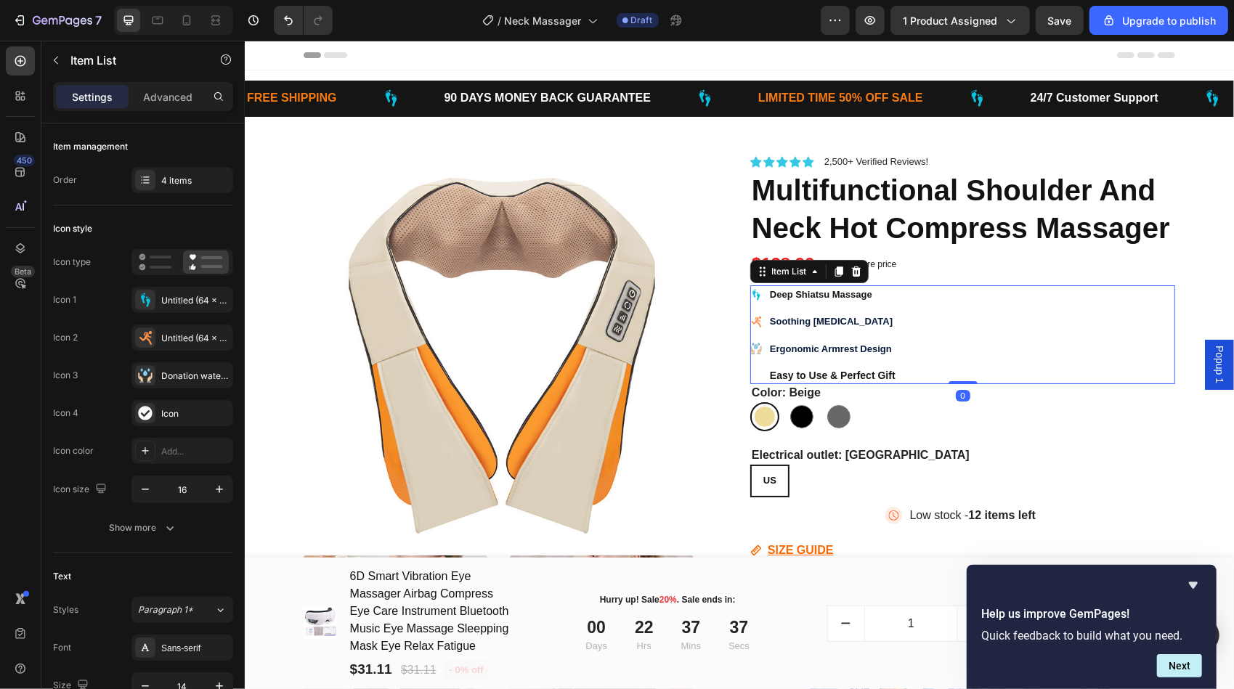
click at [749, 372] on icon at bounding box center [755, 375] width 12 height 12
click at [147, 412] on icon at bounding box center [145, 413] width 15 height 15
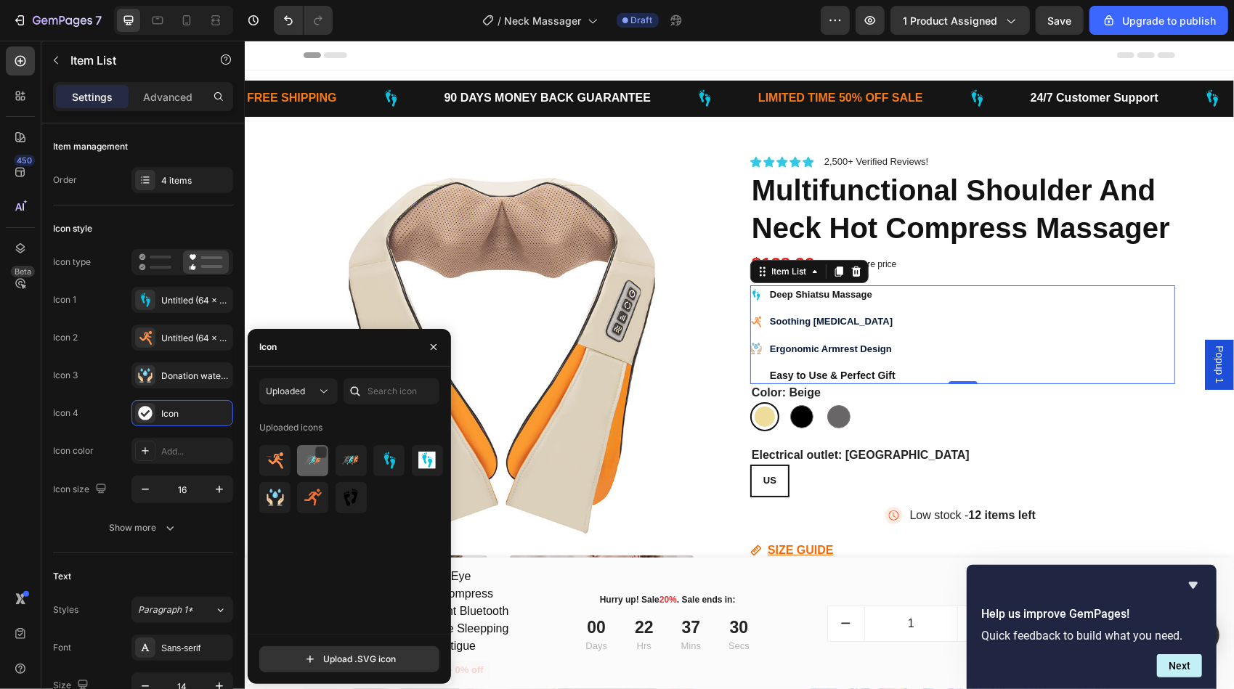
click at [308, 462] on img at bounding box center [312, 460] width 17 height 17
click at [344, 497] on img at bounding box center [350, 497] width 17 height 17
click at [1028, 312] on div "Deep Shiatsu Massage Soothing Heat Therapy Ergonomic Armrest Design Easy to Use…" at bounding box center [961, 334] width 425 height 99
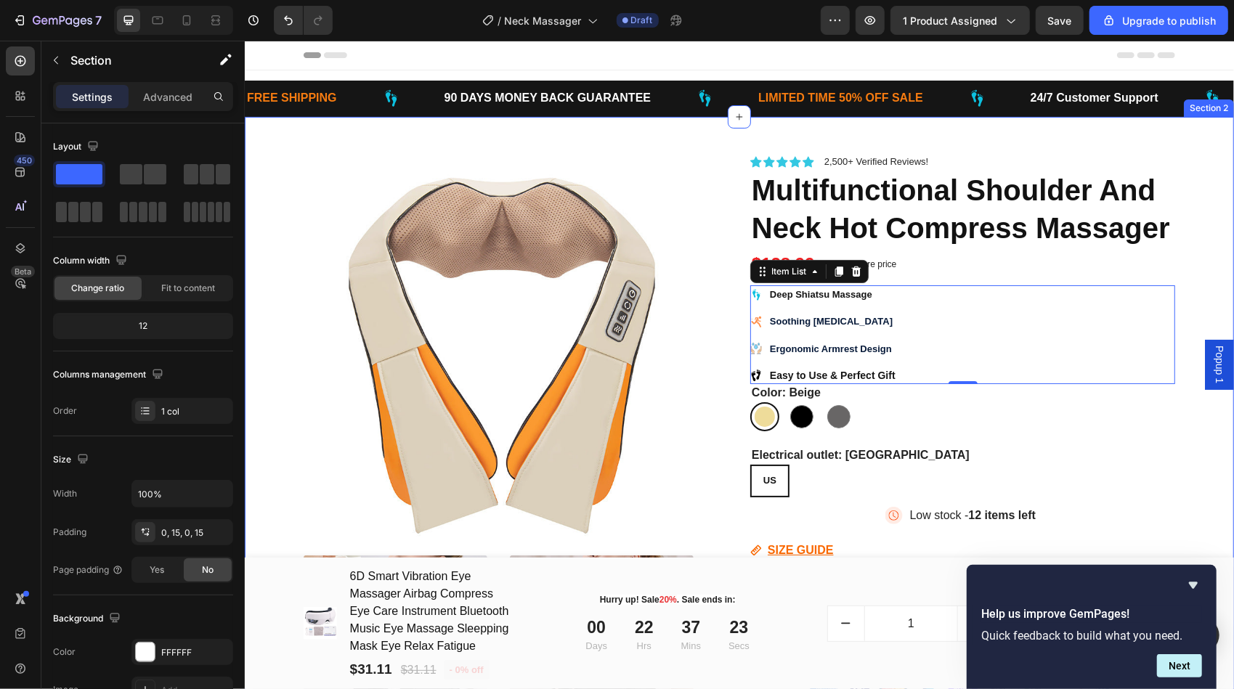
click at [1188, 269] on div "Product Images Icon Icon Icon Icon Icon Icon List 2,500+ Verified Reviews! Text…" at bounding box center [738, 652] width 967 height 1073
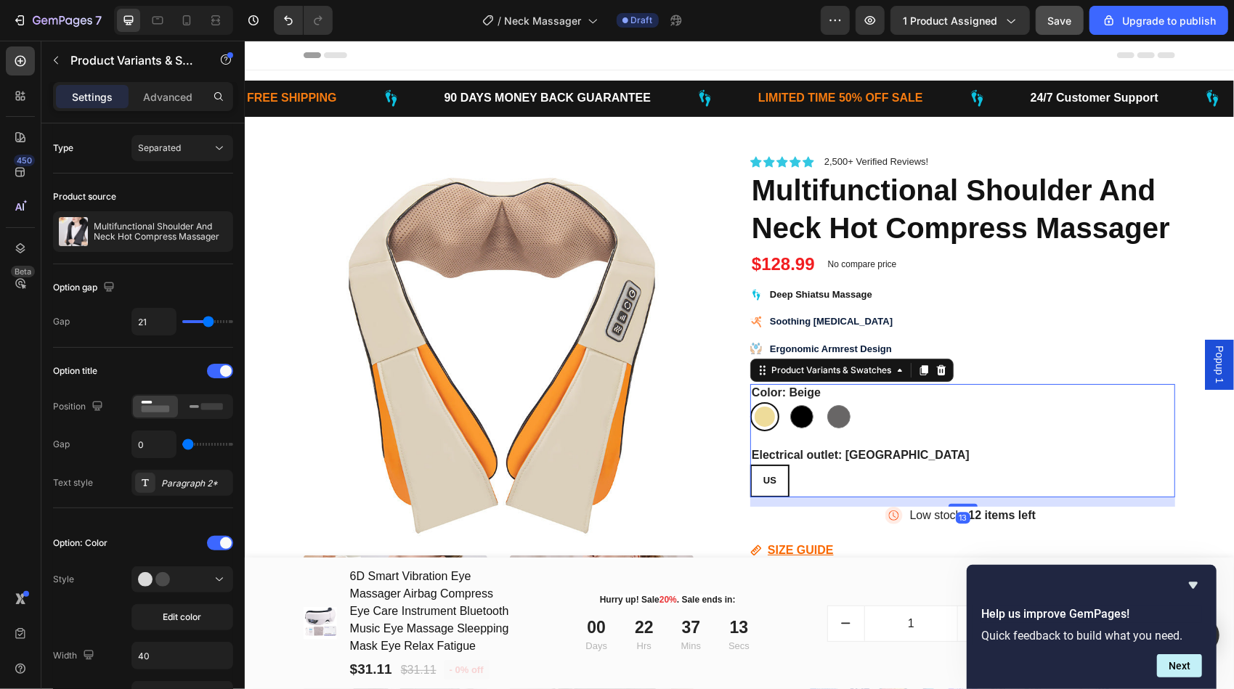
click at [921, 397] on div "Color: Beige Beige Beige Black Black Grey Grey" at bounding box center [961, 406] width 425 height 47
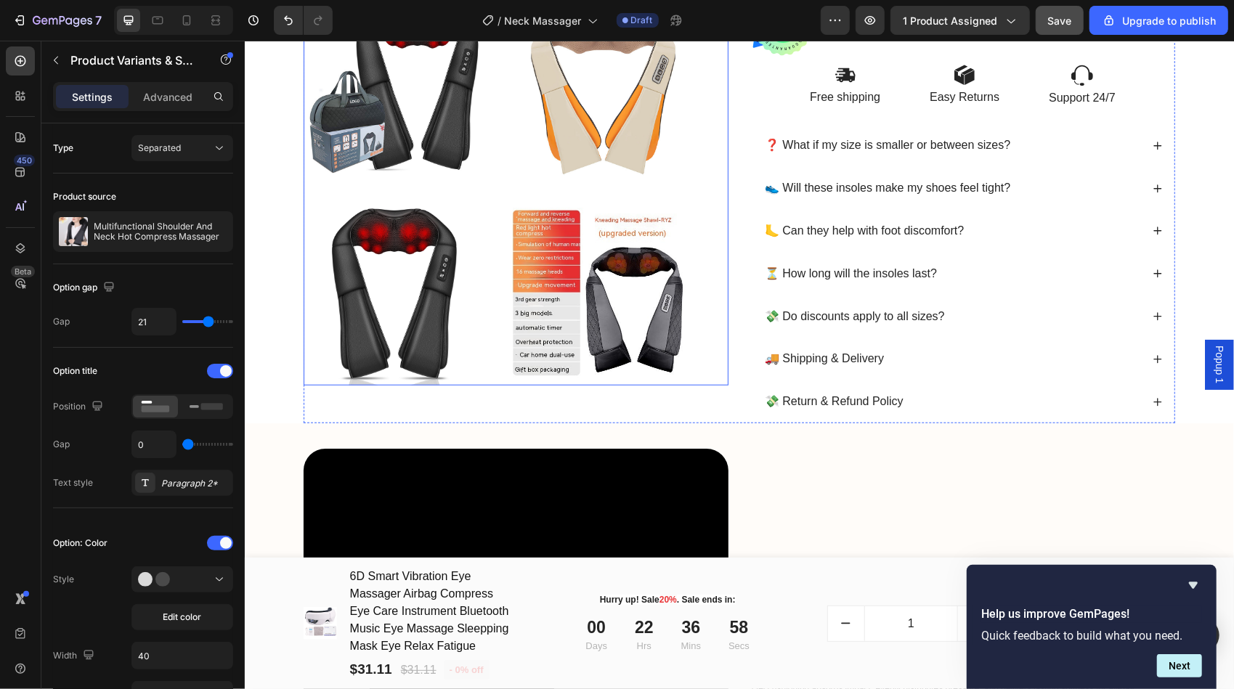
scroll to position [799, 0]
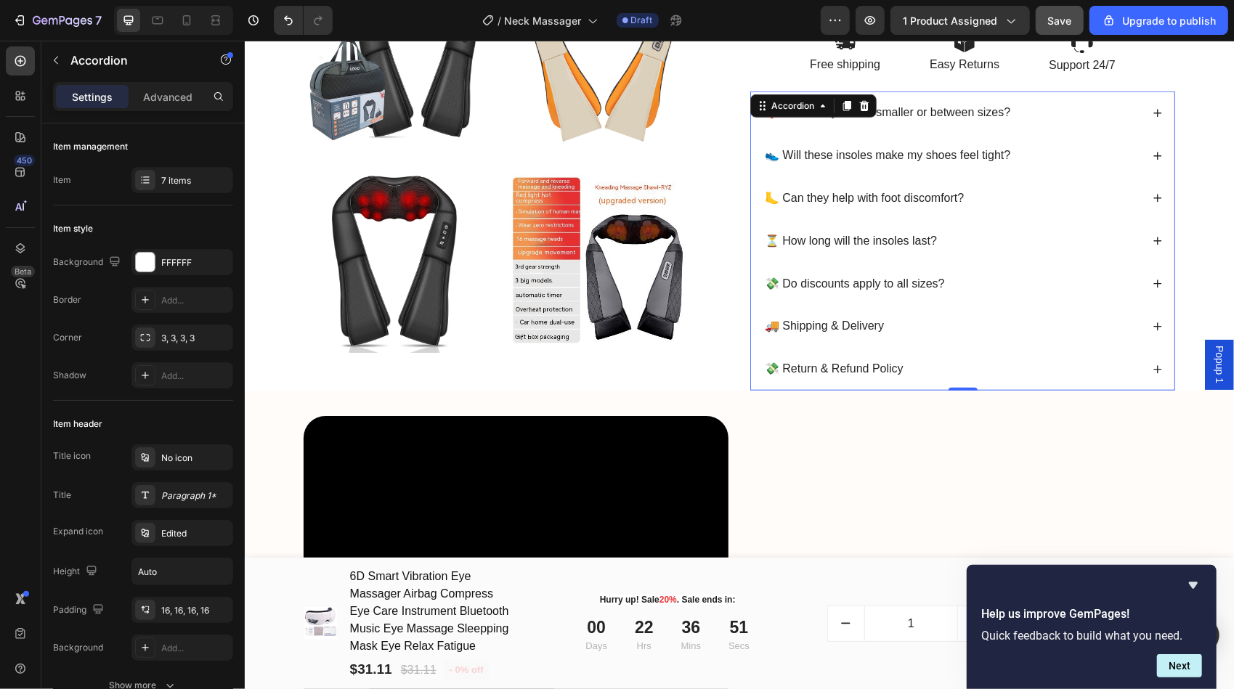
click at [1153, 107] on icon at bounding box center [1157, 112] width 10 height 10
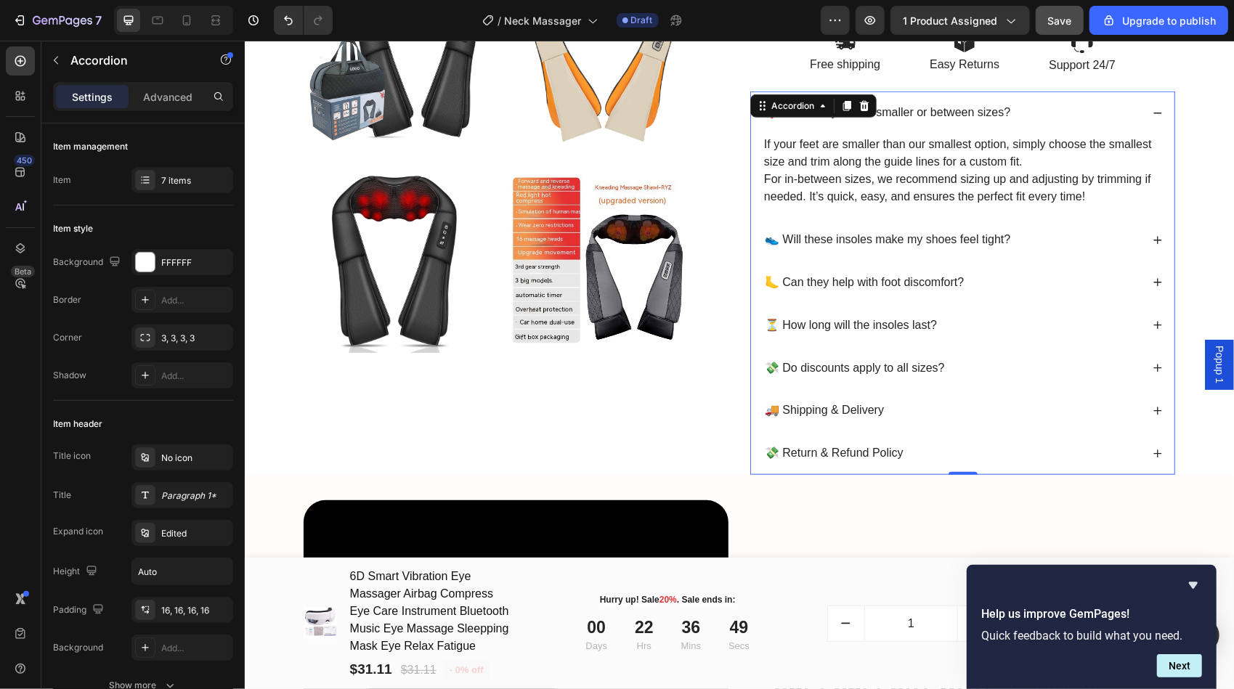
click at [1152, 235] on icon at bounding box center [1157, 240] width 10 height 10
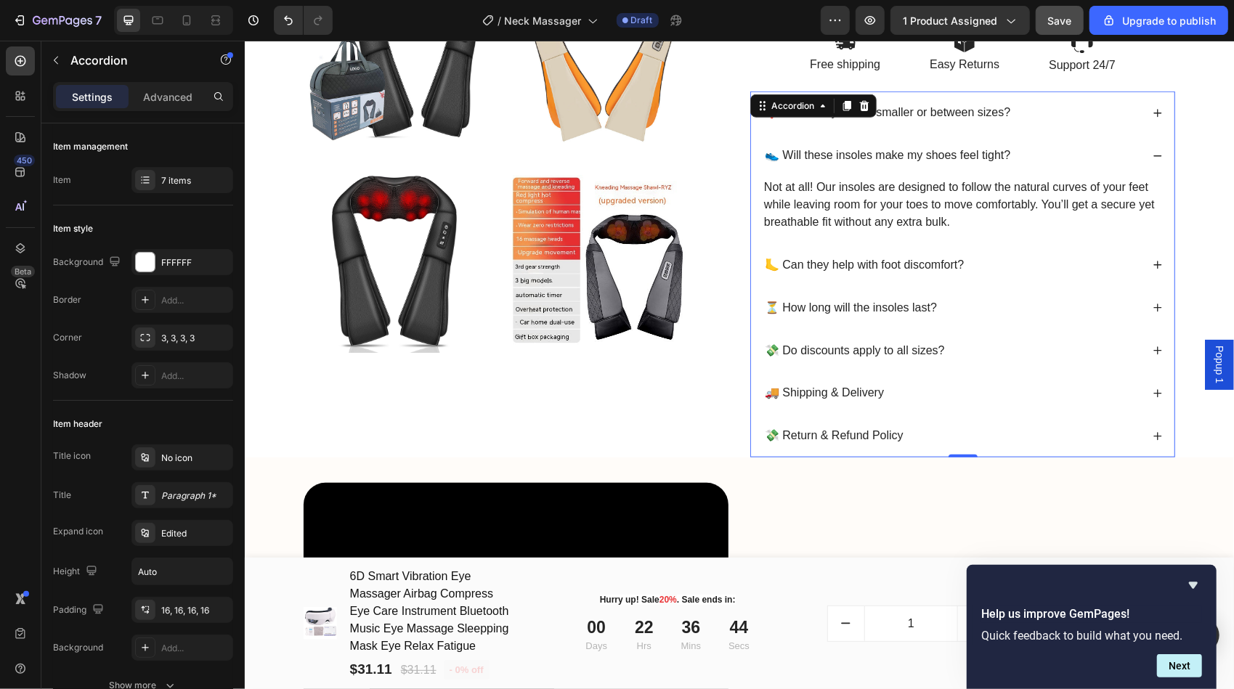
click at [1155, 108] on icon at bounding box center [1157, 112] width 10 height 10
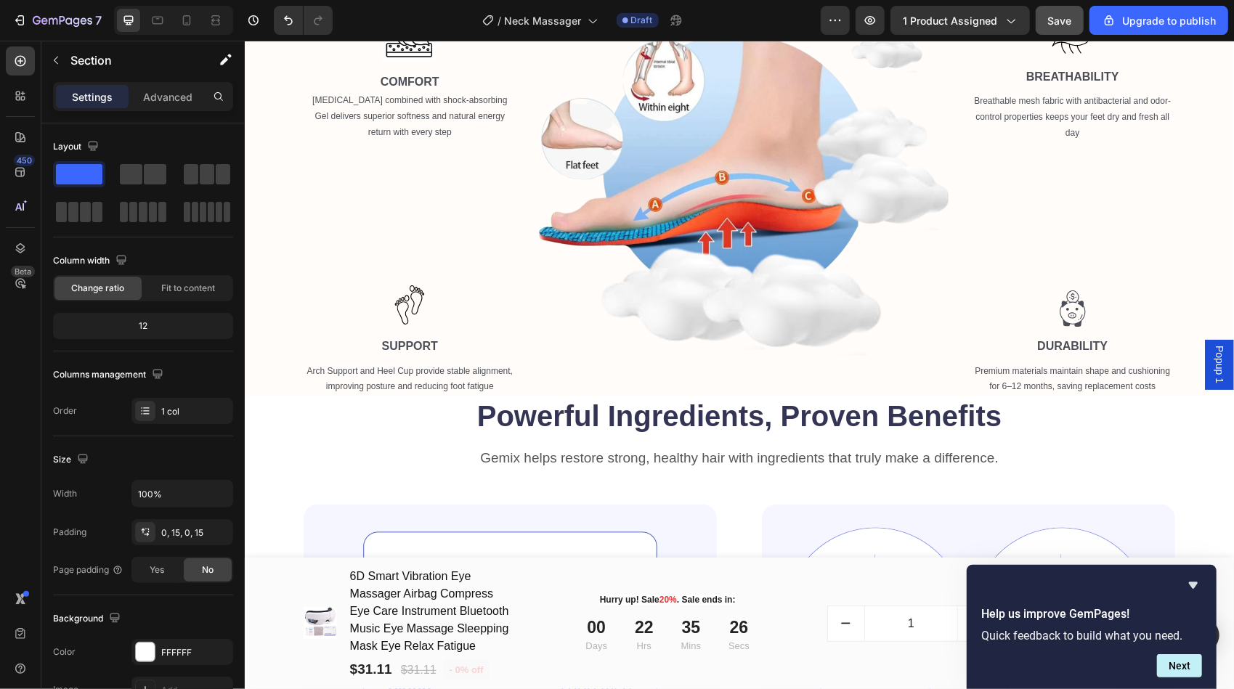
scroll to position [1816, 0]
